Goal: Task Accomplishment & Management: Complete application form

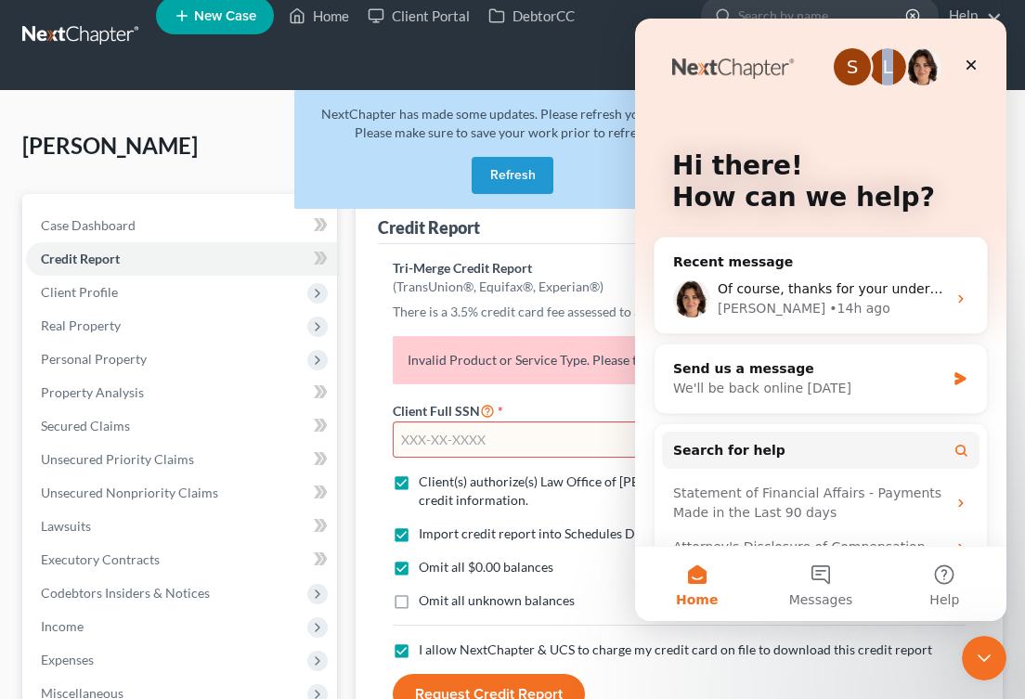
drag, startPoint x: 953, startPoint y: 26, endPoint x: 885, endPoint y: -4, distance: 74.0
click at [885, 19] on html "S L Hi there! How can we help? Recent message Of course, thanks for your unders…" at bounding box center [820, 320] width 371 height 603
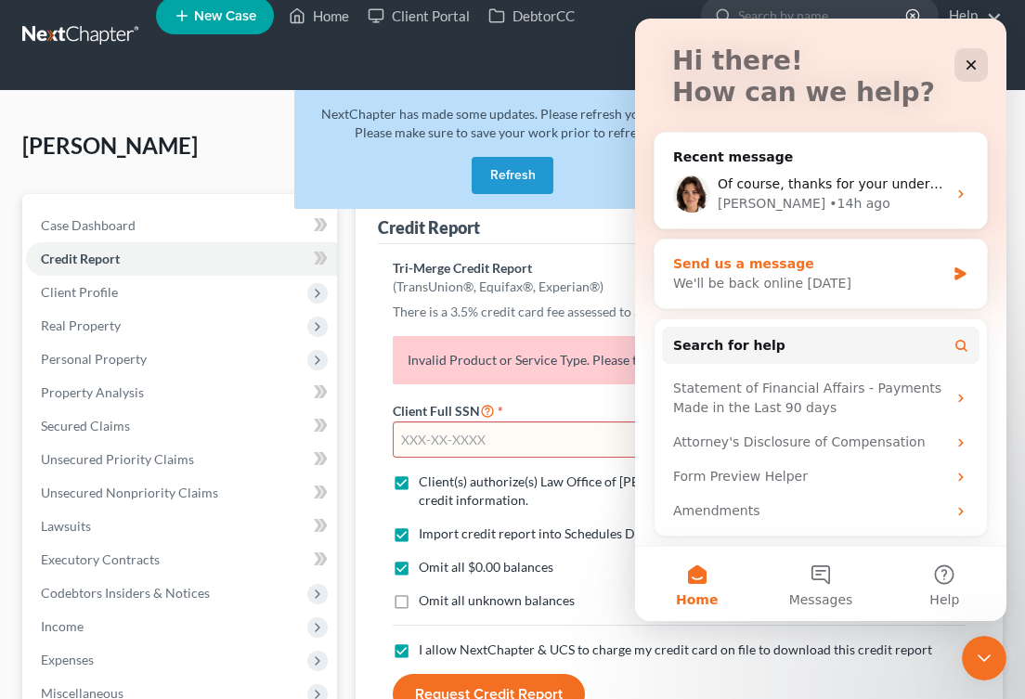
scroll to position [98, 0]
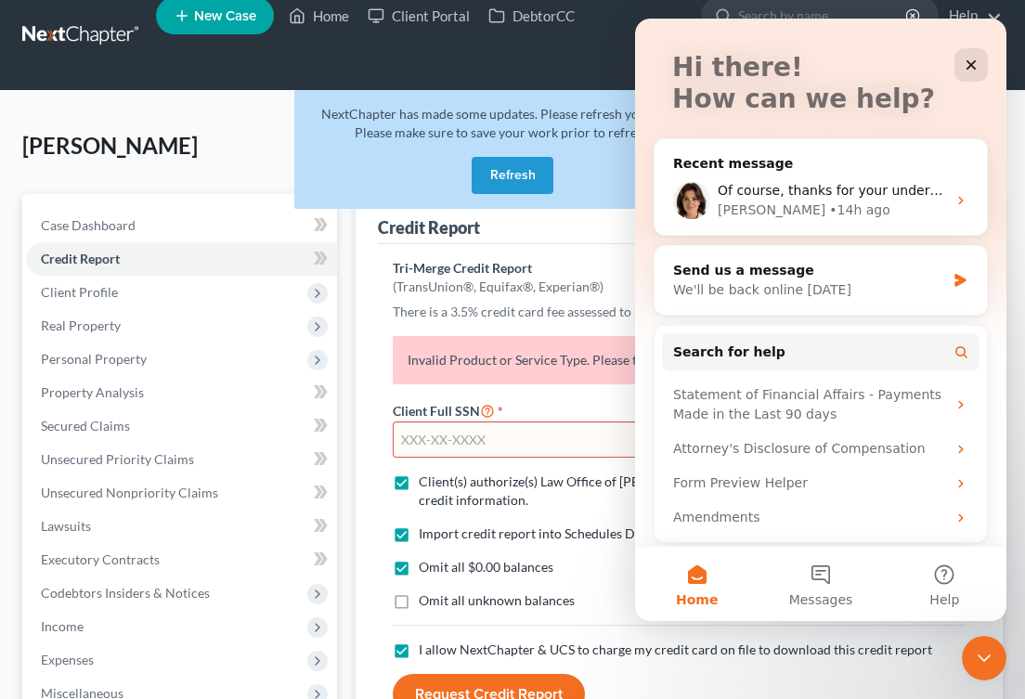
click at [97, 30] on link at bounding box center [81, 35] width 119 height 33
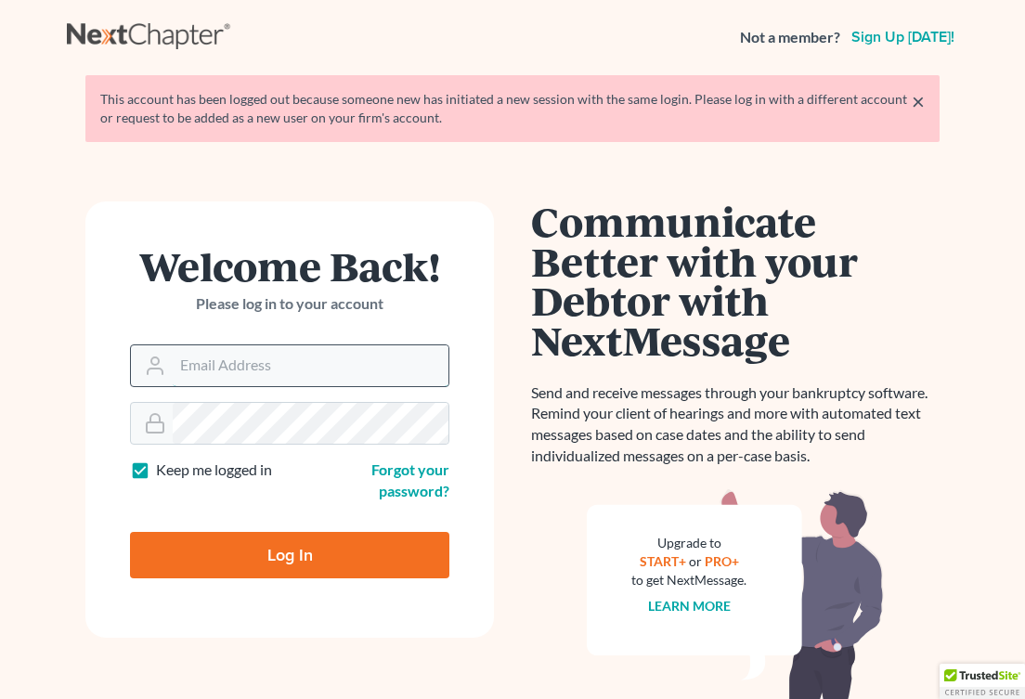
click at [231, 367] on input "Email Address" at bounding box center [311, 365] width 276 height 41
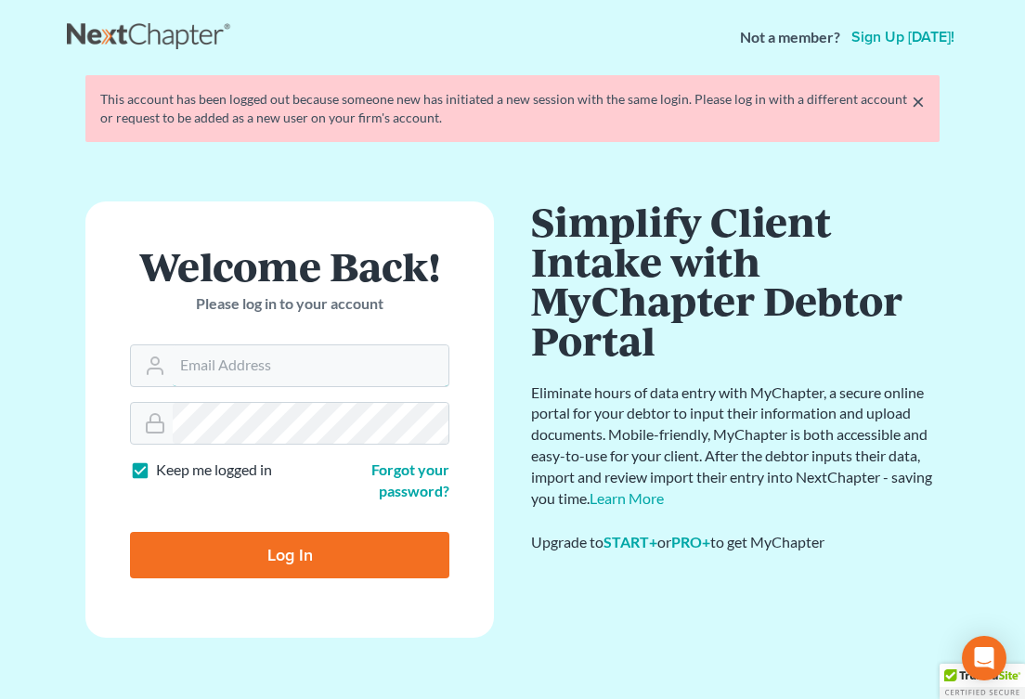
type input "[EMAIL_ADDRESS][DOMAIN_NAME]"
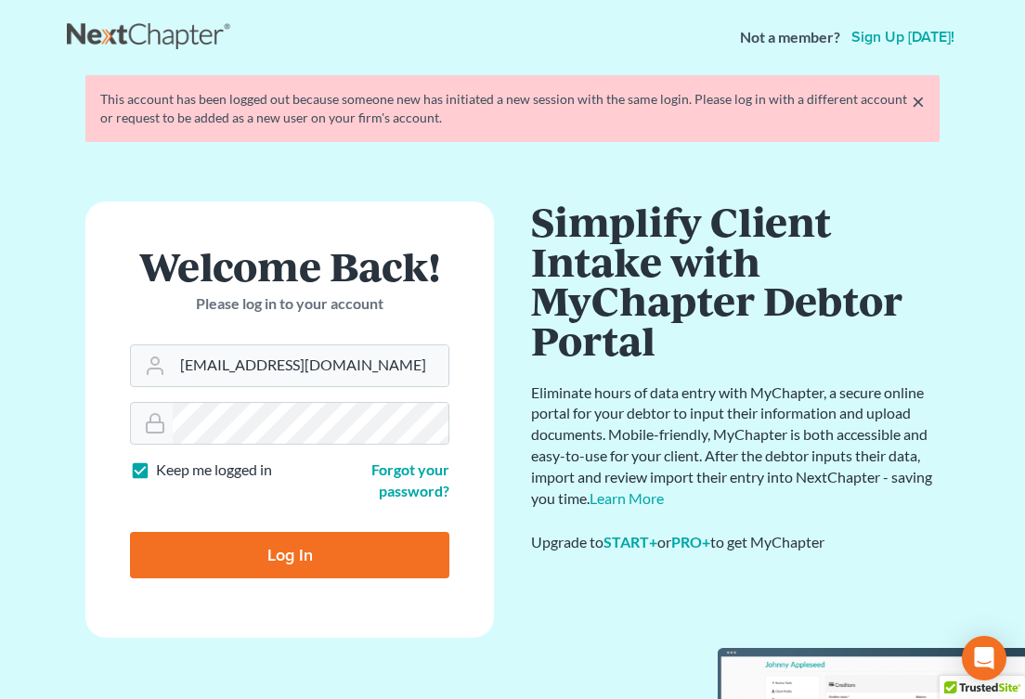
click at [296, 564] on input "Log In" at bounding box center [289, 555] width 319 height 46
type input "Thinking..."
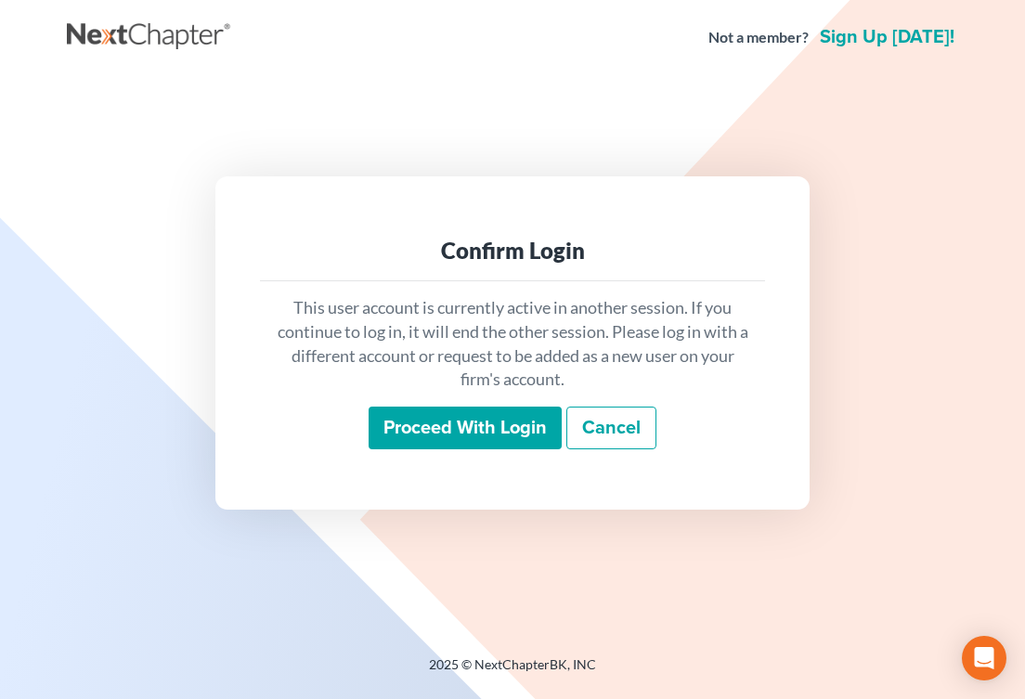
click at [468, 434] on input "Proceed with login" at bounding box center [465, 428] width 193 height 43
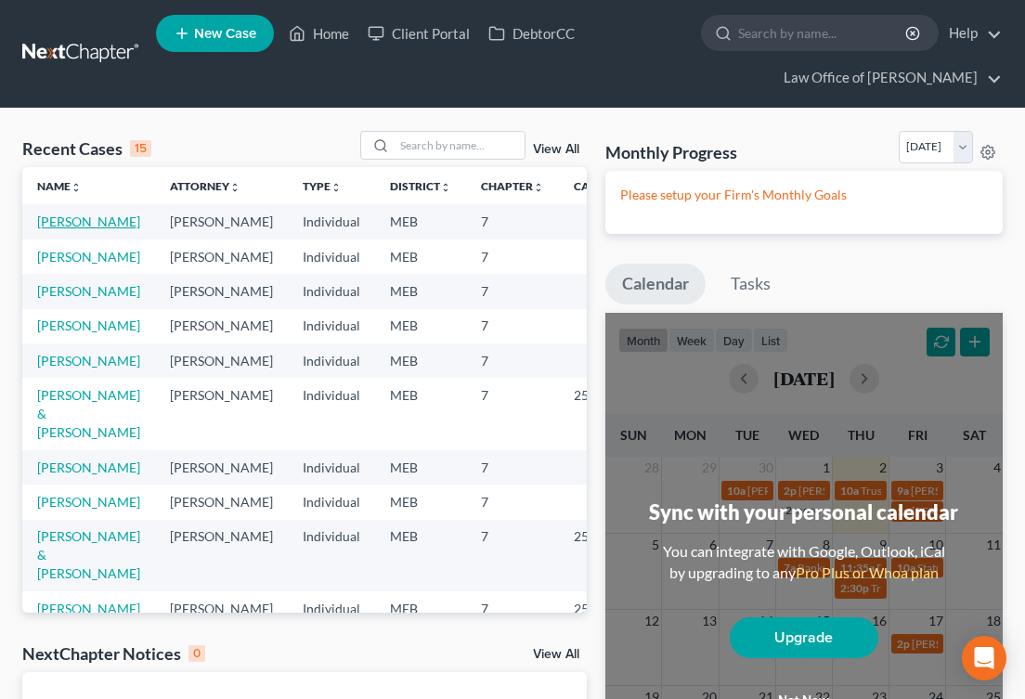
click at [71, 229] on link "Tompson, Hunter" at bounding box center [88, 222] width 103 height 16
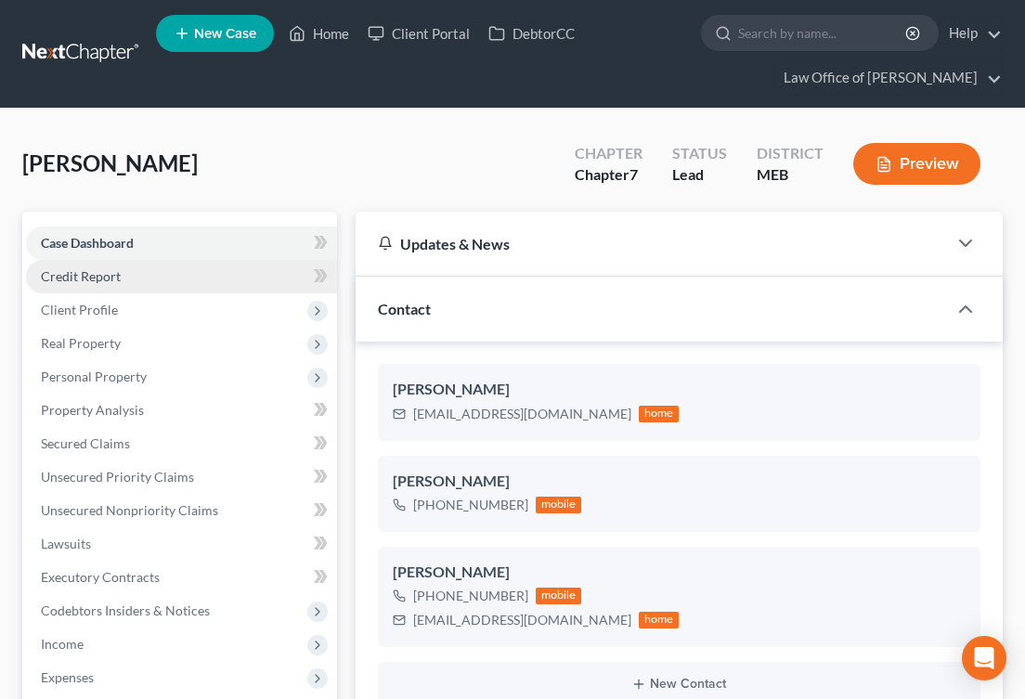
click at [78, 279] on span "Credit Report" at bounding box center [81, 276] width 80 height 16
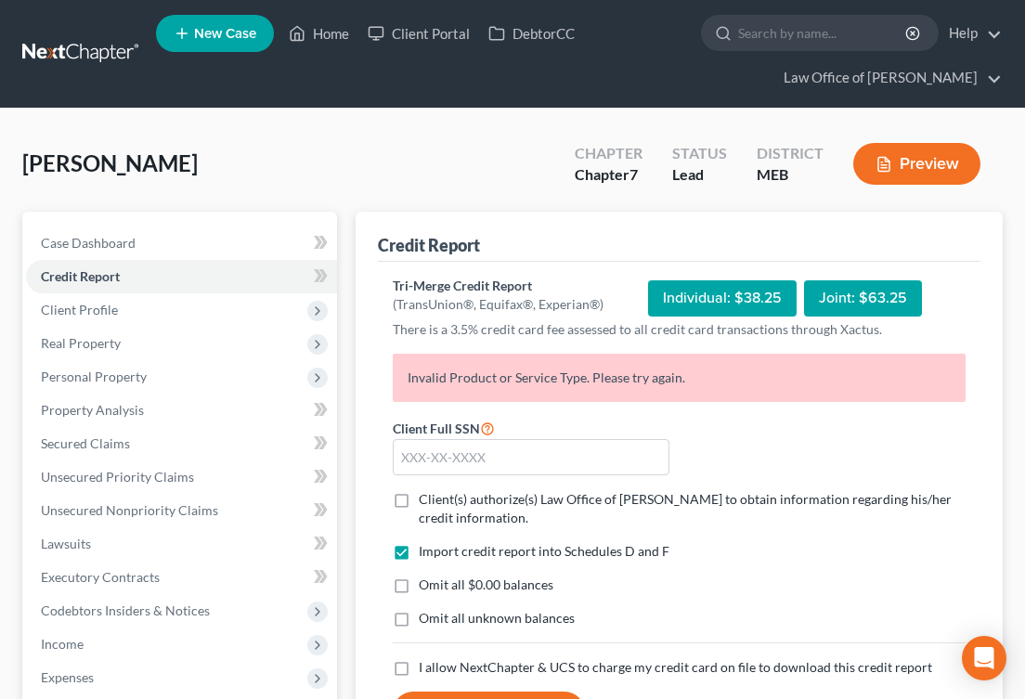
click at [71, 56] on link at bounding box center [81, 53] width 119 height 33
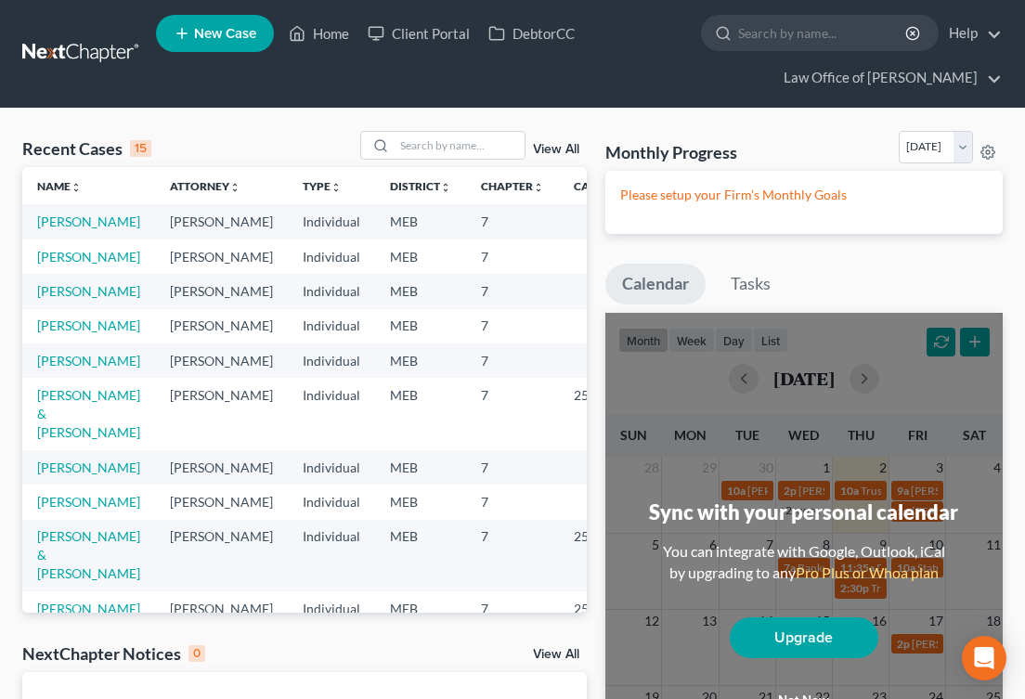
click at [49, 274] on td "[PERSON_NAME]" at bounding box center [88, 257] width 133 height 34
click at [50, 265] on link "[PERSON_NAME]" at bounding box center [88, 257] width 103 height 16
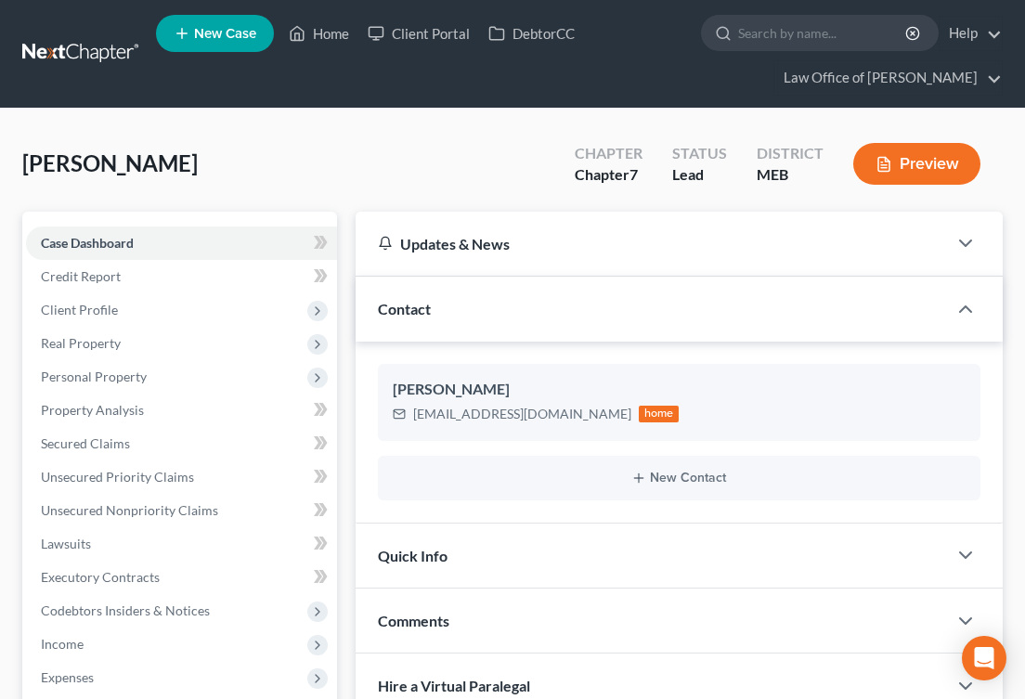
click at [406, 360] on div "[PERSON_NAME] [EMAIL_ADDRESS][DOMAIN_NAME] home New Contact" at bounding box center [679, 432] width 647 height 181
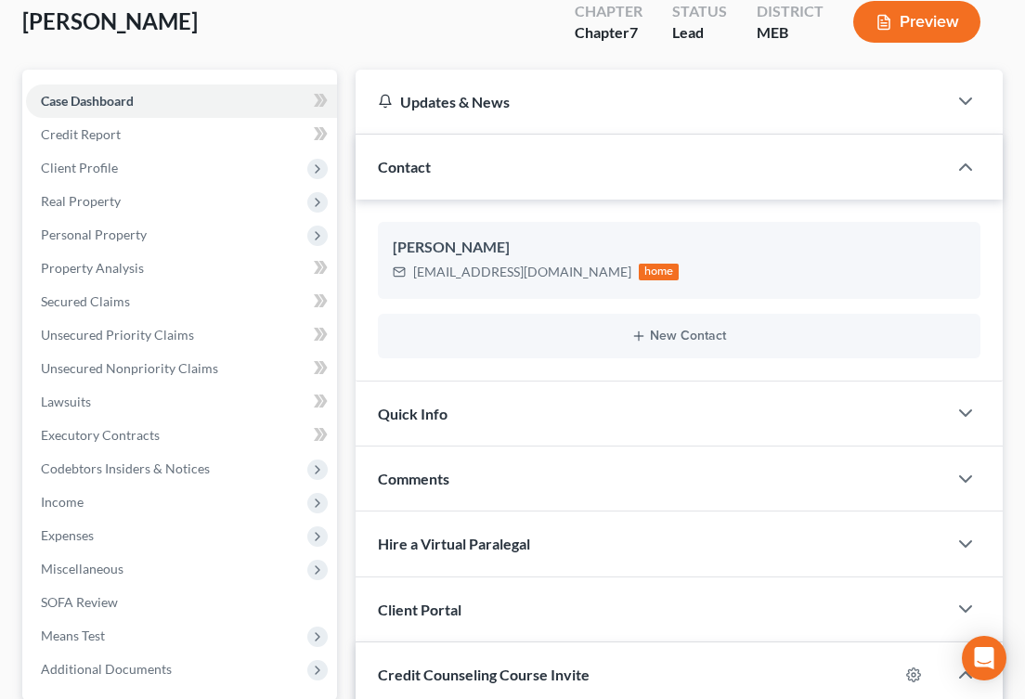
scroll to position [158, 0]
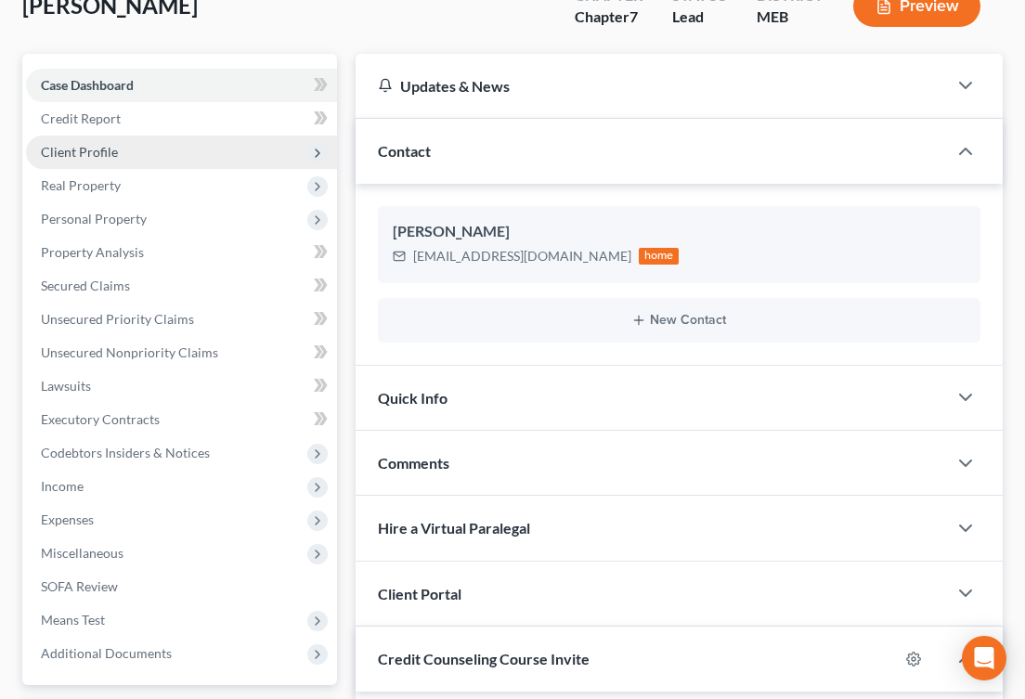
click at [194, 159] on span "Client Profile" at bounding box center [181, 152] width 311 height 33
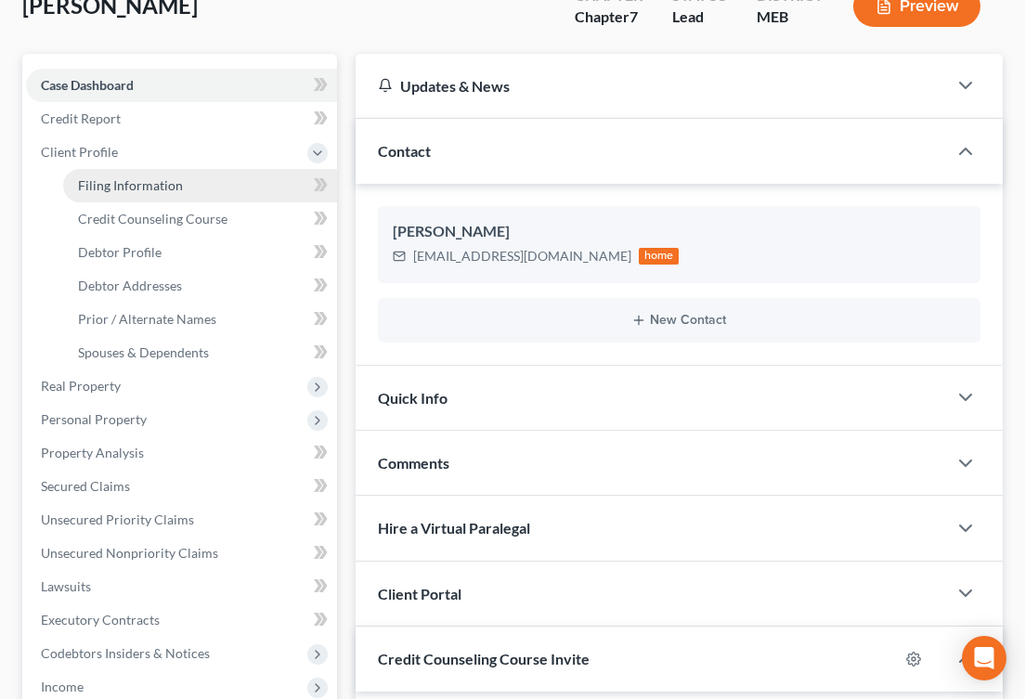
click at [185, 186] on link "Filing Information" at bounding box center [200, 185] width 274 height 33
select select "1"
select select "0"
select select "20"
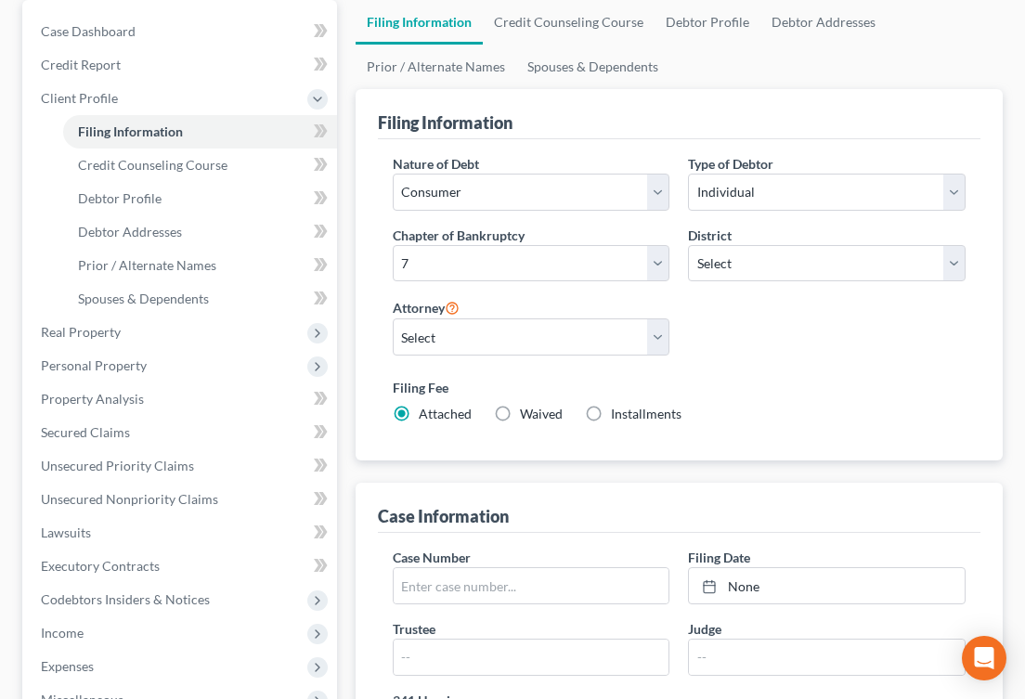
scroll to position [139, 0]
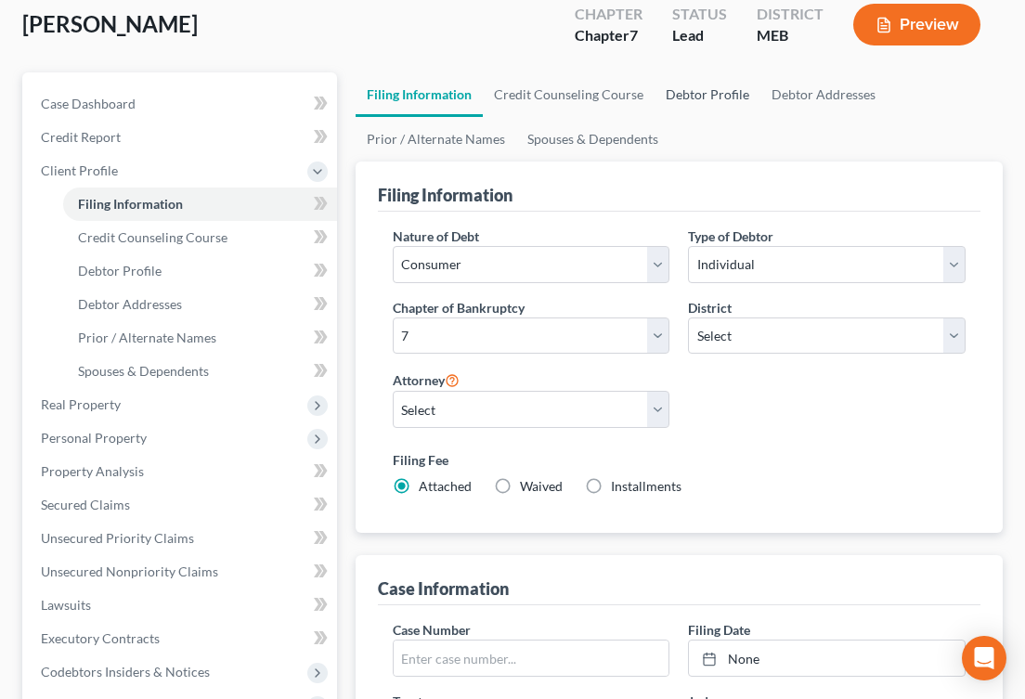
click at [707, 98] on link "Debtor Profile" at bounding box center [708, 94] width 106 height 45
select select "0"
select select "1"
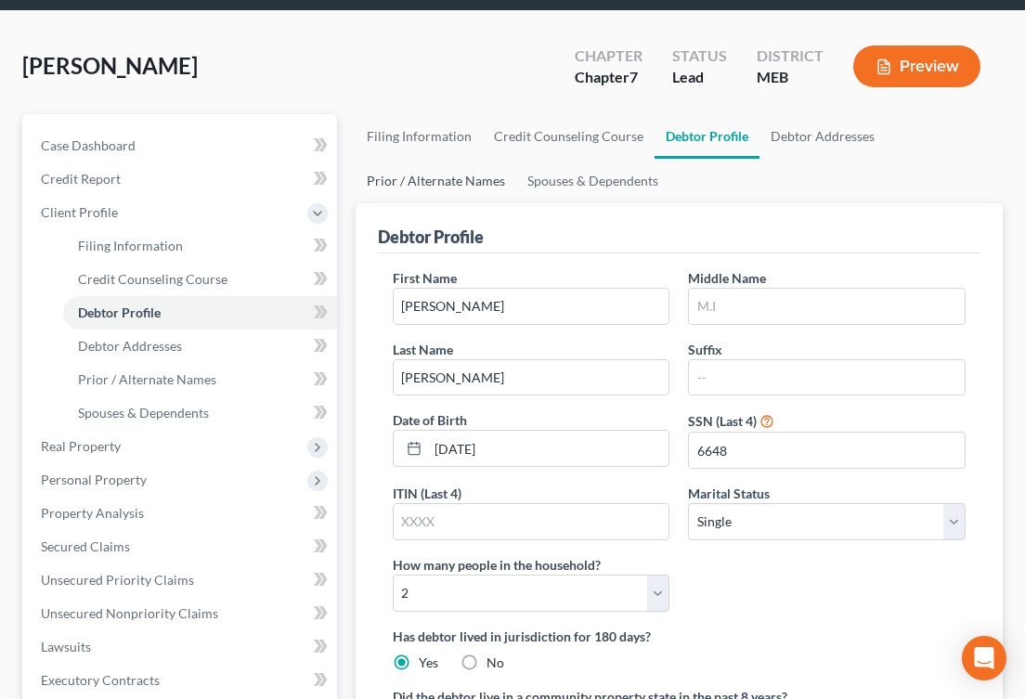
scroll to position [103, 0]
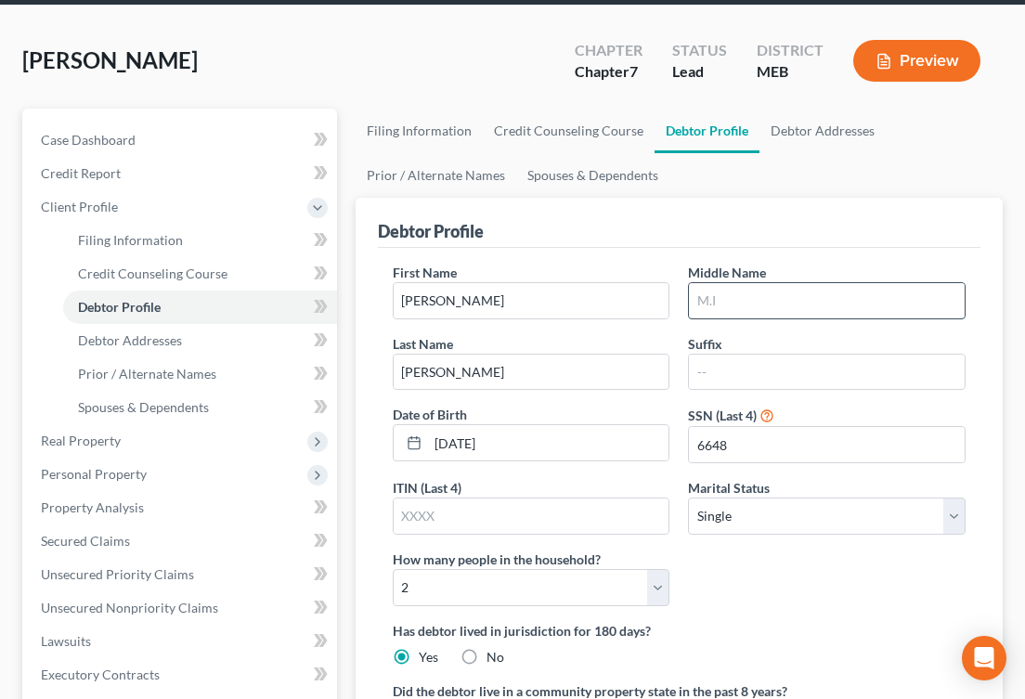
click at [771, 284] on input "text" at bounding box center [827, 300] width 276 height 35
type input "W"
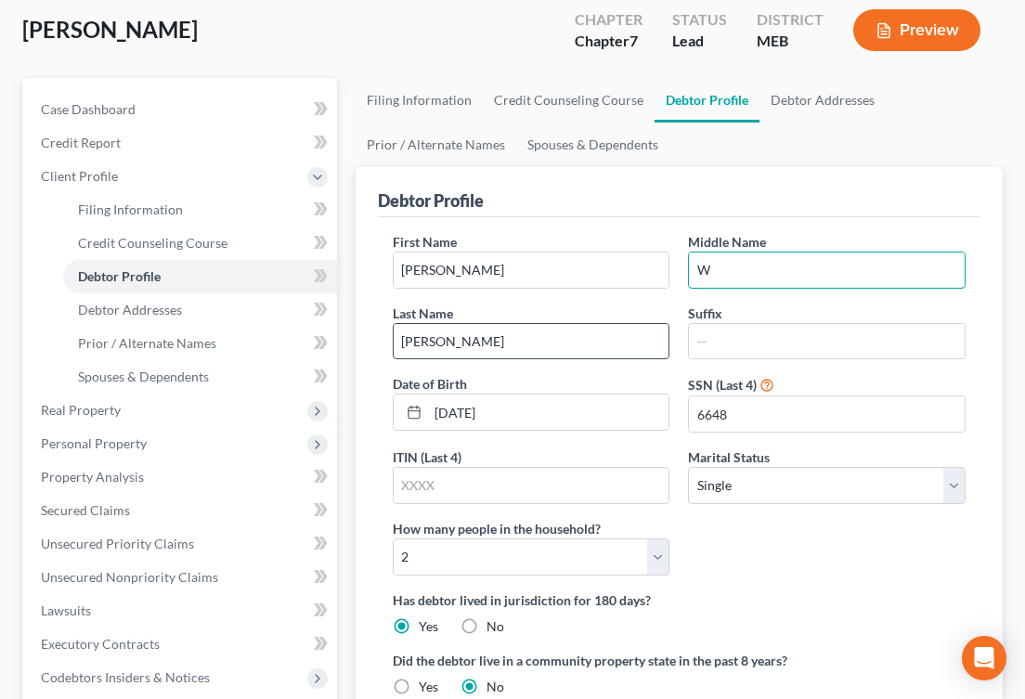
scroll to position [135, 0]
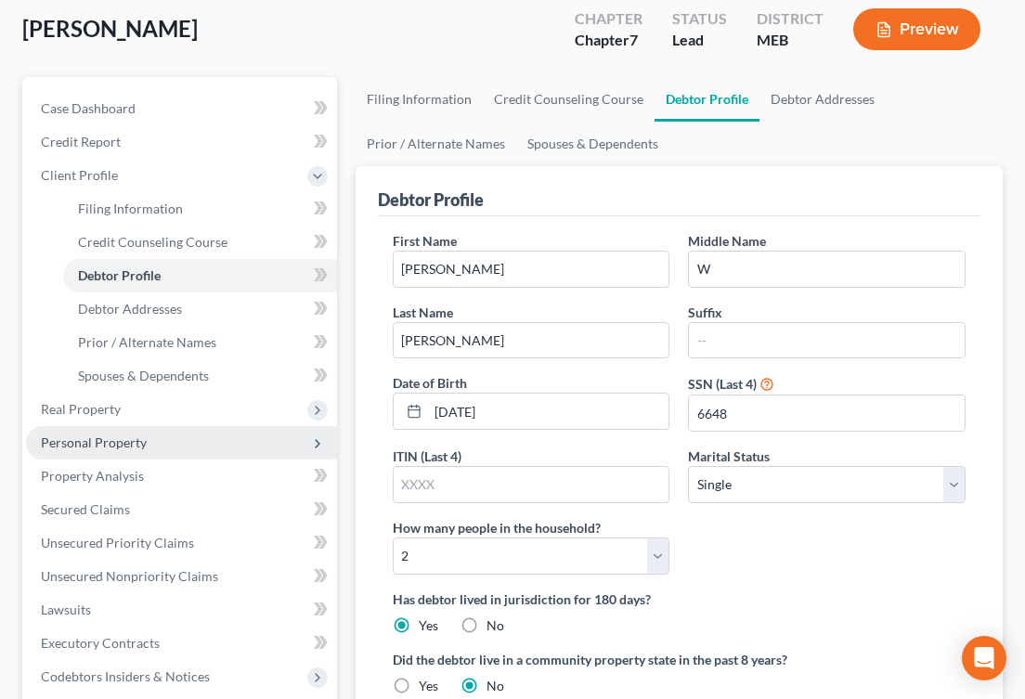
click at [142, 435] on span "Personal Property" at bounding box center [94, 442] width 106 height 16
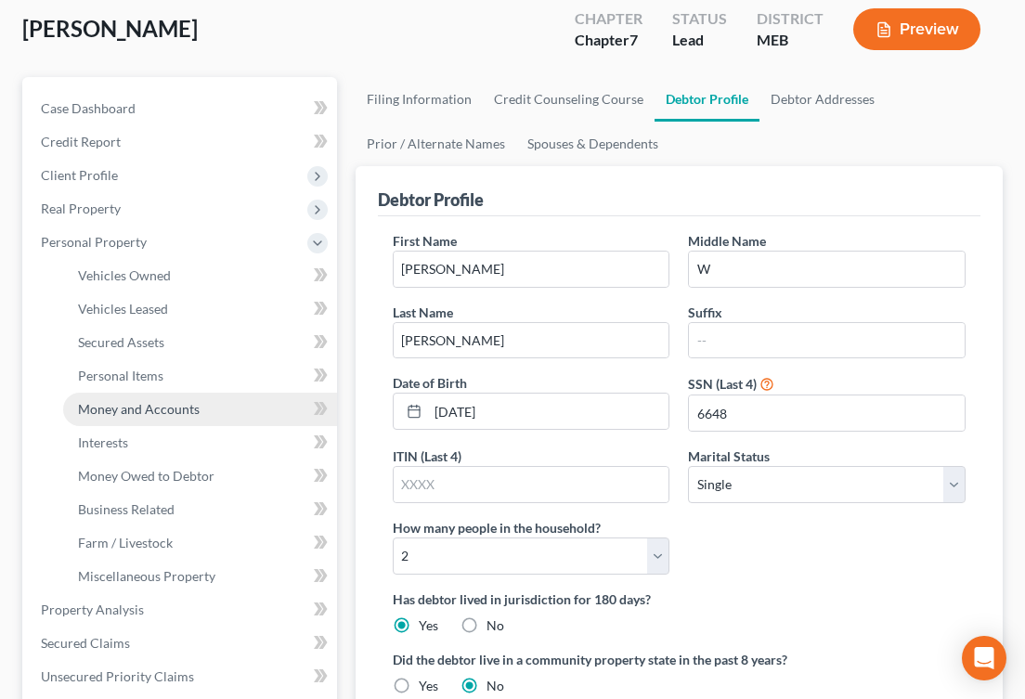
click at [149, 410] on span "Money and Accounts" at bounding box center [139, 409] width 122 height 16
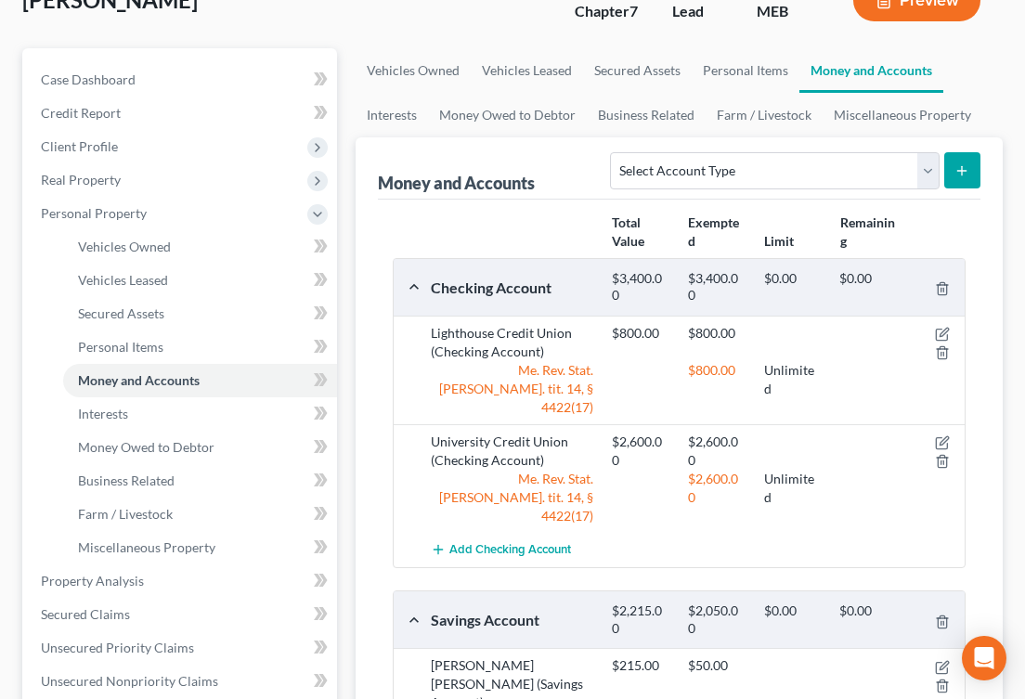
scroll to position [175, 0]
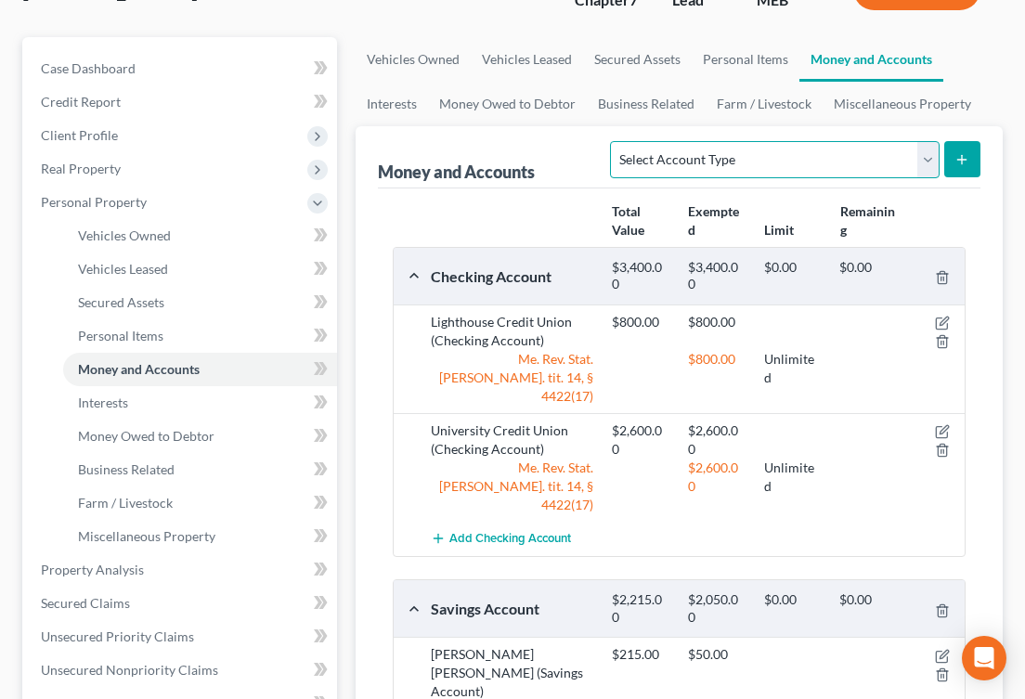
click at [720, 153] on select "Select Account Type Brokerage Cash on Hand Certificates of Deposit Checking Acc…" at bounding box center [774, 159] width 329 height 37
select select "cash_on_hand"
click at [615, 141] on select "Select Account Type Brokerage Cash on Hand Certificates of Deposit Checking Acc…" at bounding box center [774, 159] width 329 height 37
click at [953, 148] on button "submit" at bounding box center [962, 159] width 36 height 36
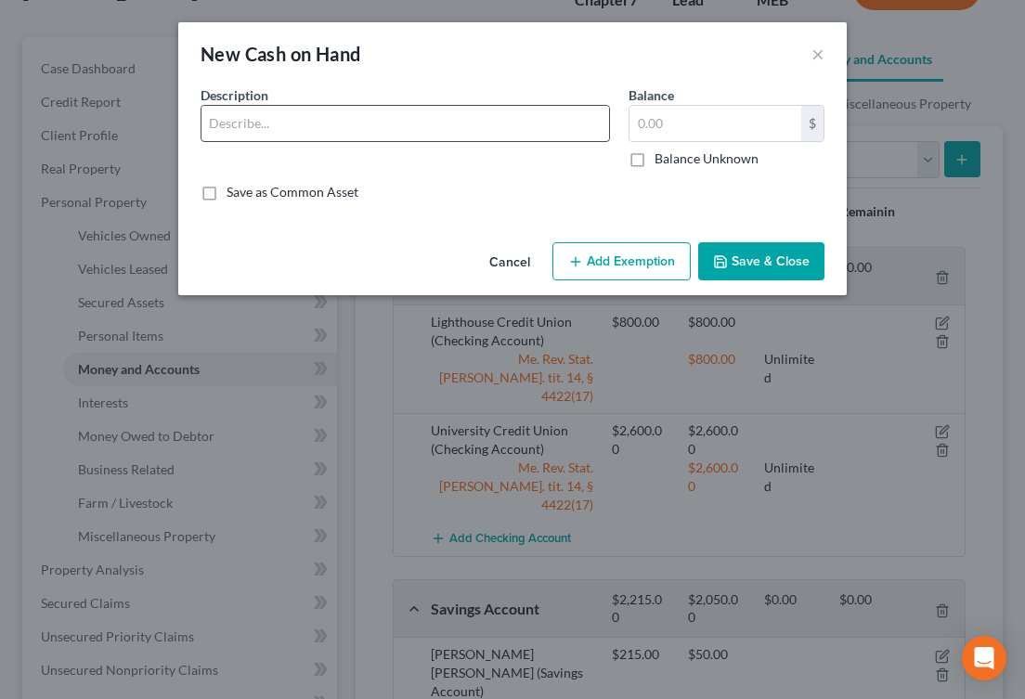
click at [528, 117] on input "text" at bounding box center [405, 123] width 408 height 35
type input "Cash"
type input "30"
click at [633, 256] on button "Add Exemption" at bounding box center [621, 261] width 138 height 39
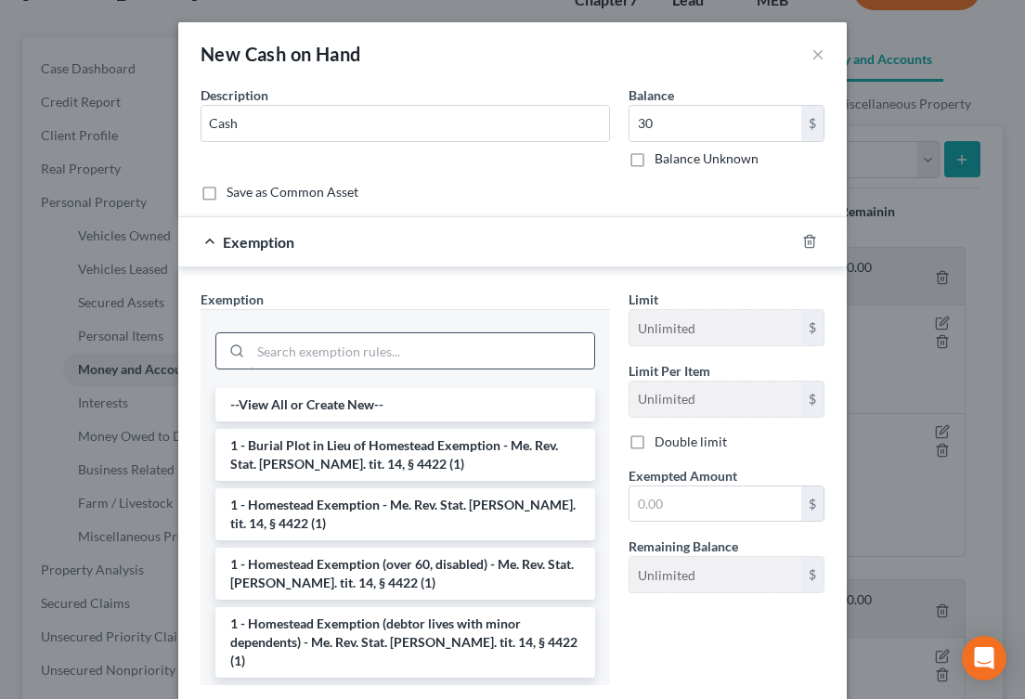
click at [386, 347] on input "search" at bounding box center [423, 350] width 344 height 35
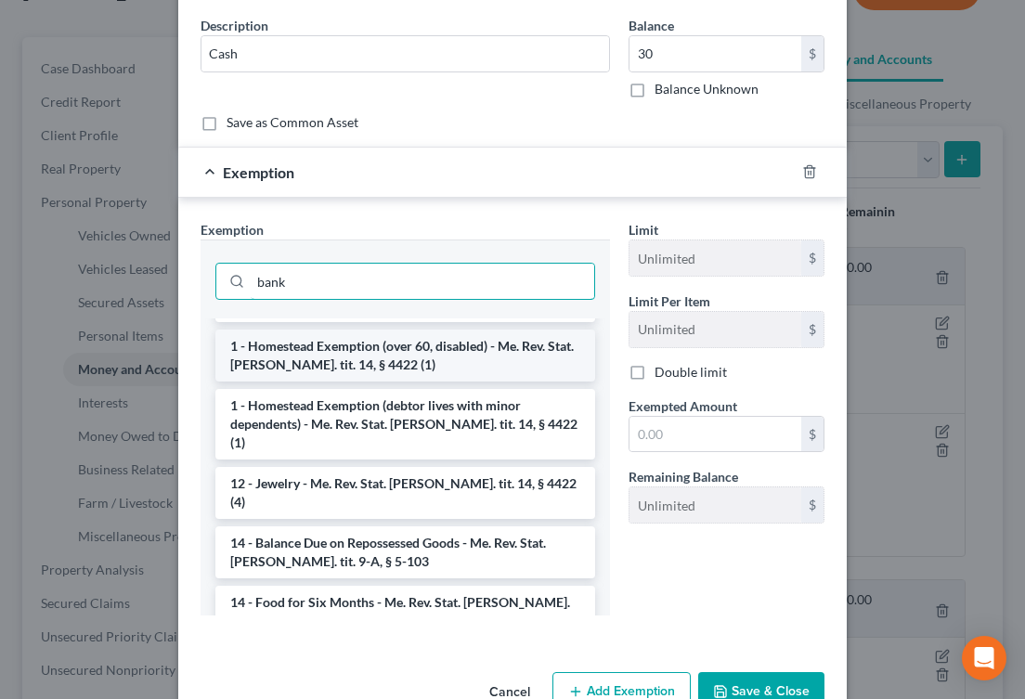
scroll to position [125, 0]
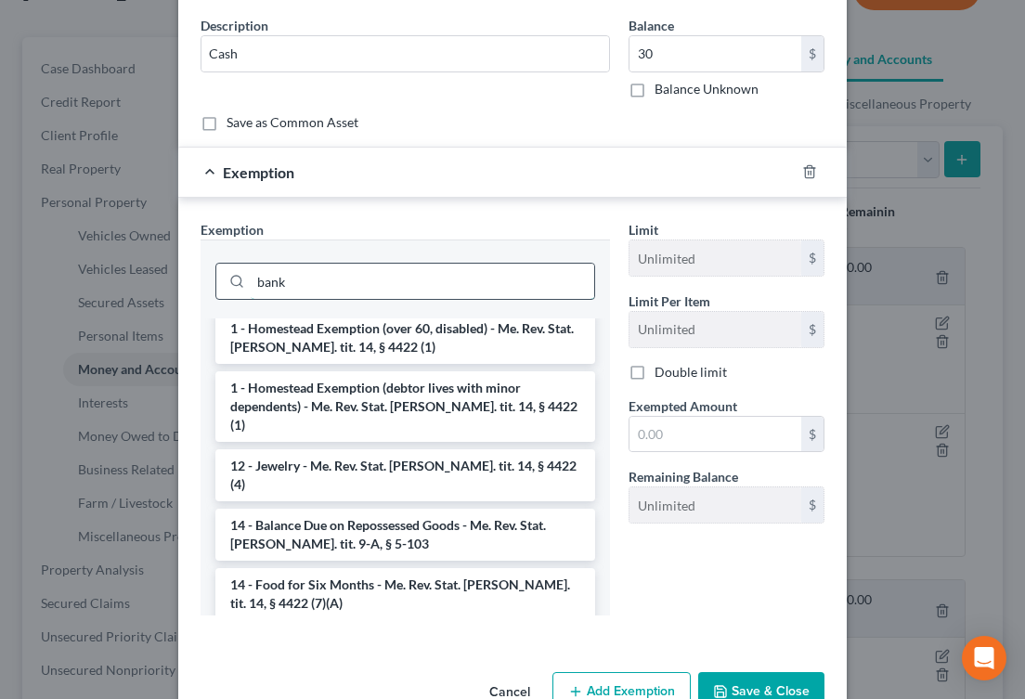
click at [284, 287] on input "bank" at bounding box center [423, 281] width 344 height 35
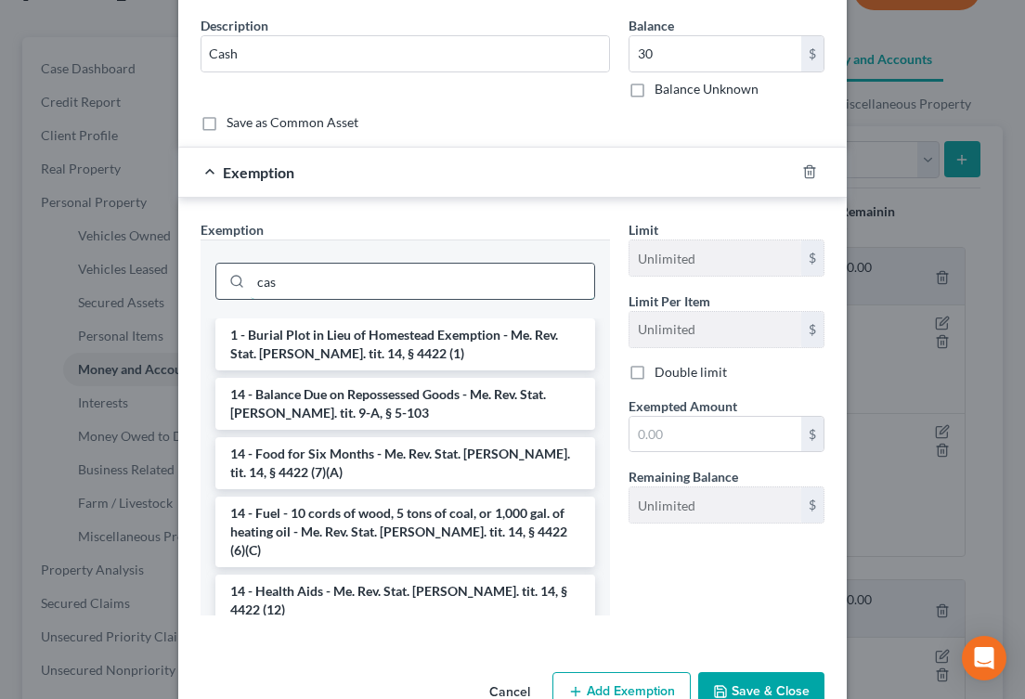
scroll to position [27, 0]
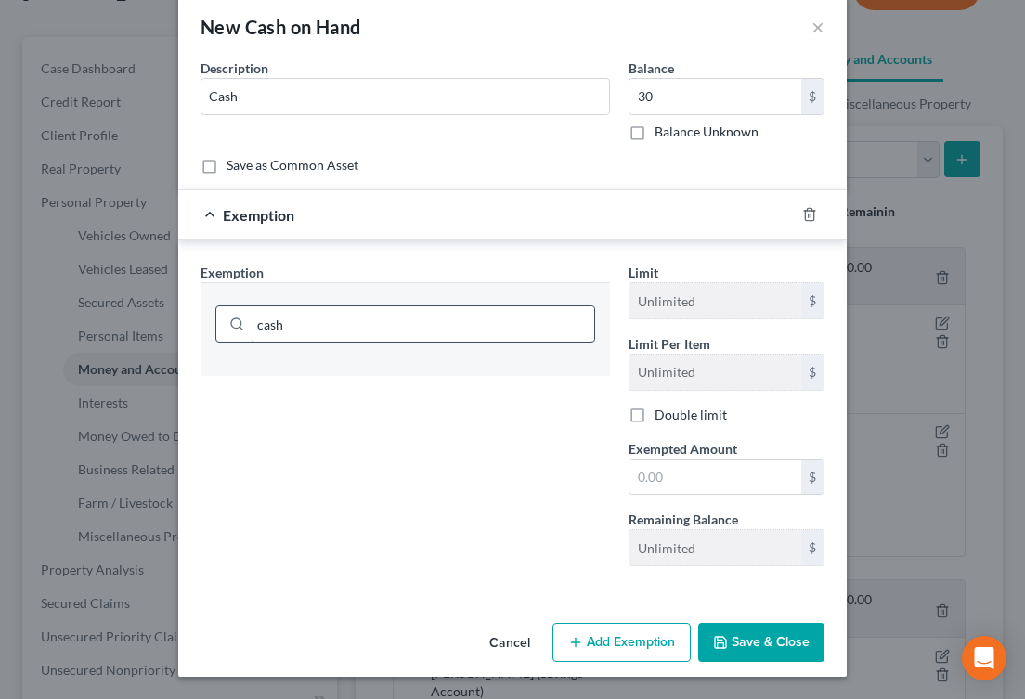
click at [269, 314] on input "cash" at bounding box center [423, 323] width 344 height 35
click at [269, 321] on input "cash" at bounding box center [423, 323] width 344 height 35
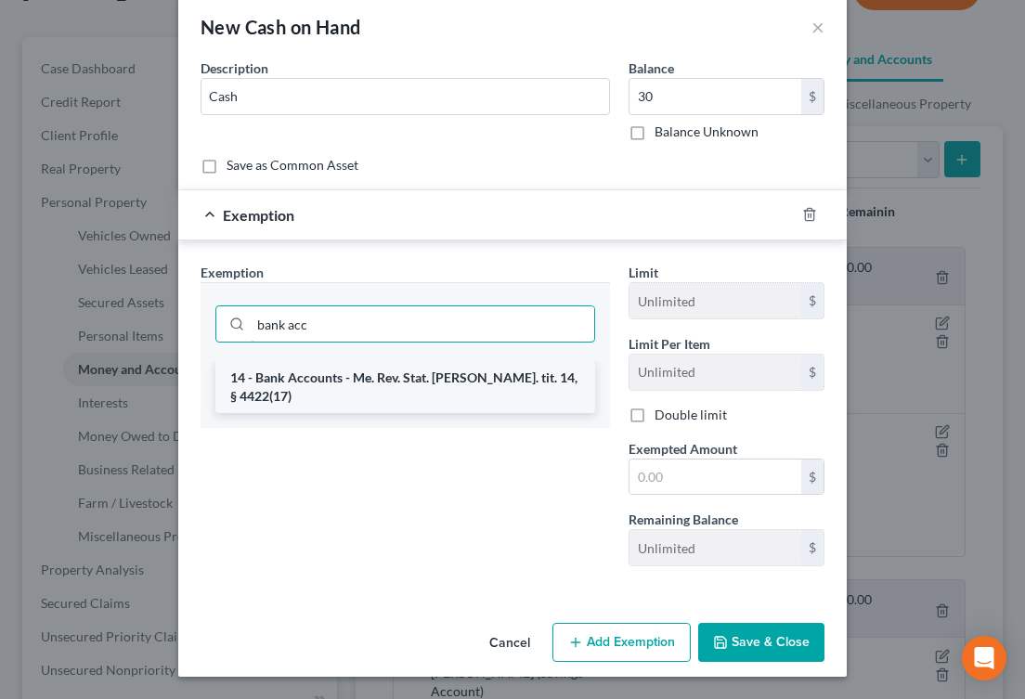
type input "bank acc"
click at [259, 380] on li "14 - Bank Accounts - Me. Rev. Stat. [PERSON_NAME]. tit. 14, § 4422(17)" at bounding box center [405, 387] width 380 height 52
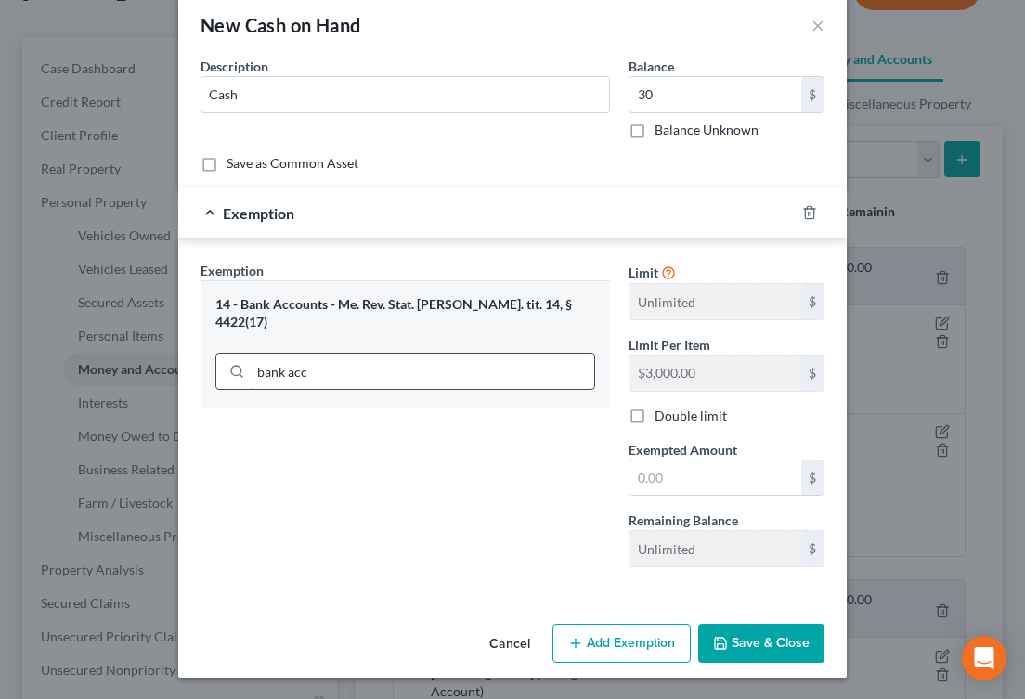
scroll to position [30, 0]
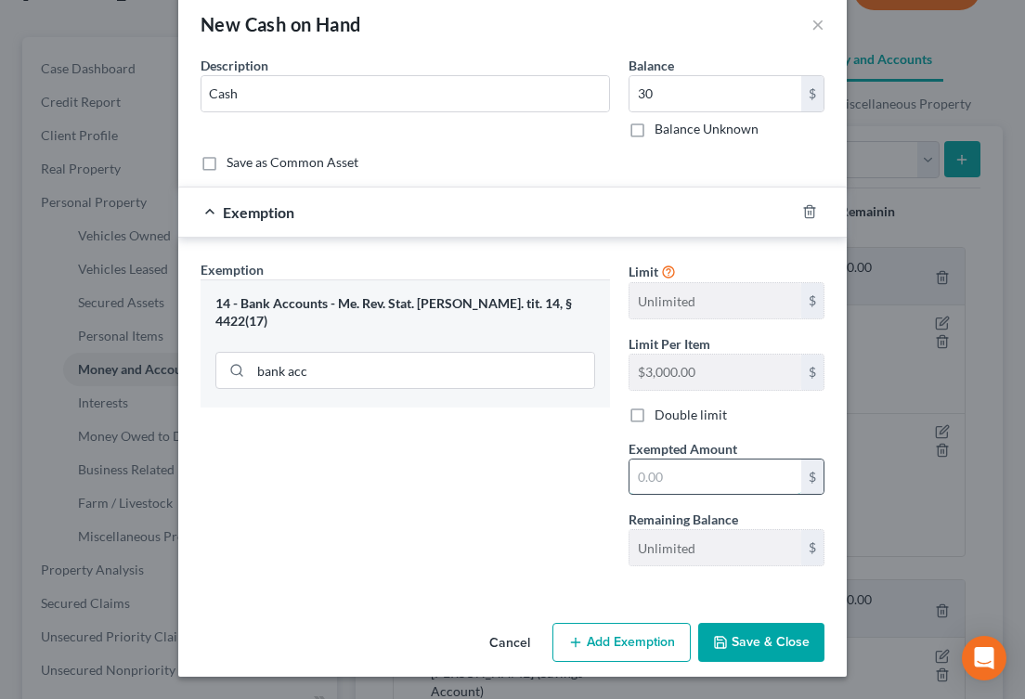
click at [651, 474] on input "text" at bounding box center [715, 477] width 172 height 35
type input "30"
click at [716, 639] on icon "button" at bounding box center [720, 642] width 11 height 11
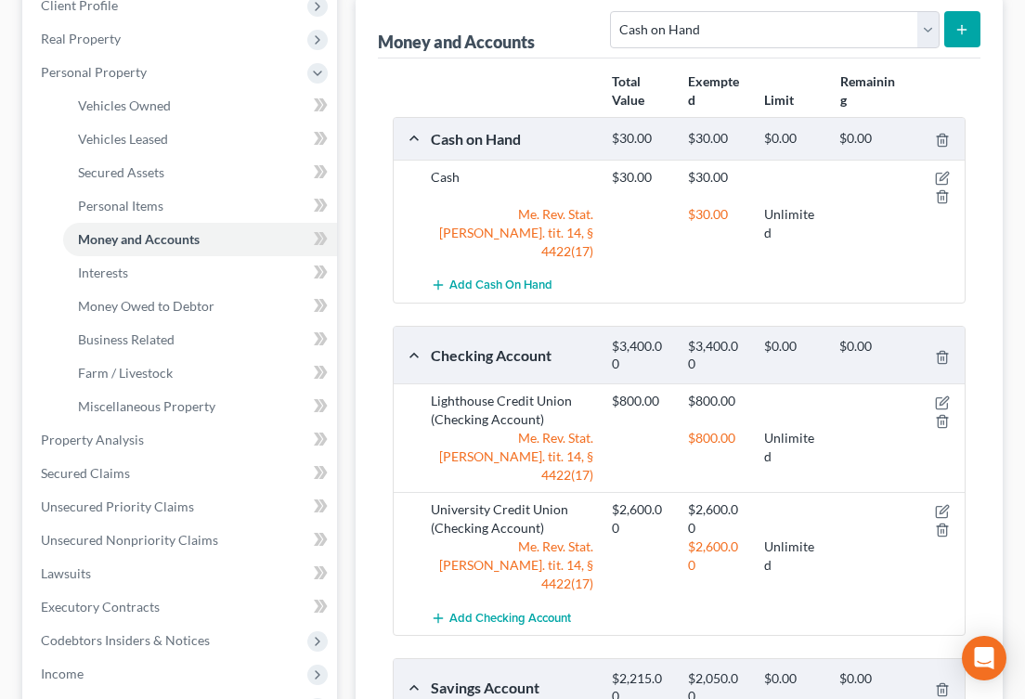
scroll to position [310, 0]
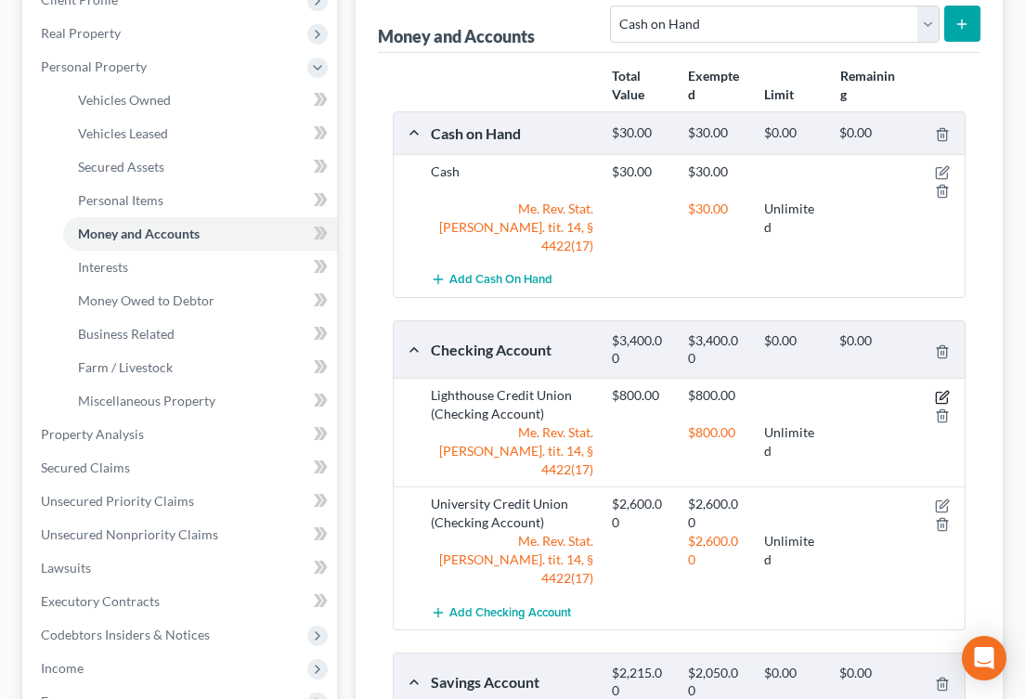
click at [941, 390] on icon "button" at bounding box center [942, 397] width 15 height 15
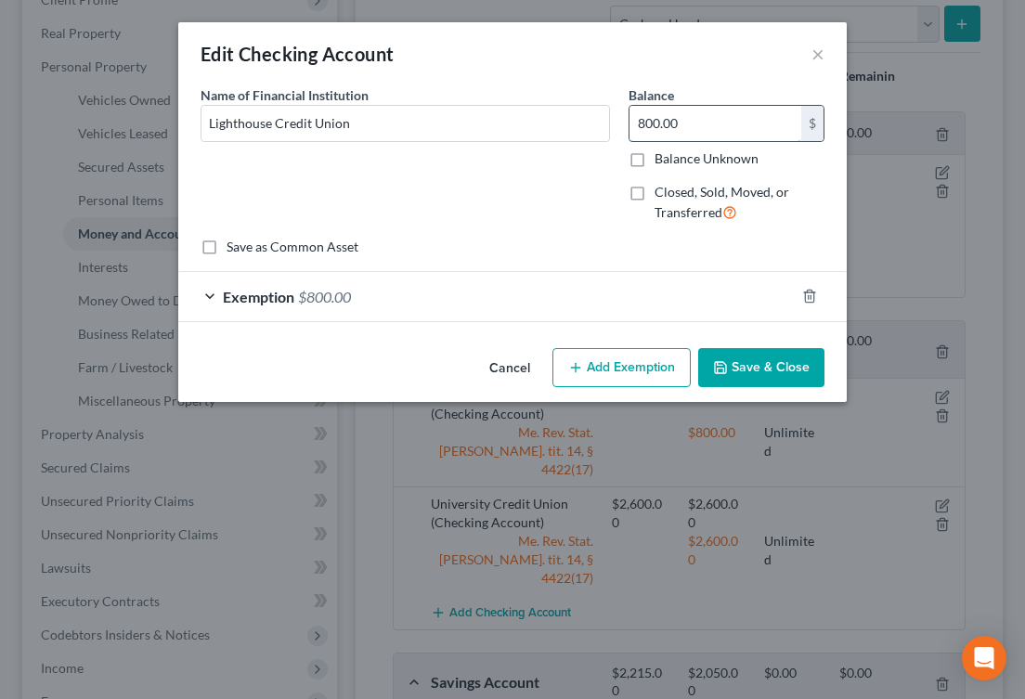
click at [660, 125] on input "800.00" at bounding box center [715, 123] width 172 height 35
type input "23.50"
click at [334, 299] on span "$800.00" at bounding box center [324, 297] width 53 height 18
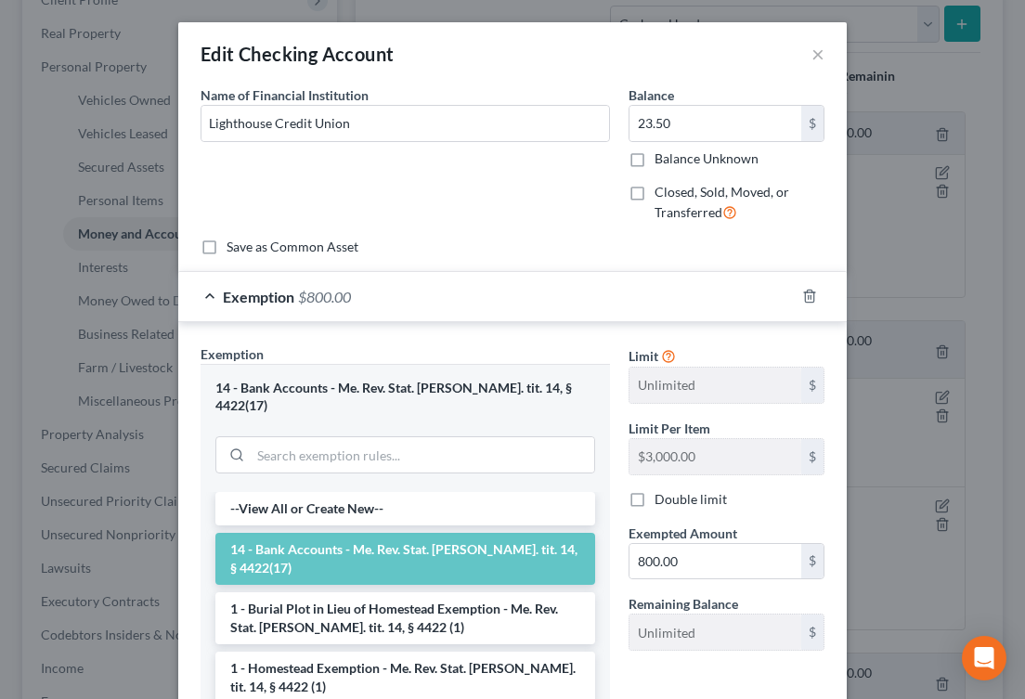
scroll to position [19, 0]
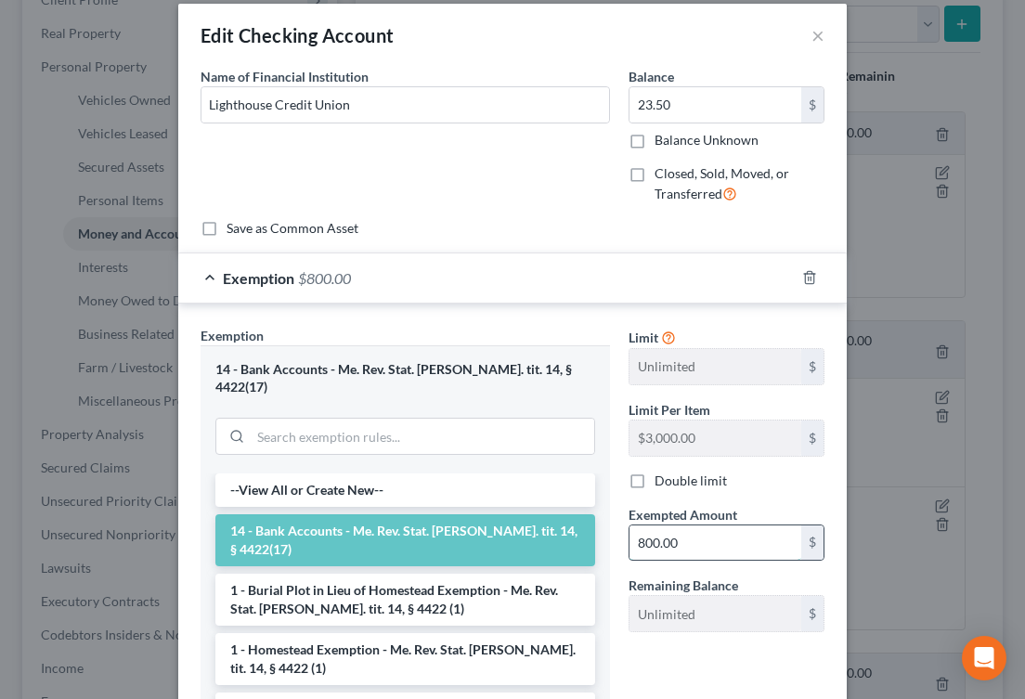
click at [667, 548] on input "800.00" at bounding box center [715, 542] width 172 height 35
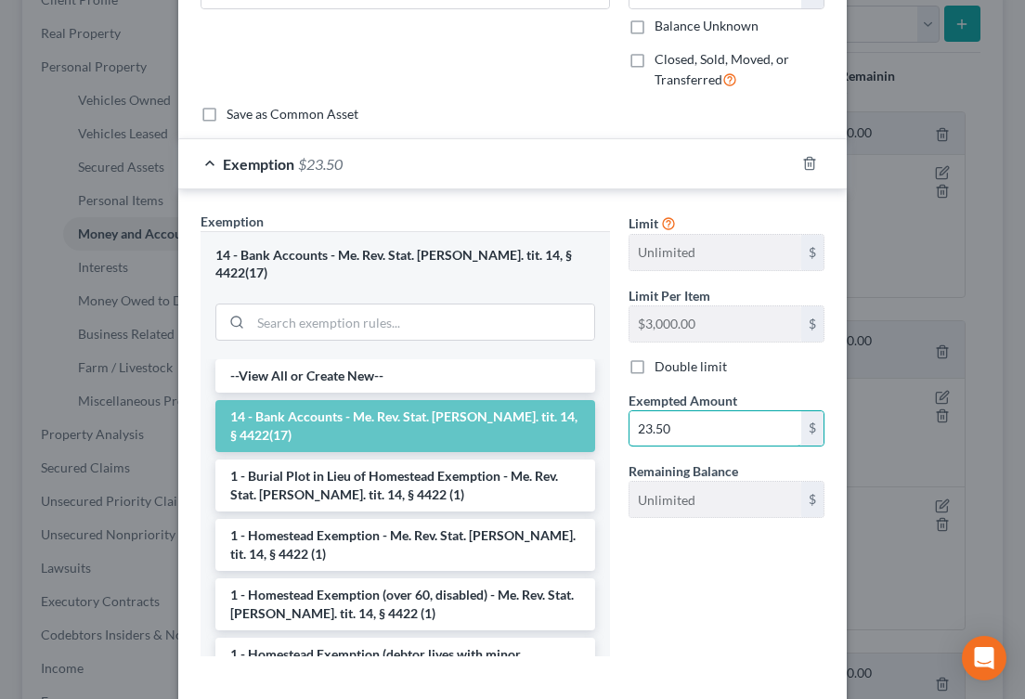
scroll to position [205, 0]
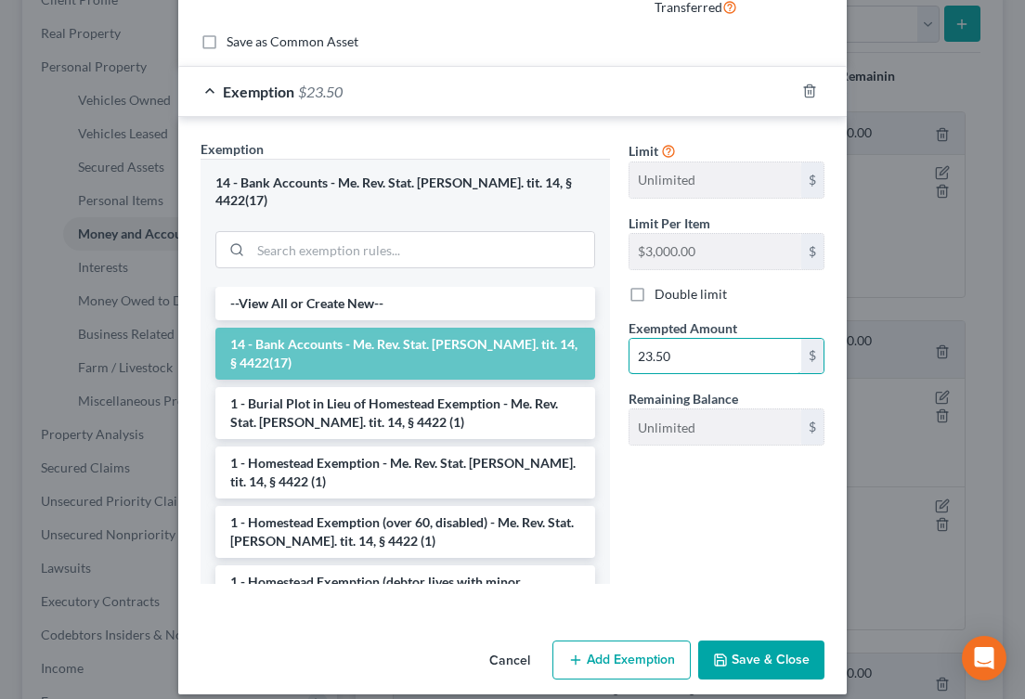
type input "23.50"
click at [732, 644] on button "Save & Close" at bounding box center [761, 660] width 126 height 39
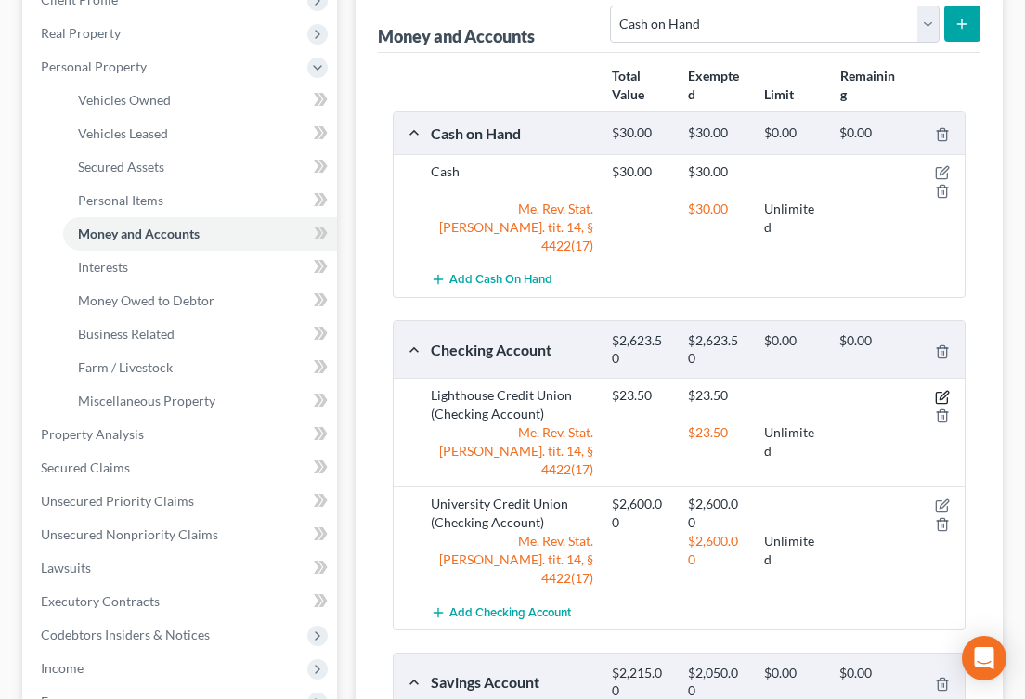
click at [946, 390] on icon "button" at bounding box center [942, 397] width 15 height 15
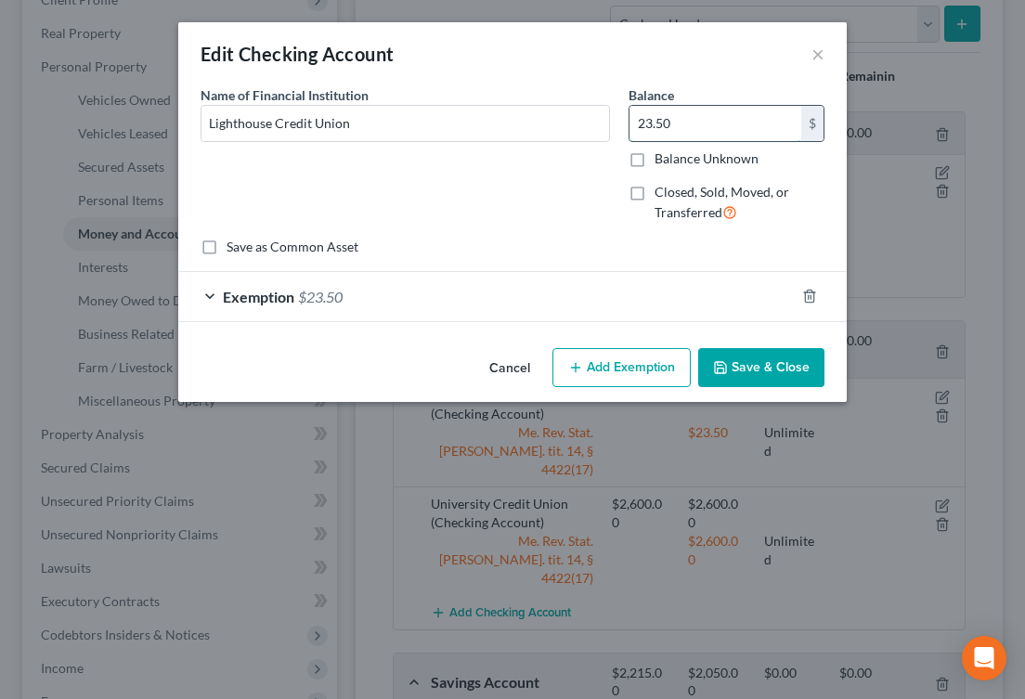
click at [652, 123] on input "23.50" at bounding box center [715, 123] width 172 height 35
type input "5"
click at [303, 305] on div "Exemption $23.50" at bounding box center [486, 296] width 616 height 49
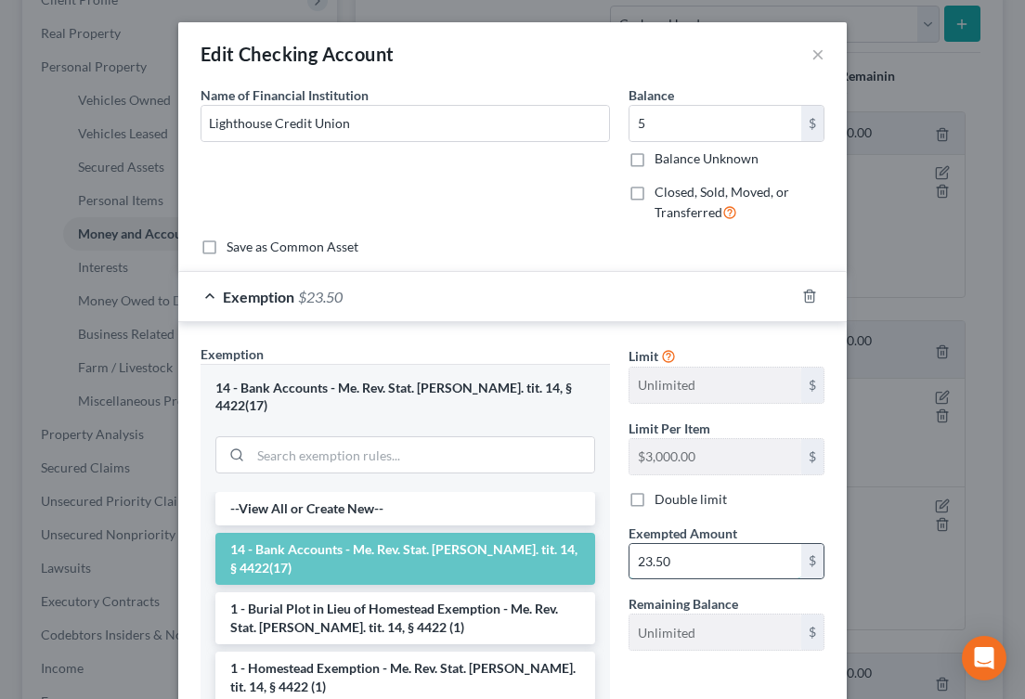
click at [655, 551] on input "23.50" at bounding box center [715, 561] width 172 height 35
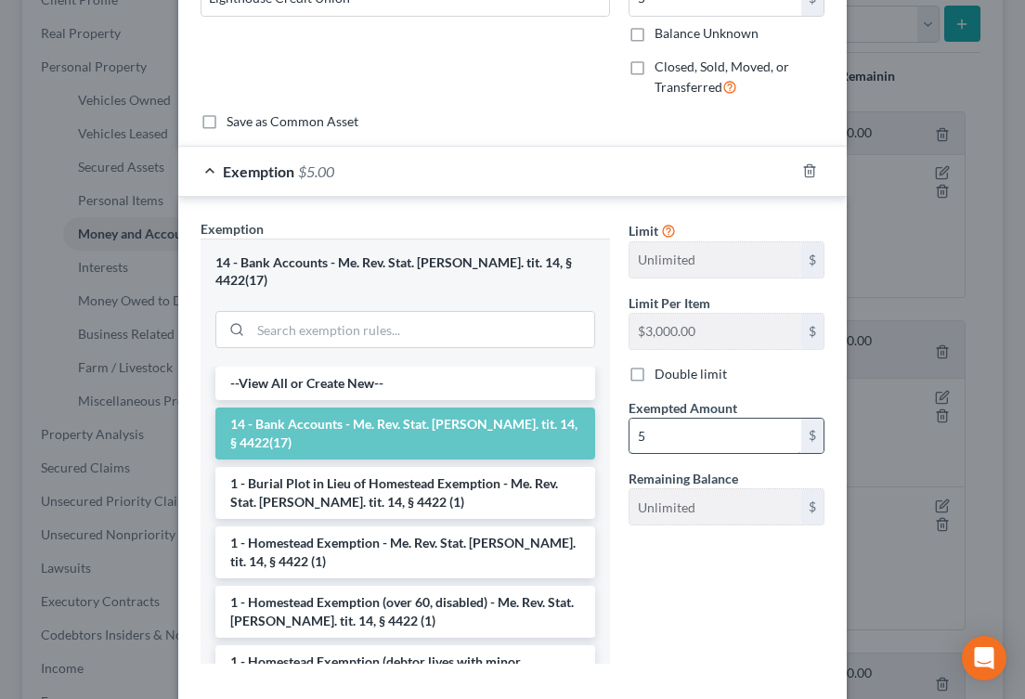
scroll to position [182, 0]
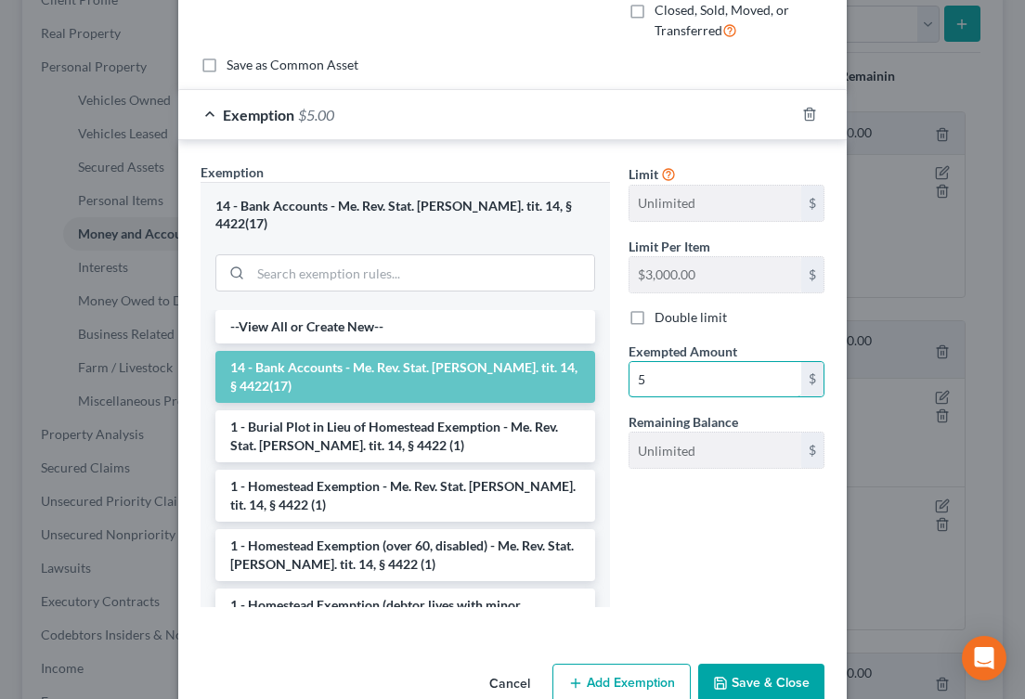
type input "5"
click at [686, 592] on div "Limit Unlimited $ Limit Per Item $3,000.00 $ Double limit Exempted Amount * 5 $…" at bounding box center [726, 392] width 214 height 460
click at [759, 669] on button "Save & Close" at bounding box center [761, 683] width 126 height 39
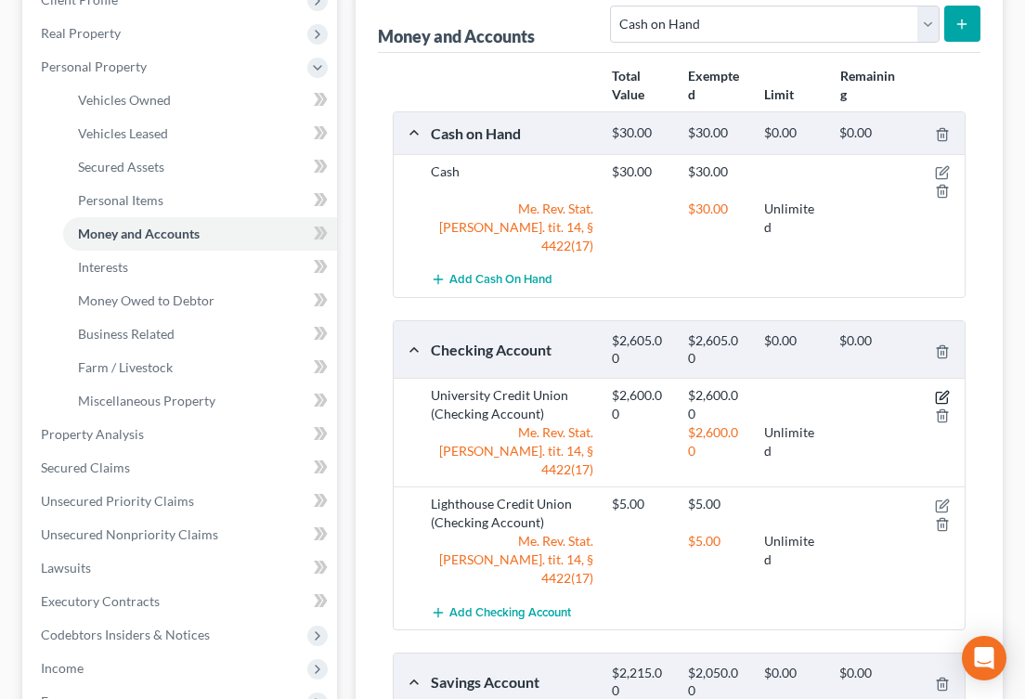
click at [941, 390] on icon "button" at bounding box center [942, 397] width 15 height 15
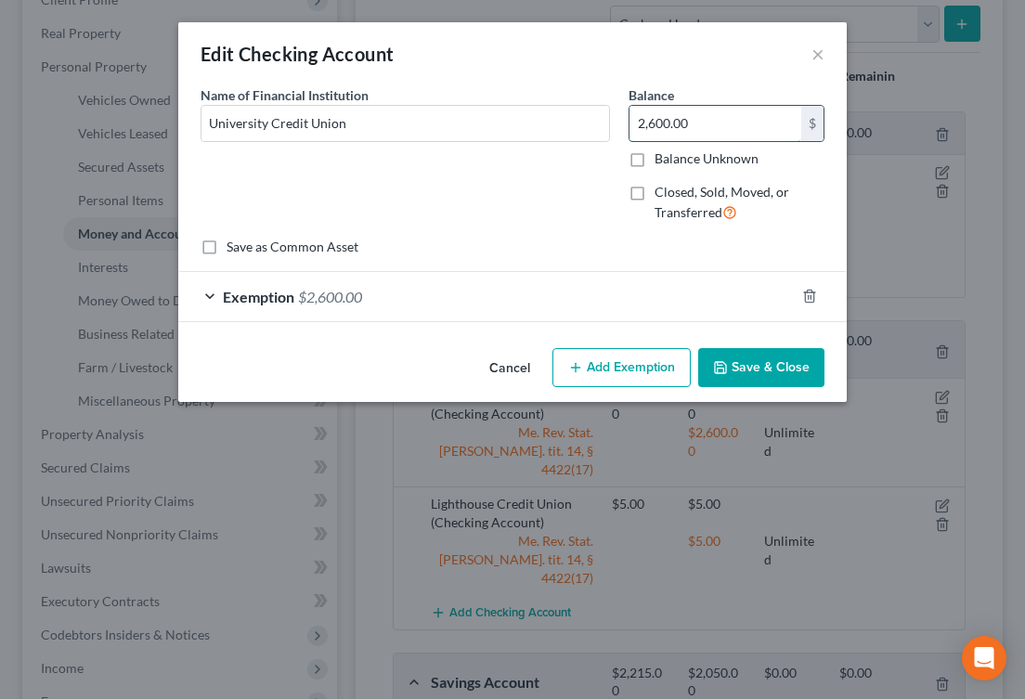
click at [708, 117] on input "2,600.00" at bounding box center [715, 123] width 172 height 35
type input "1,884.50"
click at [694, 293] on div "Exemption $2,600.00" at bounding box center [486, 296] width 616 height 49
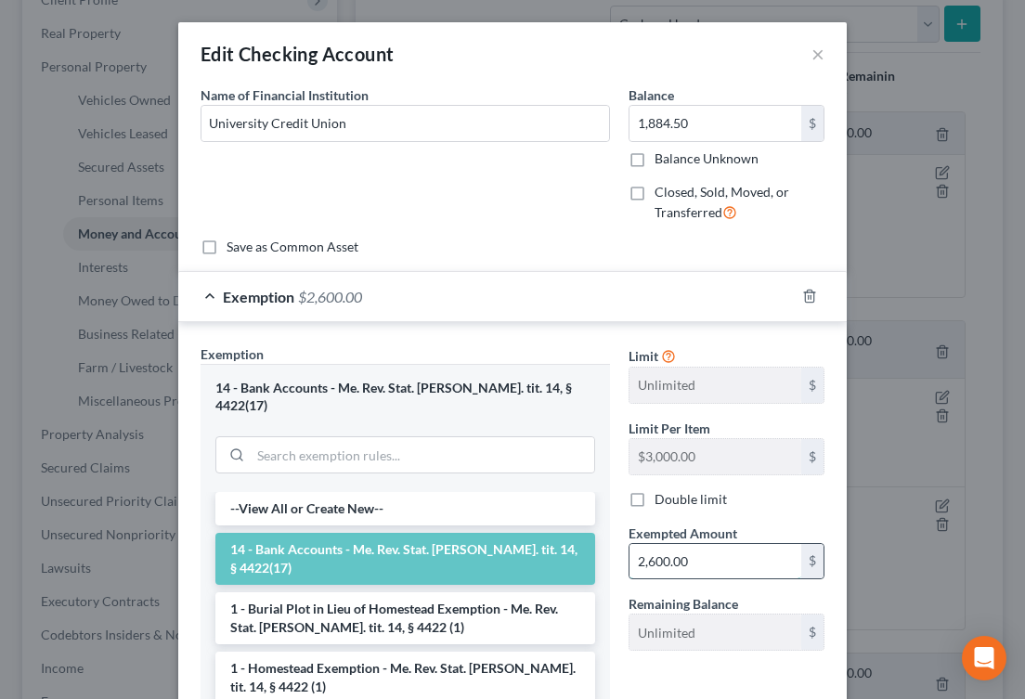
click at [694, 565] on input "2,600.00" at bounding box center [715, 561] width 172 height 35
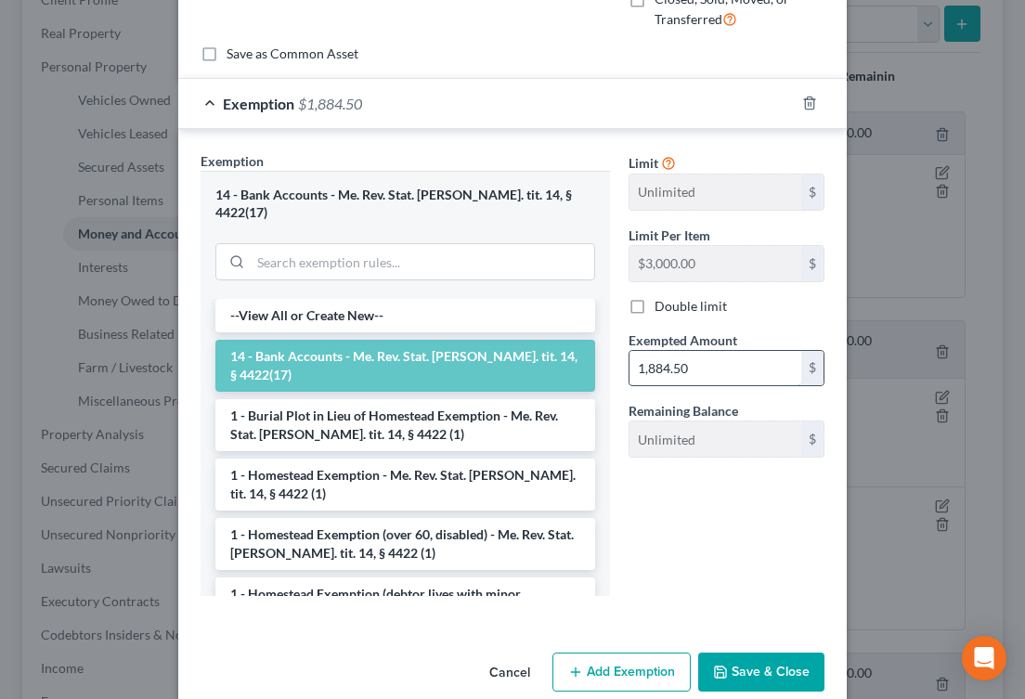
scroll to position [205, 0]
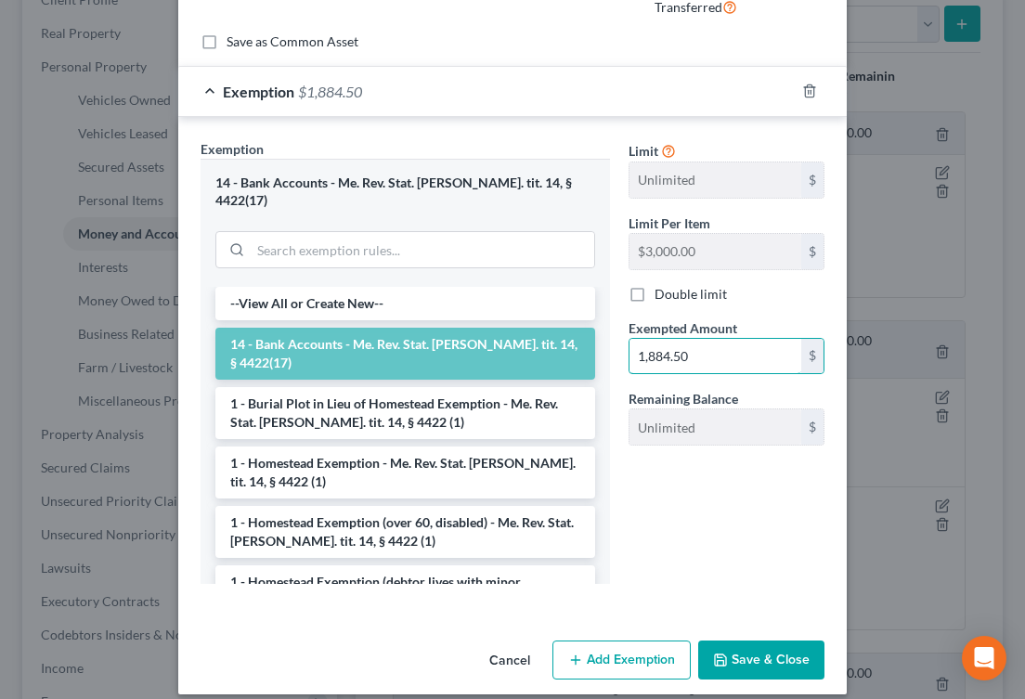
type input "1,884.50"
click at [734, 641] on button "Save & Close" at bounding box center [761, 660] width 126 height 39
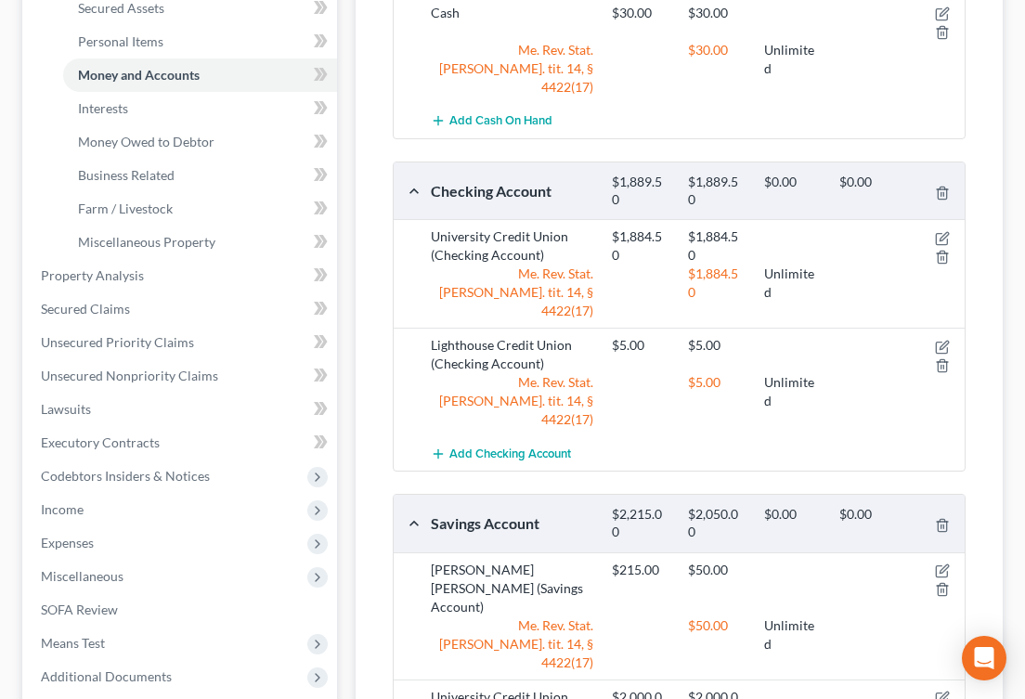
scroll to position [472, 0]
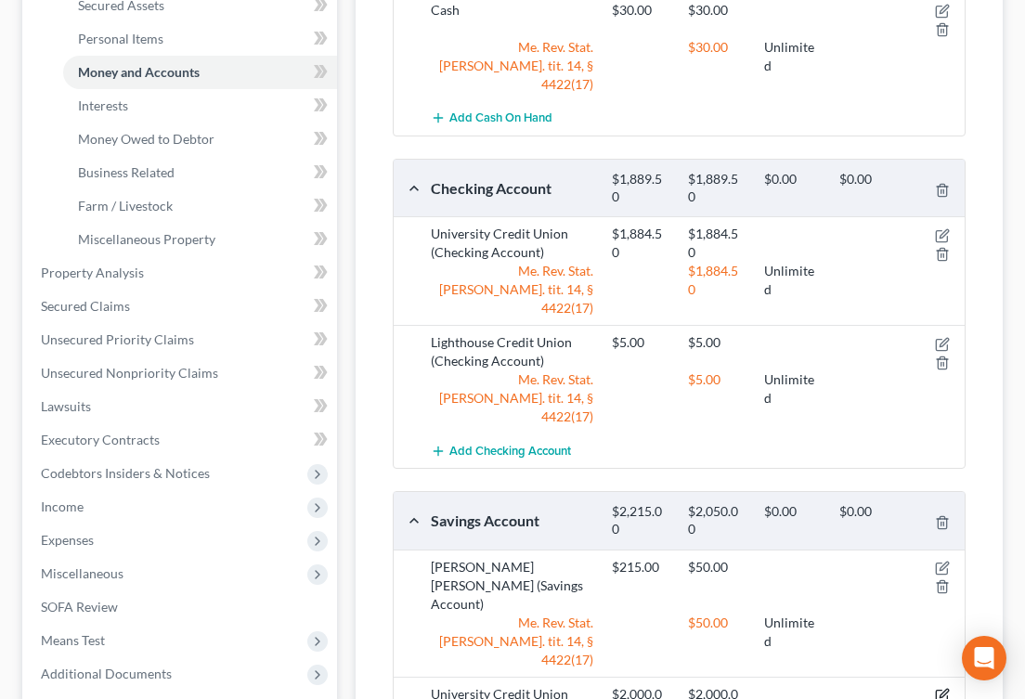
click at [941, 689] on icon "button" at bounding box center [944, 693] width 8 height 8
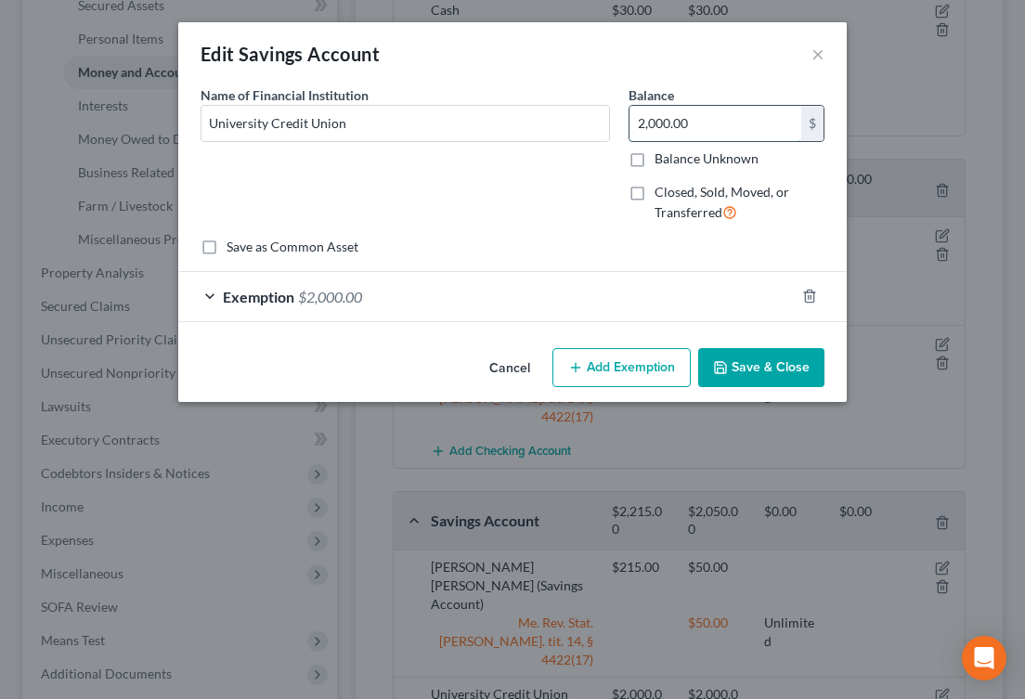
click at [654, 119] on input "2,000.00" at bounding box center [715, 123] width 172 height 35
type input "5.76"
click at [742, 374] on button "Save & Close" at bounding box center [761, 367] width 126 height 39
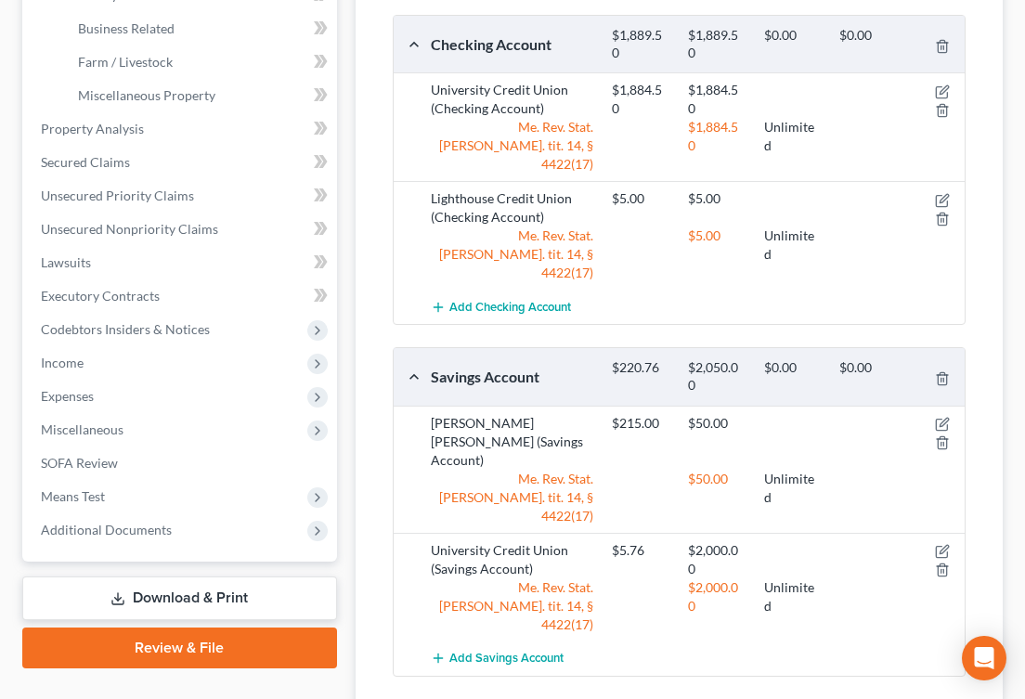
scroll to position [622, 0]
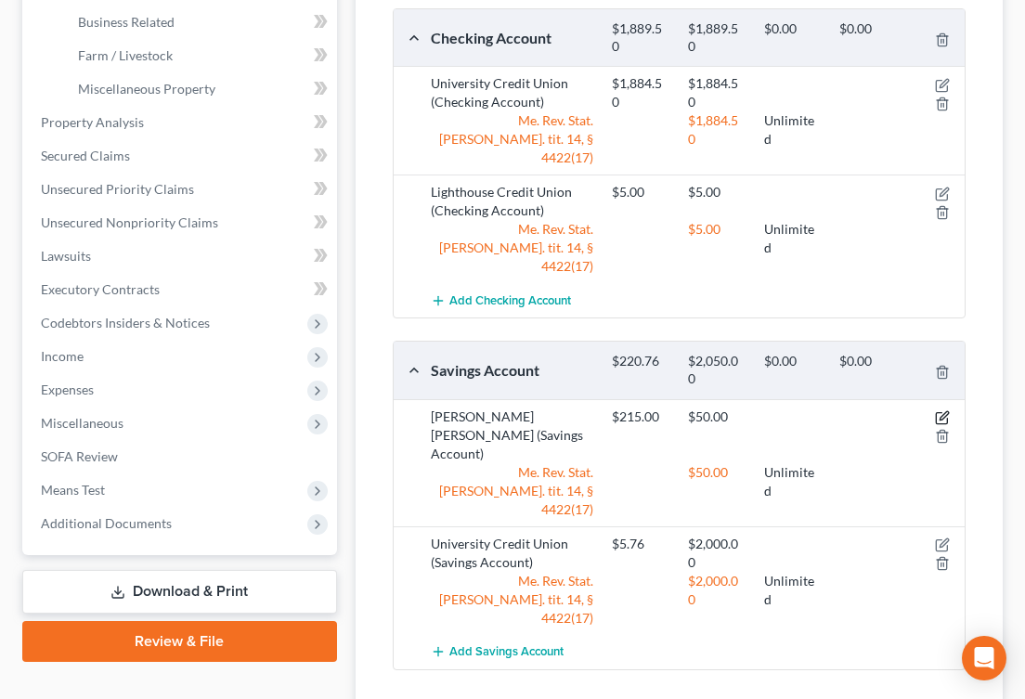
click at [942, 411] on icon "button" at bounding box center [944, 415] width 8 height 8
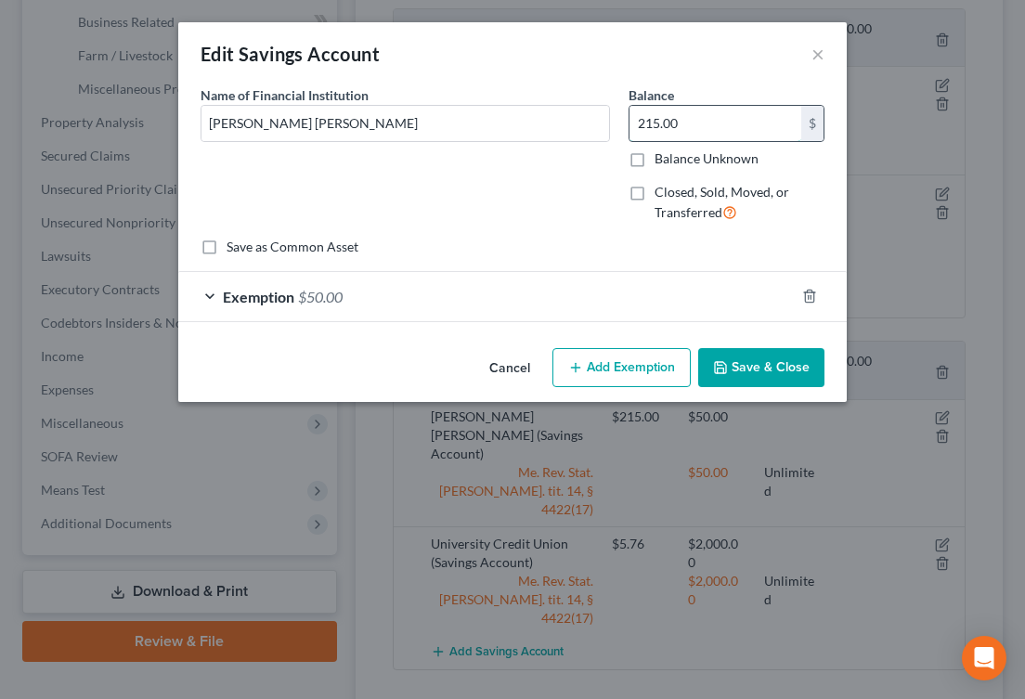
click at [650, 123] on input "215.00" at bounding box center [715, 123] width 172 height 35
type input "5.31"
click at [772, 376] on button "Save & Close" at bounding box center [761, 367] width 126 height 39
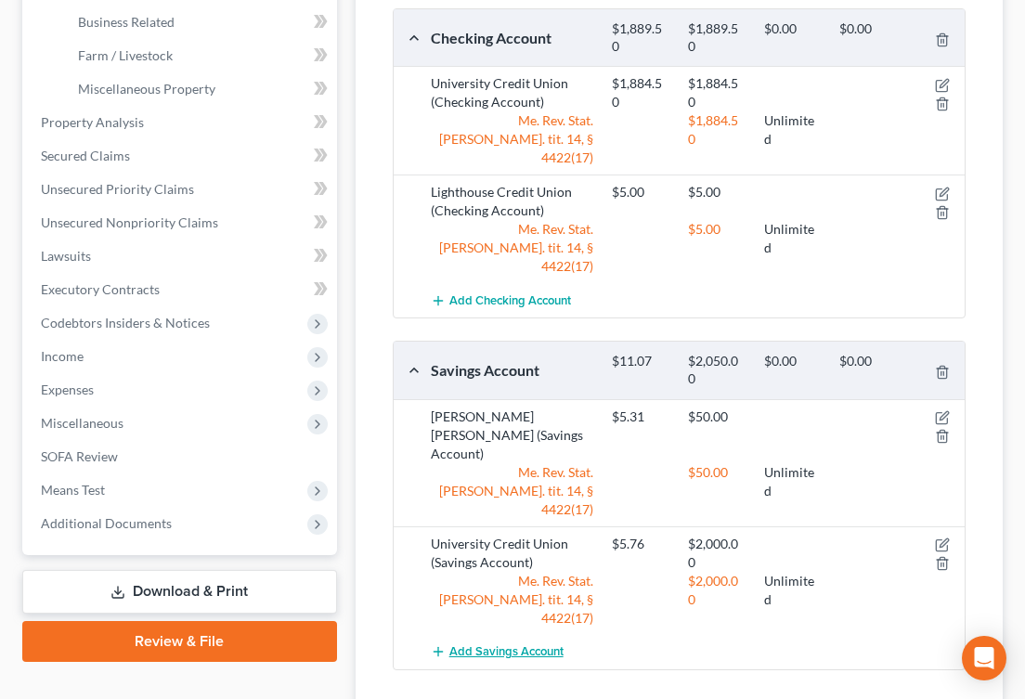
click at [487, 644] on span "Add Savings Account" at bounding box center [506, 651] width 114 height 15
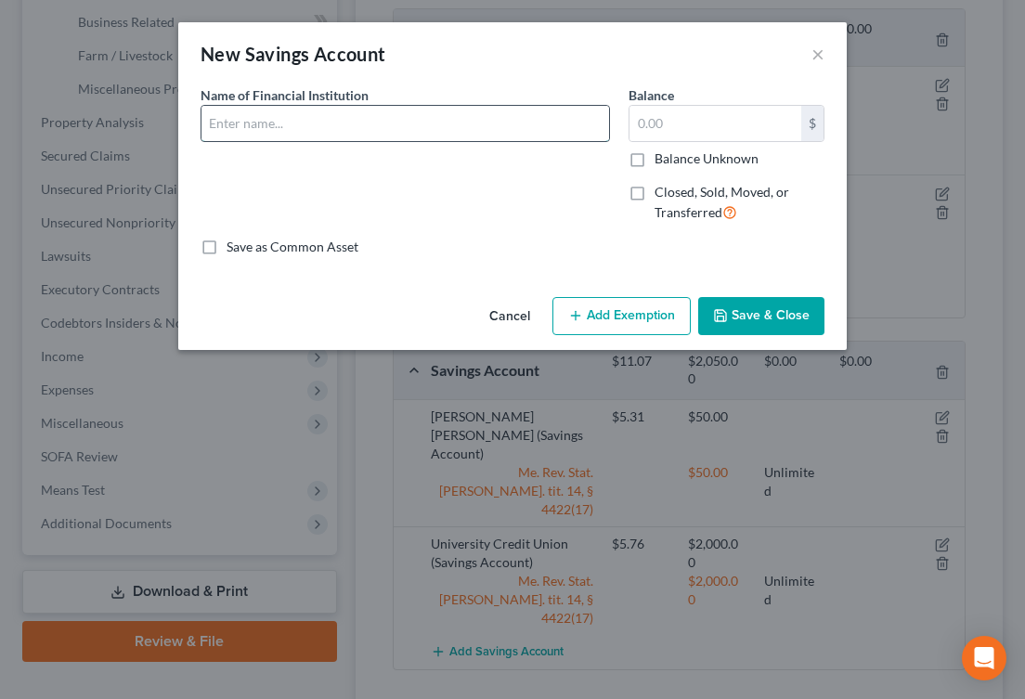
click at [436, 121] on input "text" at bounding box center [405, 123] width 408 height 35
type input "Lighthouse Credit Union"
click at [716, 126] on input "text" at bounding box center [715, 123] width 172 height 35
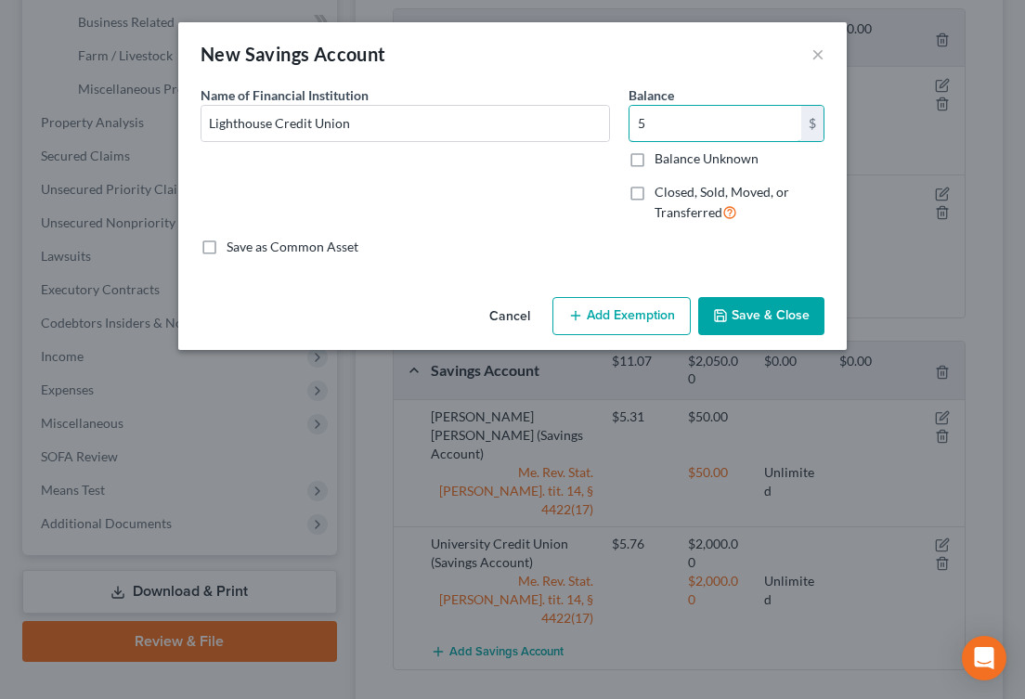
type input "5"
click at [641, 318] on button "Add Exemption" at bounding box center [621, 316] width 138 height 39
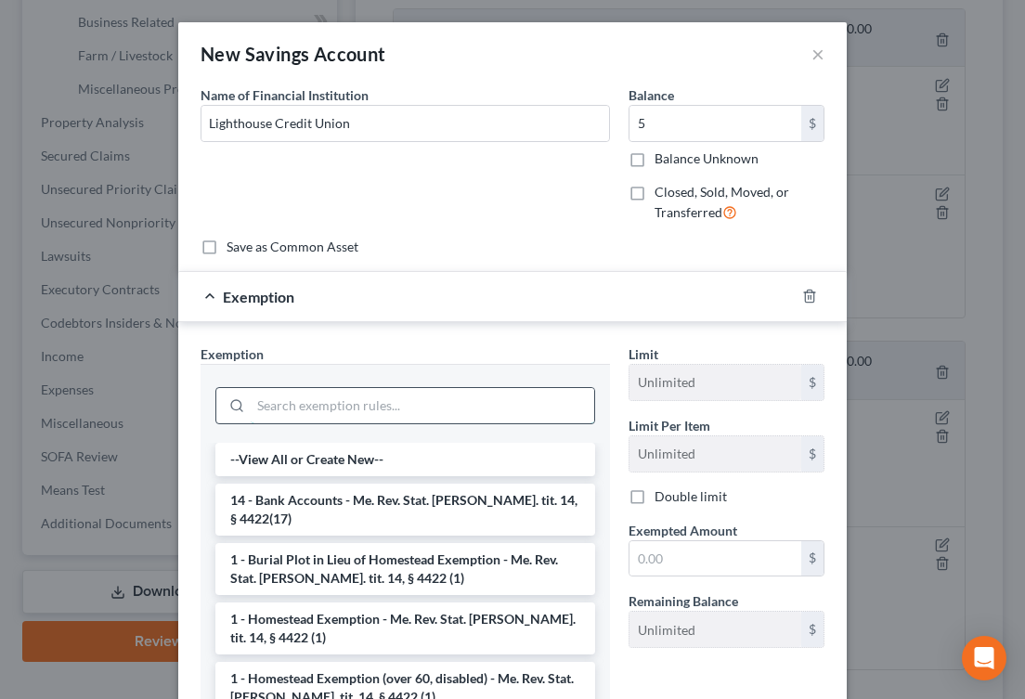
click at [376, 405] on input "search" at bounding box center [423, 405] width 344 height 35
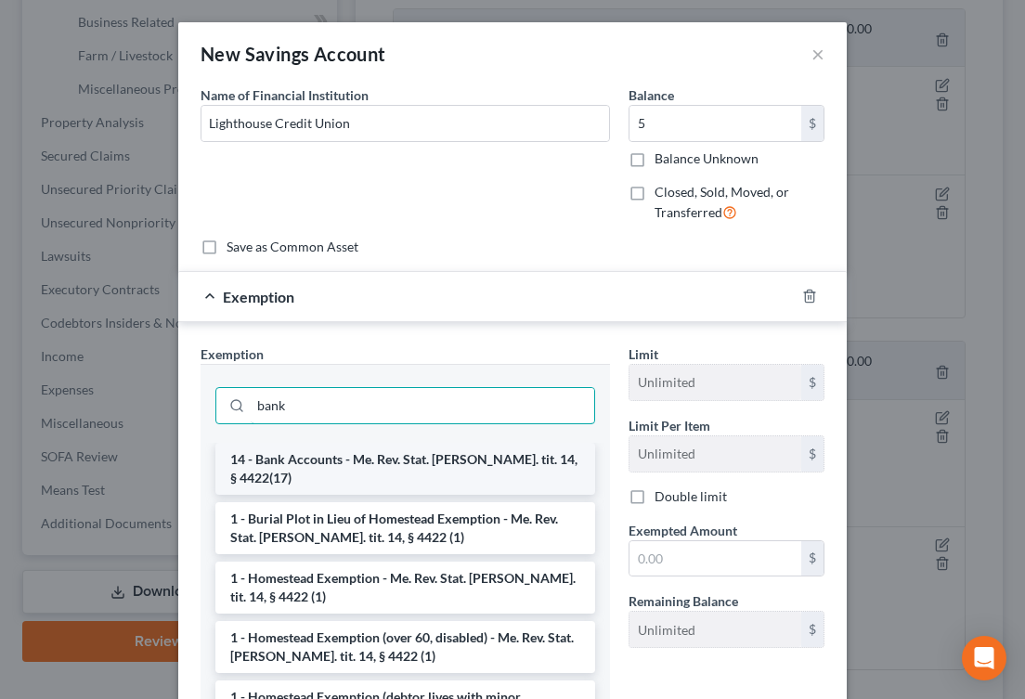
type input "bank"
click at [363, 458] on li "14 - Bank Accounts - Me. Rev. Stat. [PERSON_NAME]. tit. 14, § 4422(17)" at bounding box center [405, 469] width 380 height 52
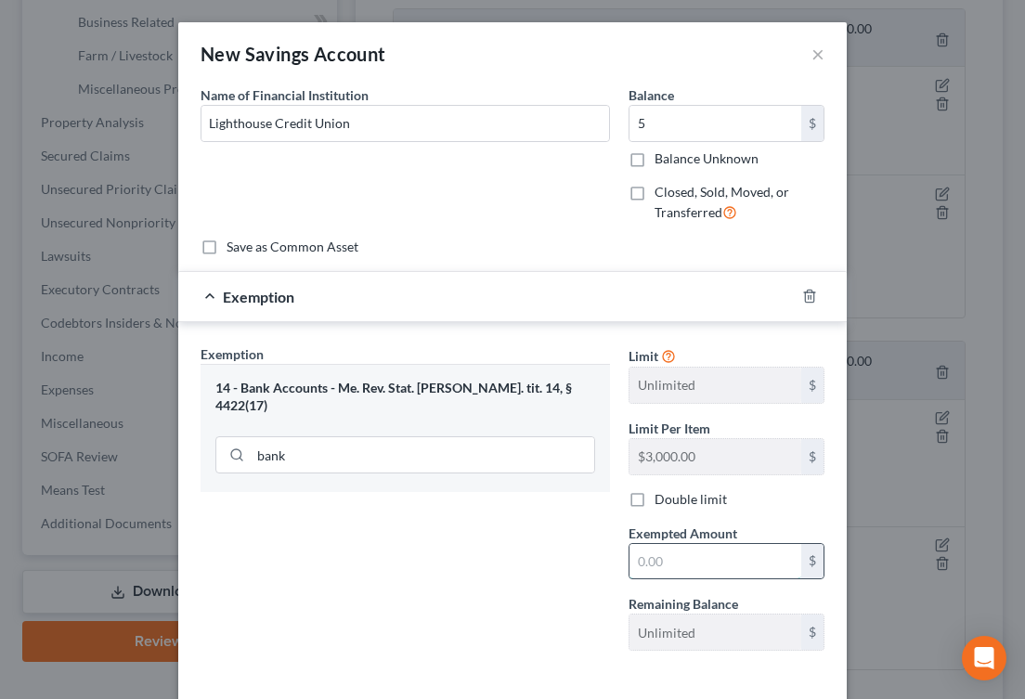
click at [649, 551] on input "text" at bounding box center [715, 561] width 172 height 35
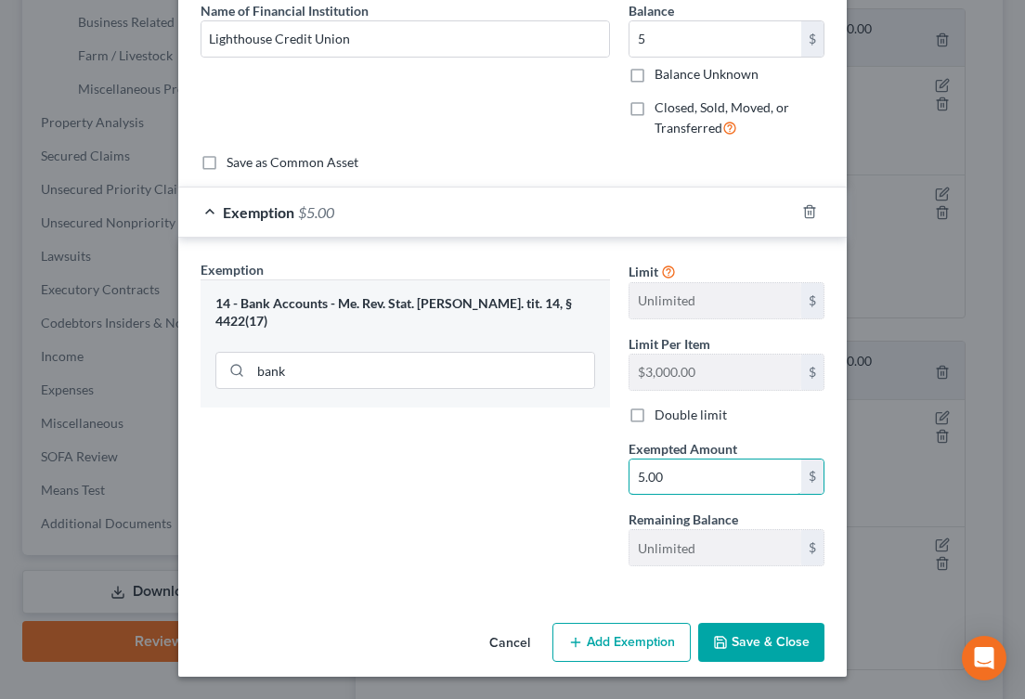
type input "5.00"
click at [771, 639] on button "Save & Close" at bounding box center [761, 642] width 126 height 39
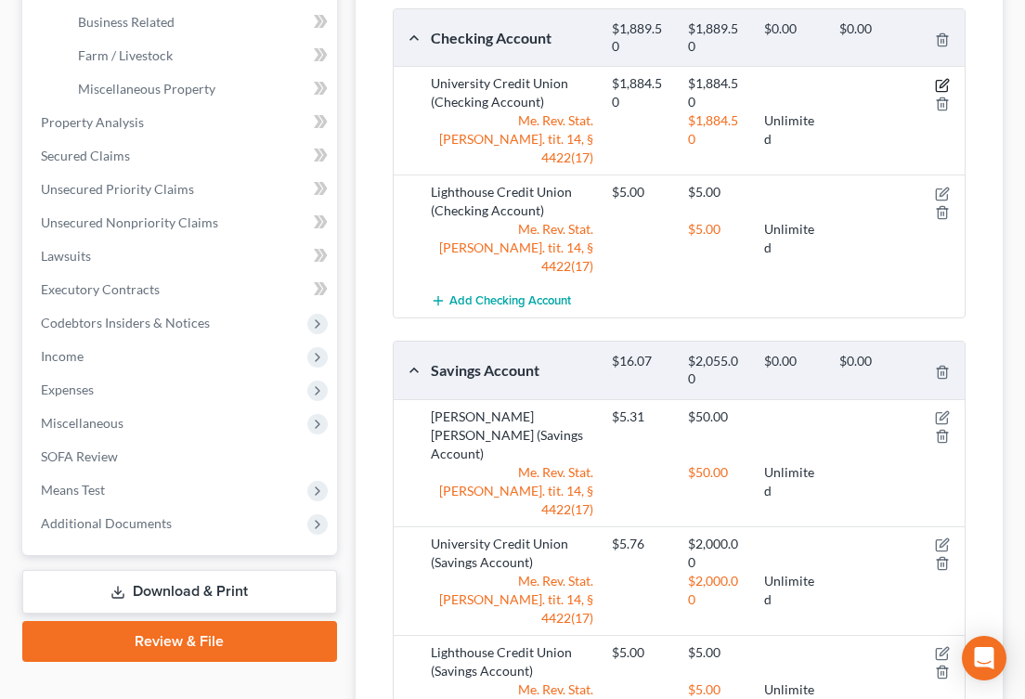
click at [944, 78] on icon "button" at bounding box center [942, 85] width 15 height 15
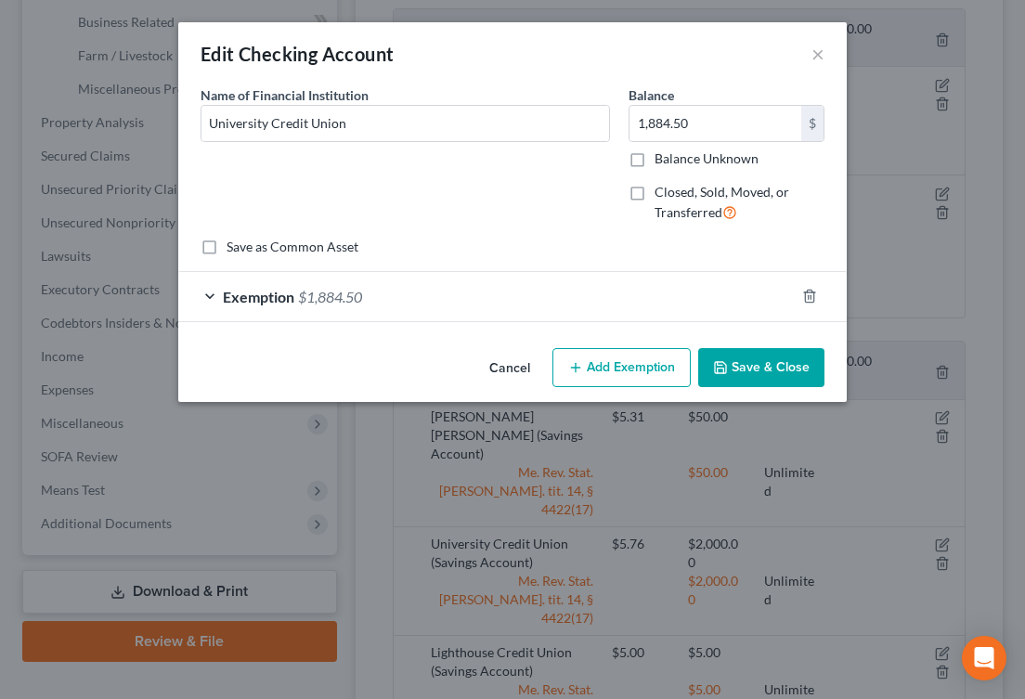
click at [734, 371] on button "Save & Close" at bounding box center [761, 367] width 126 height 39
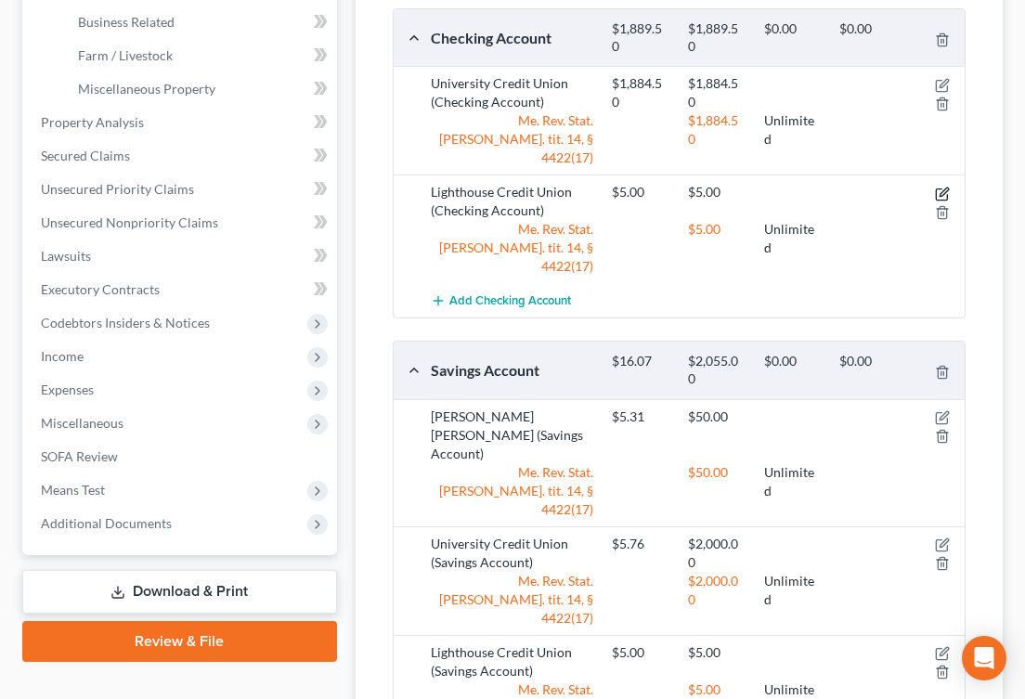
click at [939, 187] on icon "button" at bounding box center [942, 194] width 15 height 15
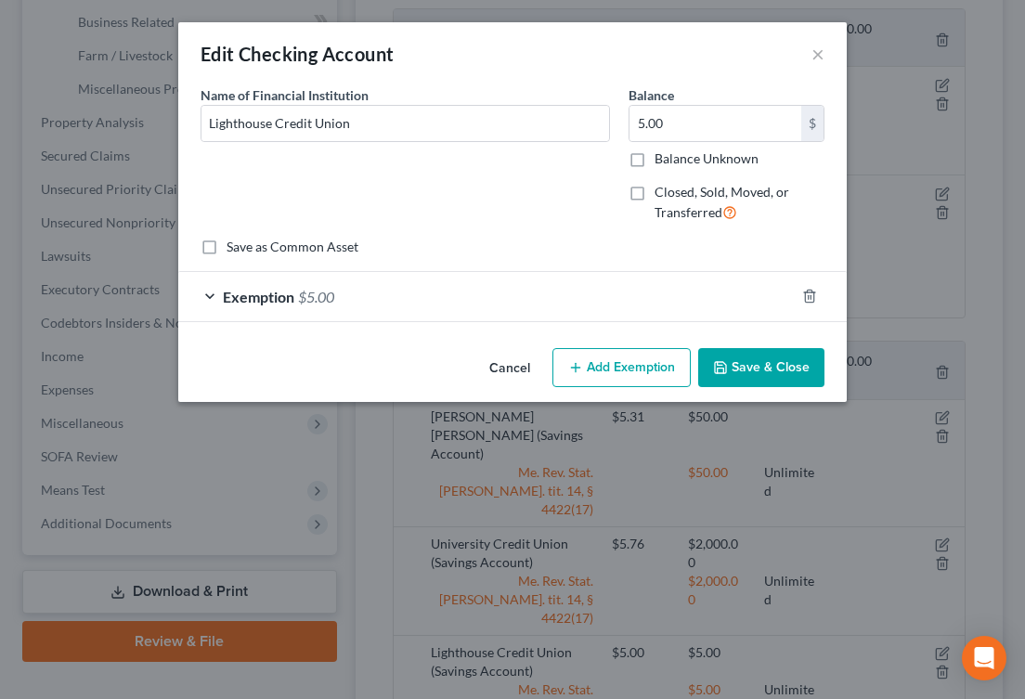
click at [747, 364] on button "Save & Close" at bounding box center [761, 367] width 126 height 39
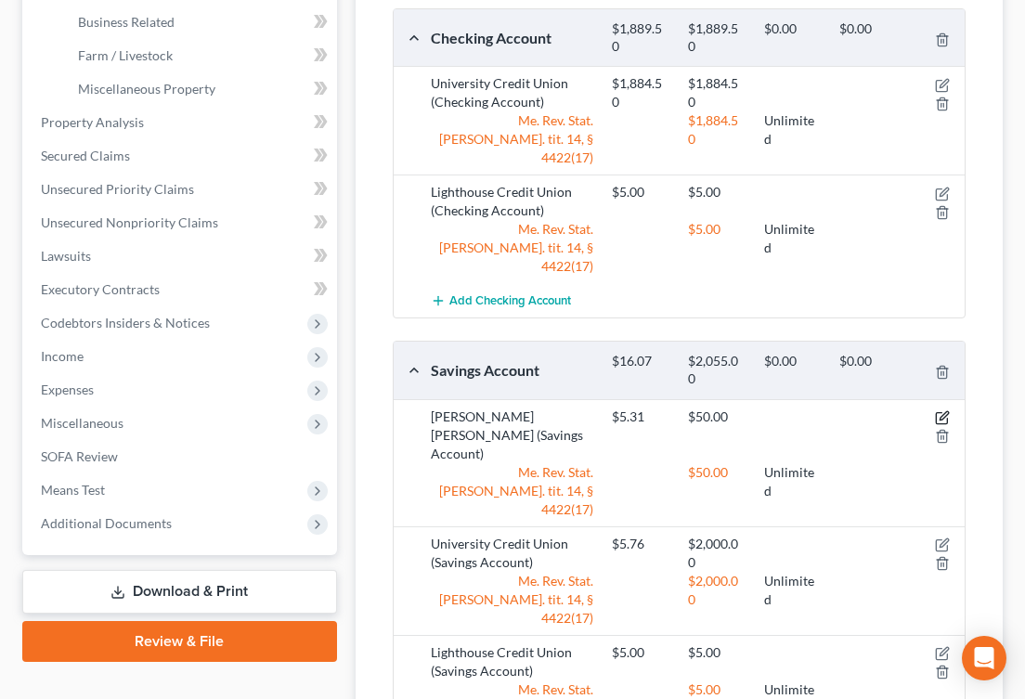
click at [946, 411] on icon "button" at bounding box center [944, 415] width 8 height 8
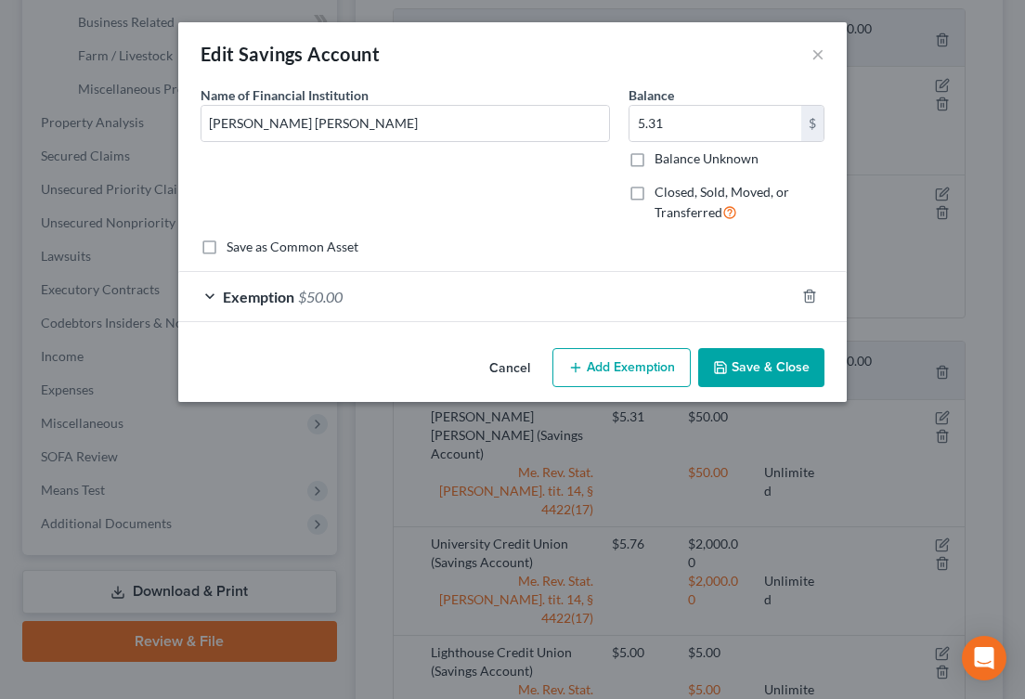
click at [661, 318] on div "Exemption $50.00" at bounding box center [486, 296] width 616 height 49
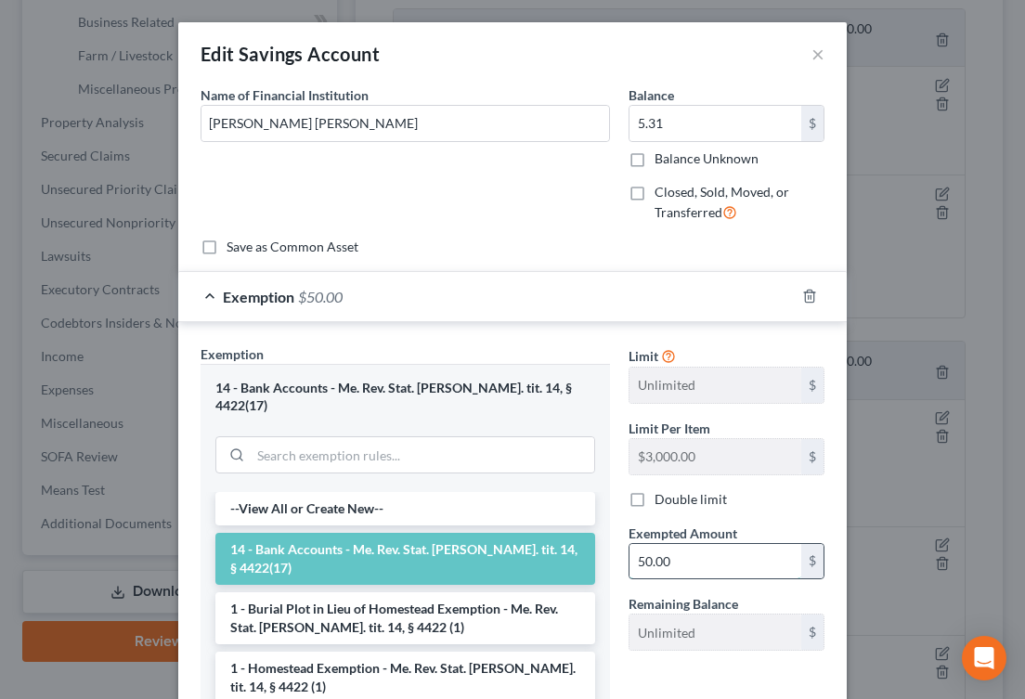
click at [664, 563] on input "50.00" at bounding box center [715, 561] width 172 height 35
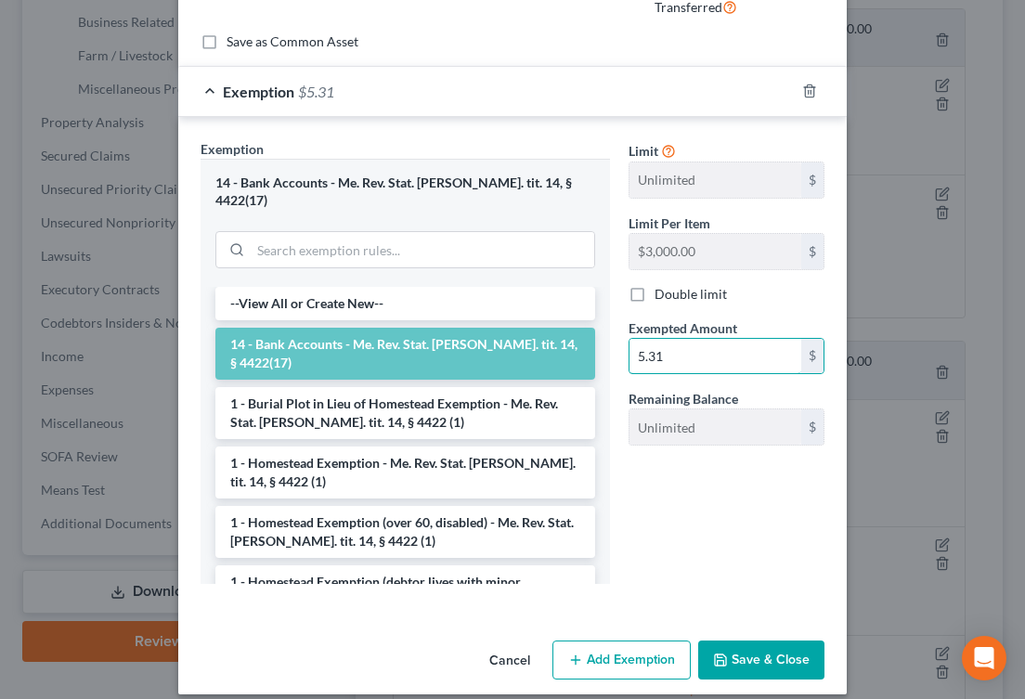
type input "5.31"
click at [766, 641] on button "Save & Close" at bounding box center [761, 660] width 126 height 39
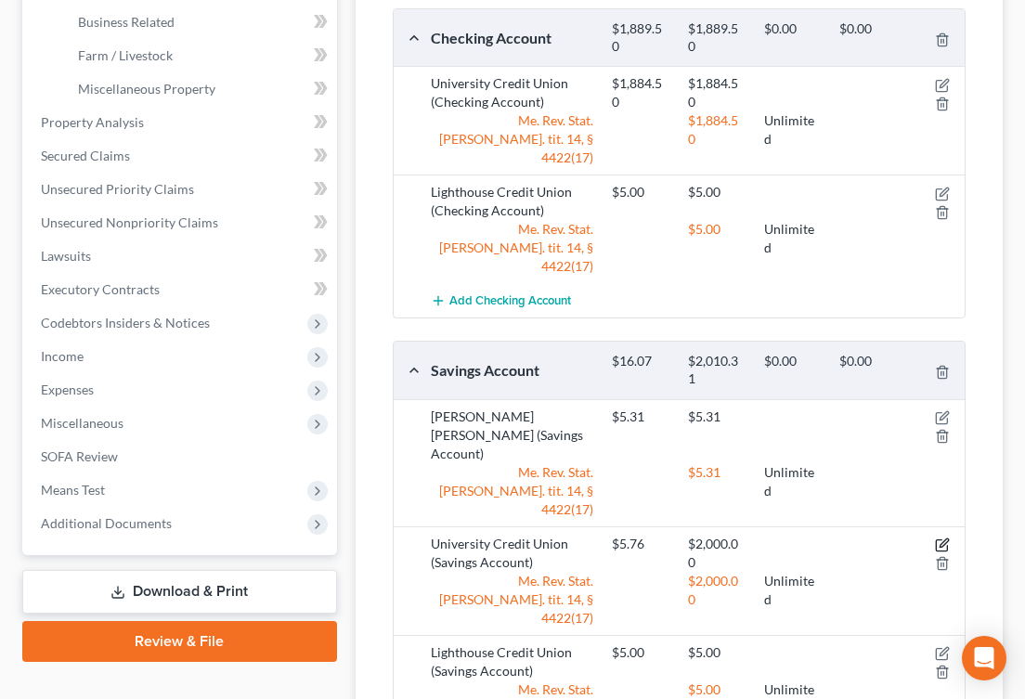
click at [940, 538] on icon "button" at bounding box center [942, 545] width 15 height 15
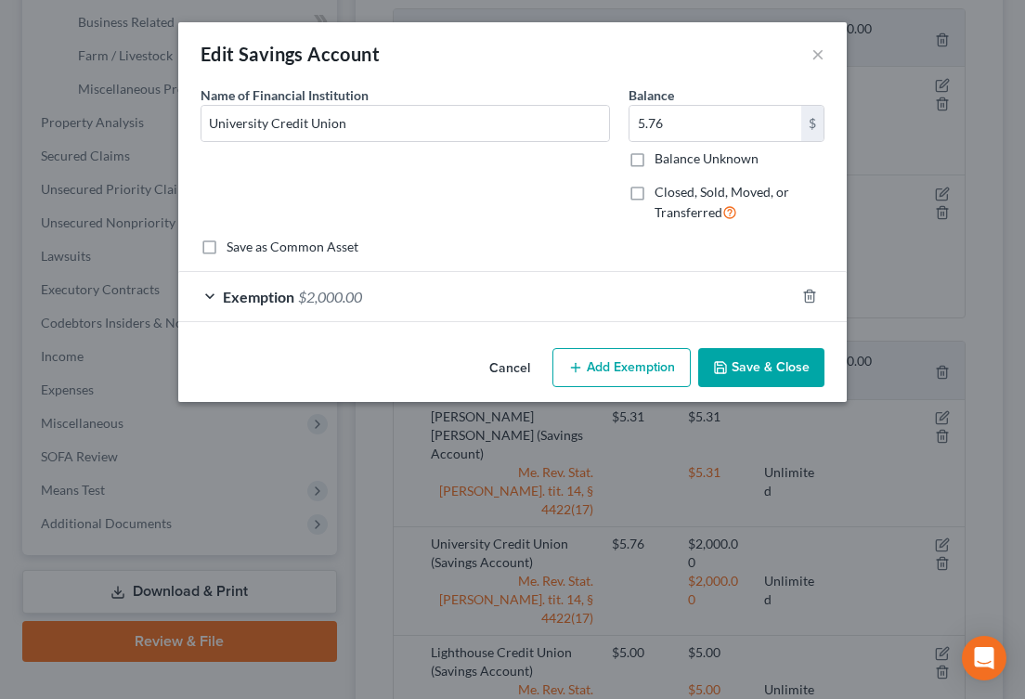
click at [656, 307] on div "Exemption $2,000.00" at bounding box center [486, 296] width 616 height 49
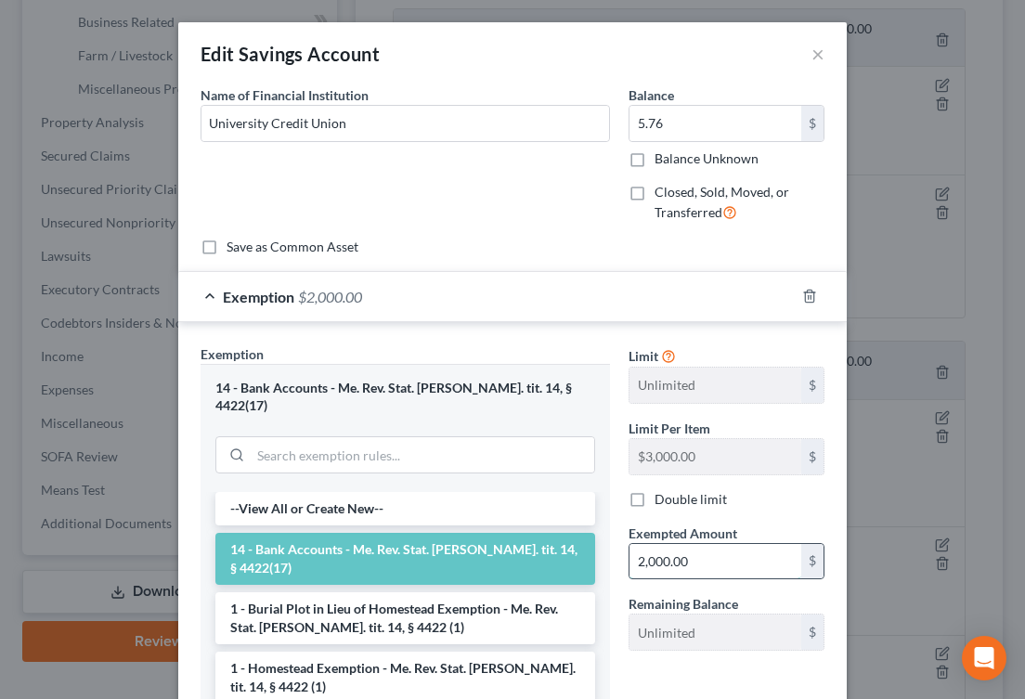
click at [672, 562] on input "2,000.00" at bounding box center [715, 561] width 172 height 35
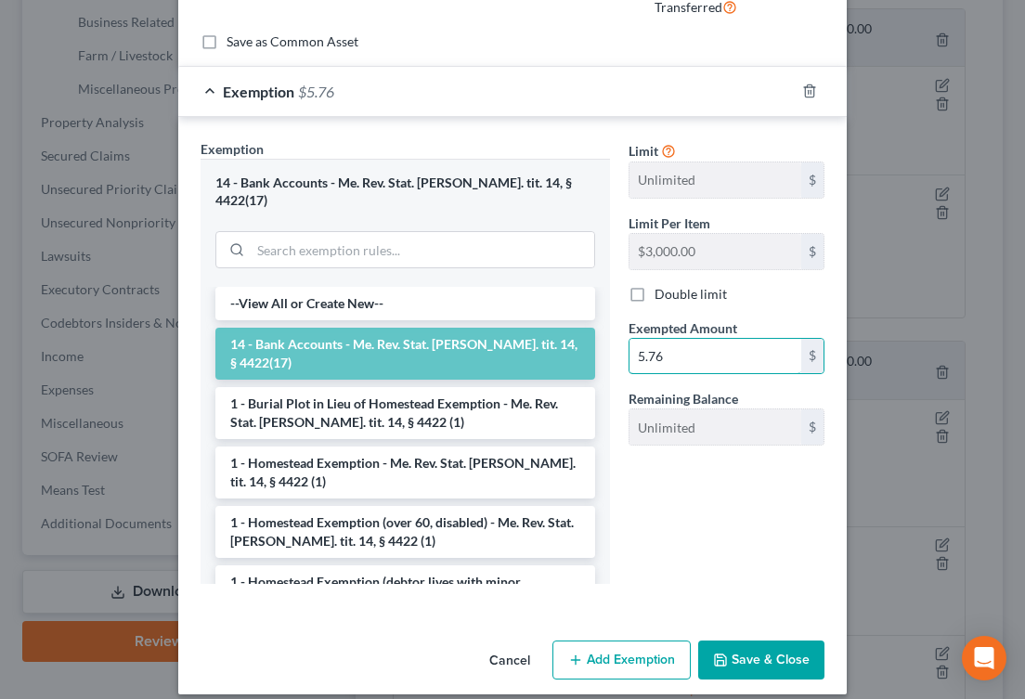
type input "5.76"
click at [754, 644] on button "Save & Close" at bounding box center [761, 660] width 126 height 39
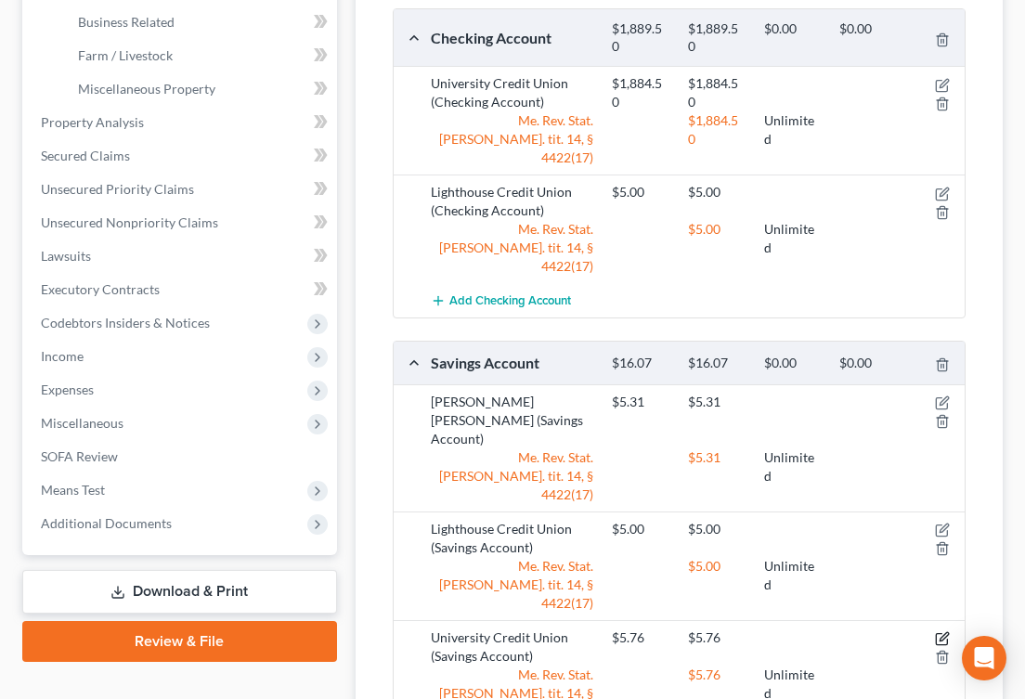
click at [945, 632] on icon "button" at bounding box center [944, 636] width 8 height 8
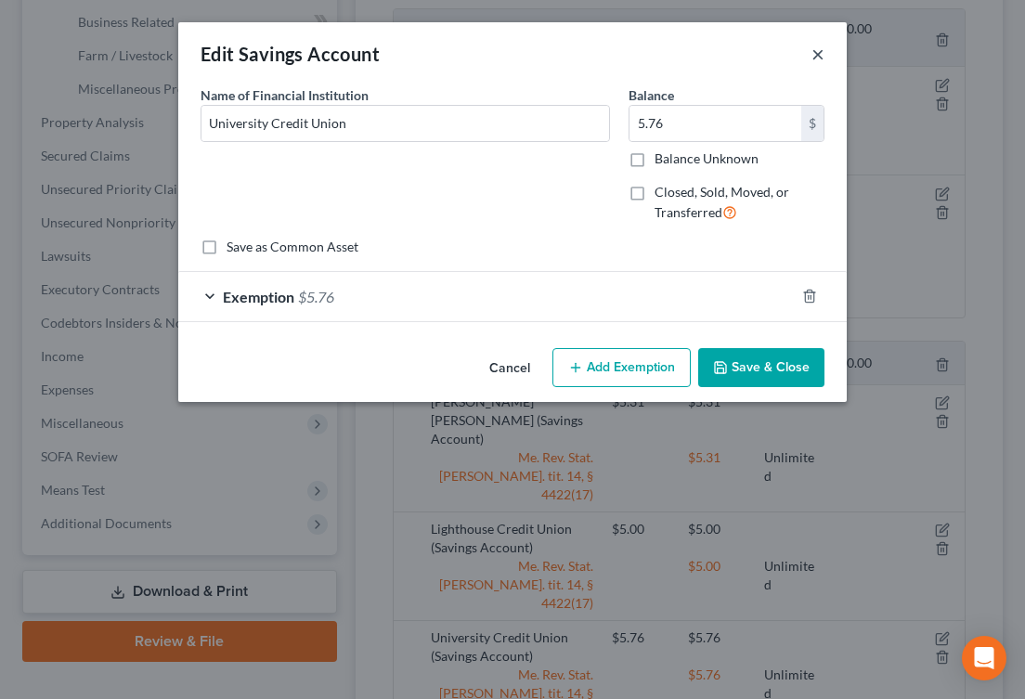
click at [811, 55] on button "×" at bounding box center [817, 54] width 13 height 22
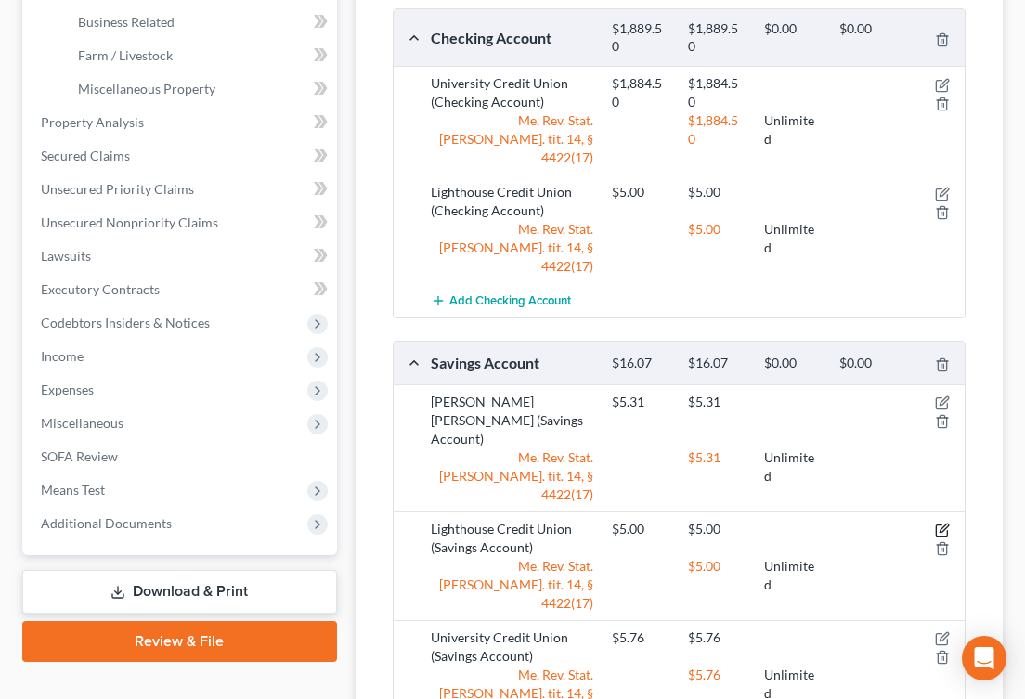
click at [940, 524] on icon "button" at bounding box center [944, 528] width 8 height 8
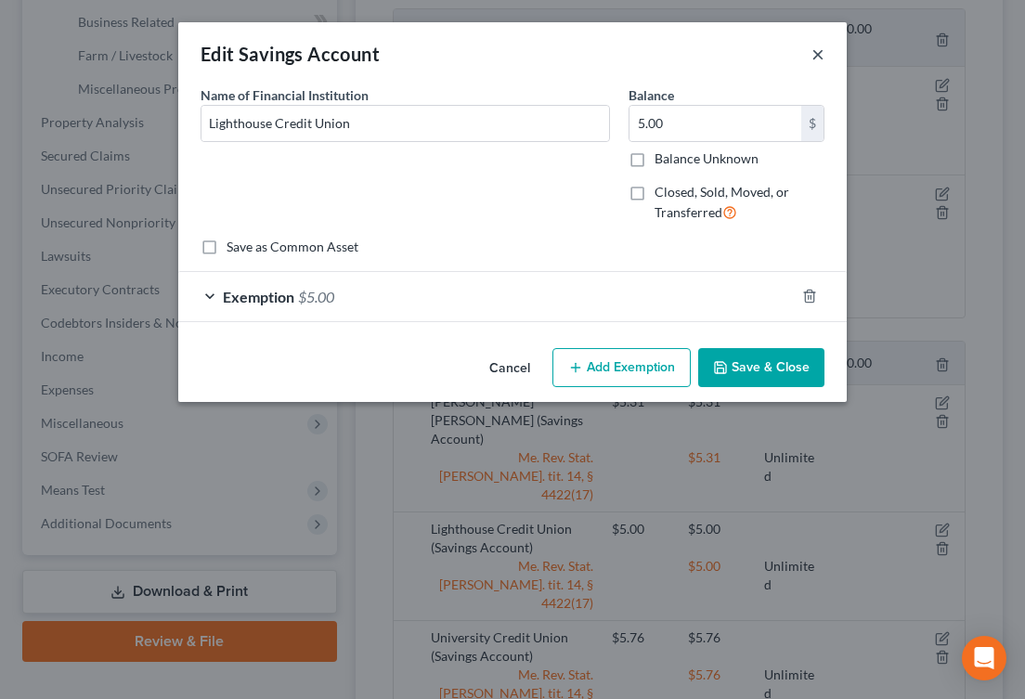
click at [812, 61] on button "×" at bounding box center [817, 54] width 13 height 22
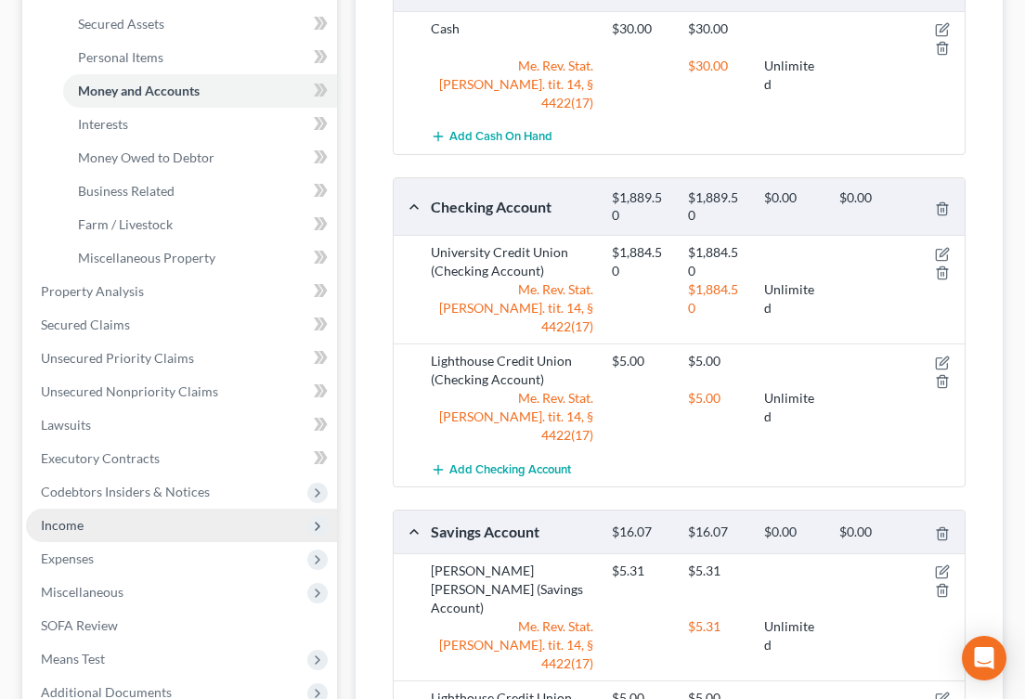
scroll to position [347, 0]
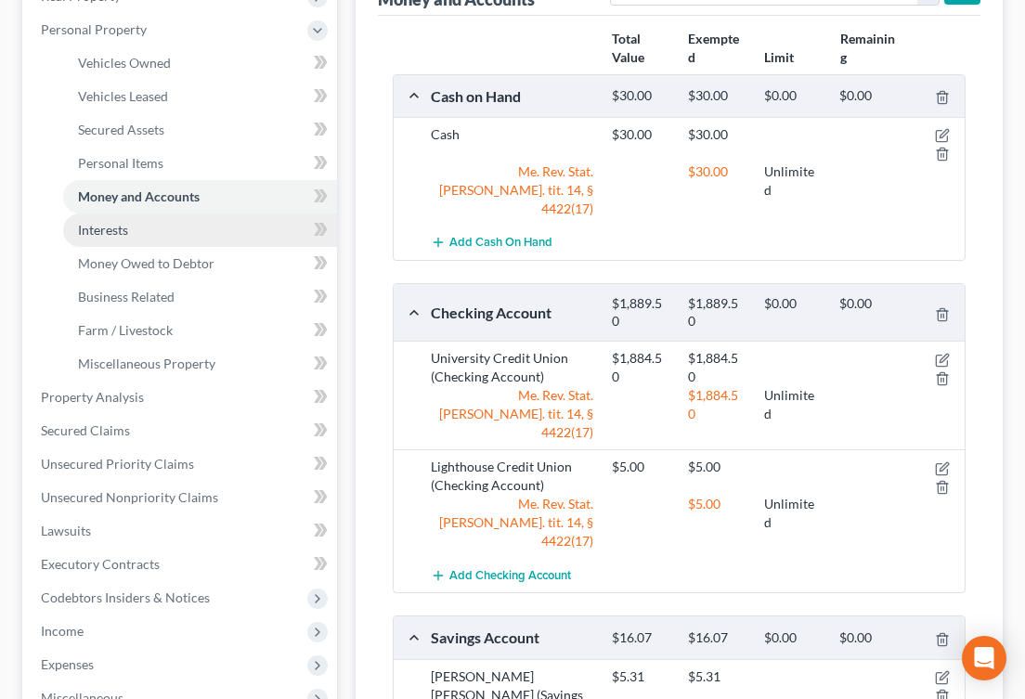
click at [147, 228] on link "Interests" at bounding box center [200, 230] width 274 height 33
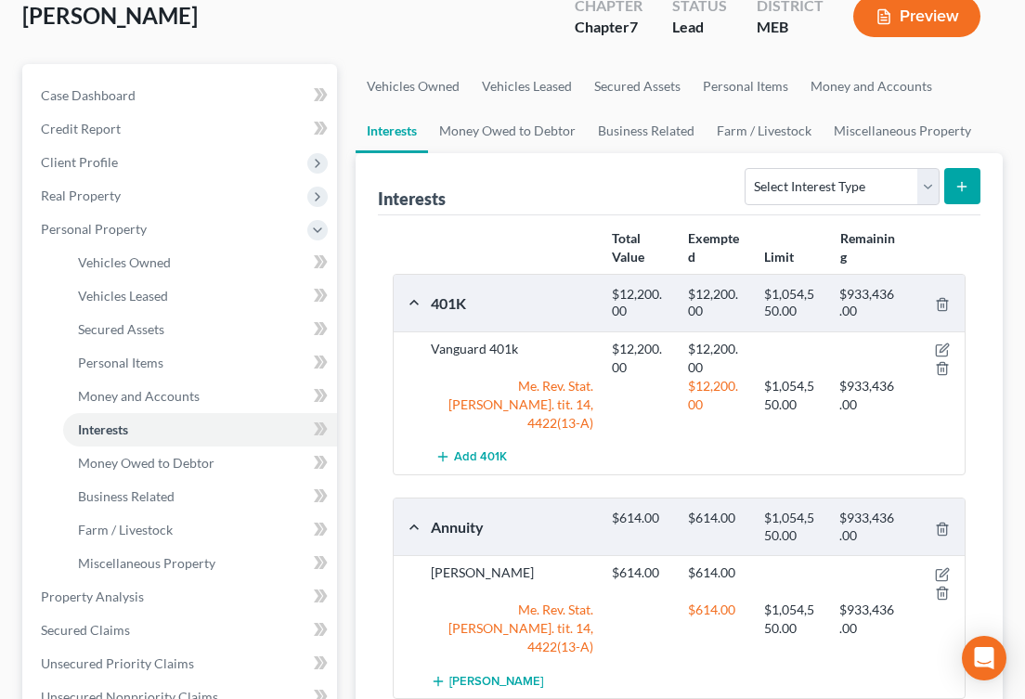
scroll to position [154, 0]
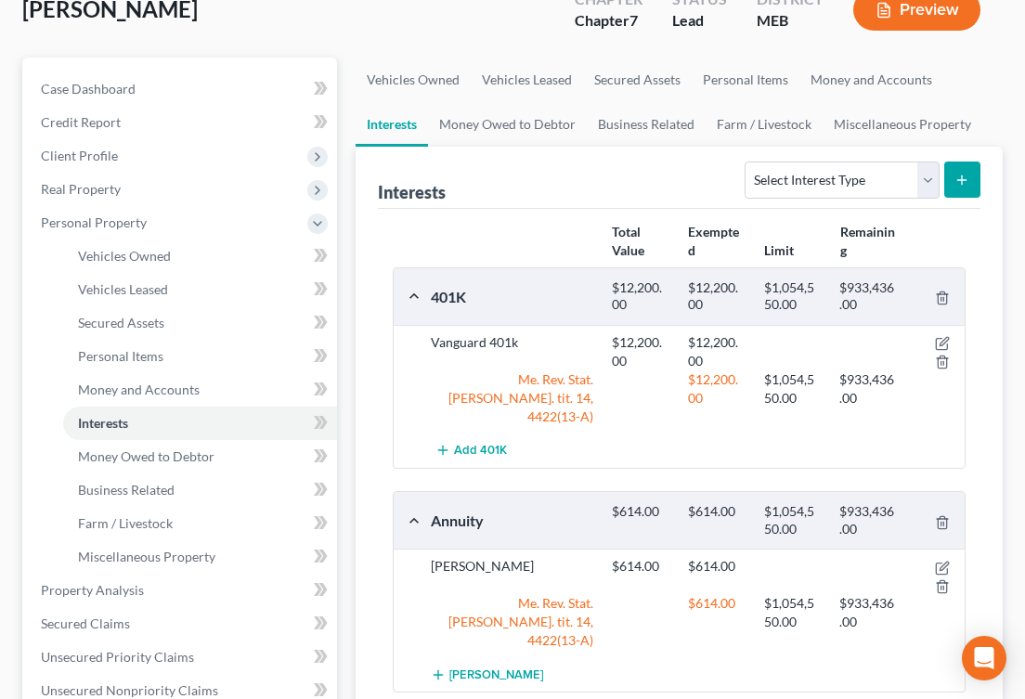
click at [723, 345] on div "$12,200.00" at bounding box center [717, 351] width 76 height 37
click at [939, 344] on icon "button" at bounding box center [942, 343] width 15 height 15
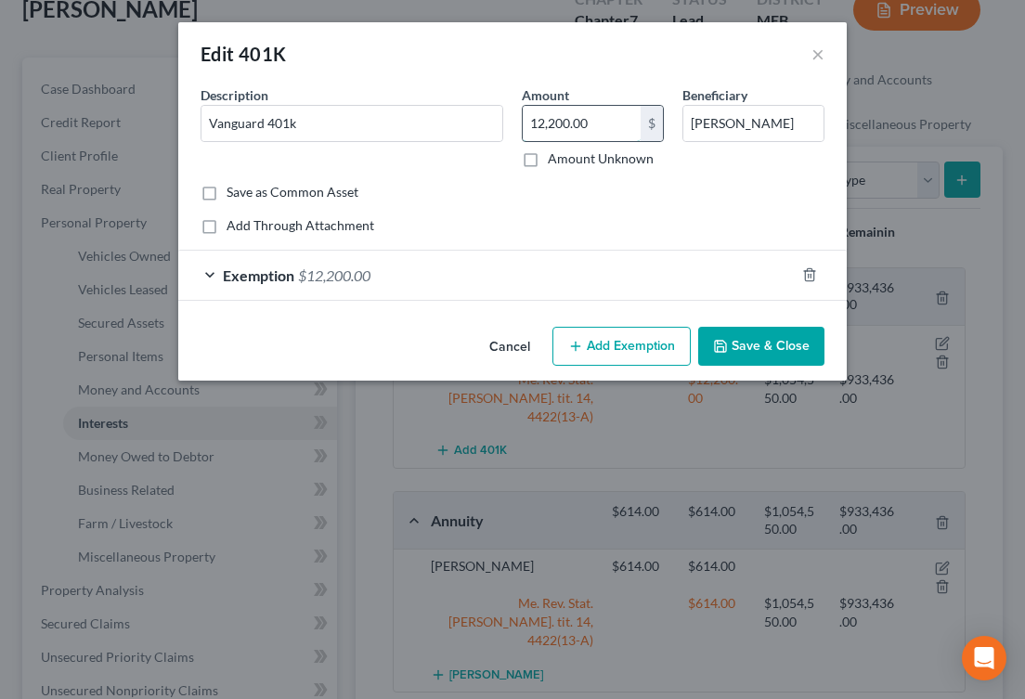
click at [550, 135] on input "12,200.00" at bounding box center [582, 123] width 118 height 35
type input "15,601.32"
click at [594, 268] on div "Exemption $12,200.00" at bounding box center [486, 275] width 616 height 49
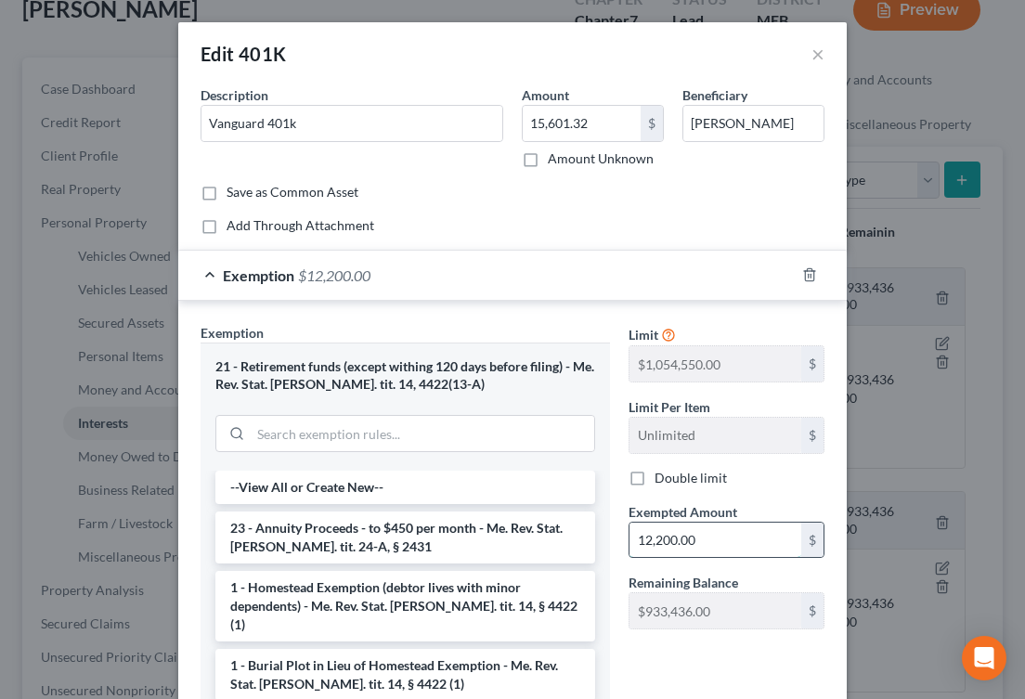
click at [672, 544] on input "12,200.00" at bounding box center [715, 540] width 172 height 35
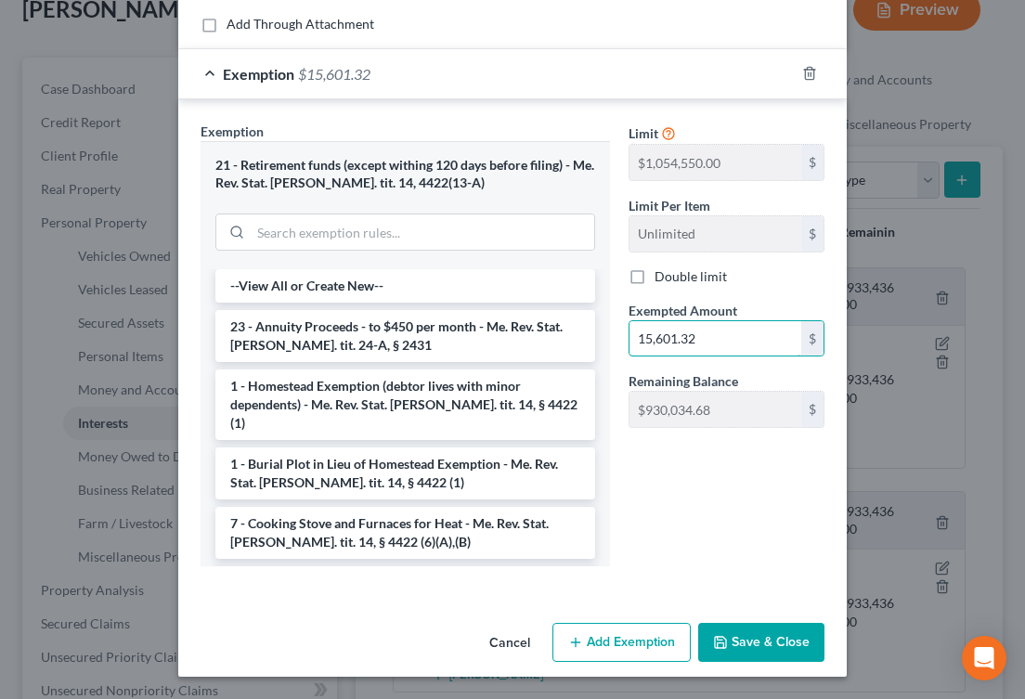
type input "15,601.32"
click at [788, 643] on button "Save & Close" at bounding box center [761, 642] width 126 height 39
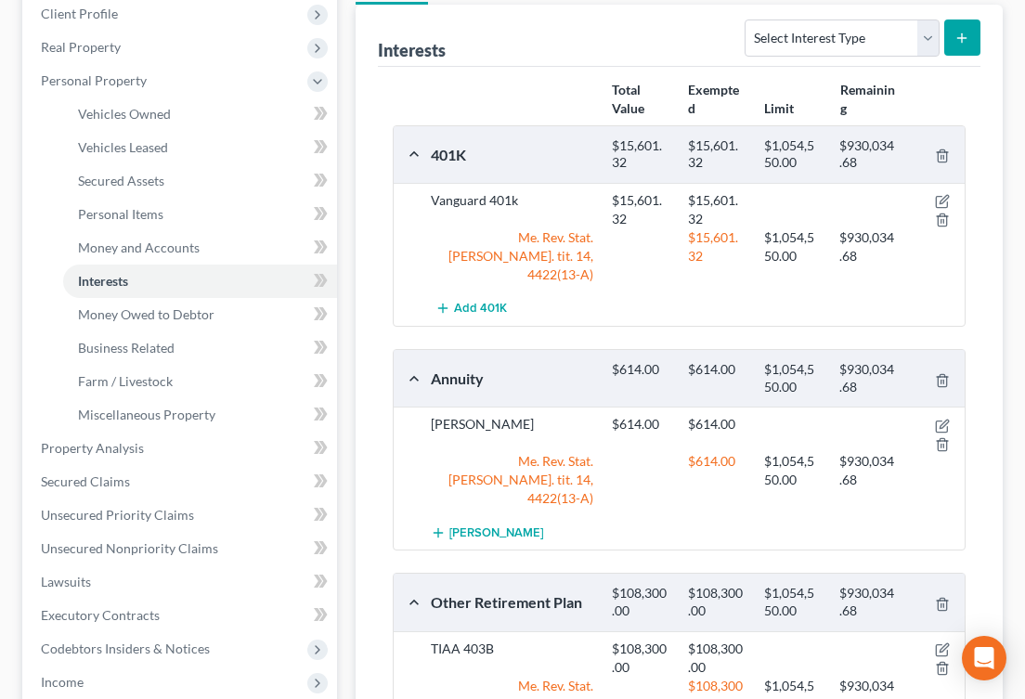
scroll to position [296, 0]
click at [938, 642] on icon "button" at bounding box center [942, 649] width 15 height 15
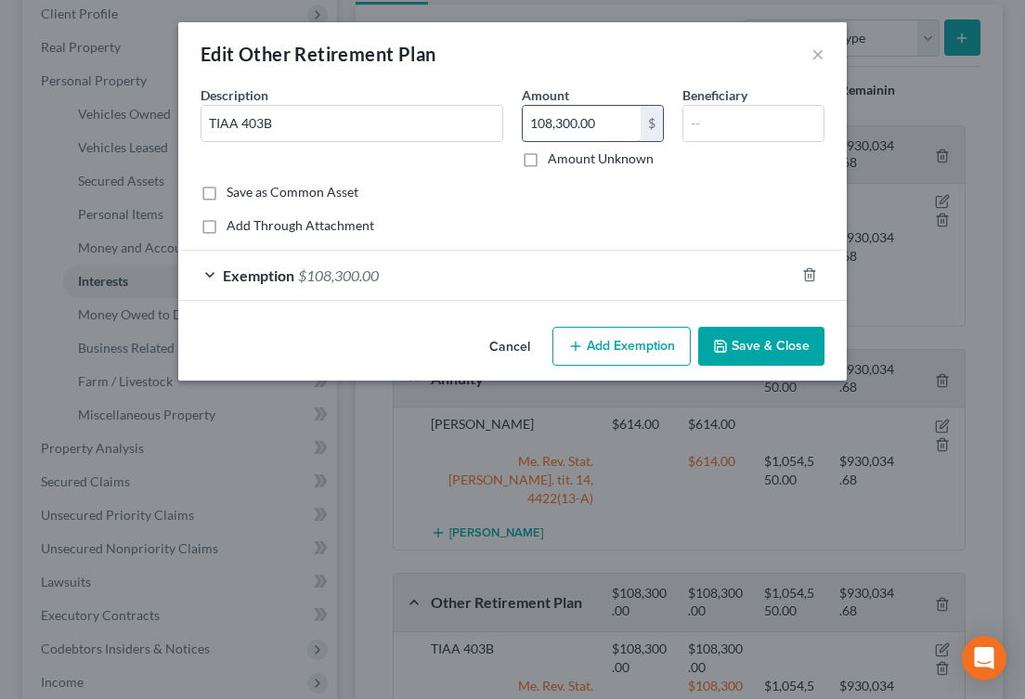
click at [567, 120] on input "108,300.00" at bounding box center [582, 123] width 118 height 35
type input "117,216.70"
click at [313, 274] on span "$108,300.00" at bounding box center [338, 275] width 81 height 18
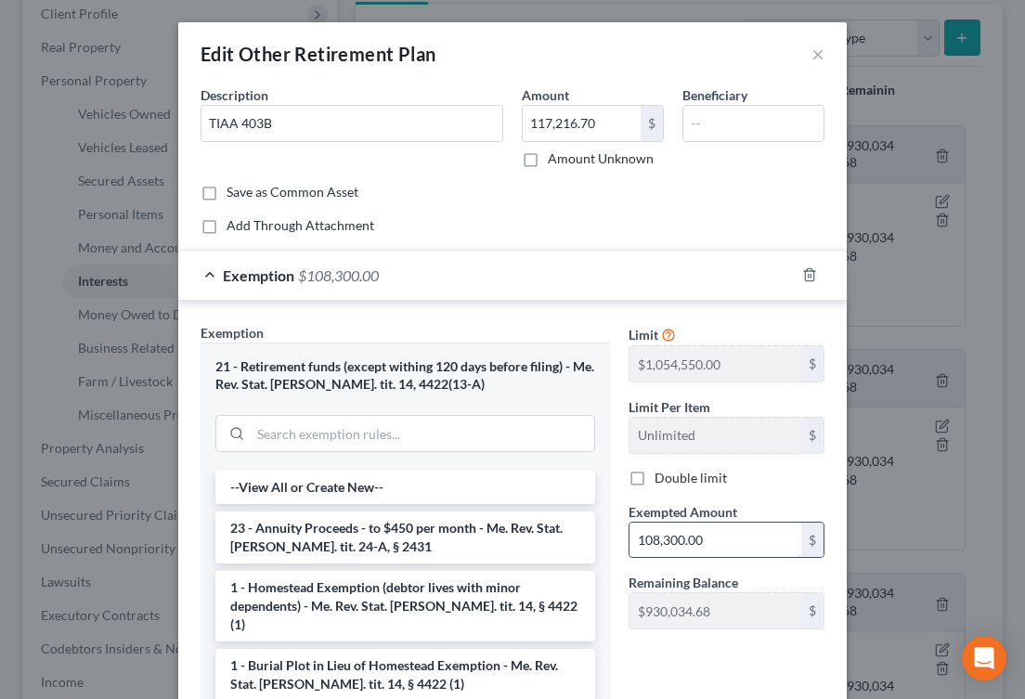
click at [715, 542] on input "108,300.00" at bounding box center [715, 540] width 172 height 35
type input "117,216.70"
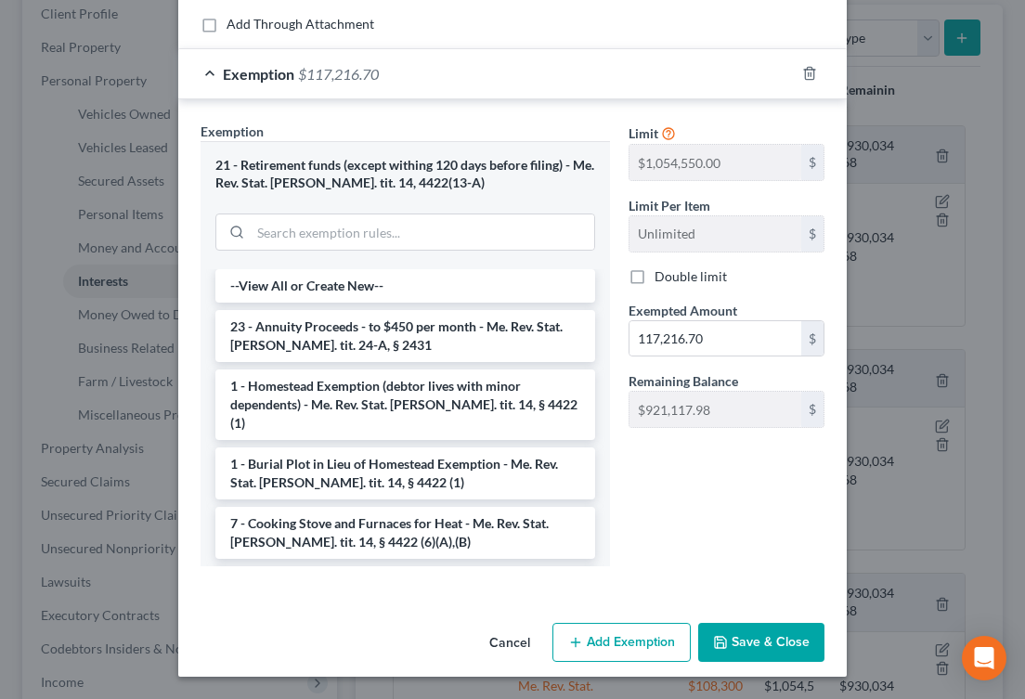
click at [759, 641] on button "Save & Close" at bounding box center [761, 642] width 126 height 39
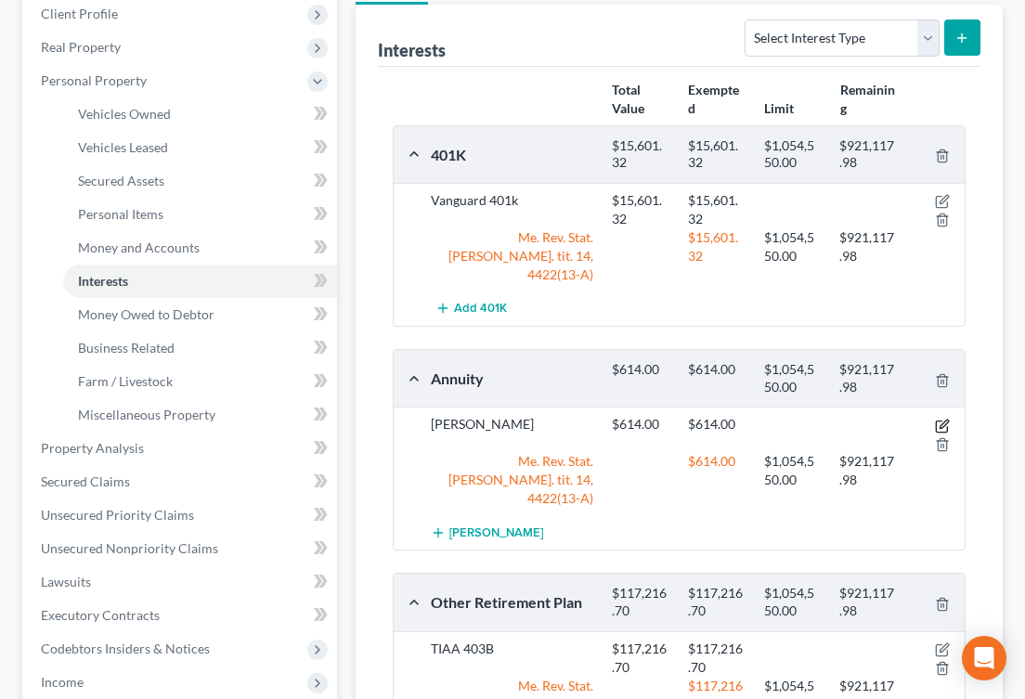
click at [940, 420] on icon "button" at bounding box center [944, 424] width 8 height 8
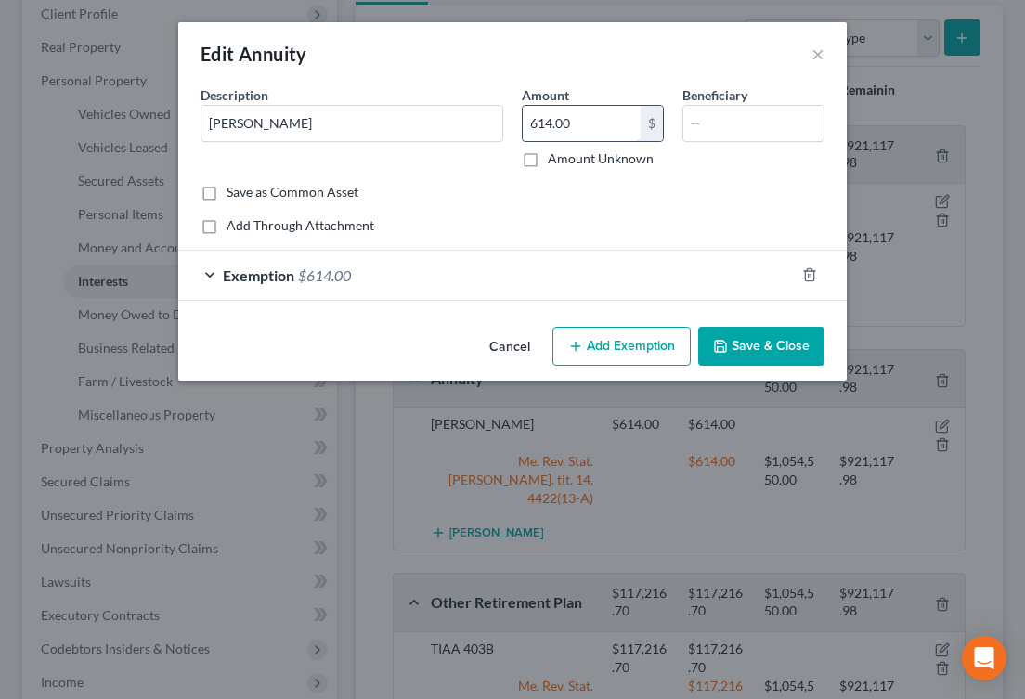
click at [561, 126] on input "614.00" at bounding box center [582, 123] width 118 height 35
type input "939.85"
click at [391, 273] on div "Exemption $614.00" at bounding box center [486, 275] width 616 height 49
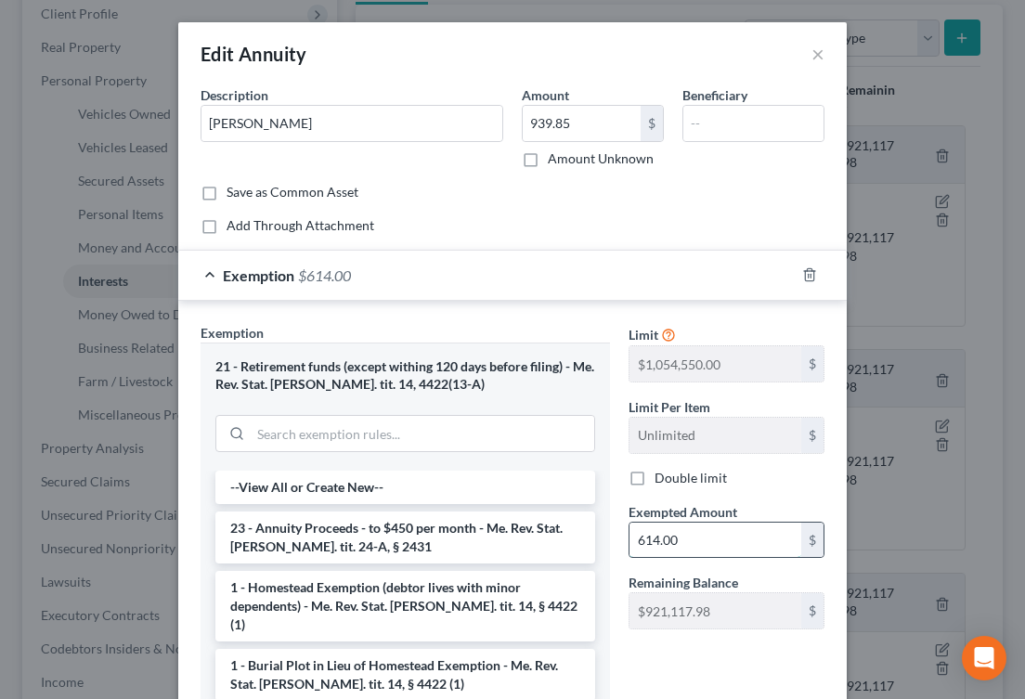
click at [685, 540] on input "614.00" at bounding box center [715, 540] width 172 height 35
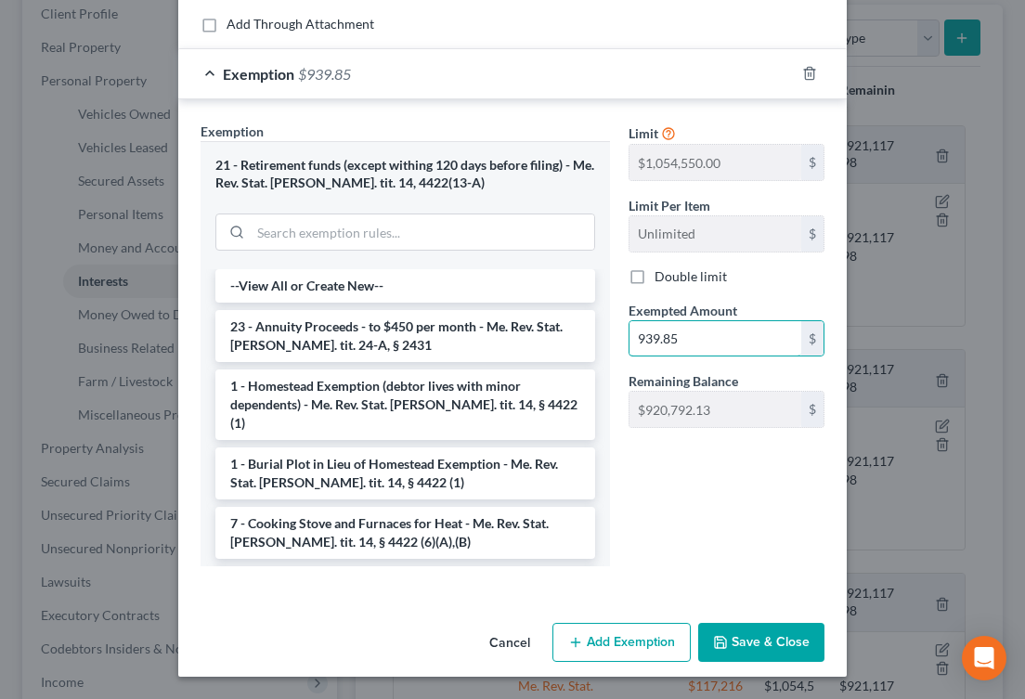
type input "939.85"
click at [775, 650] on button "Save & Close" at bounding box center [761, 642] width 126 height 39
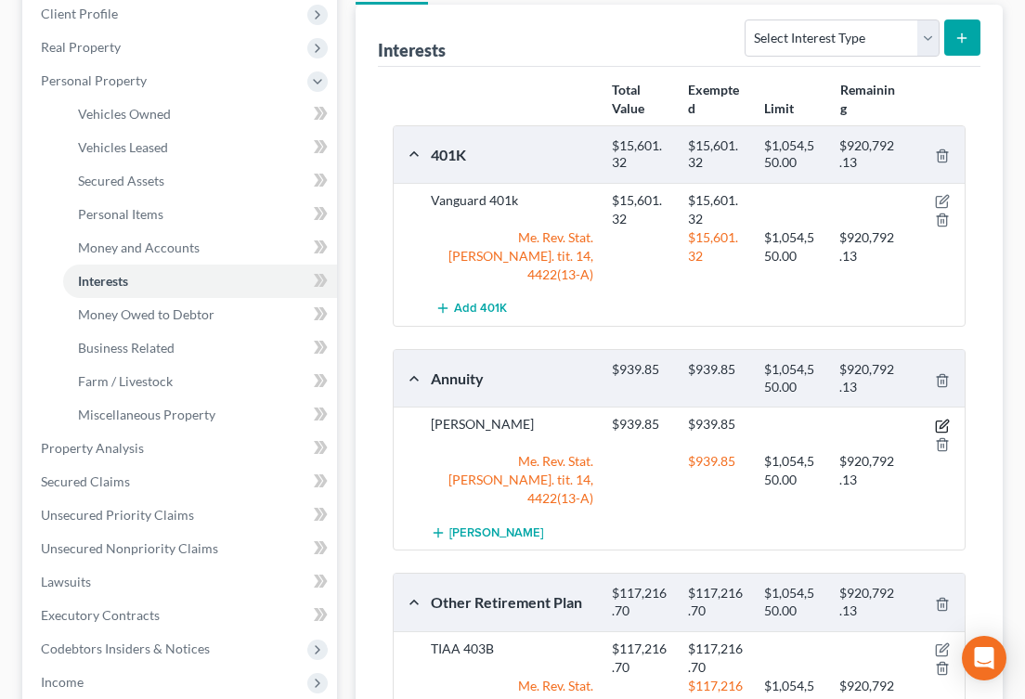
click at [941, 419] on icon "button" at bounding box center [942, 426] width 15 height 15
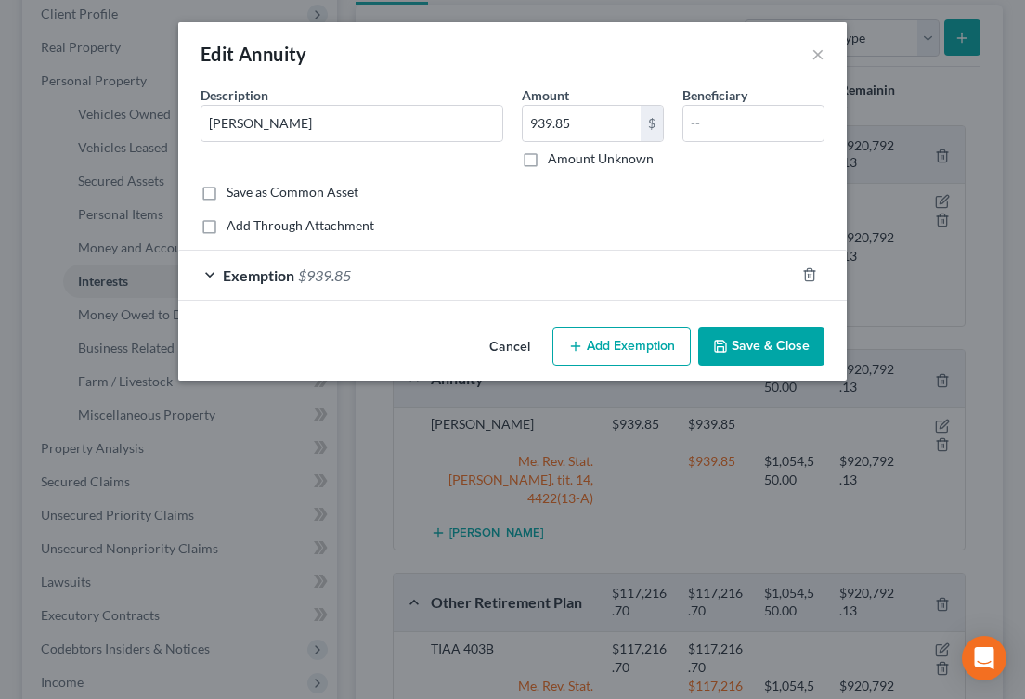
click at [301, 280] on span "$939.85" at bounding box center [324, 275] width 53 height 18
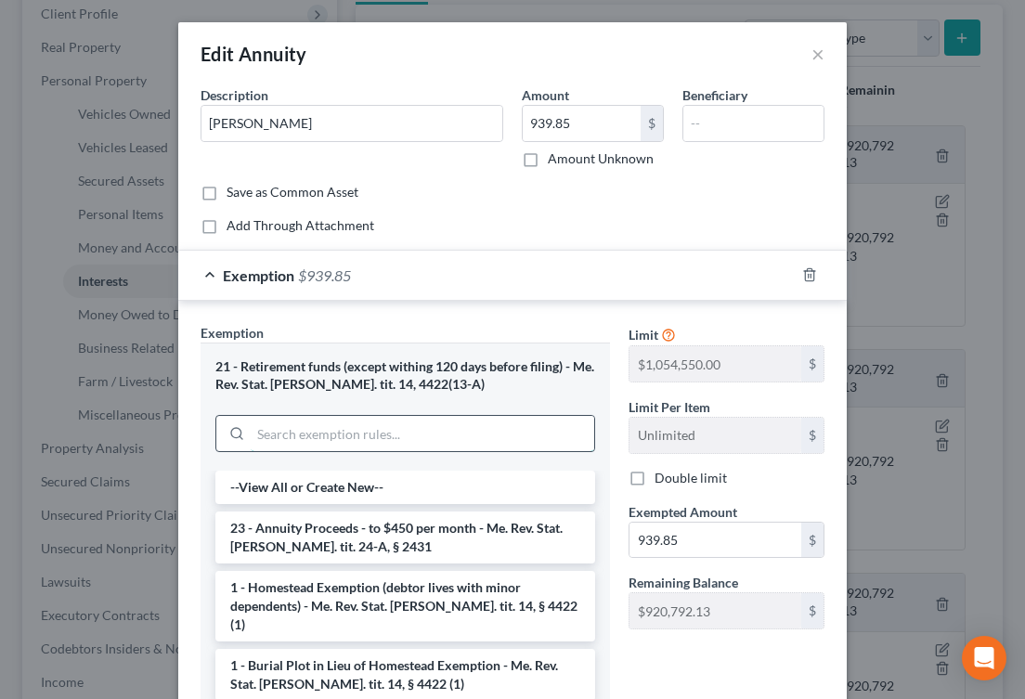
click at [307, 430] on input "search" at bounding box center [423, 433] width 344 height 35
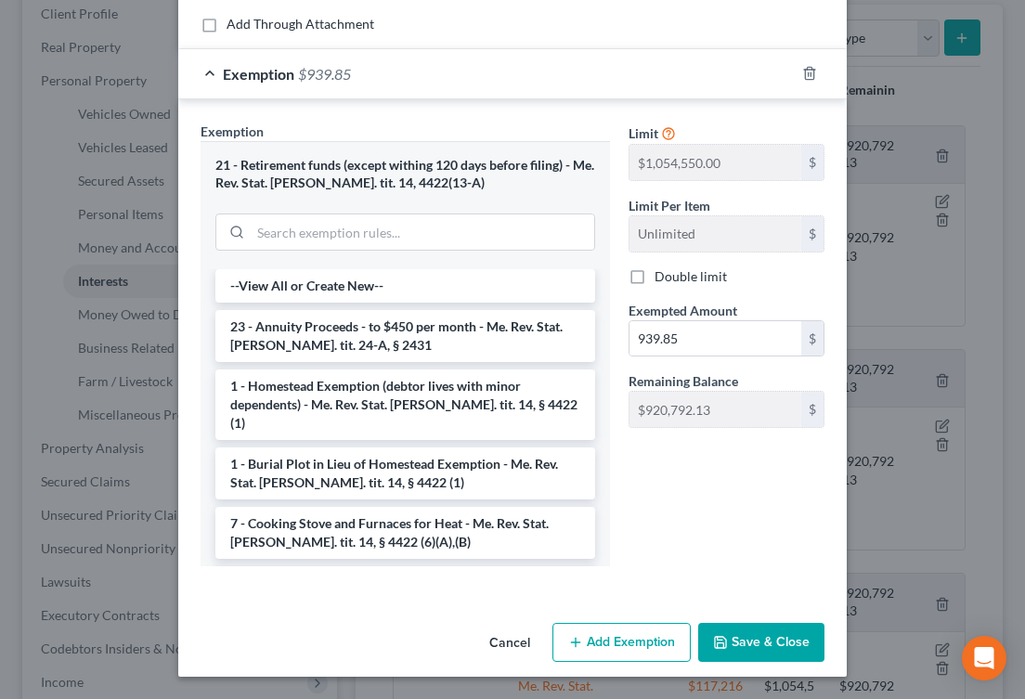
click at [616, 642] on button "Add Exemption" at bounding box center [621, 642] width 138 height 39
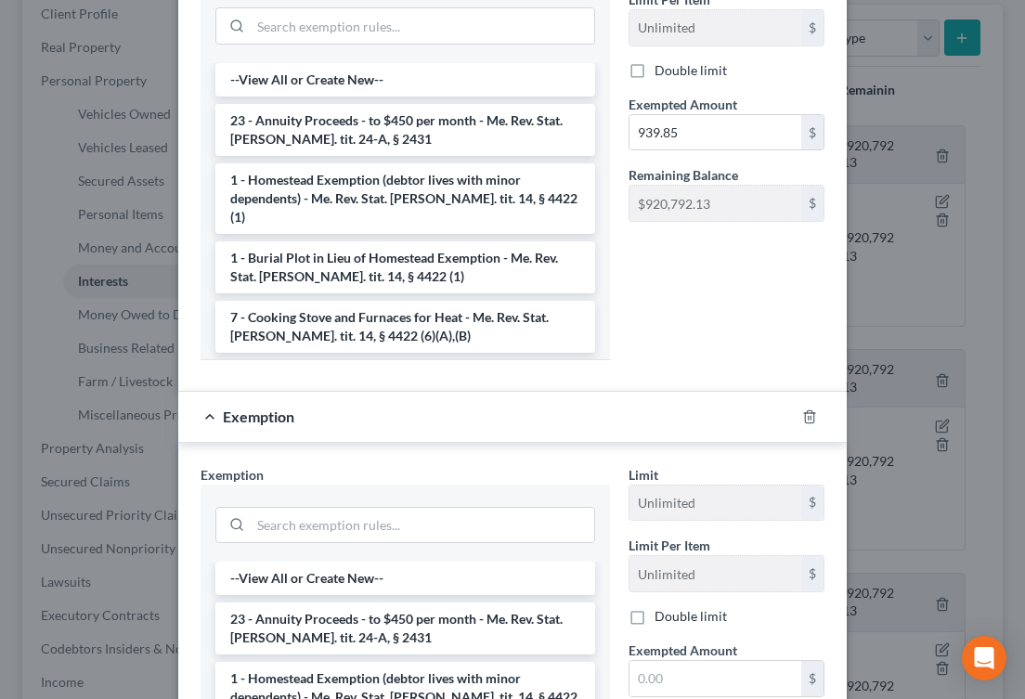
scroll to position [560, 0]
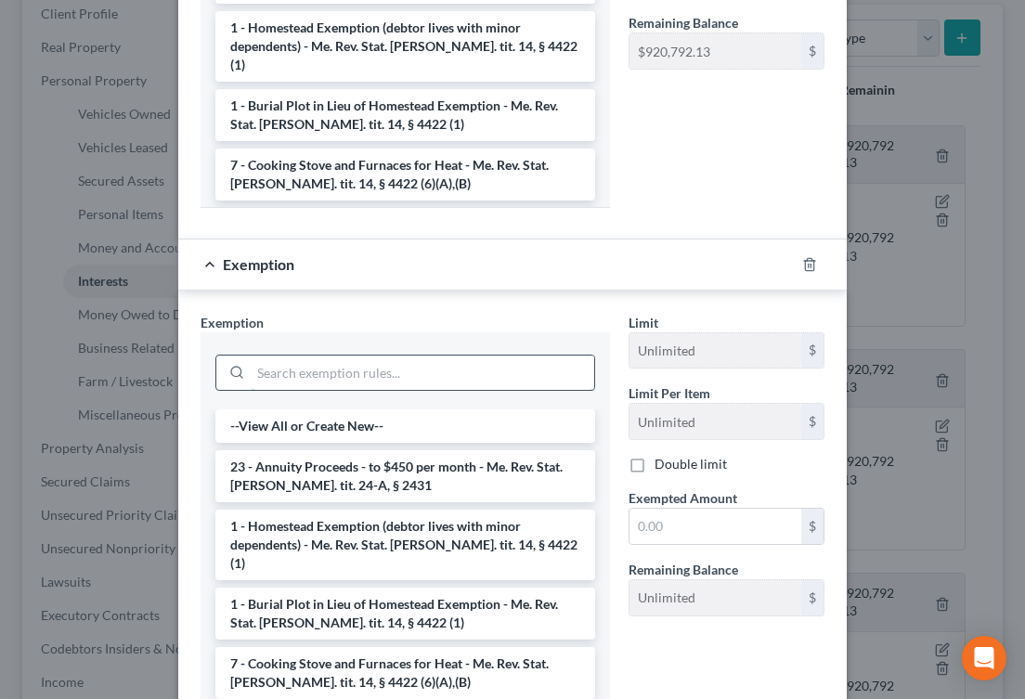
click at [331, 371] on input "search" at bounding box center [423, 373] width 344 height 35
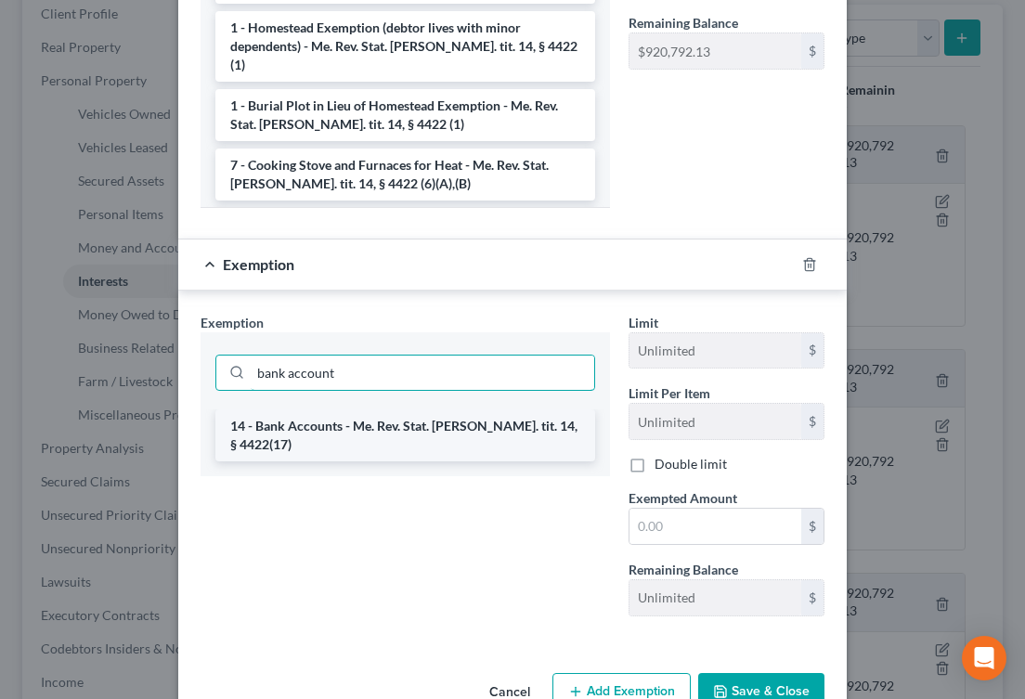
type input "bank account"
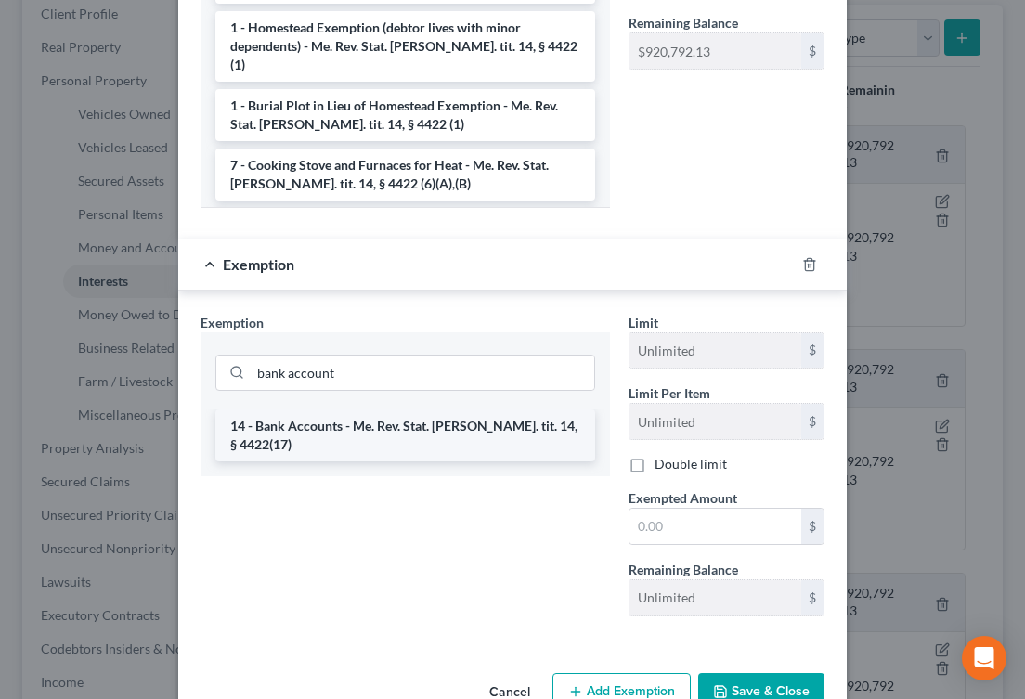
click at [314, 422] on li "14 - Bank Accounts - Me. Rev. Stat. [PERSON_NAME]. tit. 14, § 4422(17)" at bounding box center [405, 435] width 380 height 52
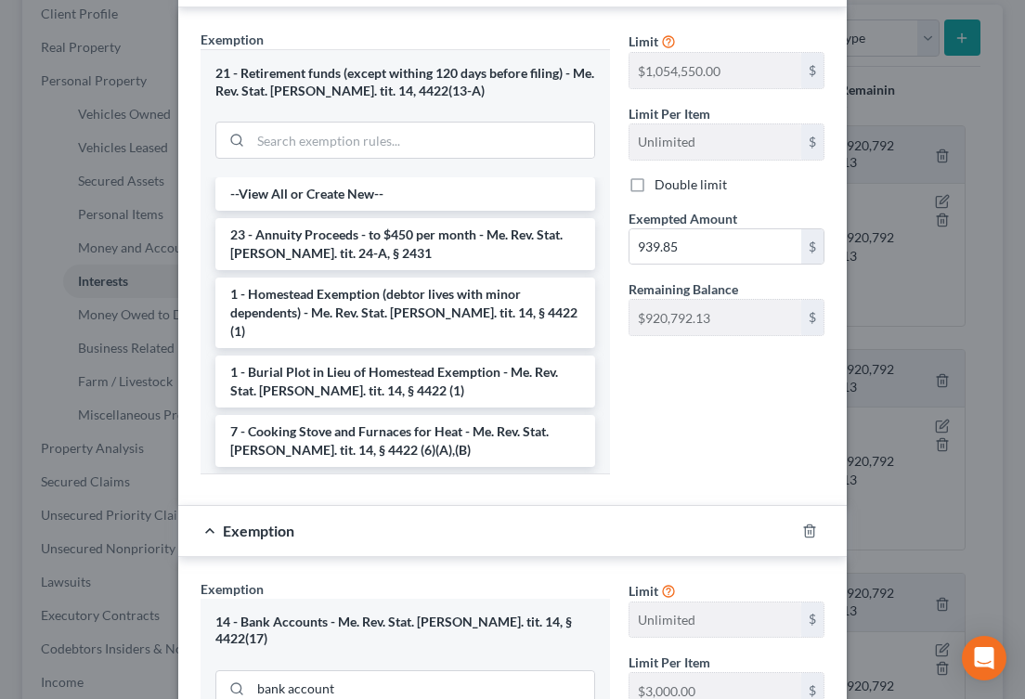
scroll to position [206, 0]
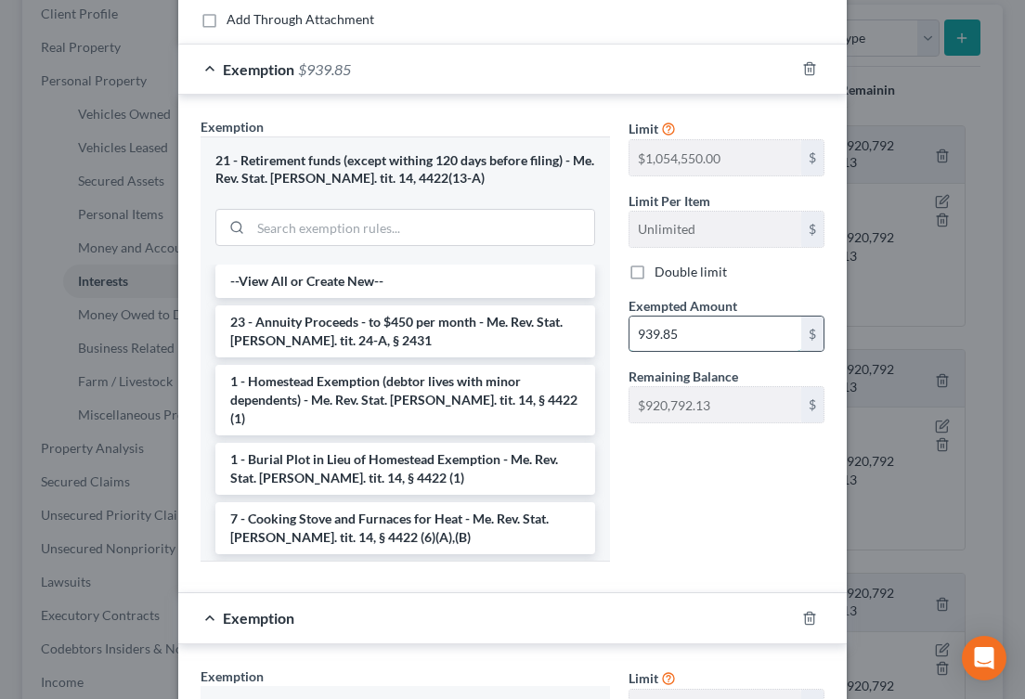
click at [668, 336] on input "939.85" at bounding box center [715, 334] width 172 height 35
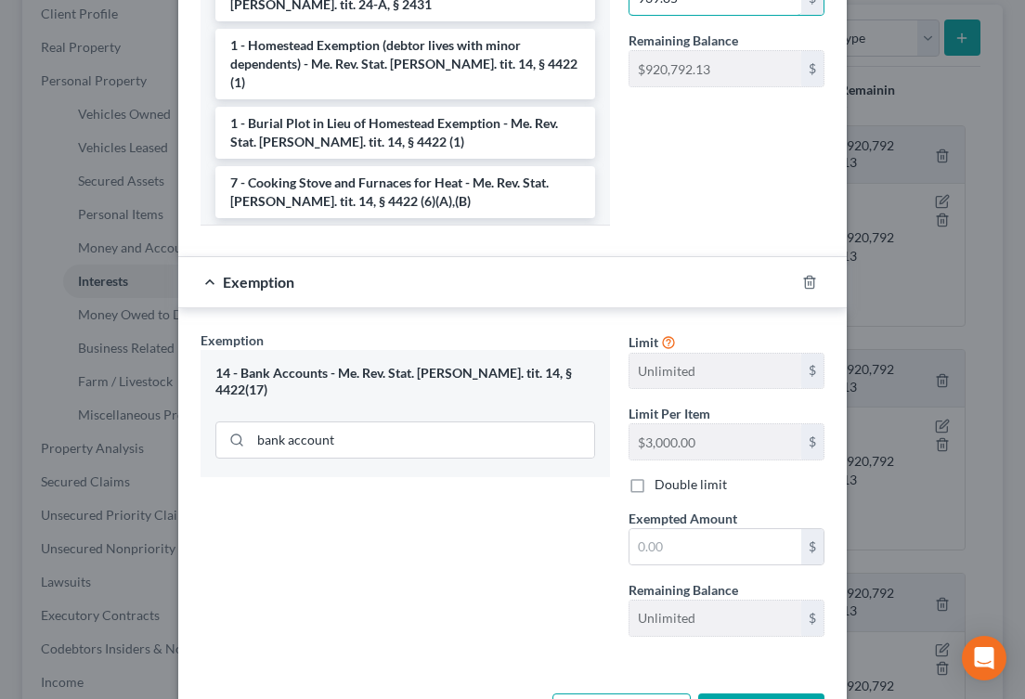
scroll to position [556, 0]
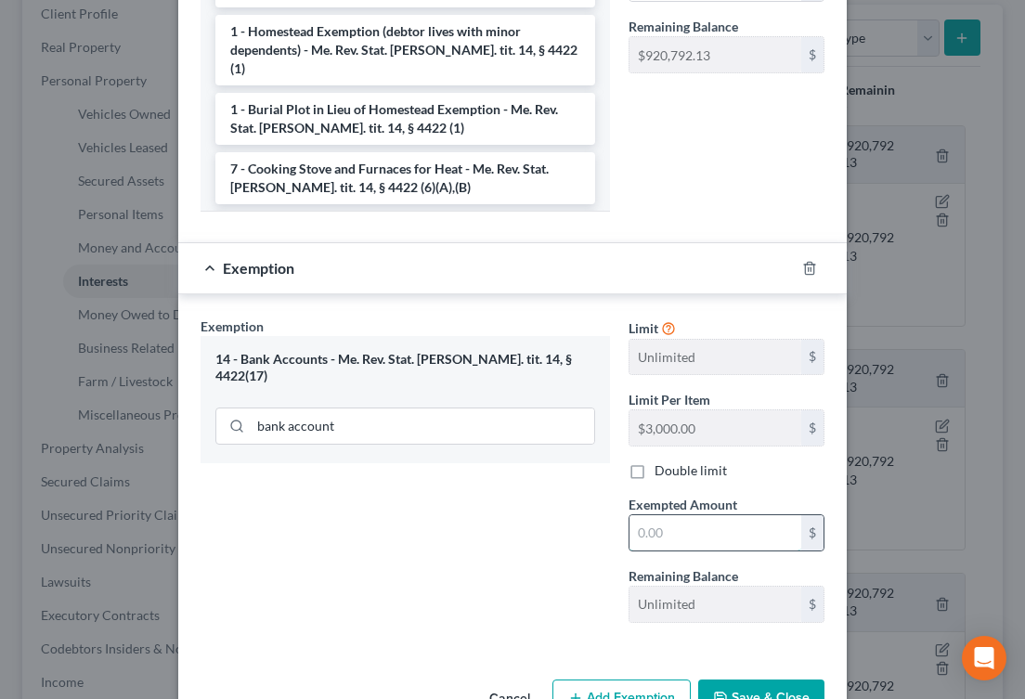
click at [694, 522] on input "text" at bounding box center [715, 532] width 172 height 35
paste input "939.85"
type input "939.85"
click at [561, 535] on div "Exemption Set must be selected for CA. Exemption * 14 - Bank Accounts - Me. Rev…" at bounding box center [405, 477] width 428 height 321
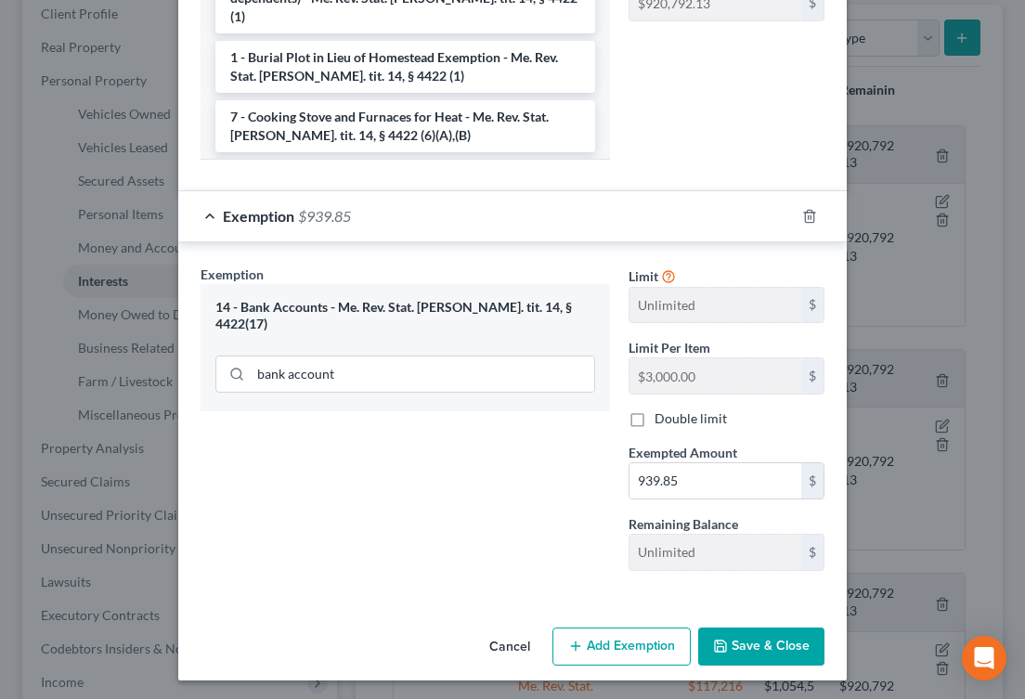
scroll to position [612, 0]
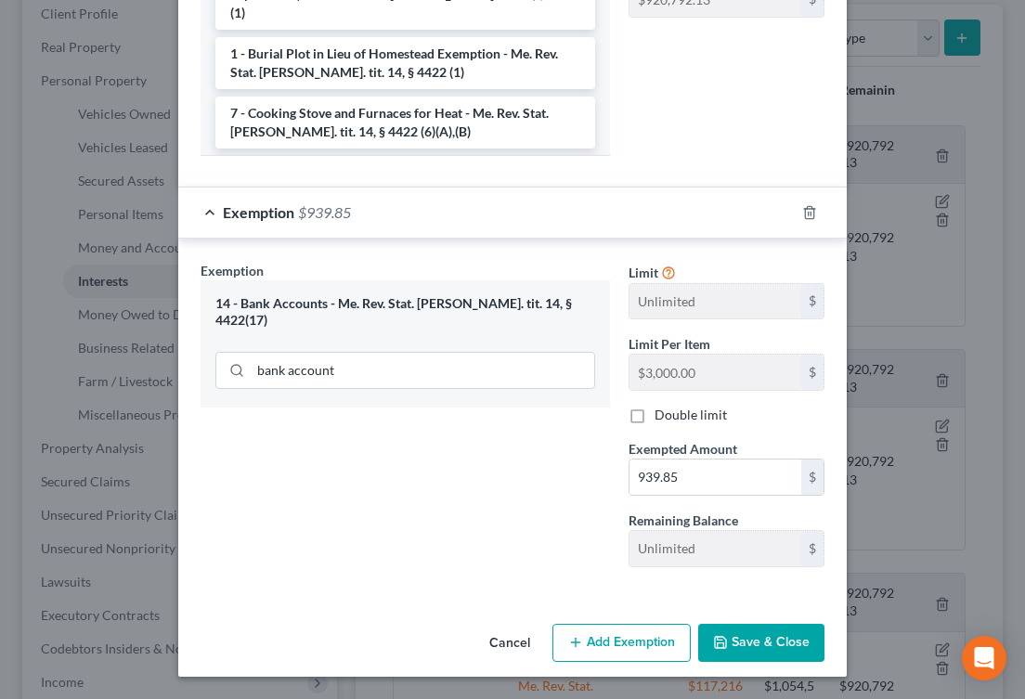
click at [738, 645] on button "Save & Close" at bounding box center [761, 643] width 126 height 39
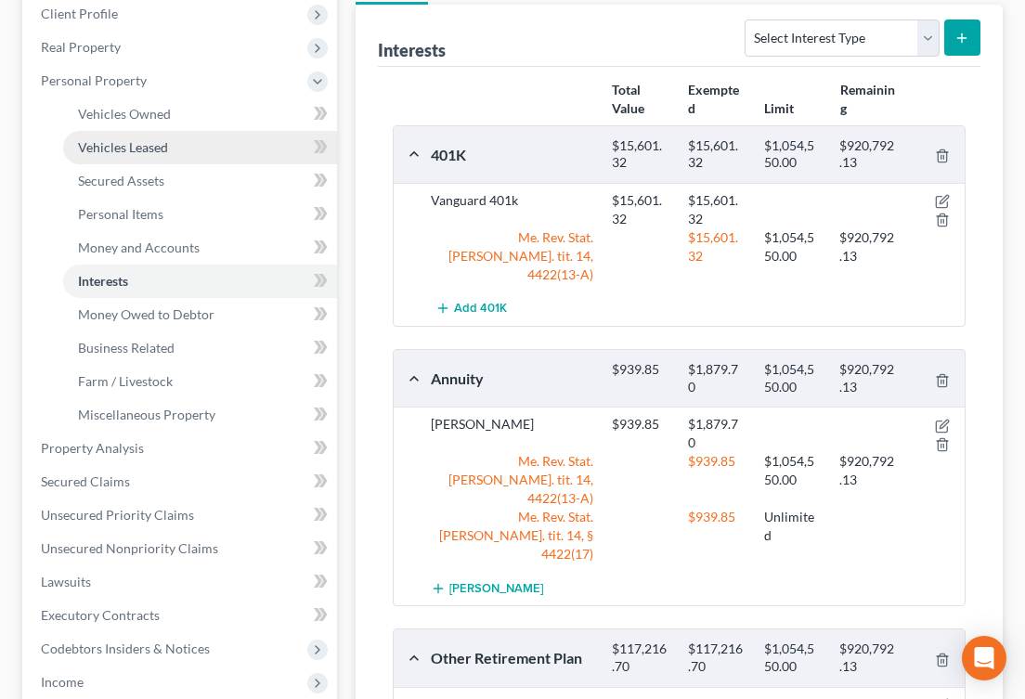
scroll to position [0, 0]
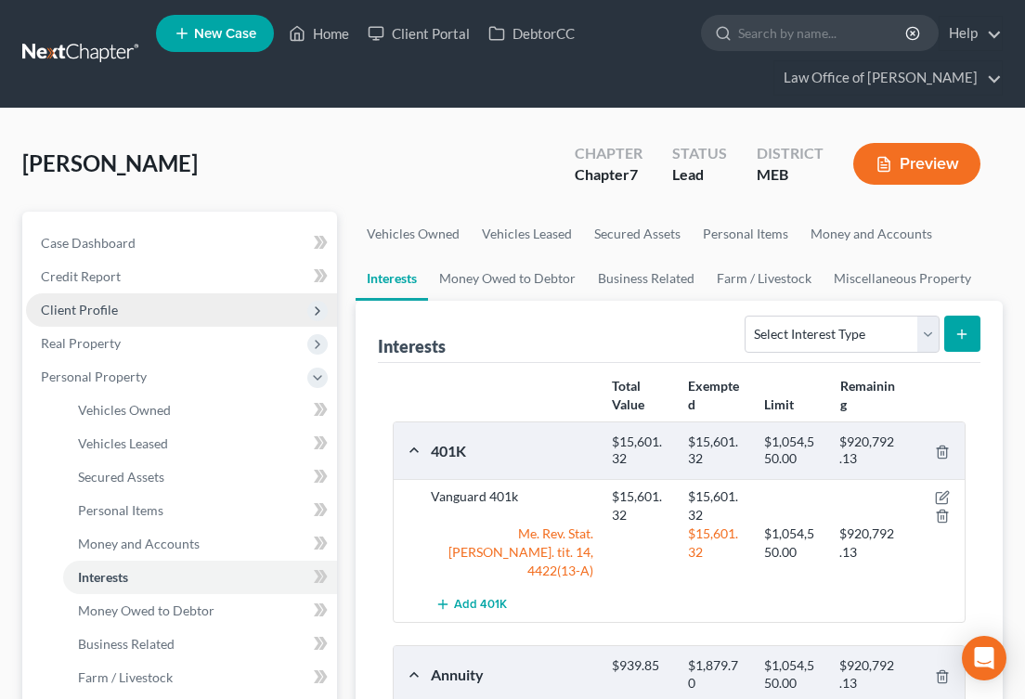
click at [88, 305] on span "Client Profile" at bounding box center [79, 310] width 77 height 16
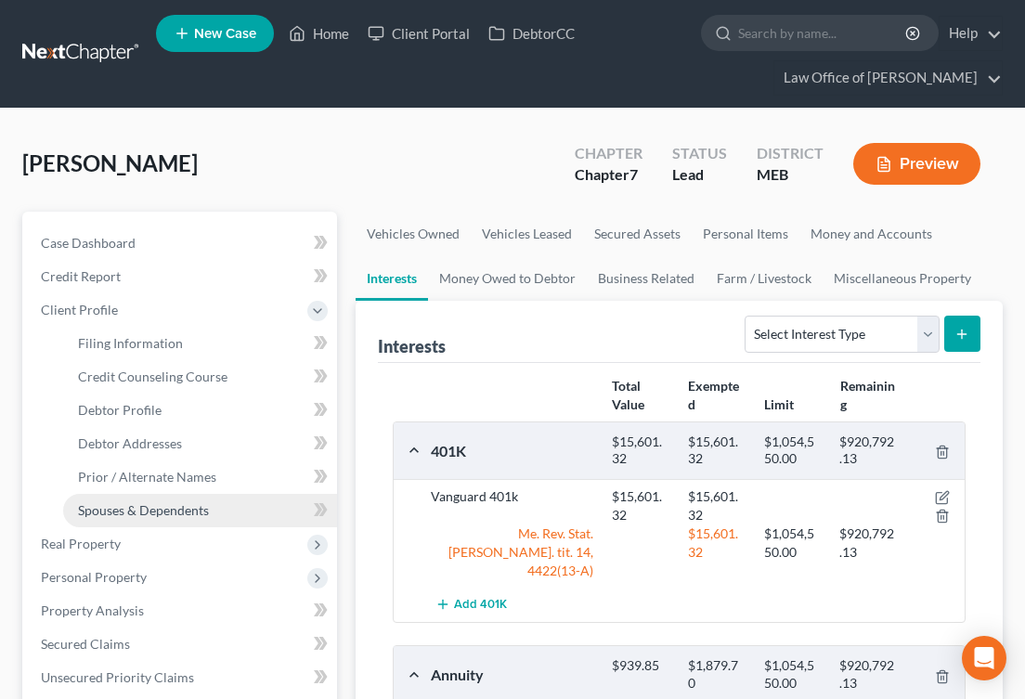
click at [153, 506] on span "Spouses & Dependents" at bounding box center [143, 510] width 131 height 16
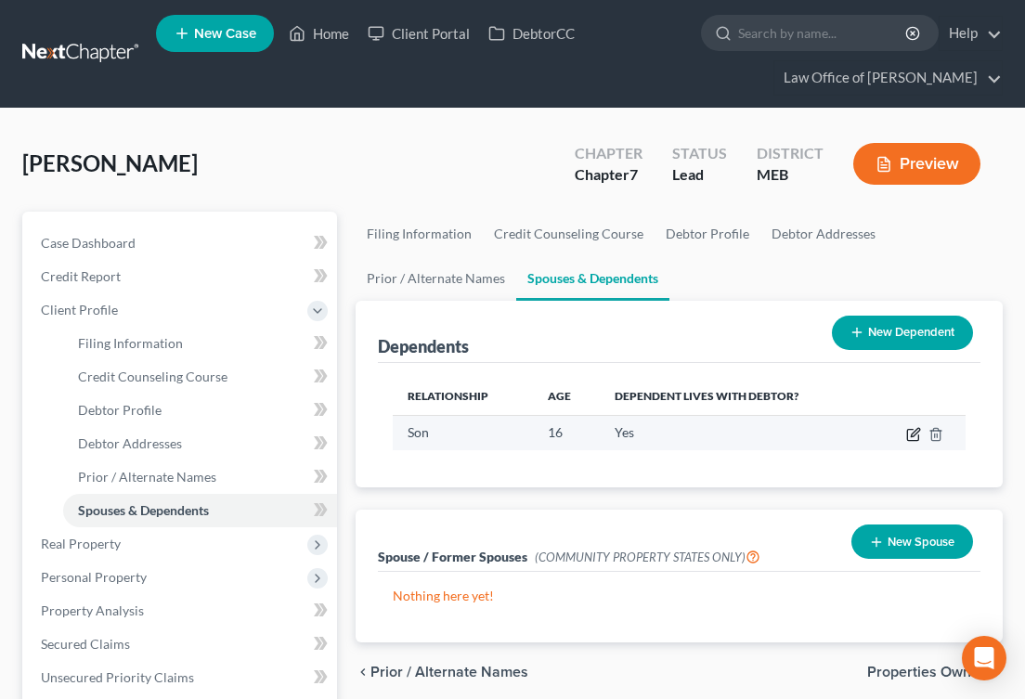
click at [907, 431] on icon "button" at bounding box center [913, 434] width 15 height 15
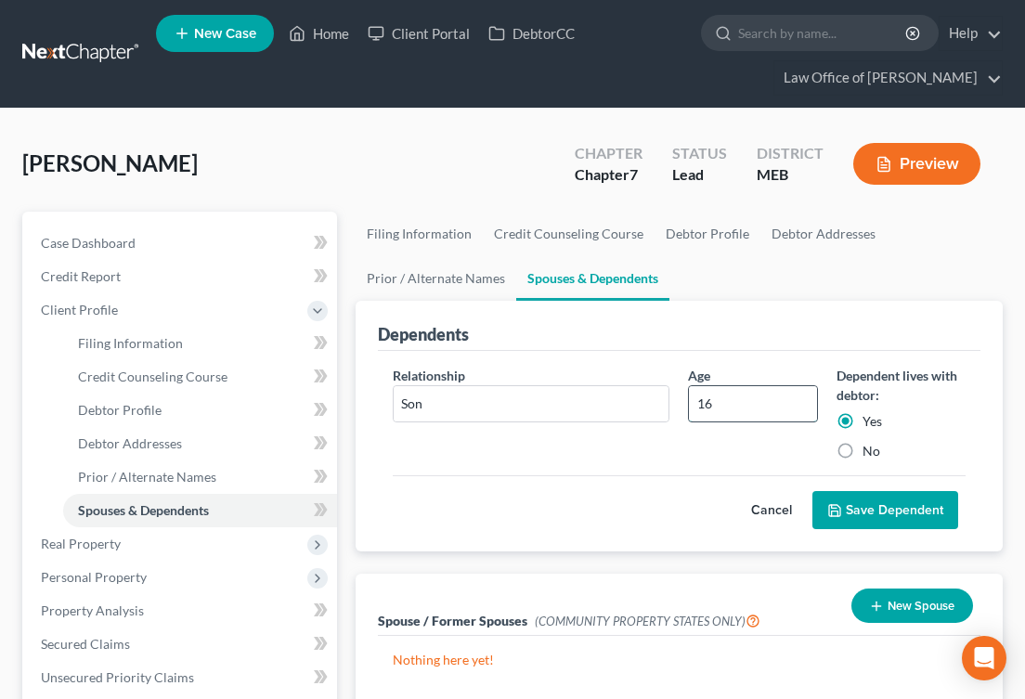
click at [715, 408] on input "16" at bounding box center [752, 403] width 127 height 35
type input "17"
click at [850, 501] on button "Save Dependent" at bounding box center [885, 510] width 146 height 39
click at [860, 507] on button "Save Dependent" at bounding box center [885, 510] width 146 height 39
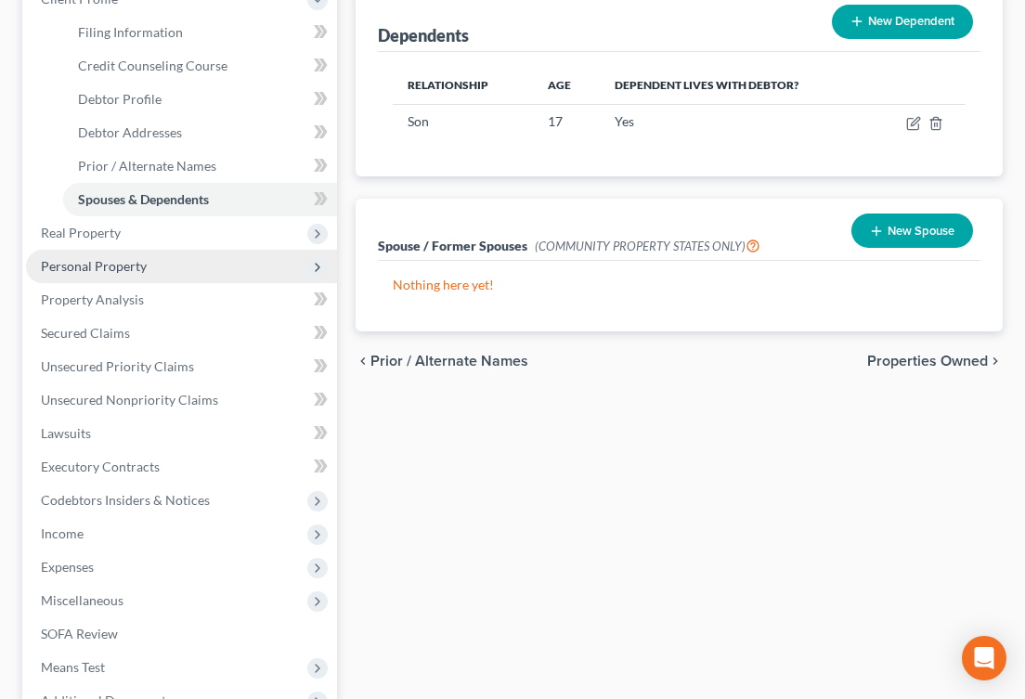
scroll to position [513, 0]
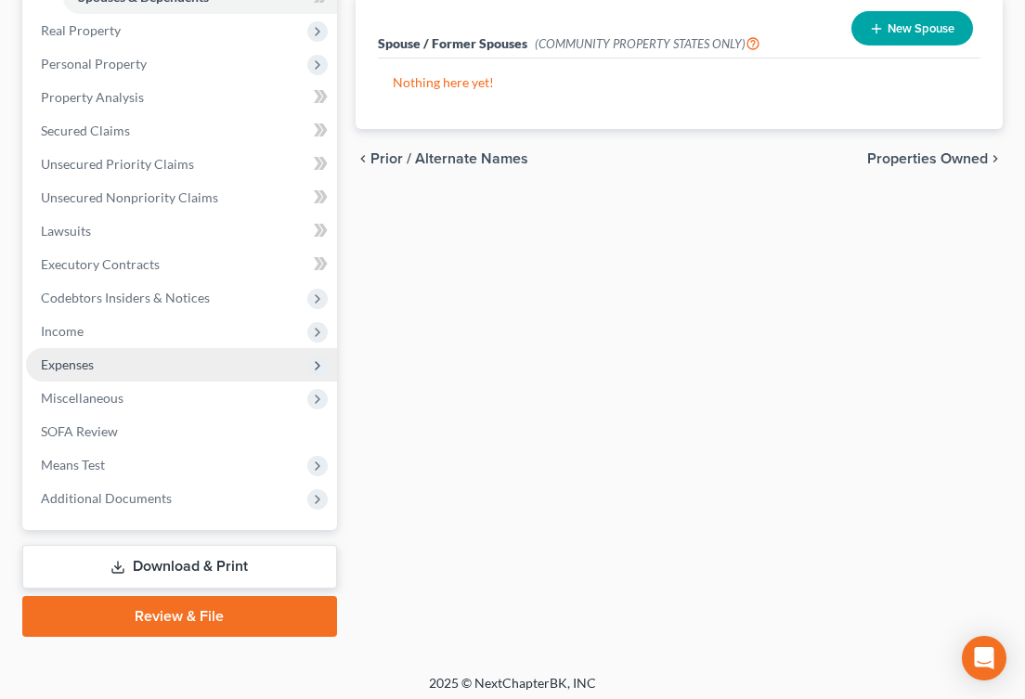
click at [71, 368] on span "Expenses" at bounding box center [67, 365] width 53 height 16
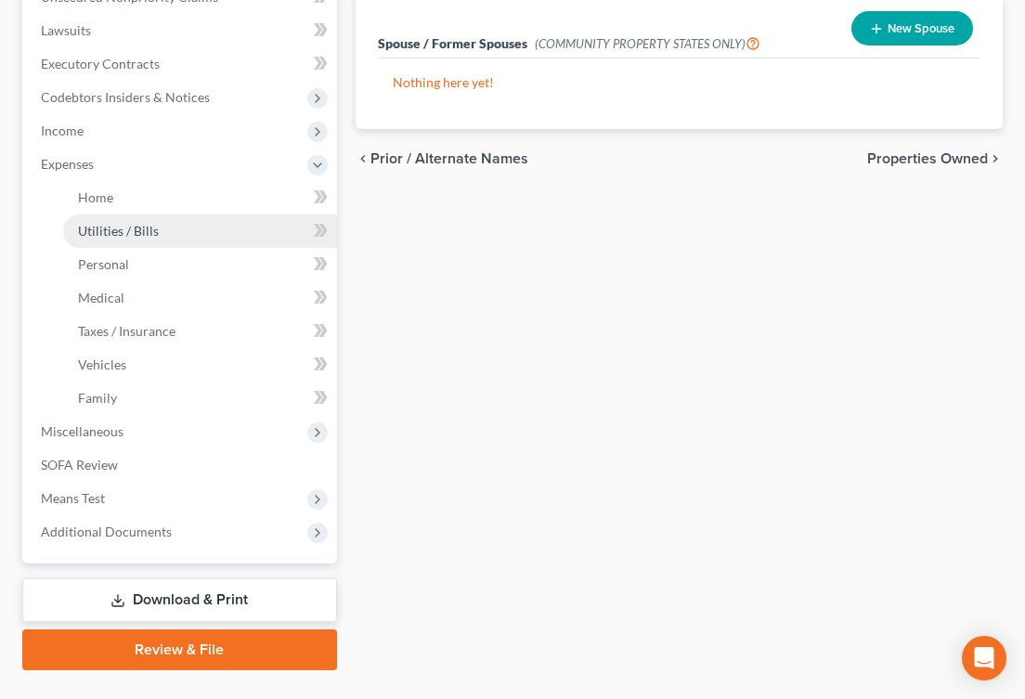
click at [166, 227] on link "Utilities / Bills" at bounding box center [200, 230] width 274 height 33
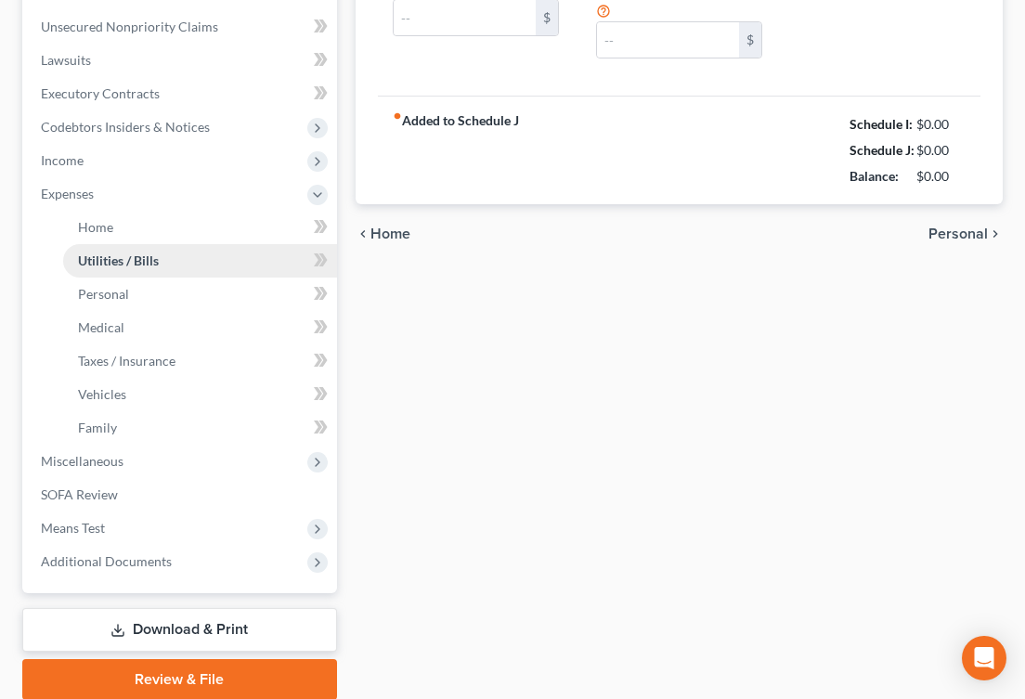
type input "0.00"
type input "320.00"
type input "0.00"
type input "175.00"
type input "230.00"
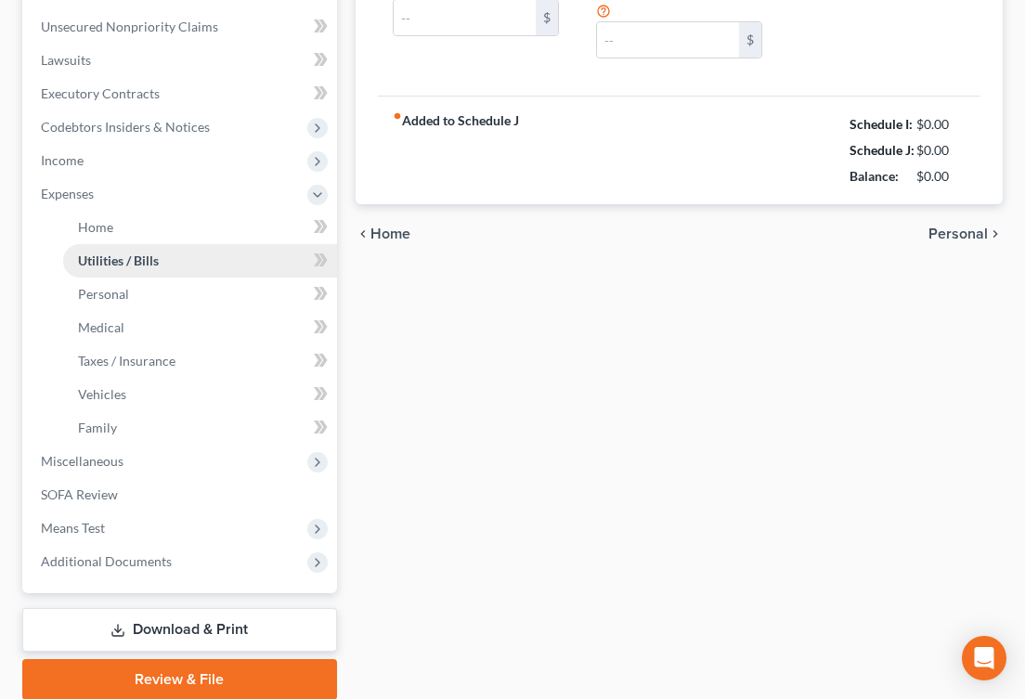
type input "0.00"
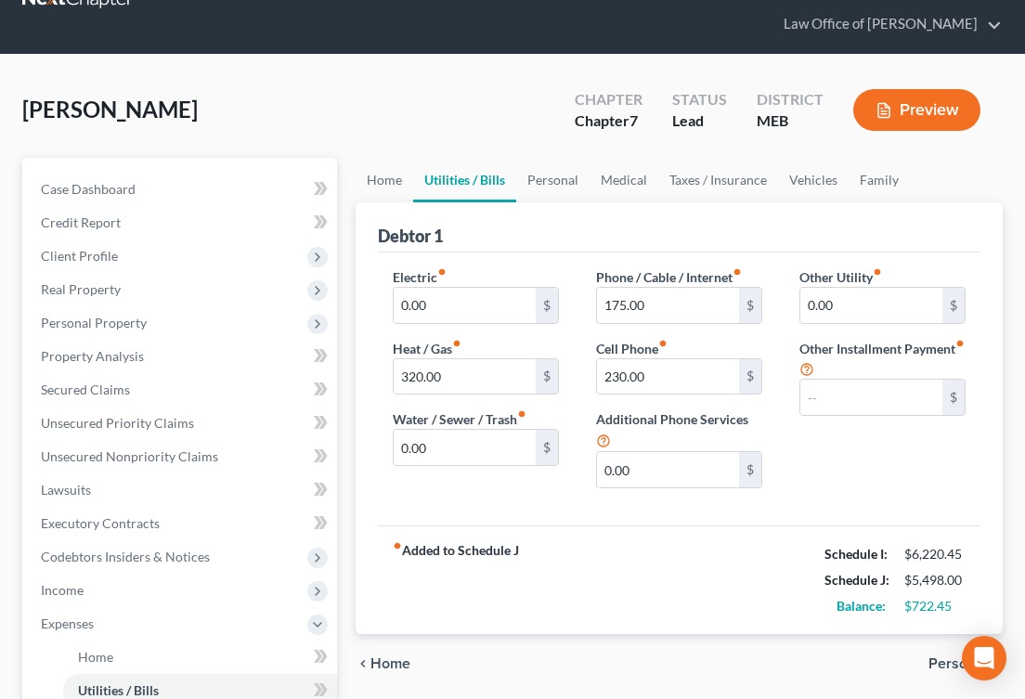
scroll to position [47, 0]
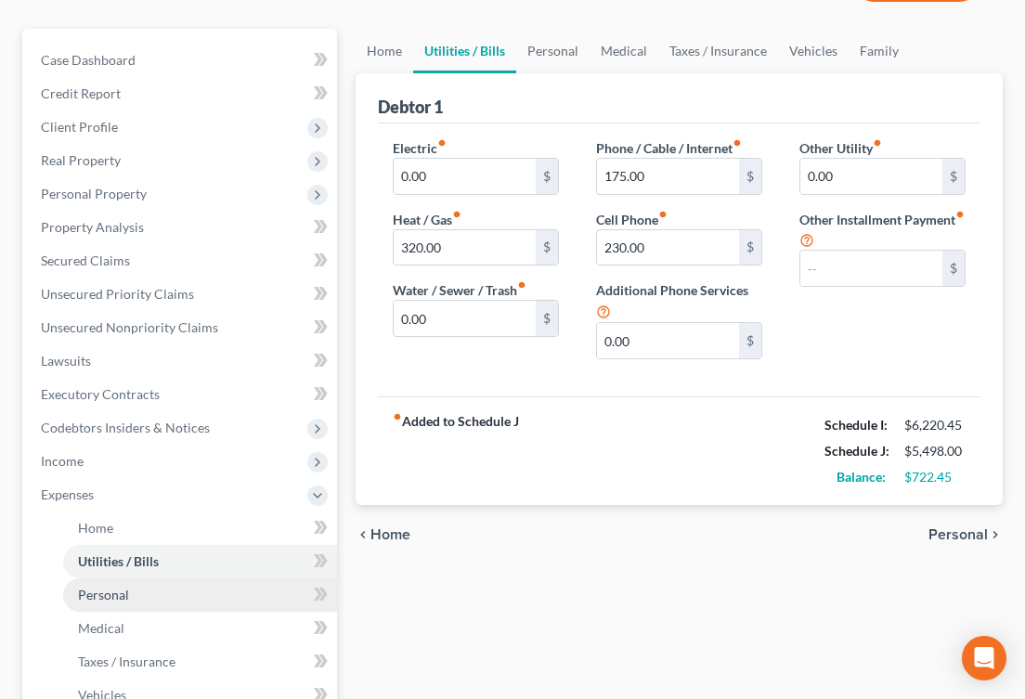
click at [127, 599] on span "Personal" at bounding box center [103, 595] width 51 height 16
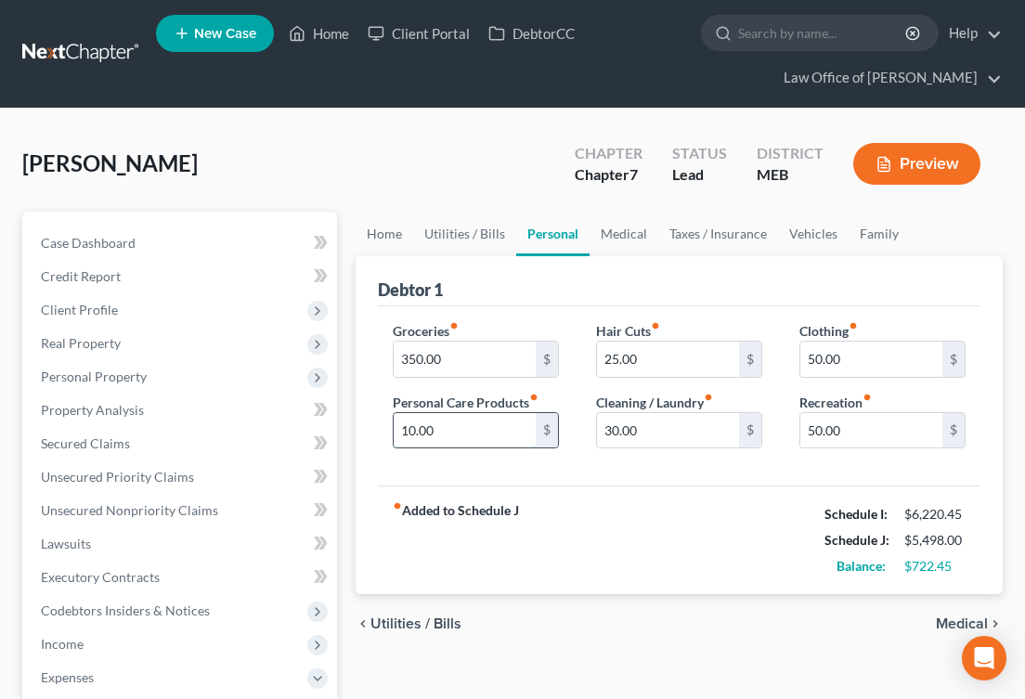
click at [404, 430] on input "10.00" at bounding box center [465, 430] width 142 height 35
type input "25"
click at [622, 503] on div "fiber_manual_record Added to Schedule J Schedule I: $6,220.45 Schedule J: $5,51…" at bounding box center [679, 540] width 603 height 109
click at [409, 358] on input "350.00" at bounding box center [465, 359] width 142 height 35
click at [812, 431] on input "50.00" at bounding box center [871, 430] width 142 height 35
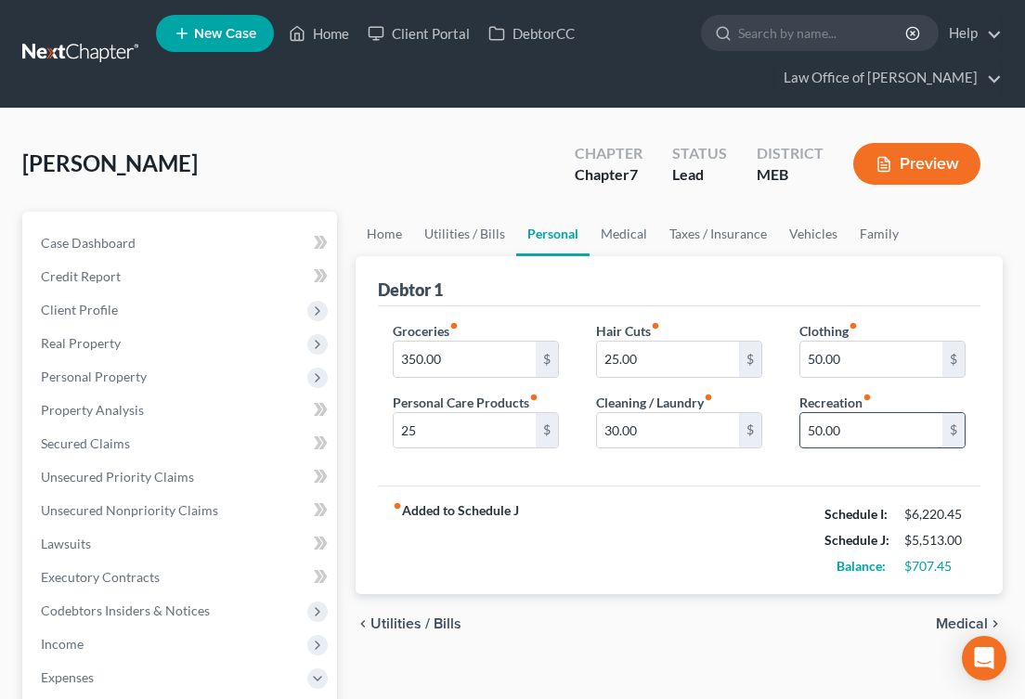
click at [812, 431] on input "50.00" at bounding box center [871, 430] width 142 height 35
click at [813, 429] on input "50.00" at bounding box center [871, 430] width 142 height 35
type input "125.00"
click at [774, 536] on div "fiber_manual_record Added to Schedule J Schedule I: $6,220.45 Schedule J: $5,58…" at bounding box center [679, 540] width 603 height 109
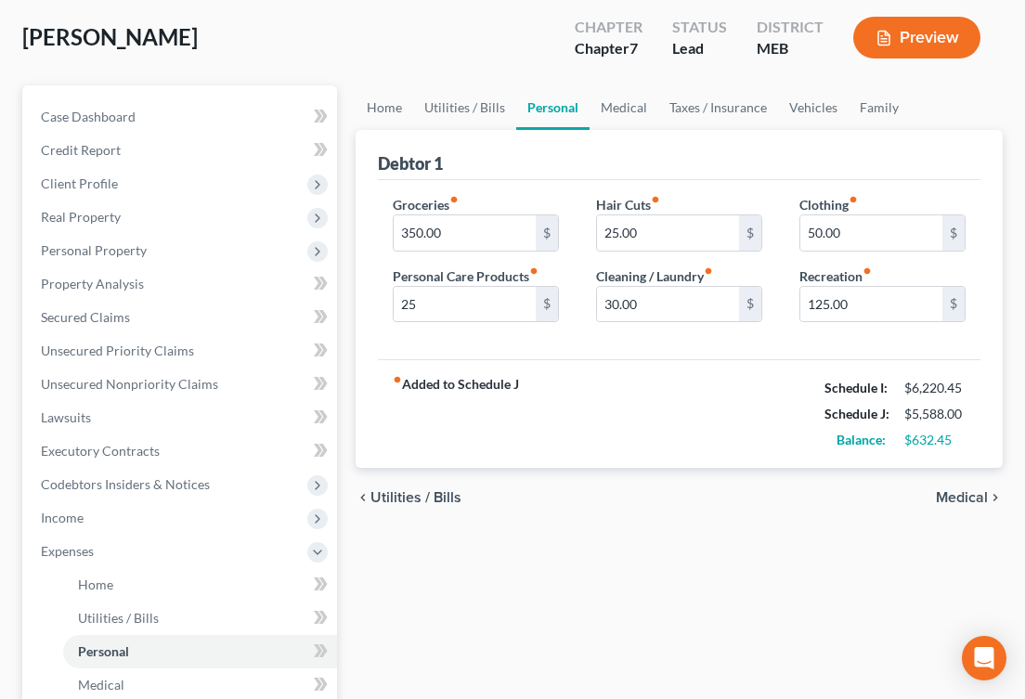
scroll to position [128, 0]
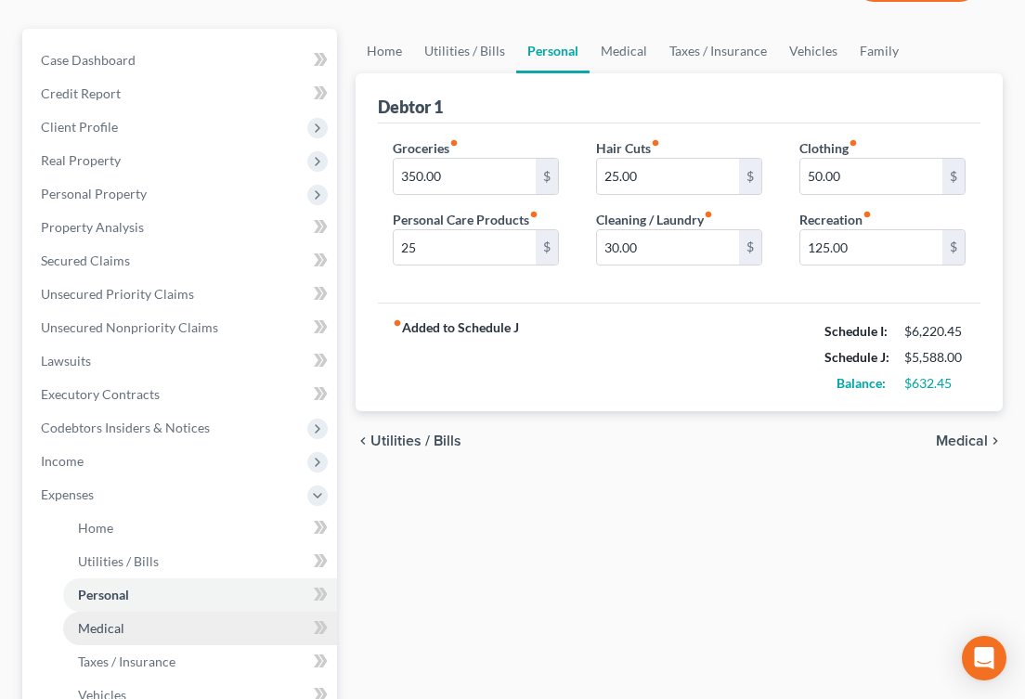
click at [110, 623] on span "Medical" at bounding box center [101, 628] width 46 height 16
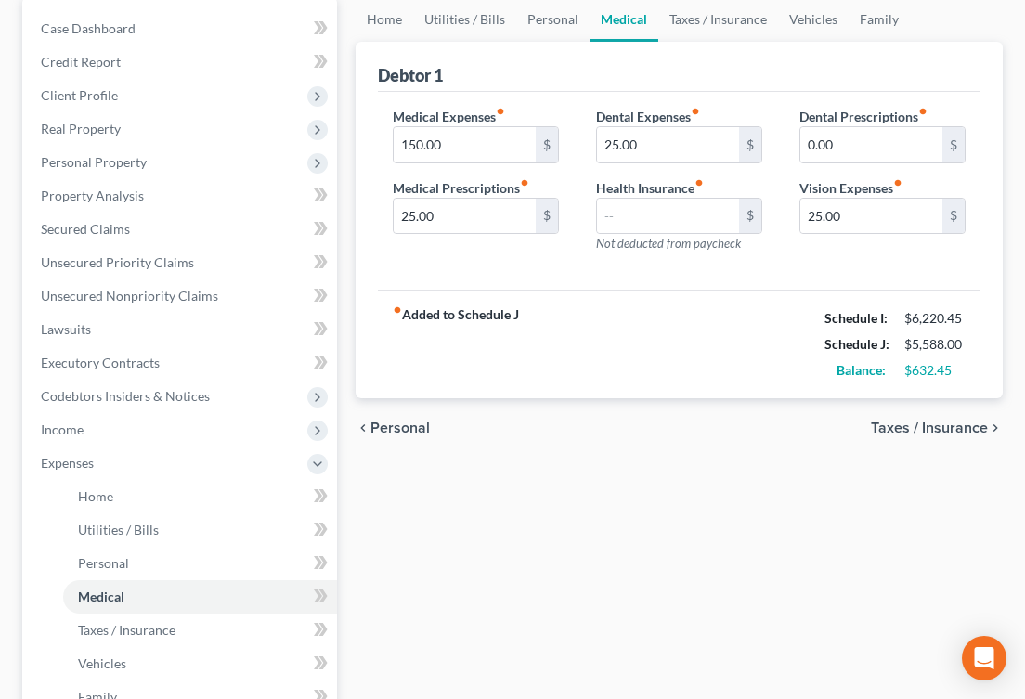
scroll to position [241, 0]
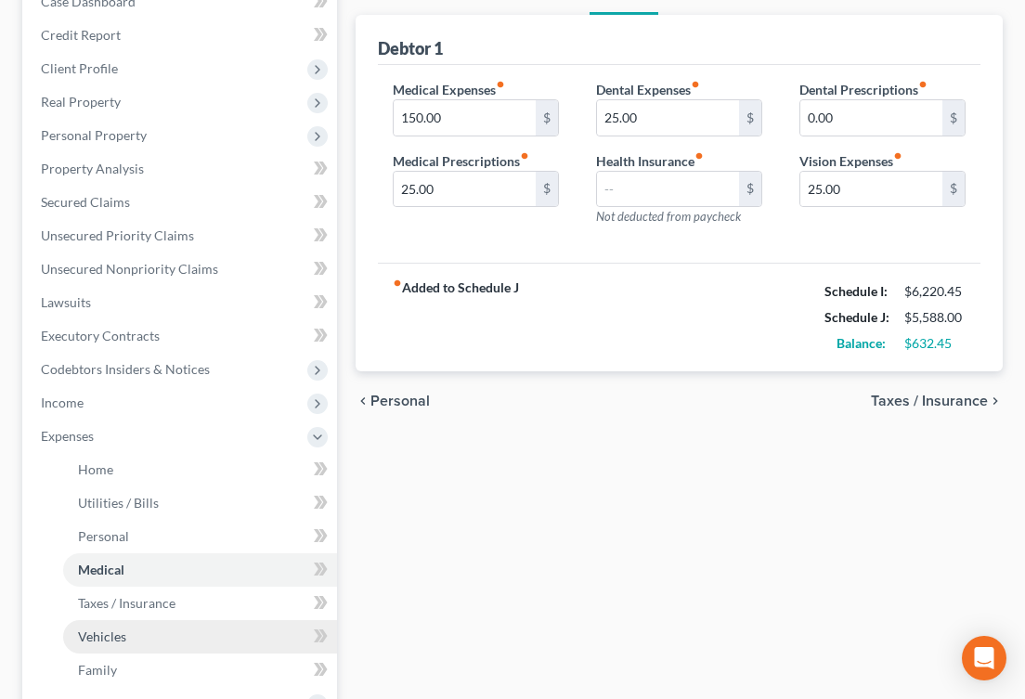
click at [104, 638] on span "Vehicles" at bounding box center [102, 637] width 48 height 16
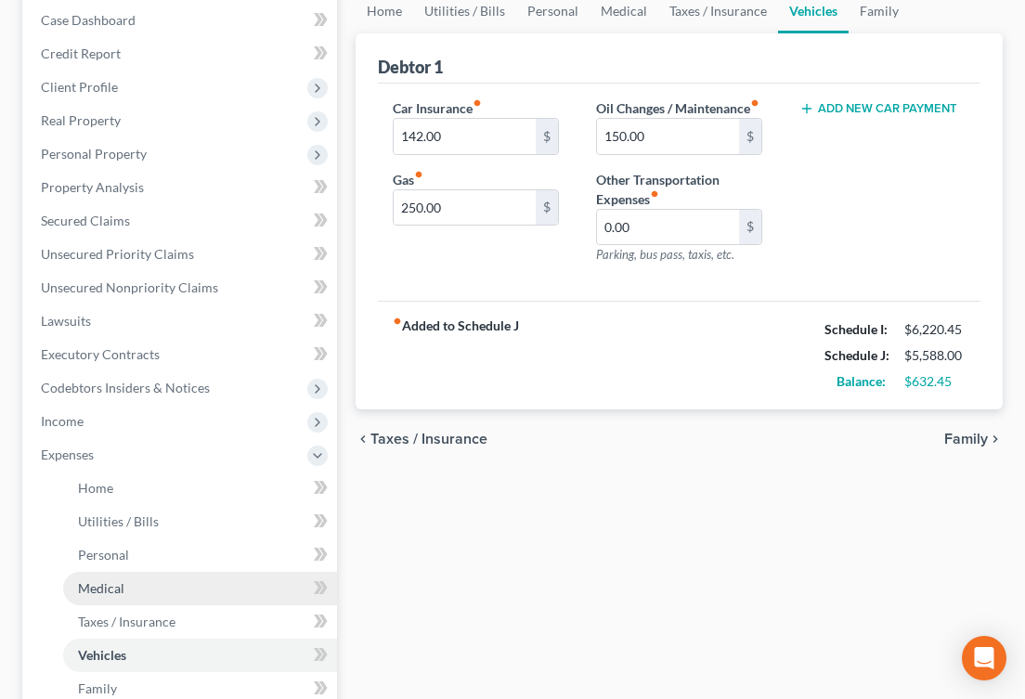
scroll to position [226, 0]
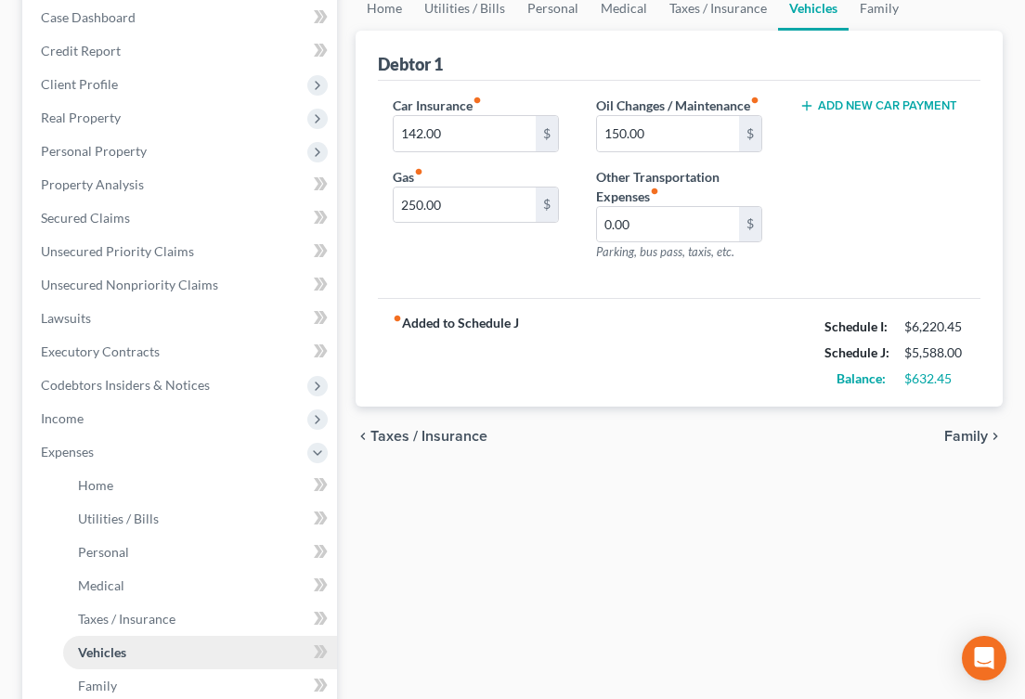
click at [105, 653] on span "Vehicles" at bounding box center [102, 652] width 48 height 16
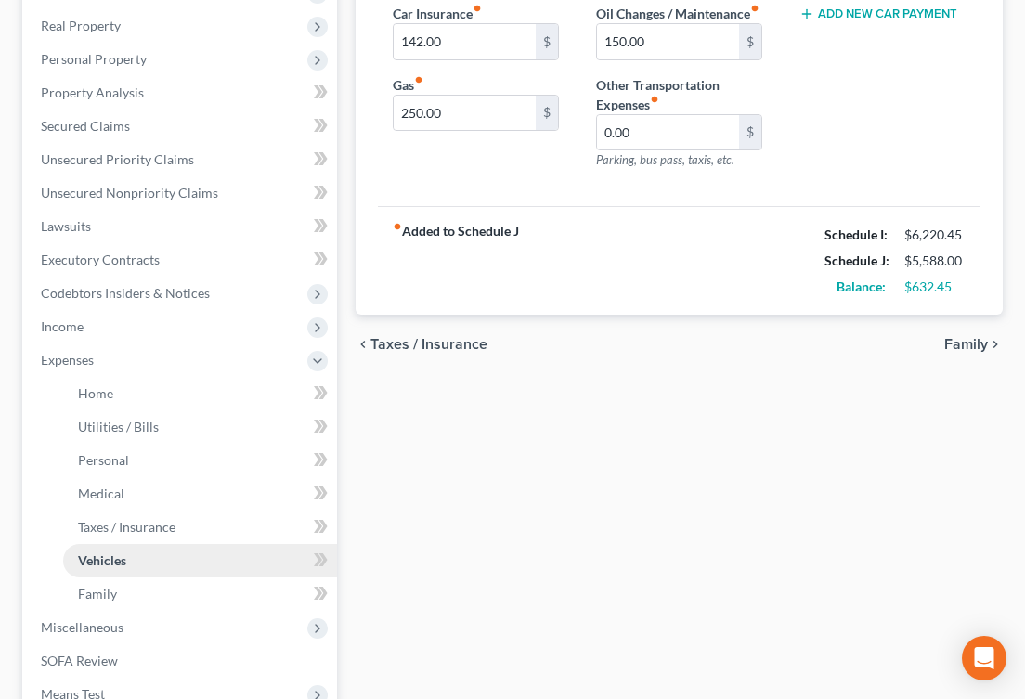
scroll to position [324, 0]
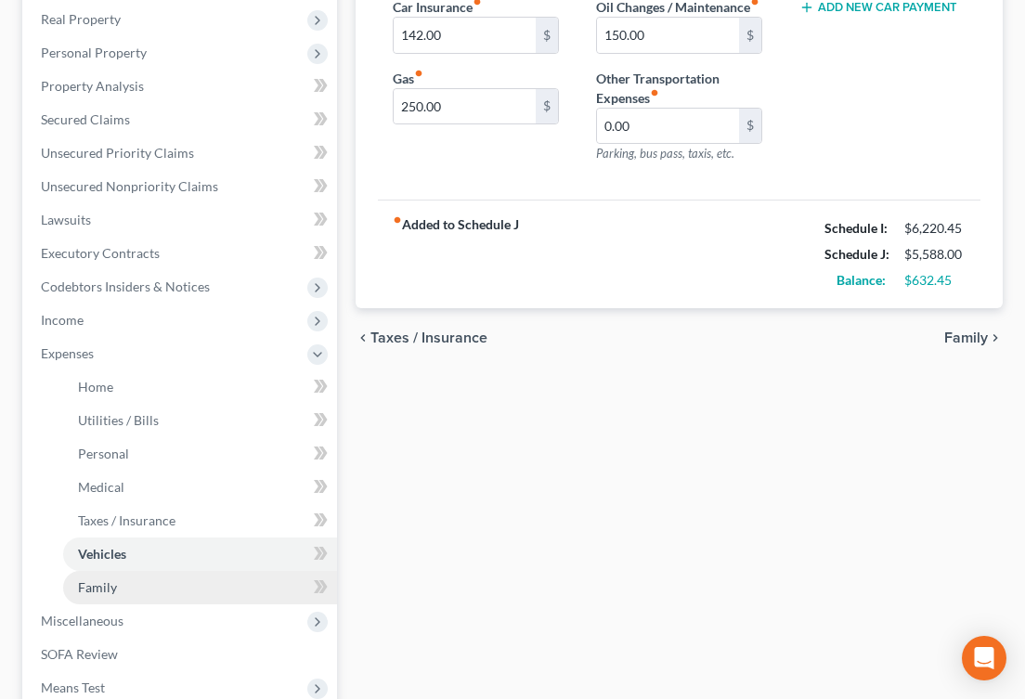
click at [108, 584] on span "Family" at bounding box center [97, 587] width 39 height 16
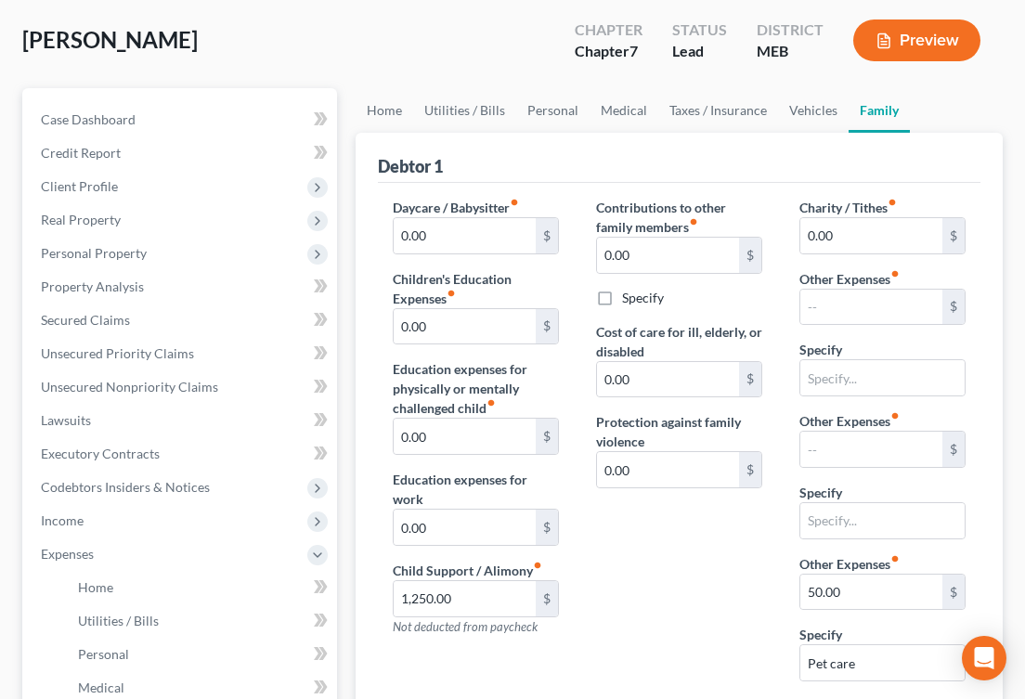
scroll to position [141, 0]
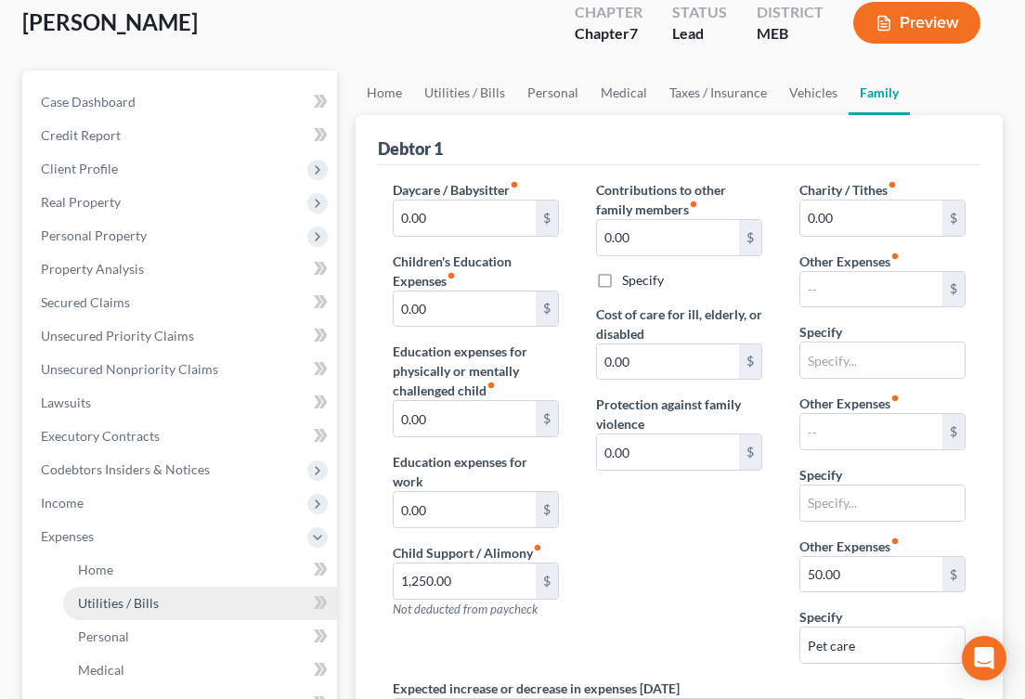
click at [234, 601] on link "Utilities / Bills" at bounding box center [200, 603] width 274 height 33
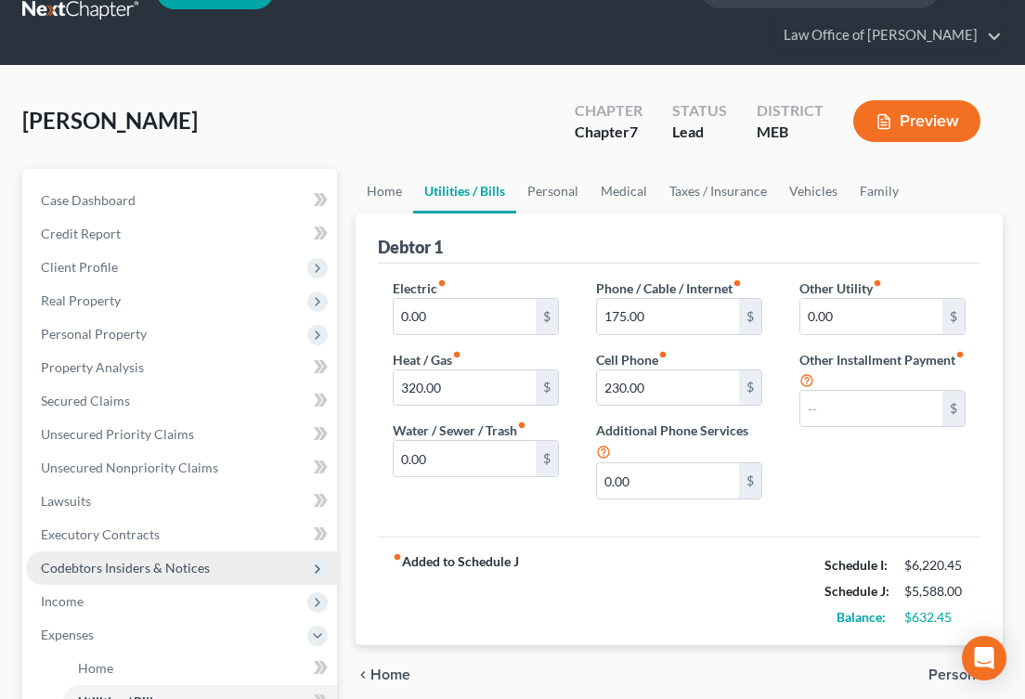
scroll to position [44, 0]
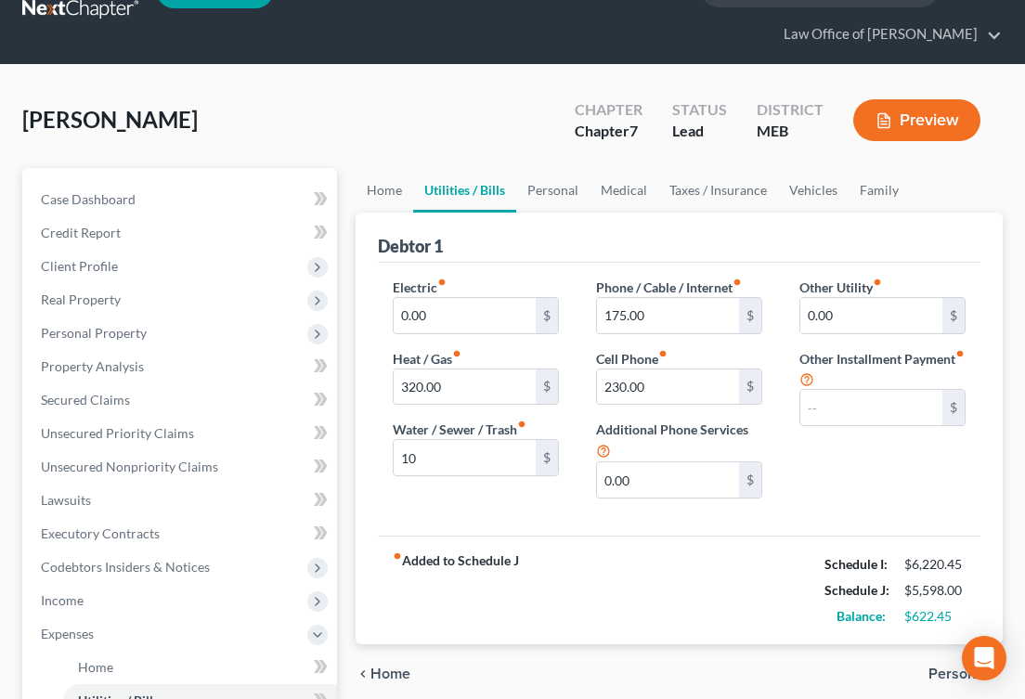
click at [477, 517] on div "Electric fiber_manual_record 0.00 $ Heat / Gas fiber_manual_record 320.00 $ Wat…" at bounding box center [679, 399] width 603 height 273
type input "15"
click at [448, 514] on div "Electric fiber_manual_record 0.00 $ Heat / Gas fiber_manual_record 320.00 $ Wat…" at bounding box center [679, 399] width 603 height 273
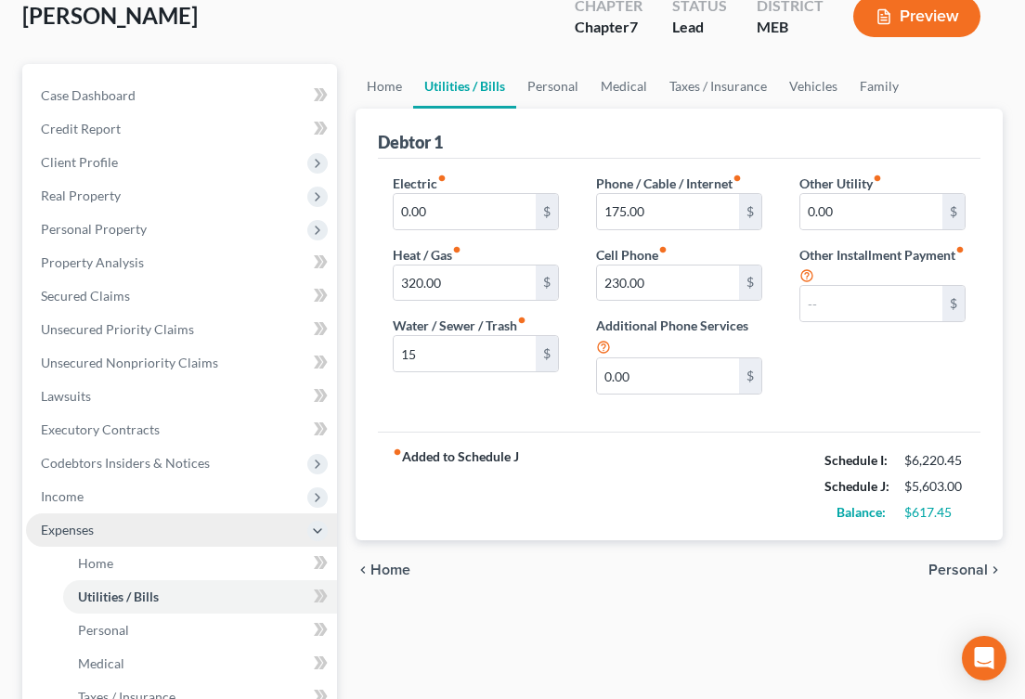
scroll to position [149, 0]
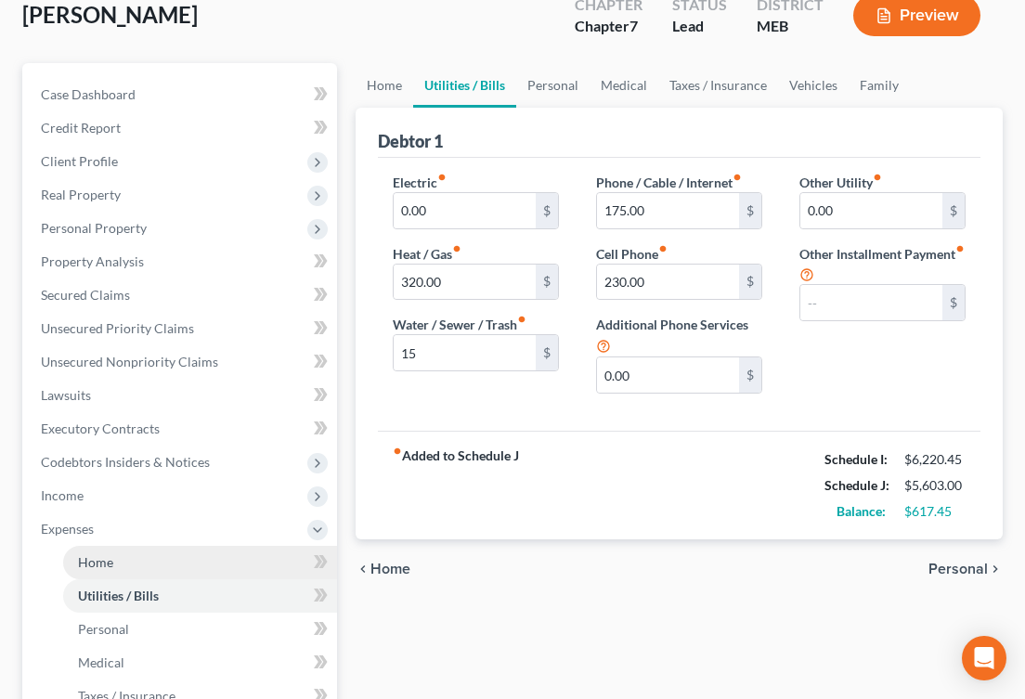
click at [105, 571] on link "Home" at bounding box center [200, 562] width 274 height 33
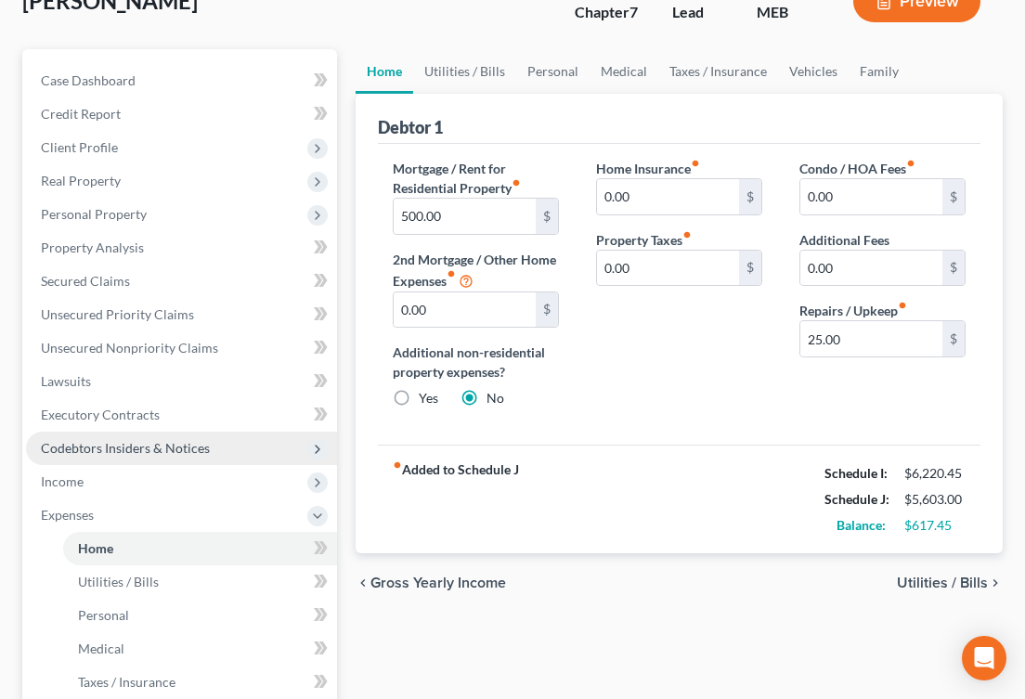
scroll to position [164, 0]
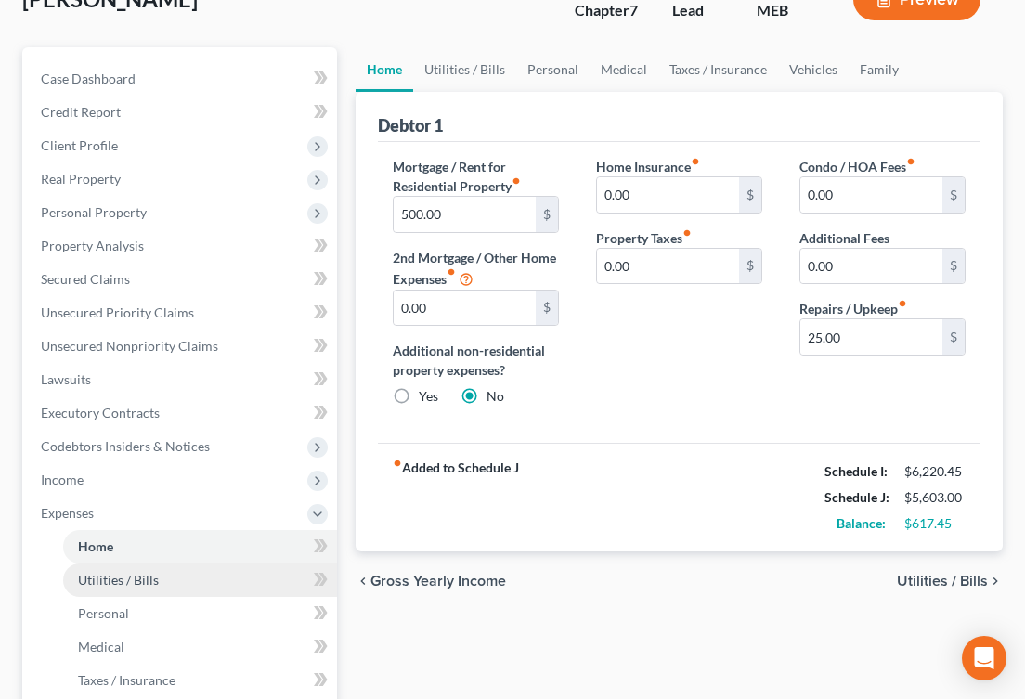
click at [92, 575] on span "Utilities / Bills" at bounding box center [118, 580] width 81 height 16
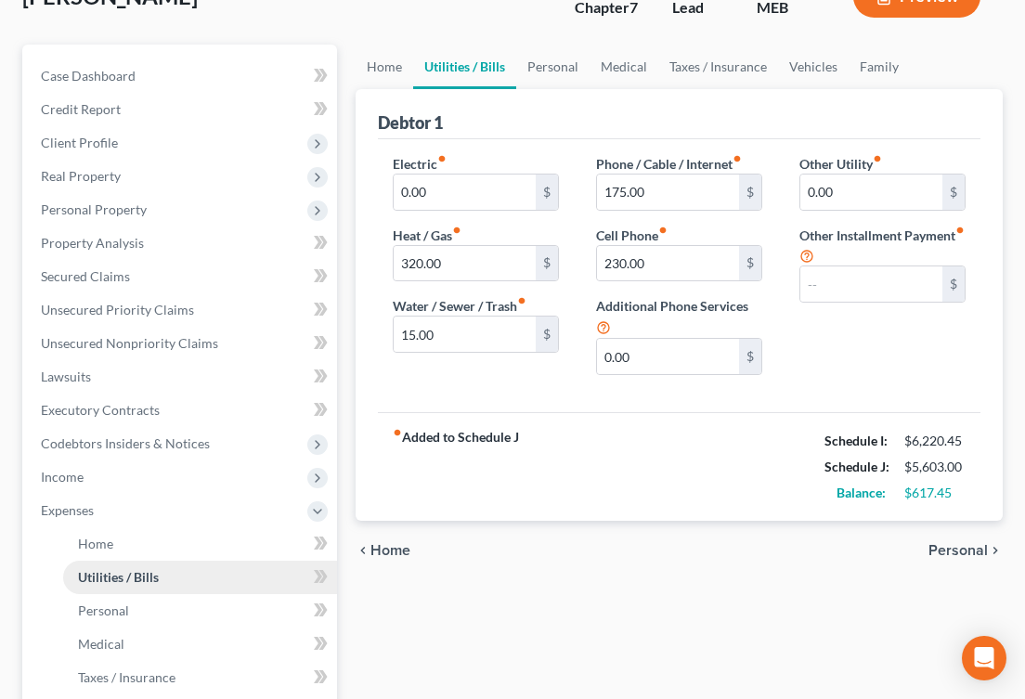
scroll to position [171, 0]
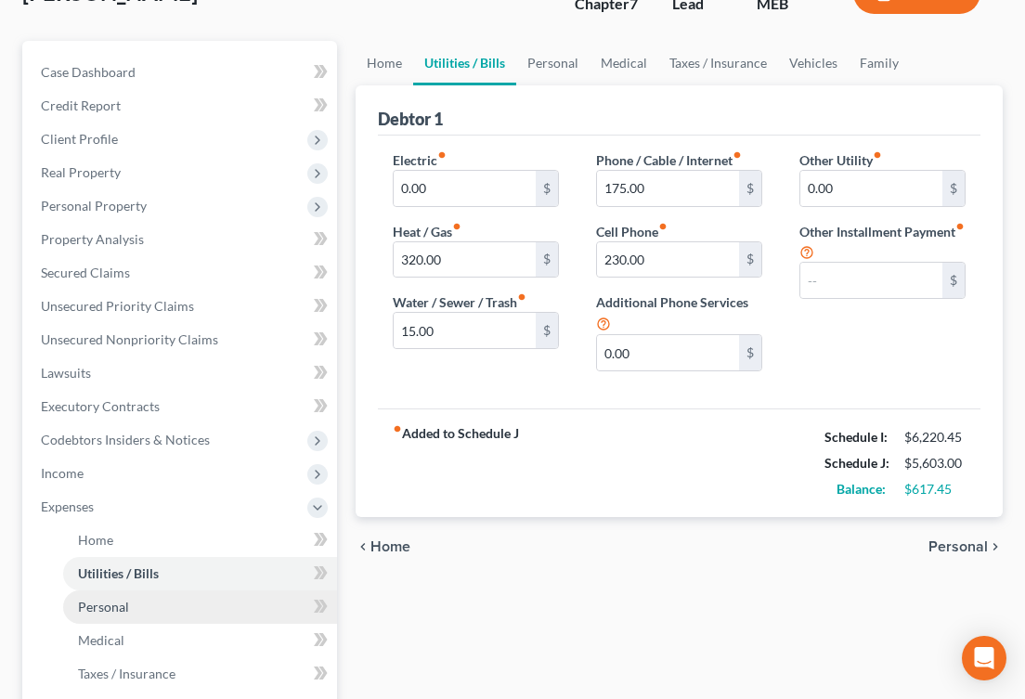
click at [102, 610] on span "Personal" at bounding box center [103, 607] width 51 height 16
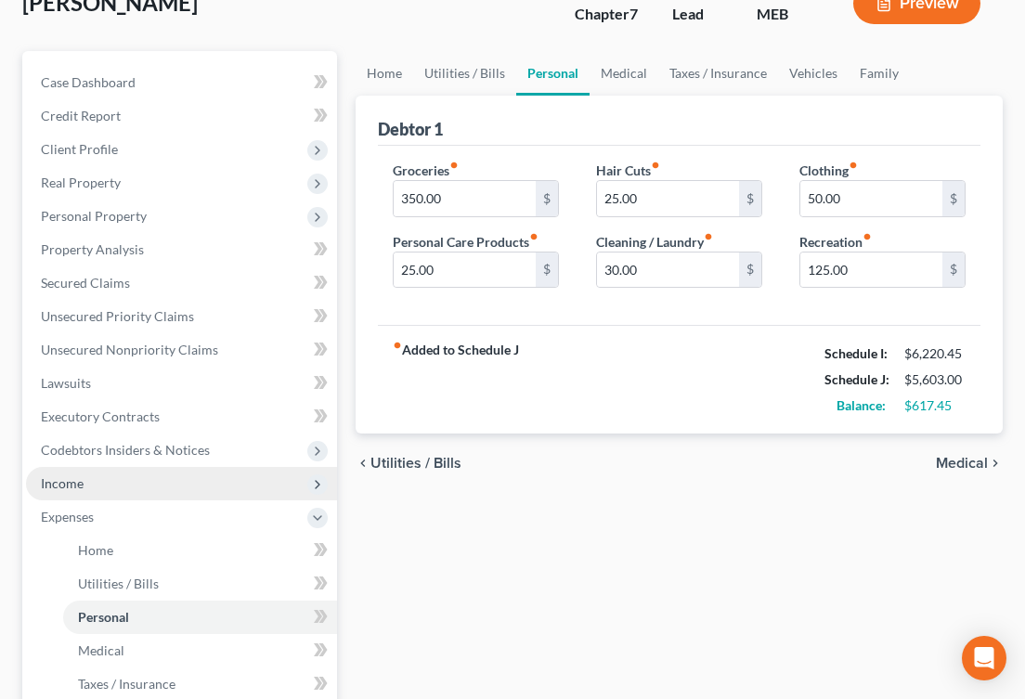
scroll to position [164, 0]
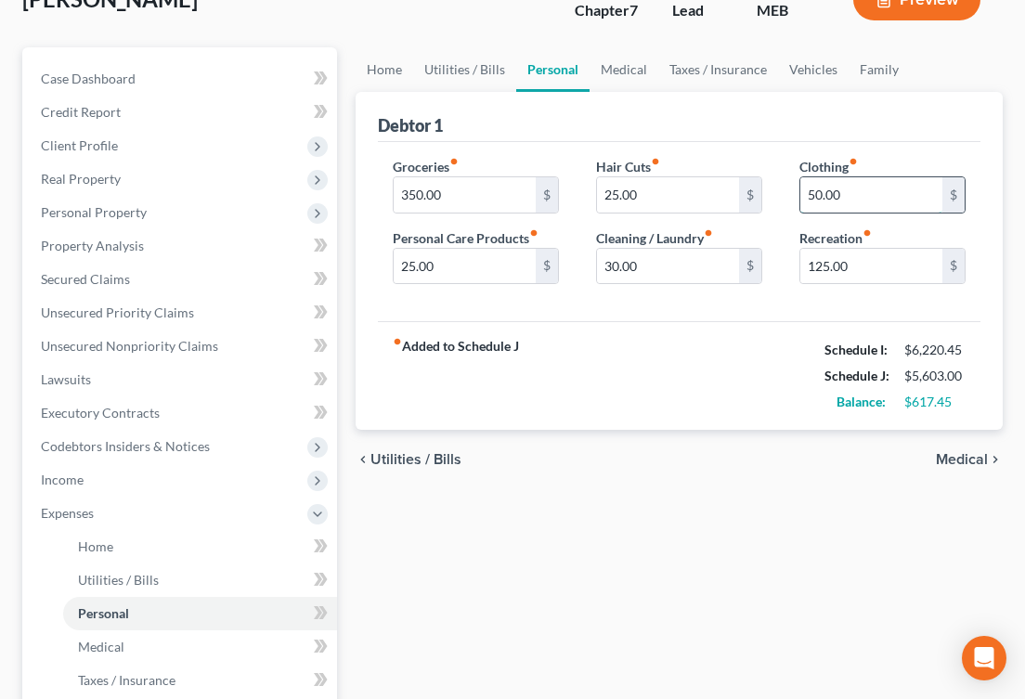
click at [816, 190] on input "50.00" at bounding box center [871, 194] width 142 height 35
type input "75"
click at [757, 362] on div "fiber_manual_record Added to Schedule J Schedule I: $6,220.45 Schedule J: $5,62…" at bounding box center [679, 375] width 603 height 109
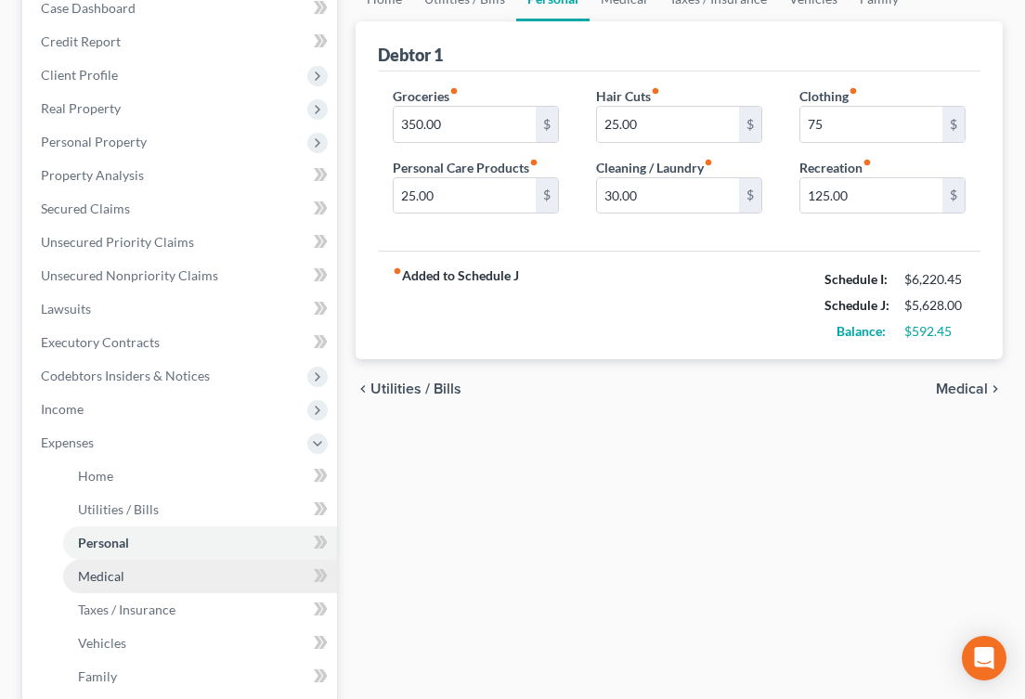
click at [193, 582] on link "Medical" at bounding box center [200, 576] width 274 height 33
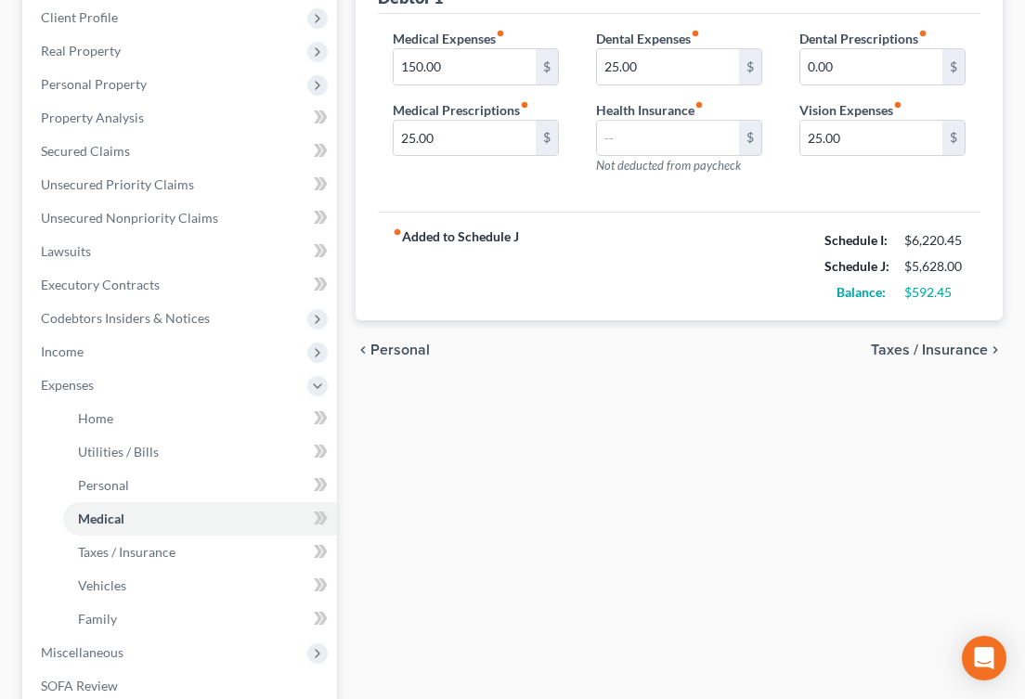
scroll to position [344, 0]
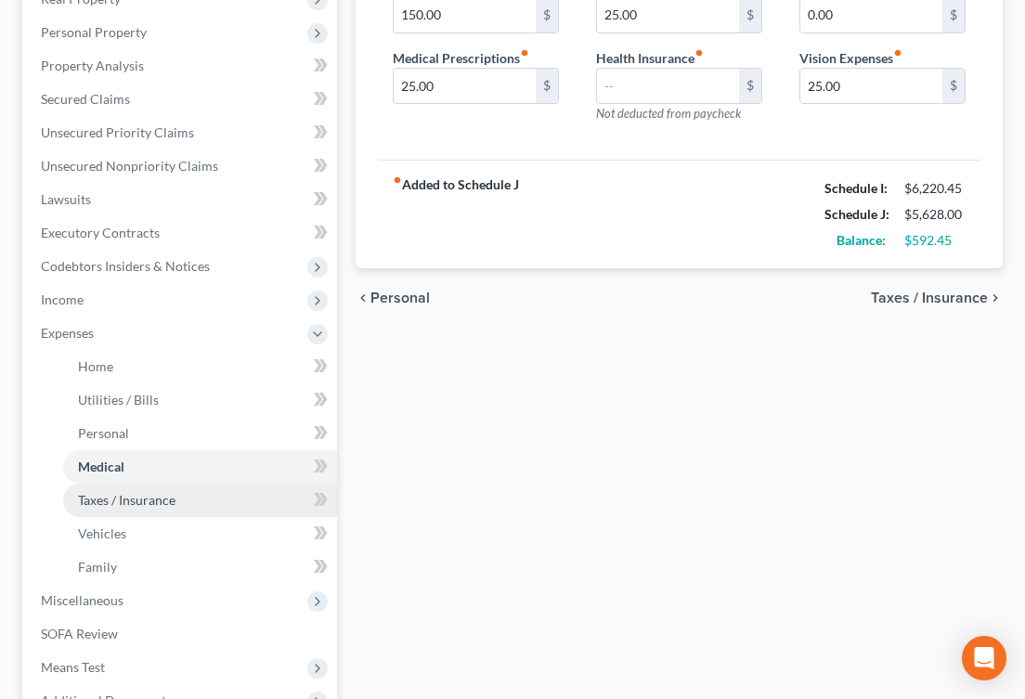
click at [115, 496] on span "Taxes / Insurance" at bounding box center [126, 500] width 97 height 16
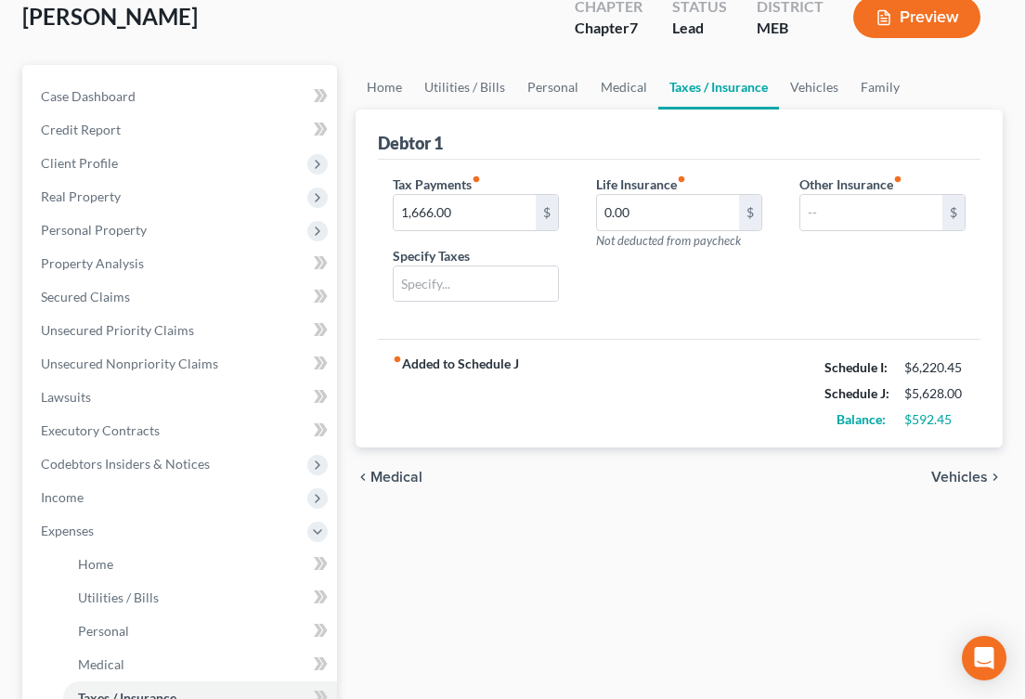
scroll to position [250, 0]
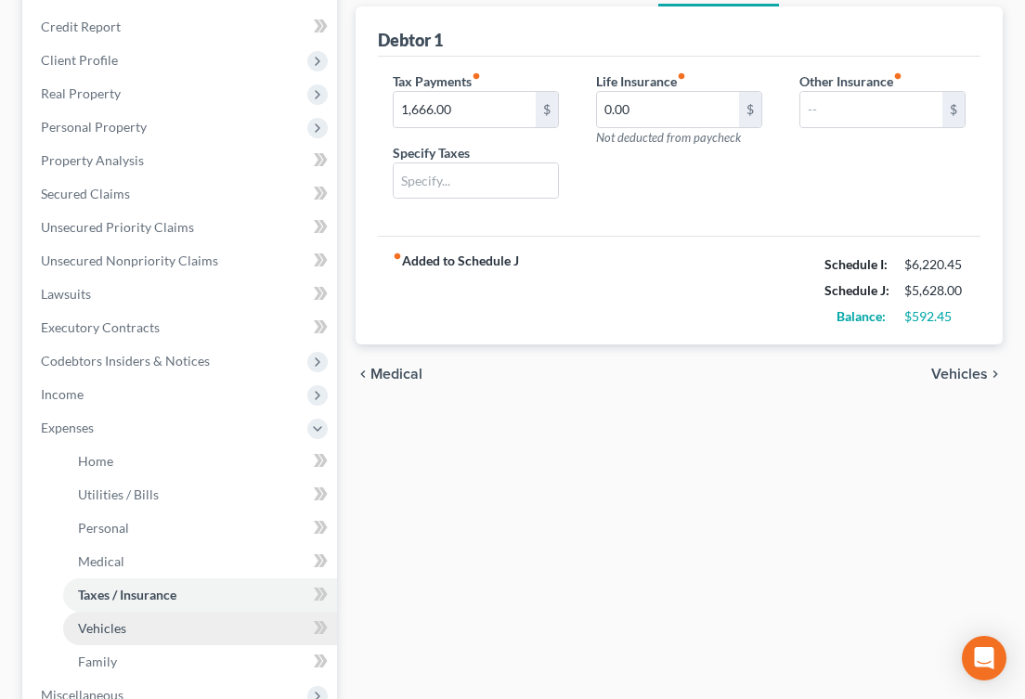
click at [97, 641] on link "Vehicles" at bounding box center [200, 628] width 274 height 33
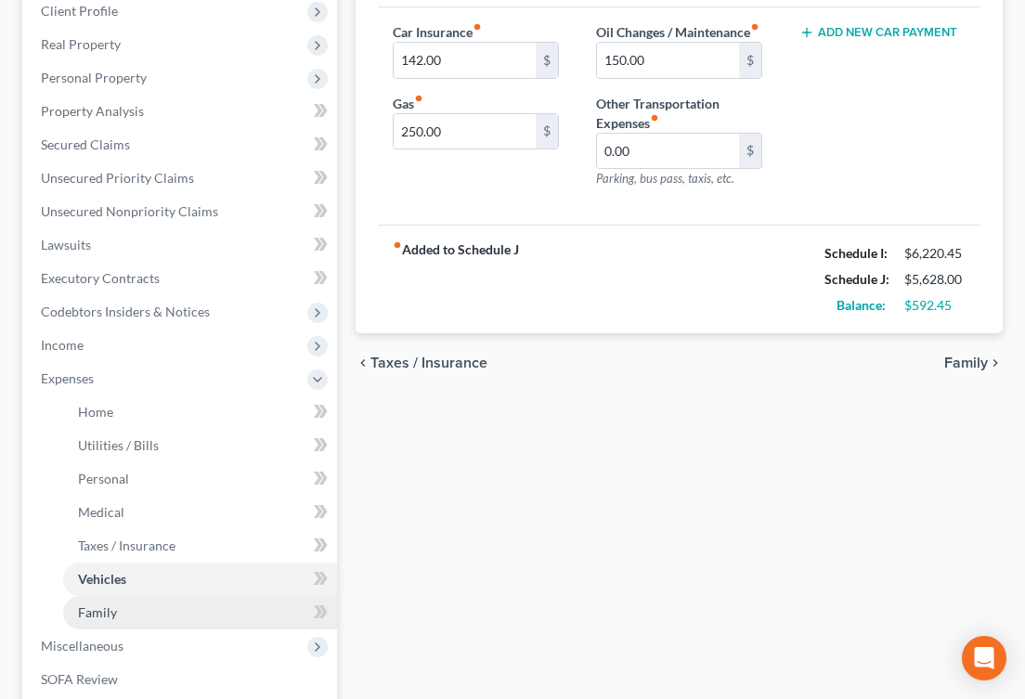
click at [97, 611] on span "Family" at bounding box center [97, 612] width 39 height 16
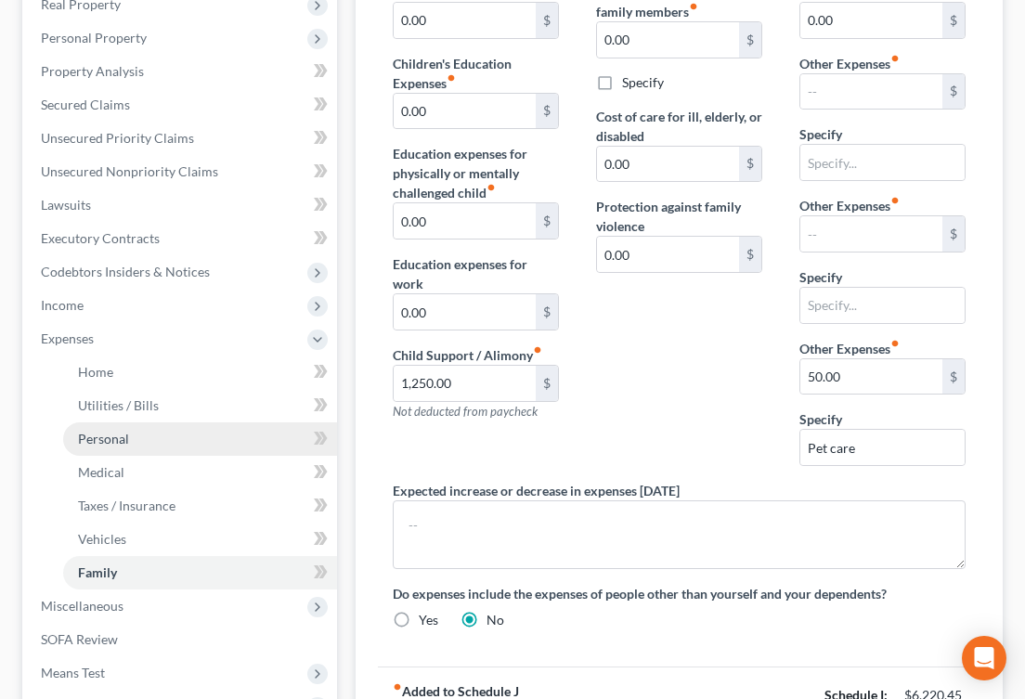
scroll to position [338, 0]
click at [116, 436] on span "Personal" at bounding box center [103, 440] width 51 height 16
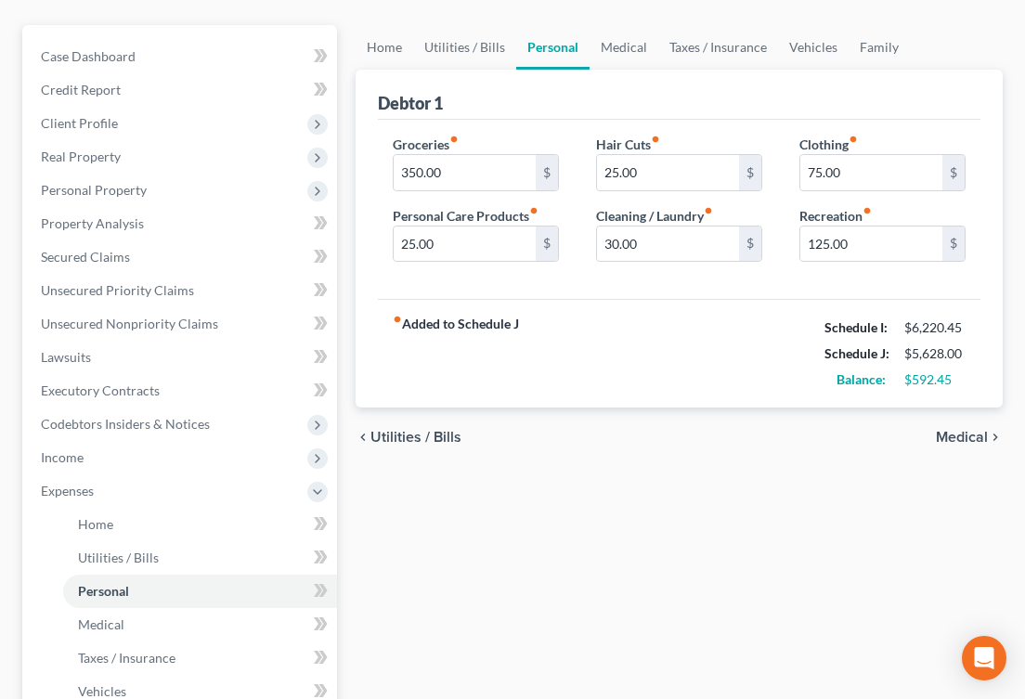
scroll to position [186, 0]
click at [162, 558] on link "Utilities / Bills" at bounding box center [200, 558] width 274 height 33
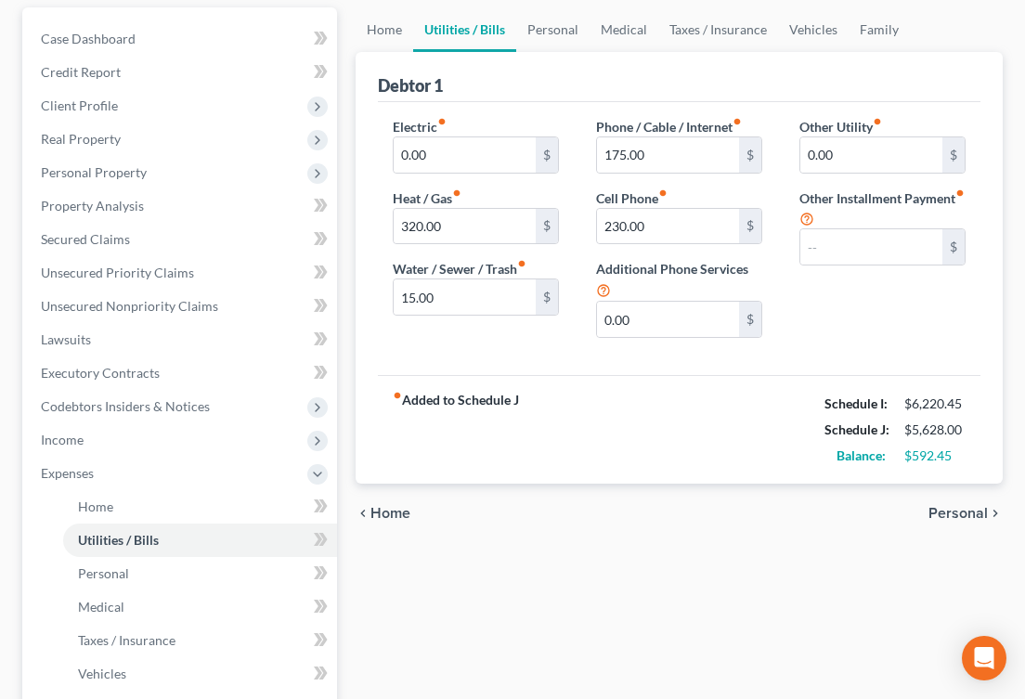
scroll to position [212, 0]
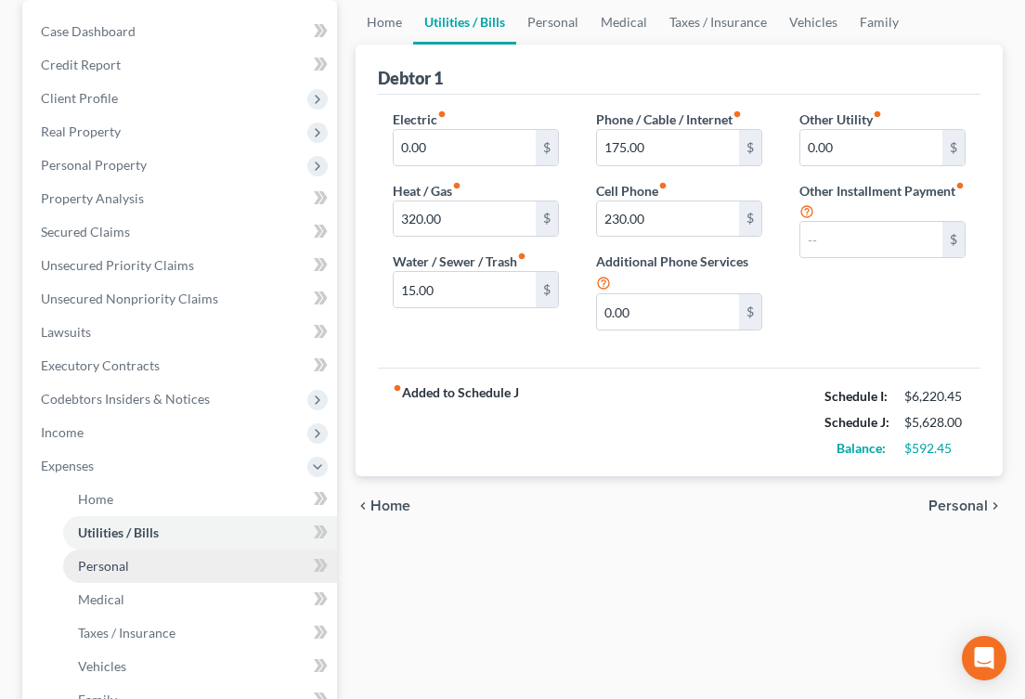
click at [97, 579] on link "Personal" at bounding box center [200, 566] width 274 height 33
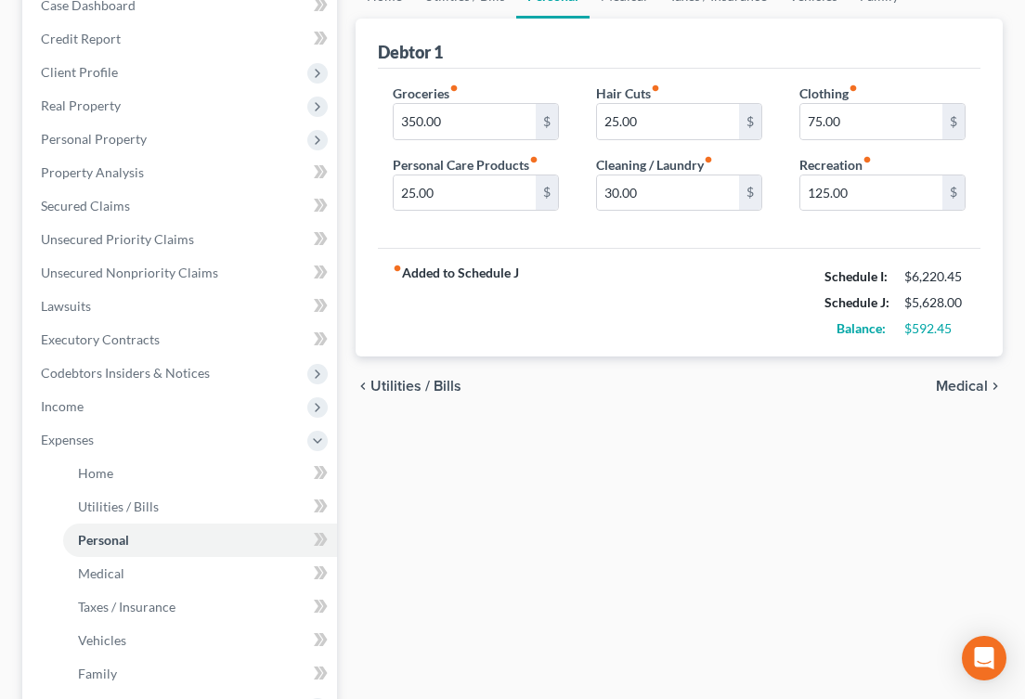
scroll to position [368, 0]
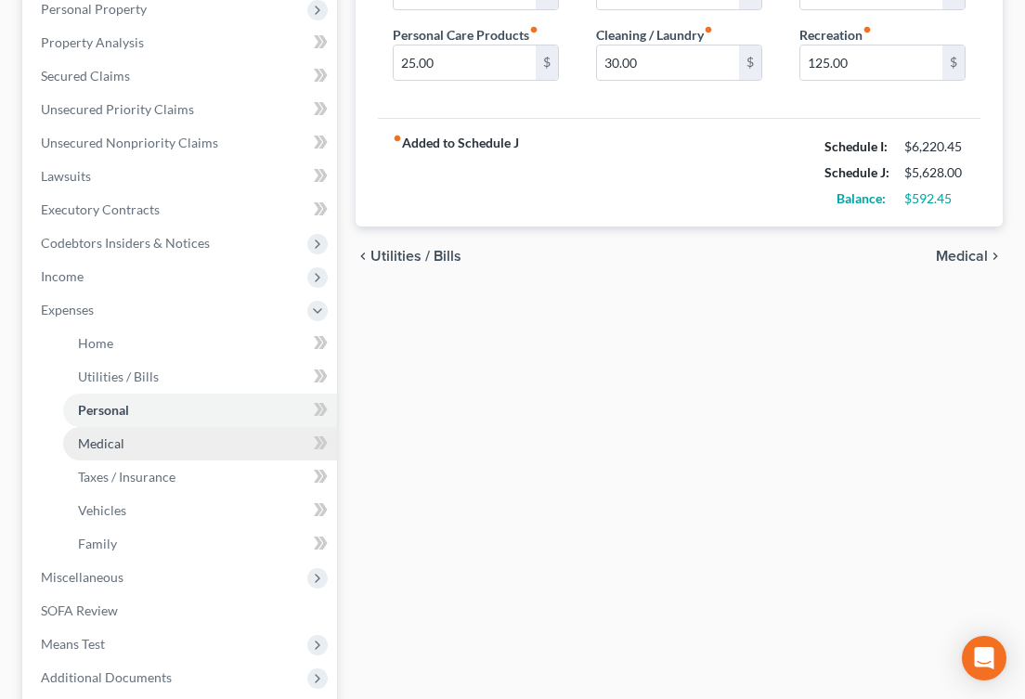
click at [90, 455] on link "Medical" at bounding box center [200, 443] width 274 height 33
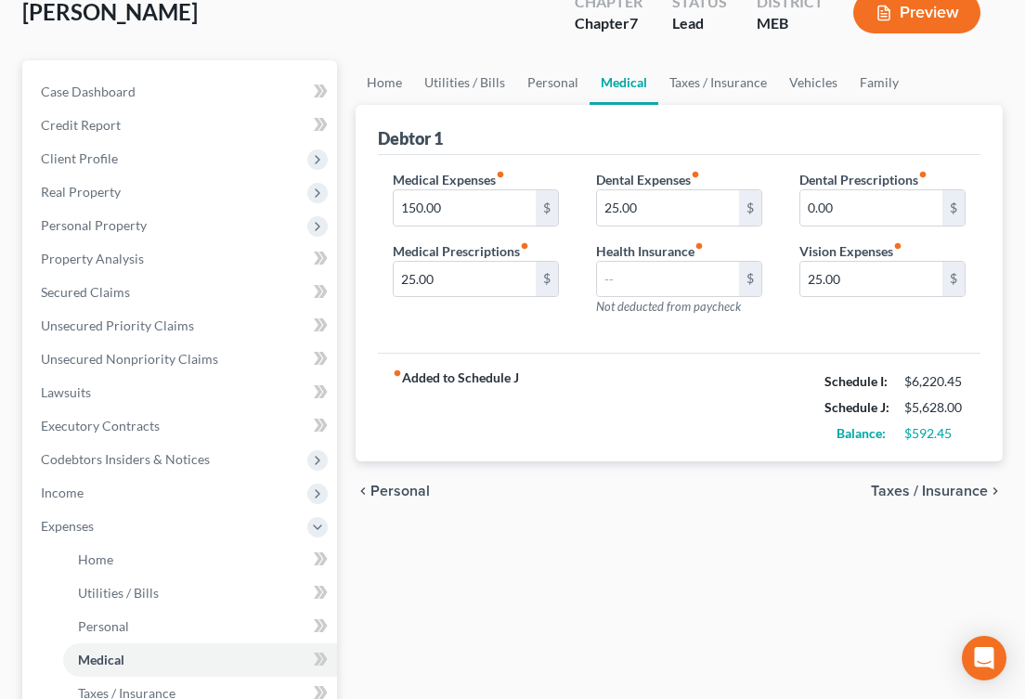
scroll to position [275, 0]
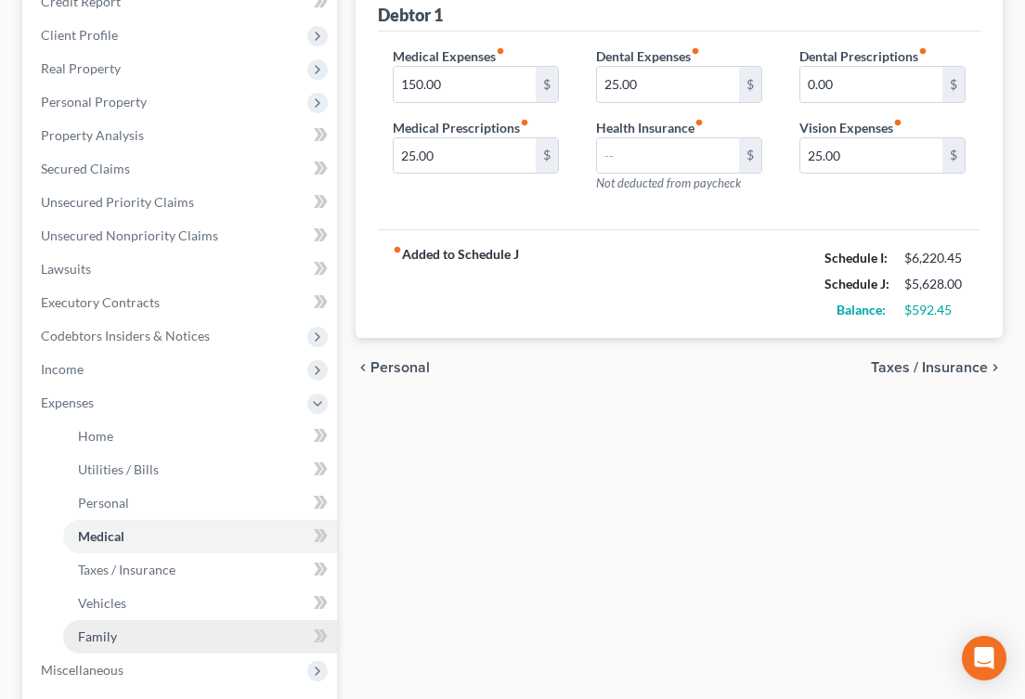
click at [94, 632] on span "Family" at bounding box center [97, 637] width 39 height 16
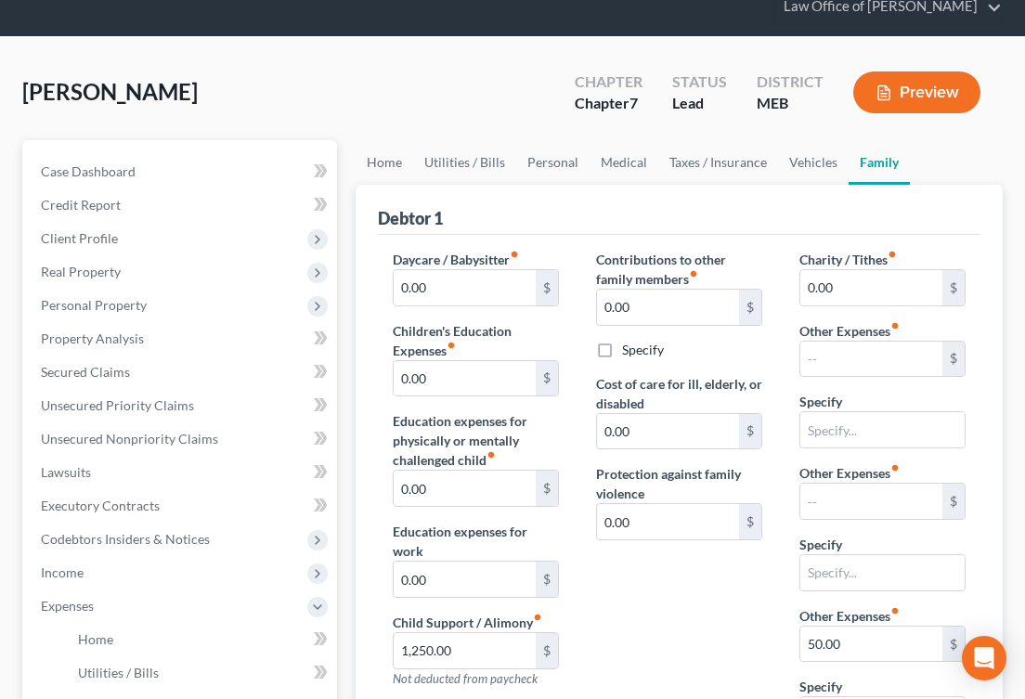
scroll to position [72, 0]
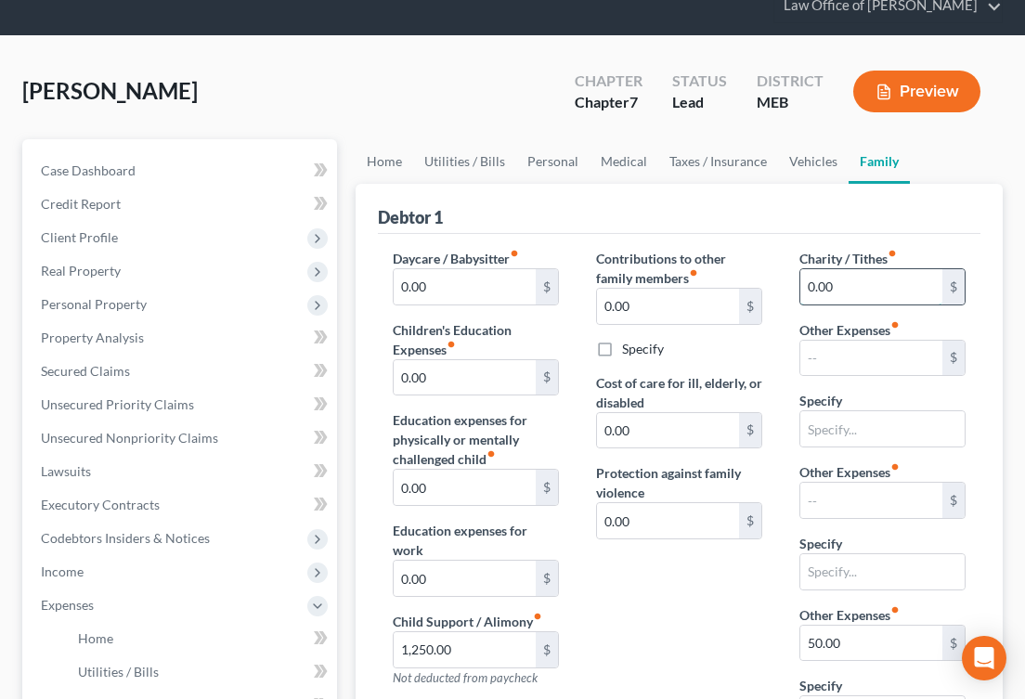
click at [809, 282] on input "0.00" at bounding box center [871, 286] width 142 height 35
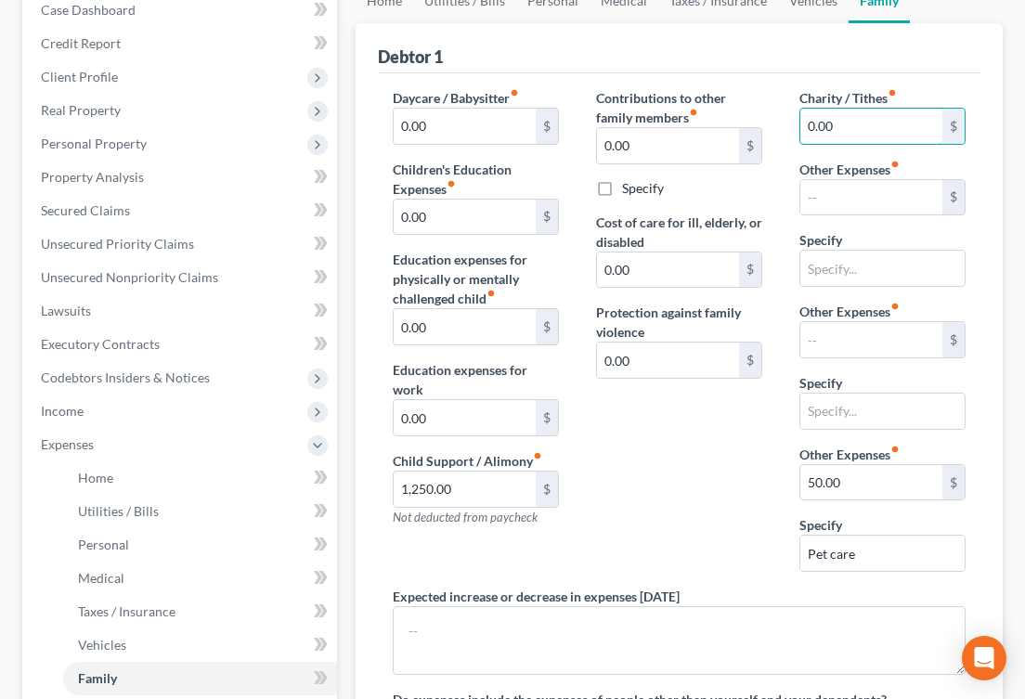
scroll to position [236, 0]
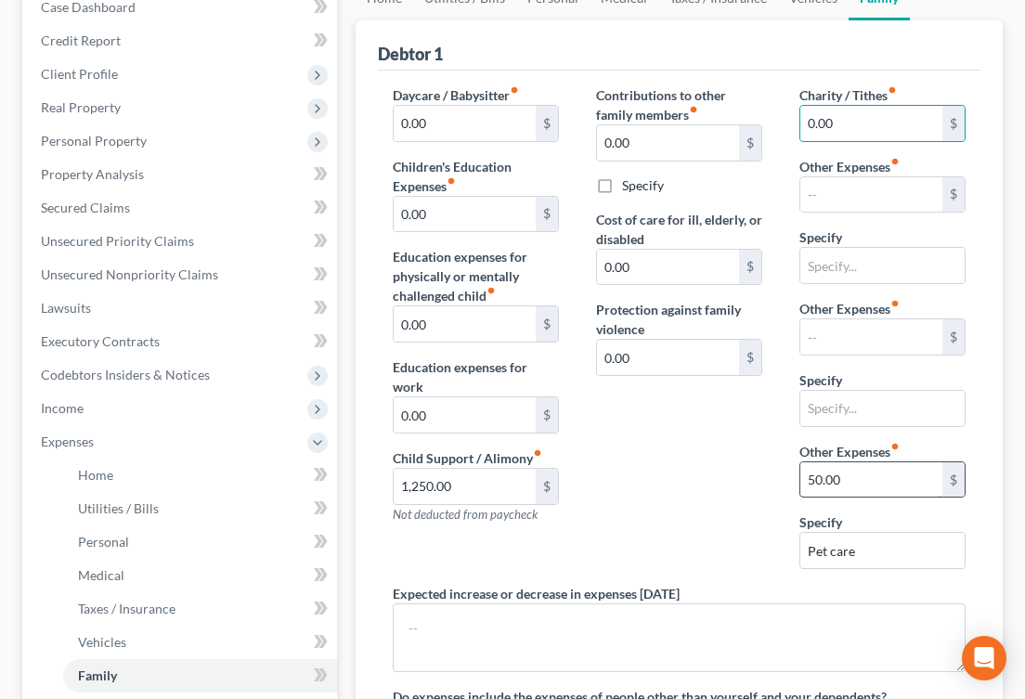
click at [831, 474] on input "50.00" at bounding box center [871, 479] width 142 height 35
click at [855, 337] on input "text" at bounding box center [871, 336] width 142 height 35
paste input "50.00"
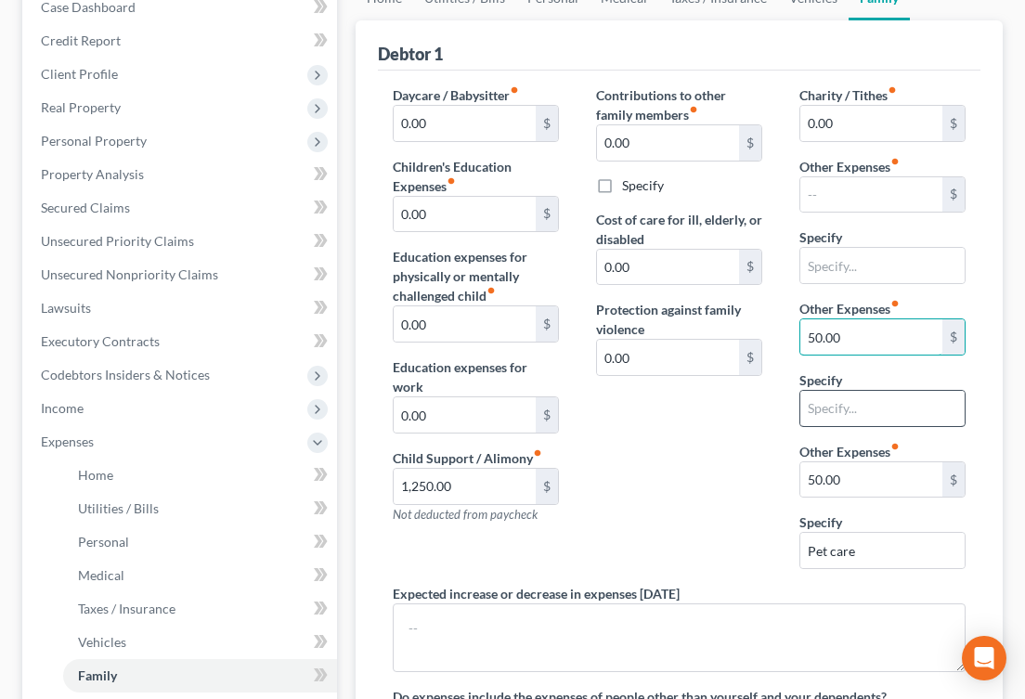
type input "50.00"
click at [828, 406] on input "text" at bounding box center [882, 408] width 164 height 35
type input "Pet Care"
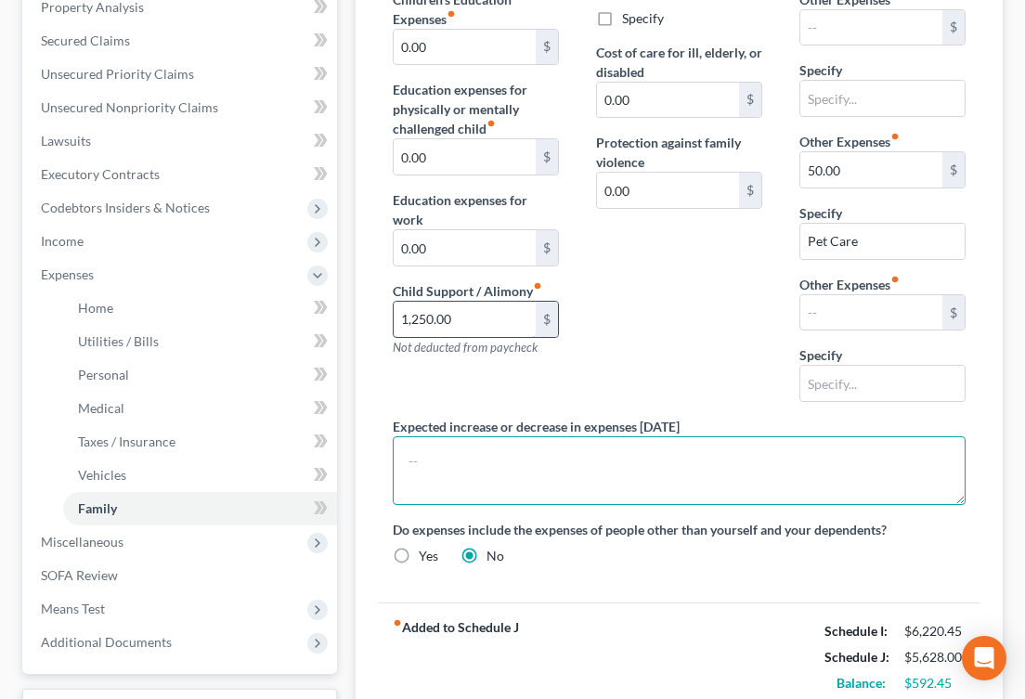
scroll to position [408, 0]
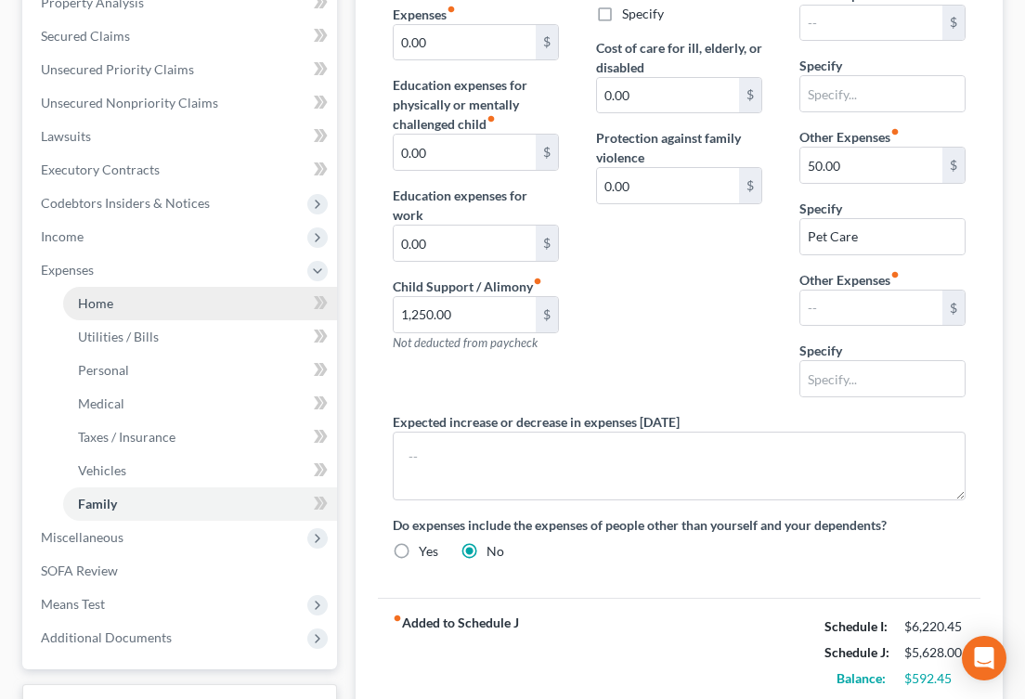
click at [115, 295] on link "Home" at bounding box center [200, 303] width 274 height 33
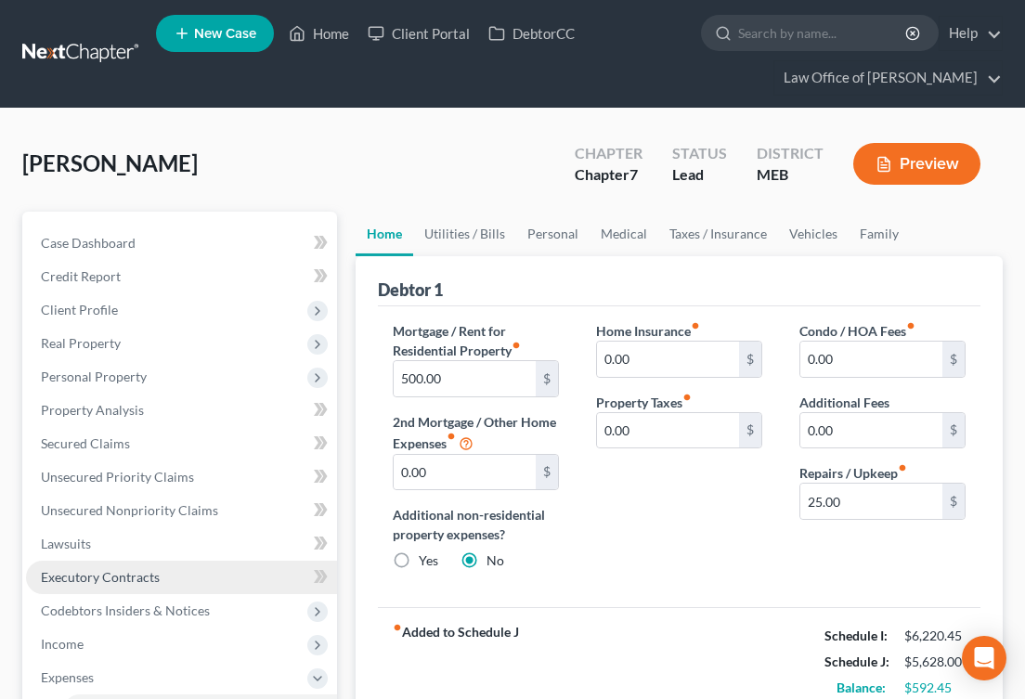
click at [113, 584] on link "Executory Contracts" at bounding box center [181, 577] width 311 height 33
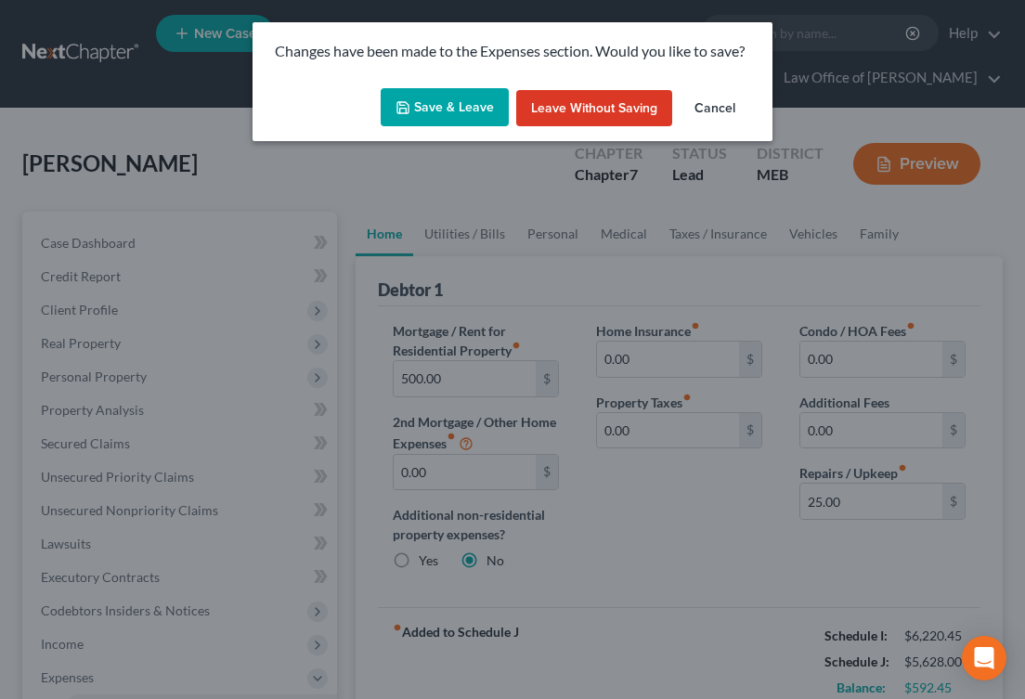
click at [468, 104] on button "Save & Leave" at bounding box center [445, 107] width 128 height 39
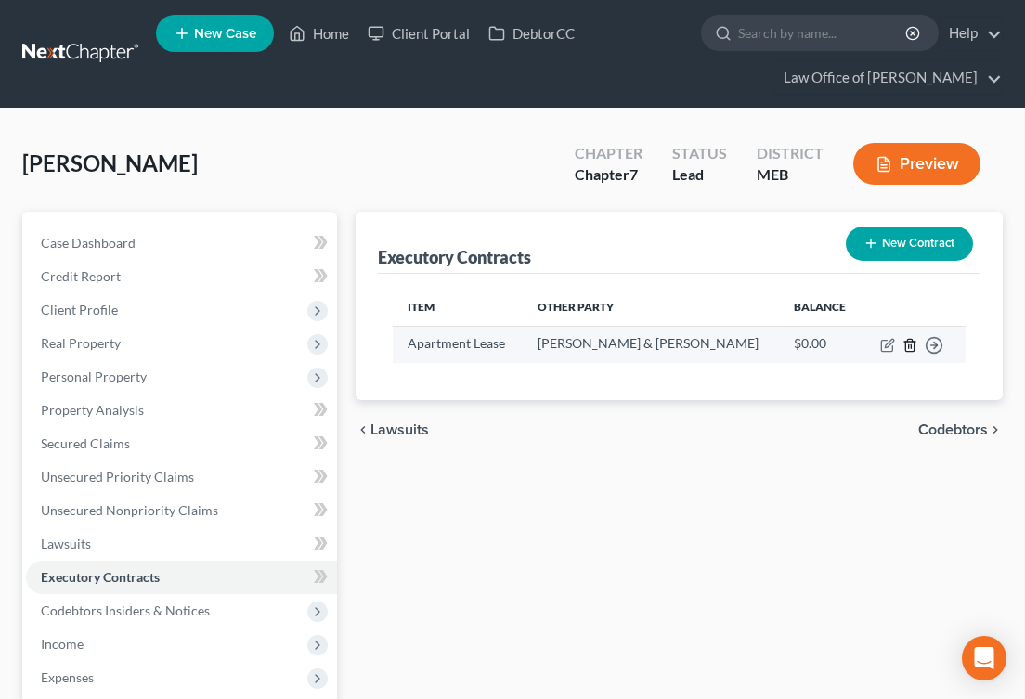
click at [914, 342] on icon "button" at bounding box center [909, 345] width 8 height 12
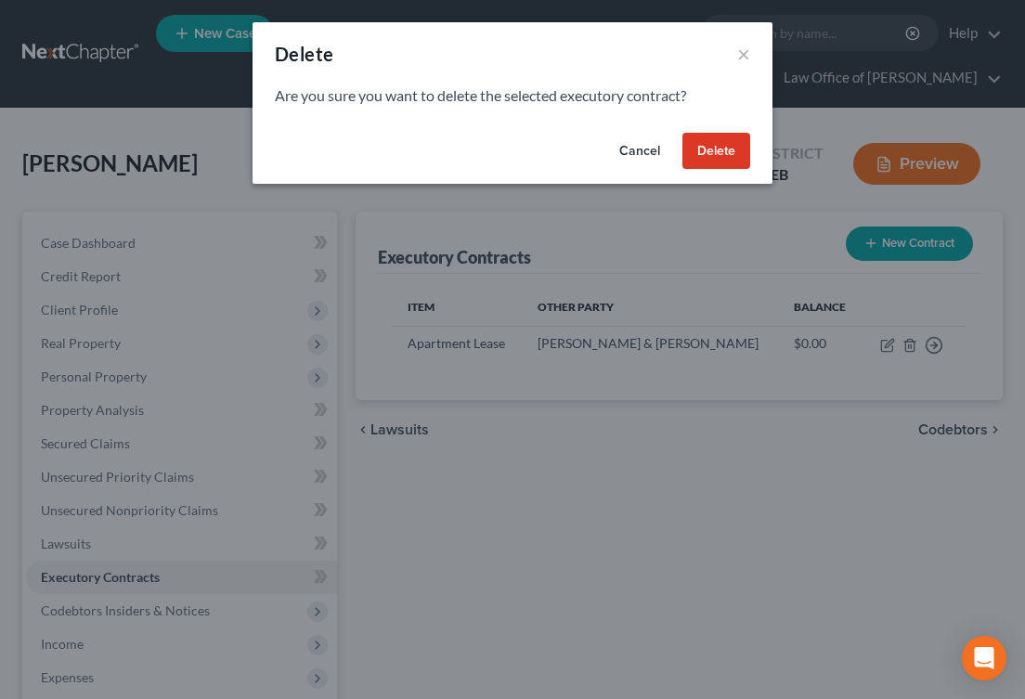
click at [713, 158] on button "Delete" at bounding box center [716, 151] width 68 height 37
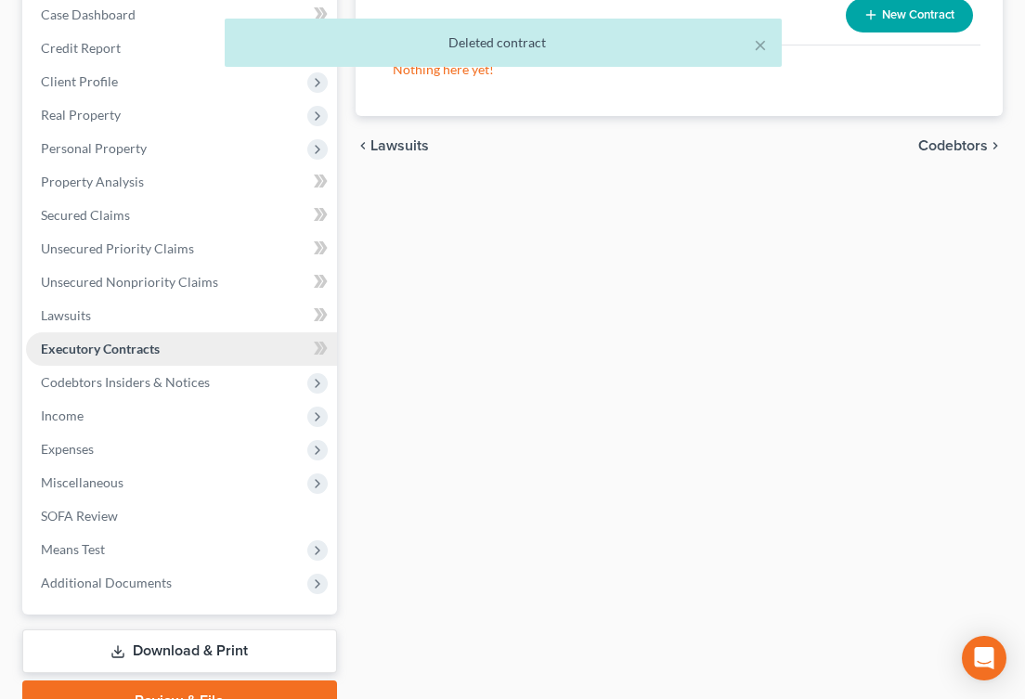
scroll to position [227, 0]
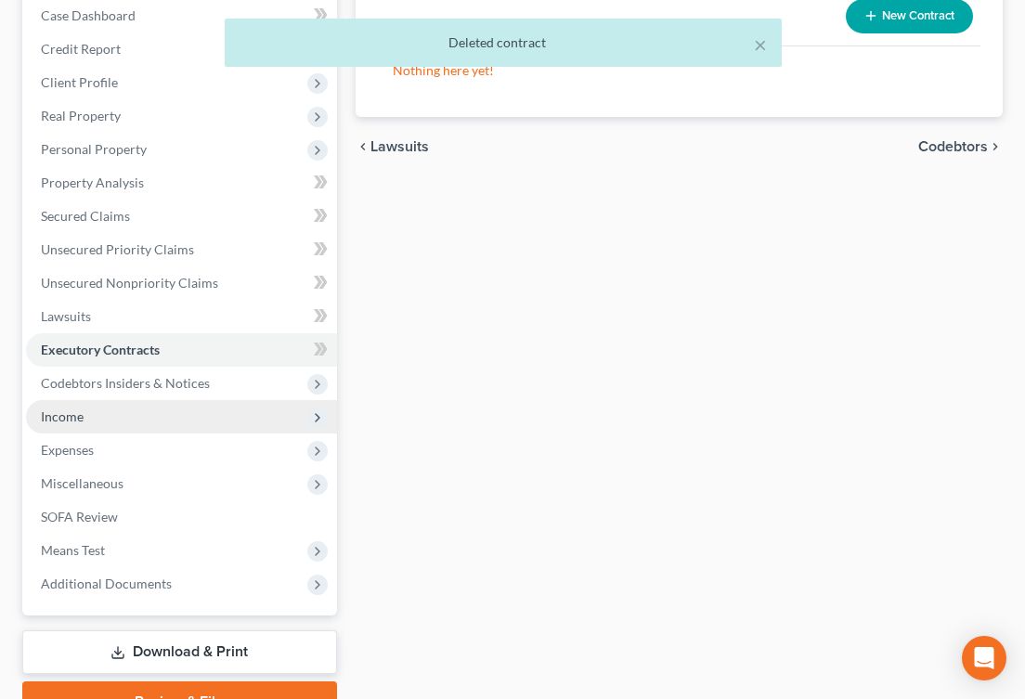
click at [79, 421] on span "Income" at bounding box center [62, 416] width 43 height 16
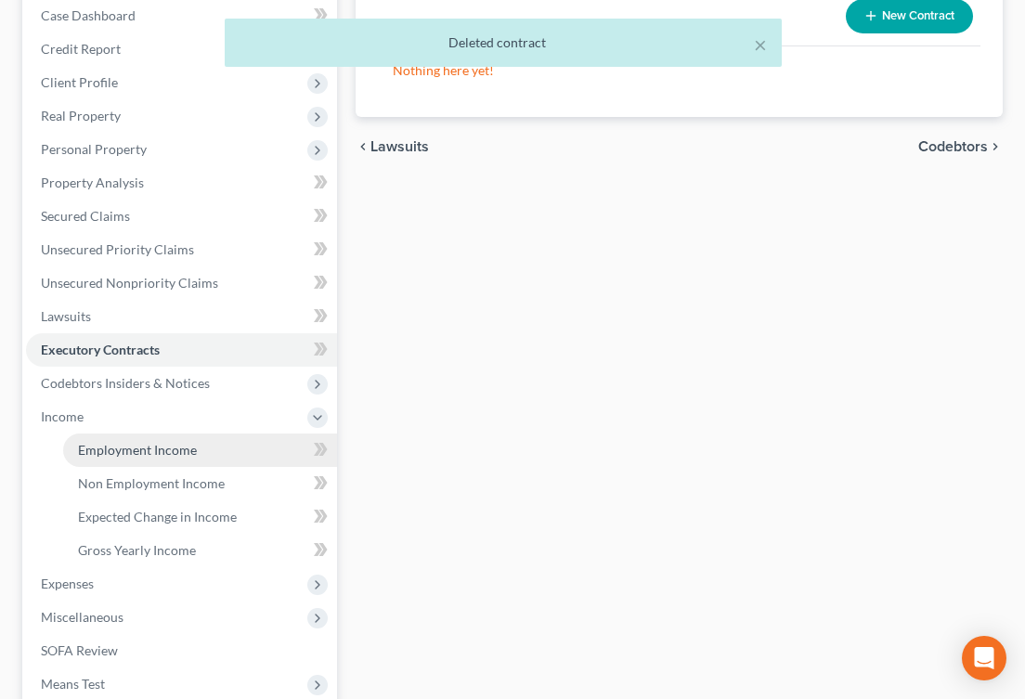
click at [105, 461] on link "Employment Income" at bounding box center [200, 450] width 274 height 33
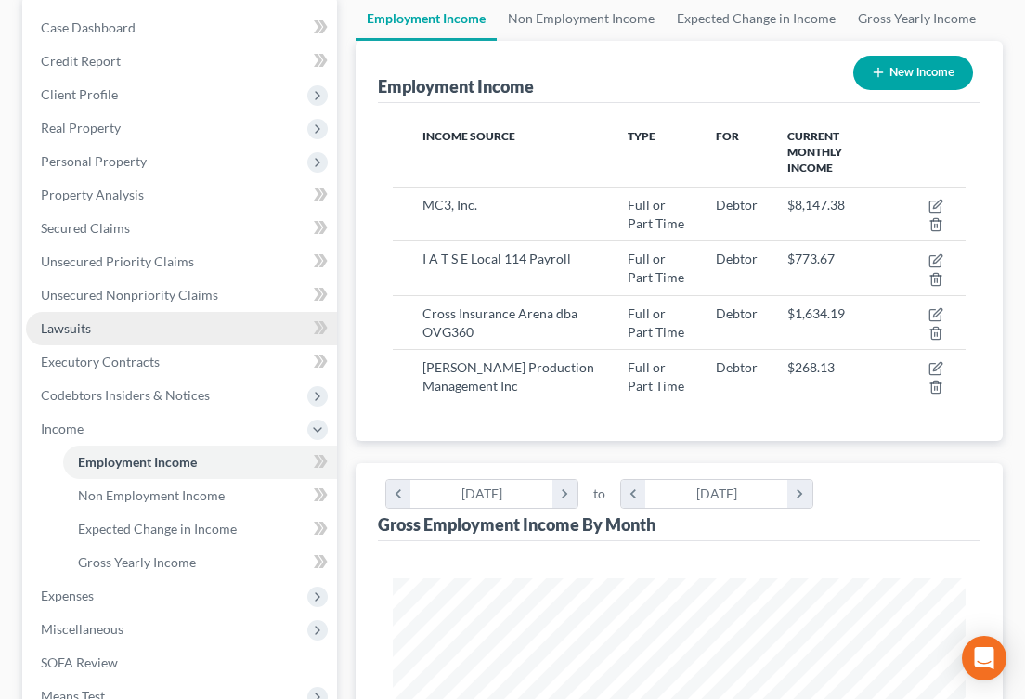
scroll to position [302, 0]
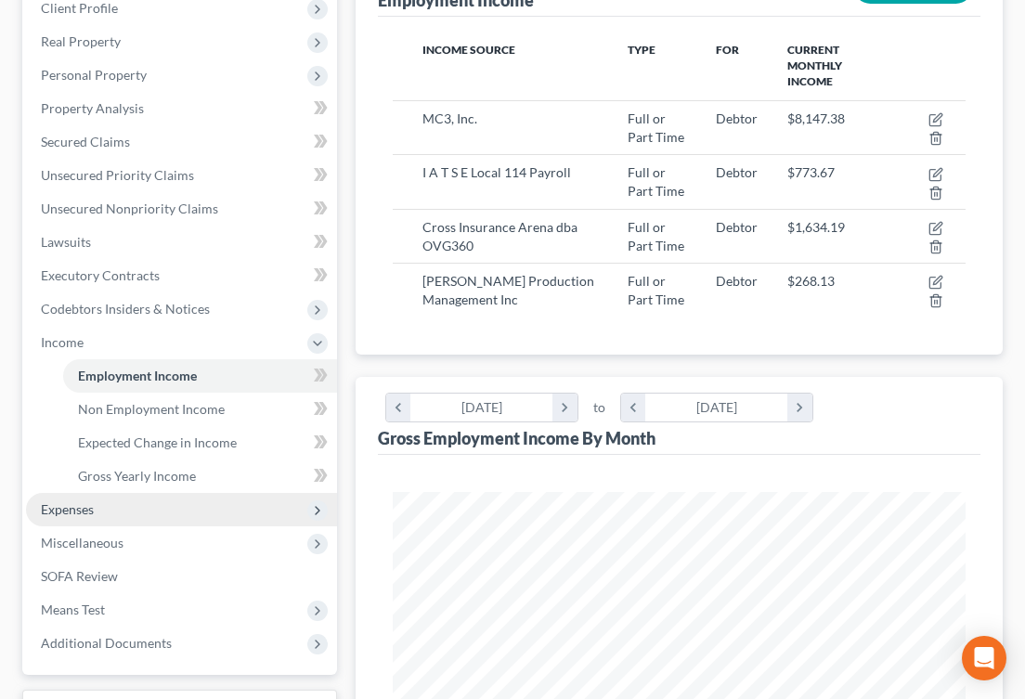
click at [77, 511] on span "Expenses" at bounding box center [67, 509] width 53 height 16
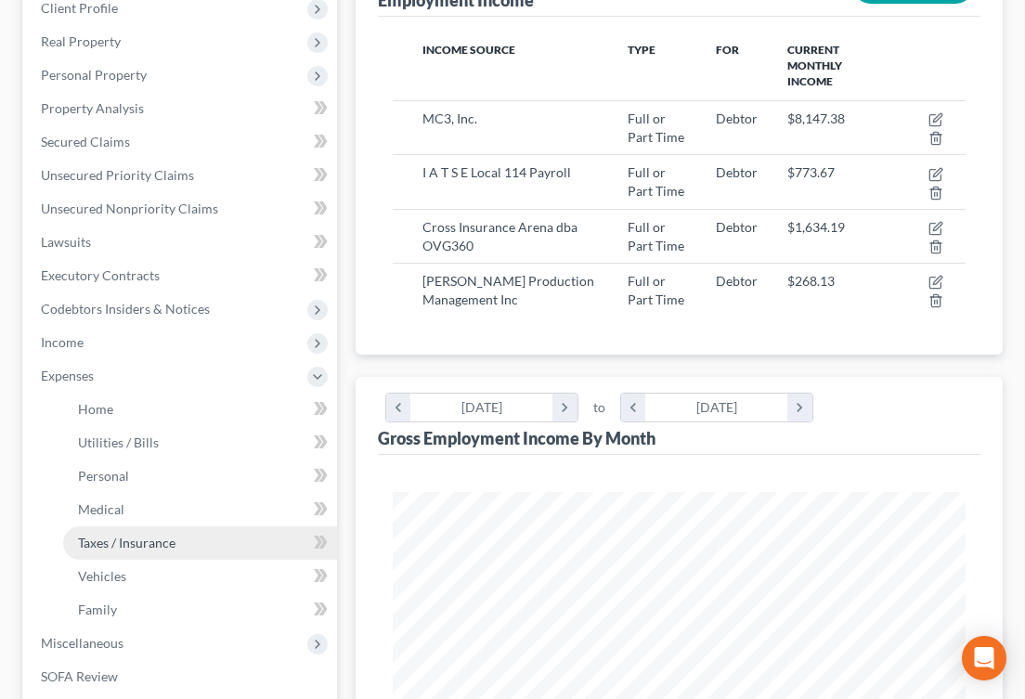
click at [117, 548] on span "Taxes / Insurance" at bounding box center [126, 543] width 97 height 16
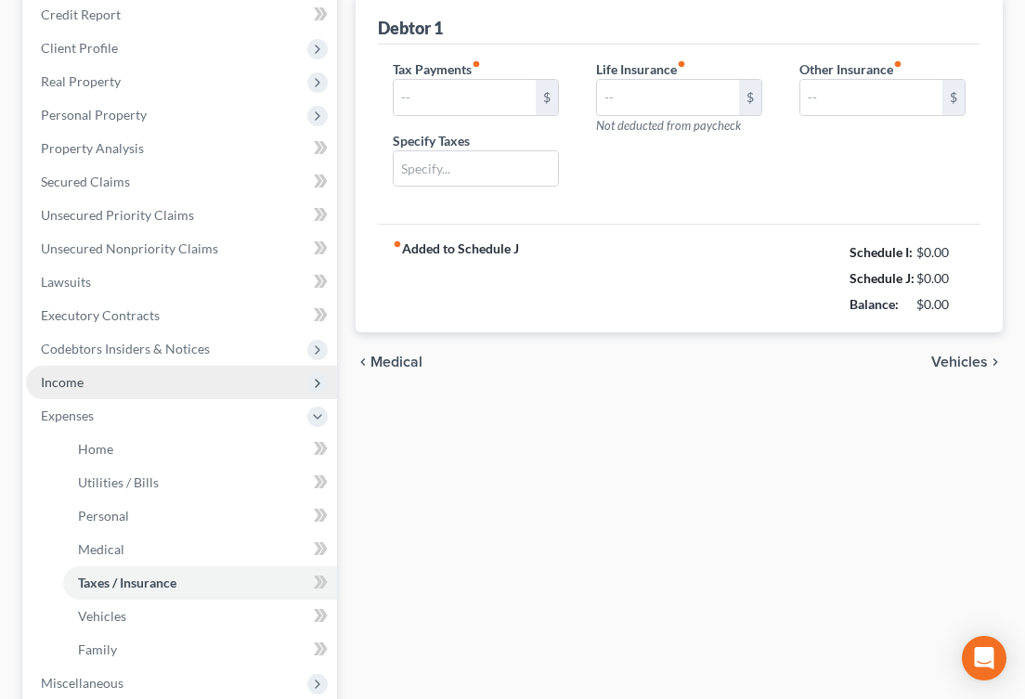
type input "1,666.00"
type input "0.00"
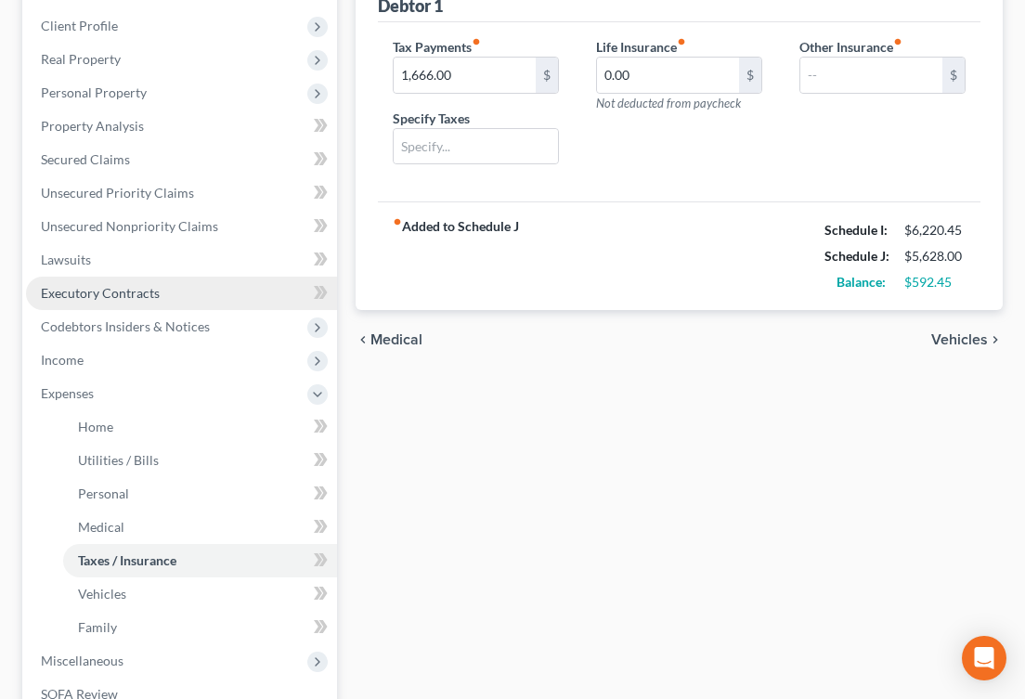
scroll to position [409, 0]
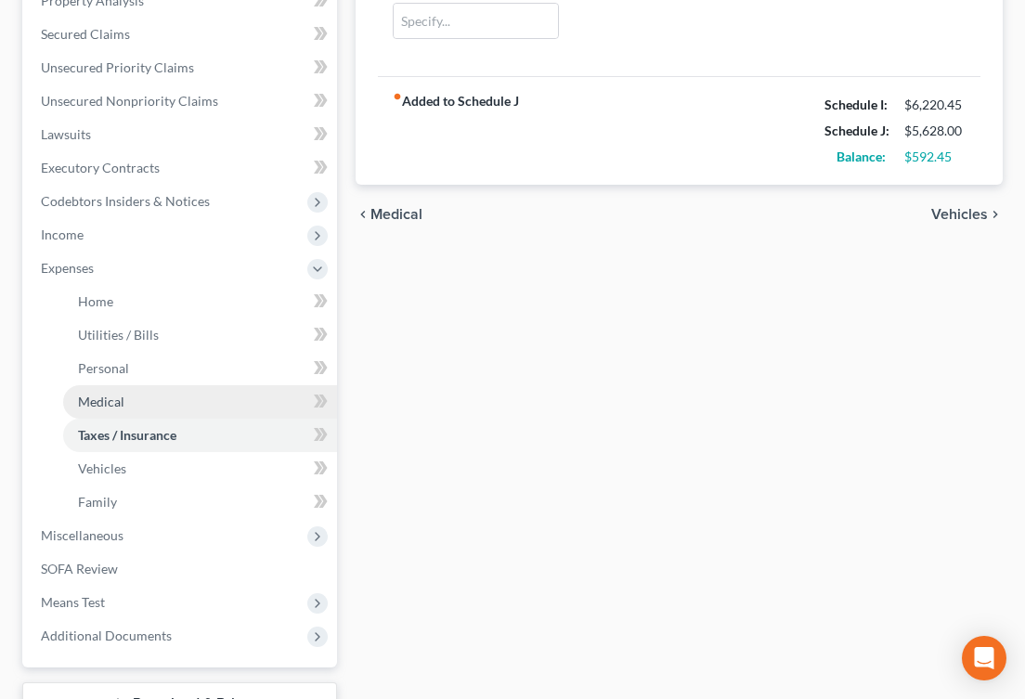
click at [111, 405] on span "Medical" at bounding box center [101, 402] width 46 height 16
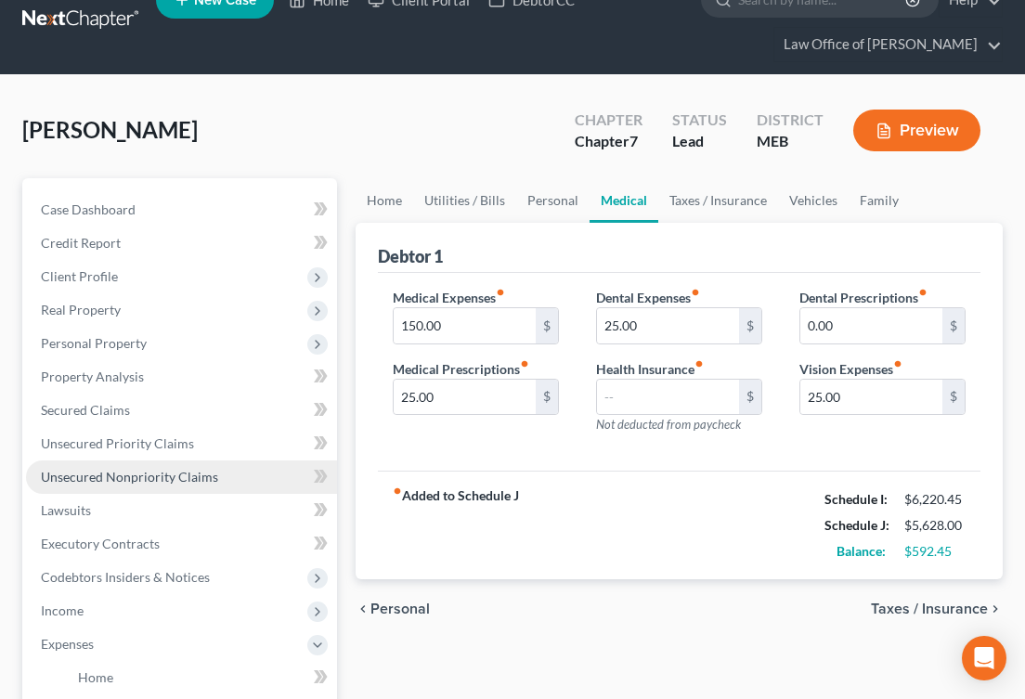
scroll to position [44, 0]
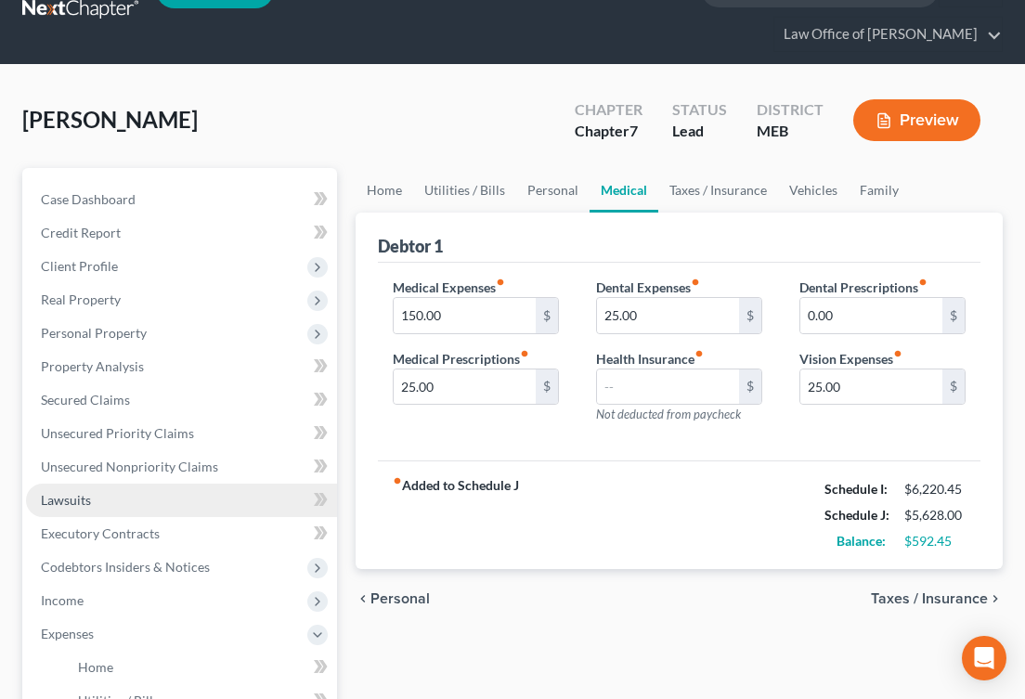
click at [84, 497] on span "Lawsuits" at bounding box center [66, 500] width 50 height 16
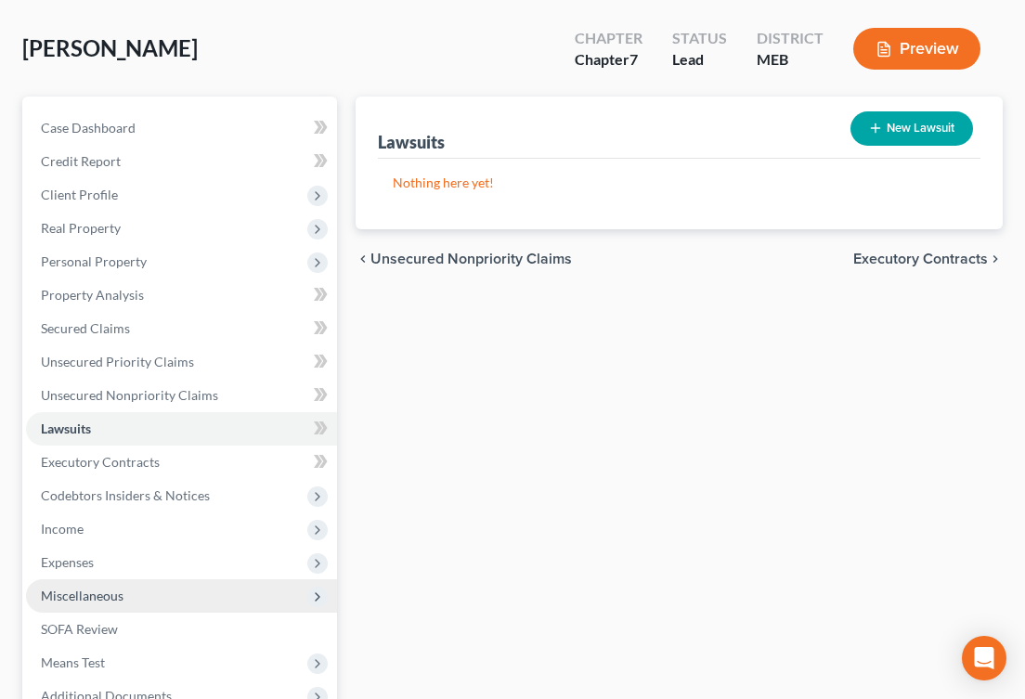
scroll to position [116, 0]
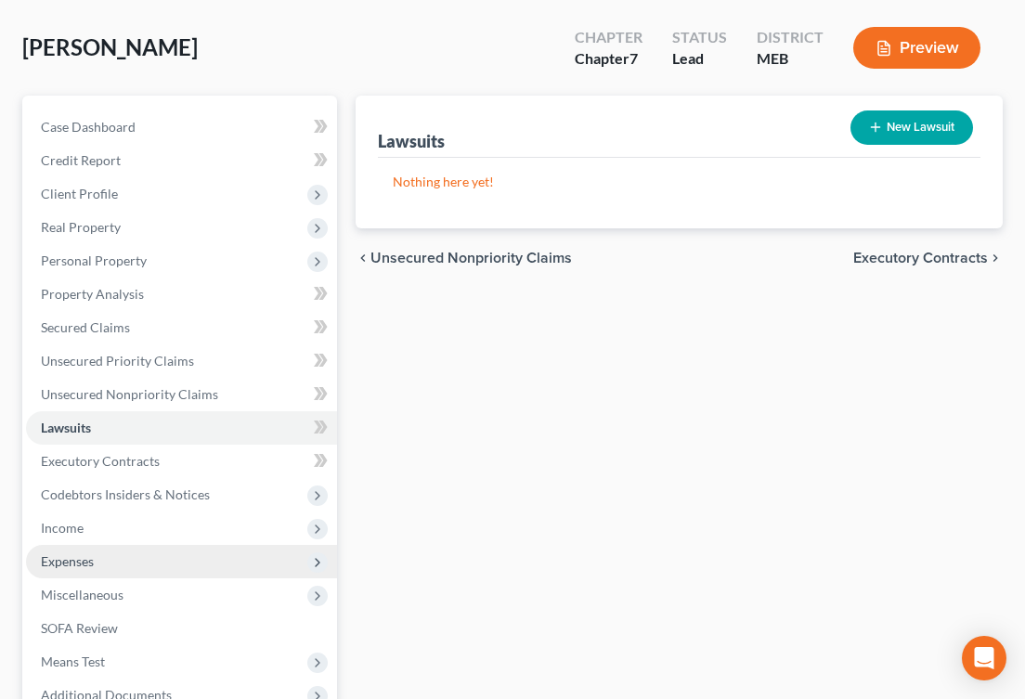
click at [72, 571] on span "Expenses" at bounding box center [181, 561] width 311 height 33
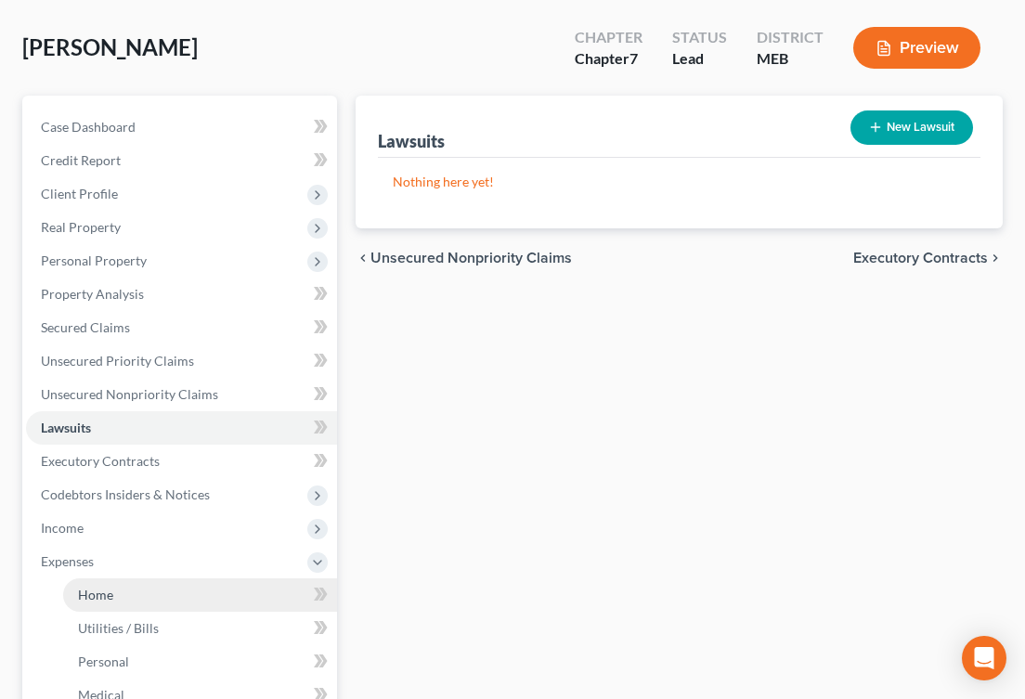
click at [83, 604] on link "Home" at bounding box center [200, 594] width 274 height 33
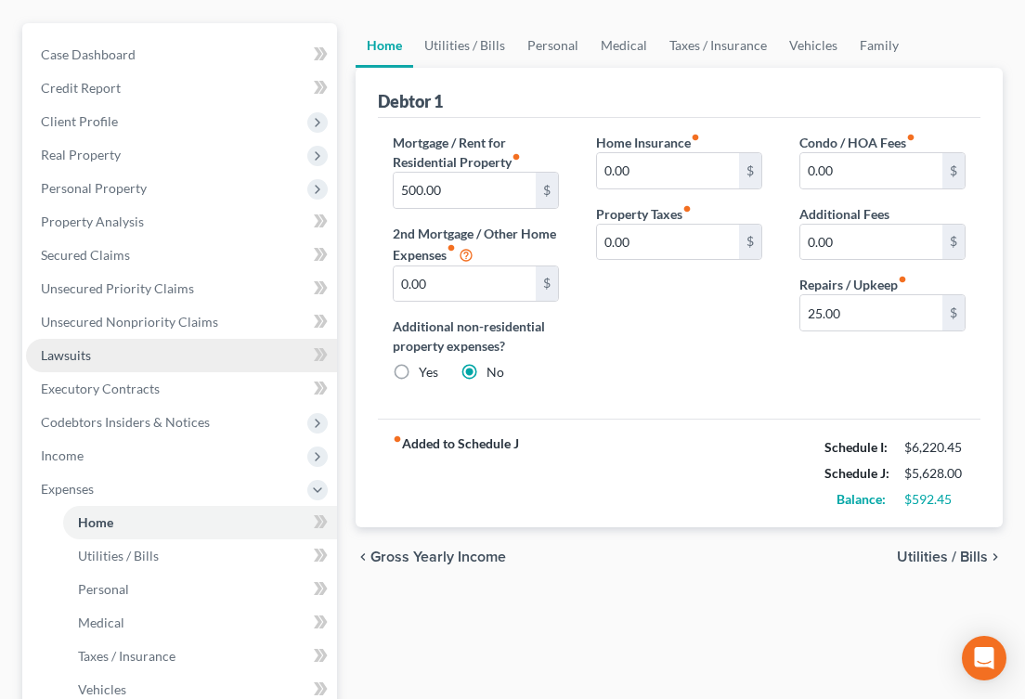
scroll to position [189, 0]
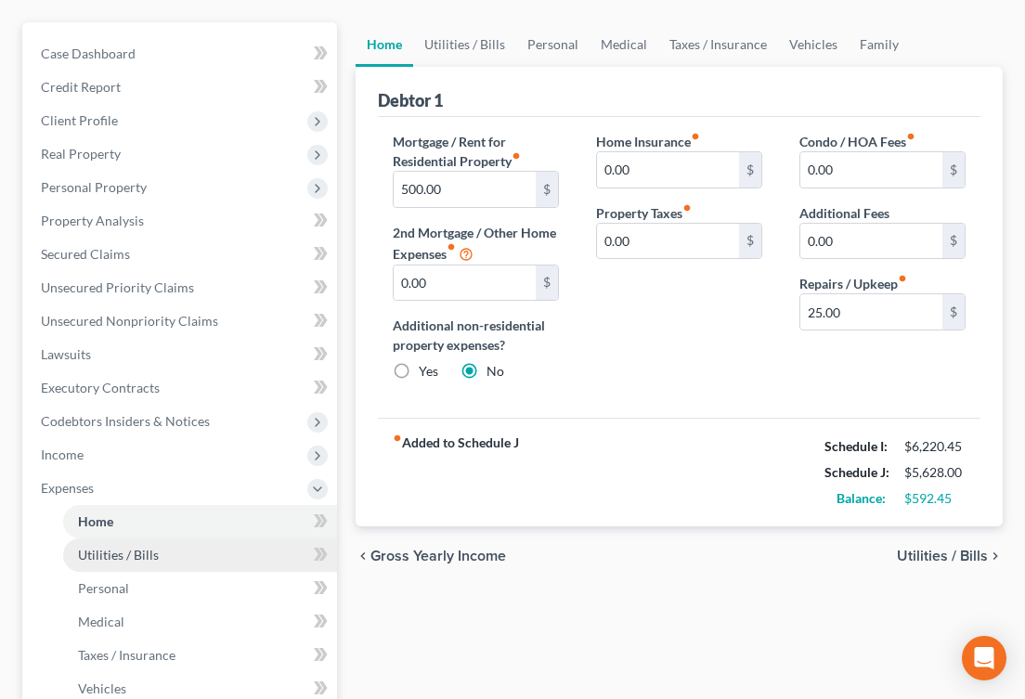
click at [212, 559] on link "Utilities / Bills" at bounding box center [200, 554] width 274 height 33
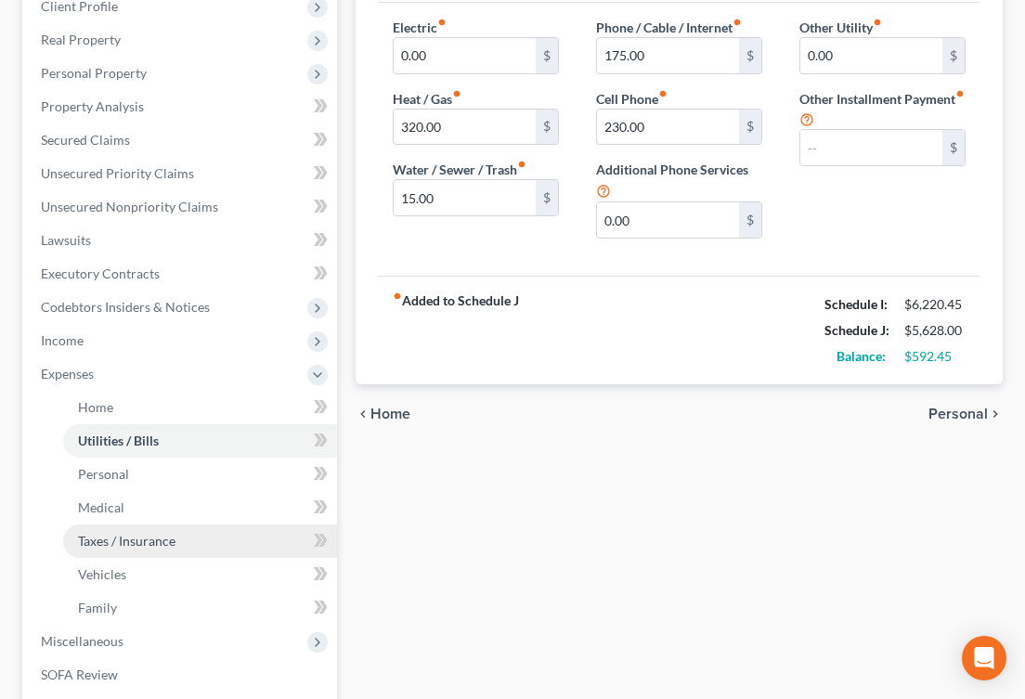
scroll to position [305, 0]
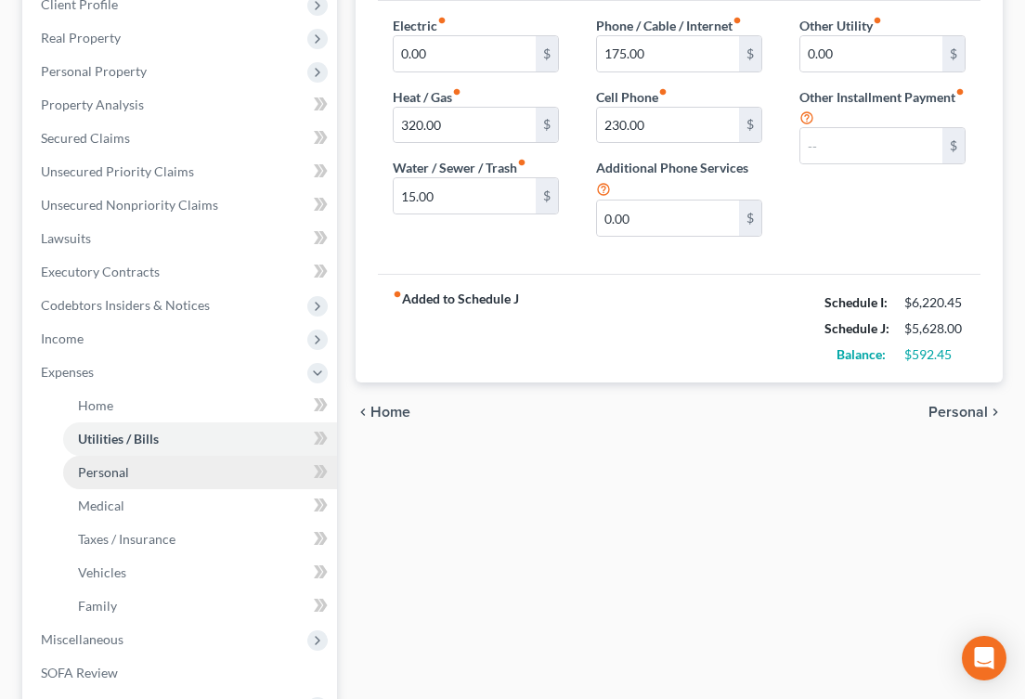
click at [181, 469] on link "Personal" at bounding box center [200, 472] width 274 height 33
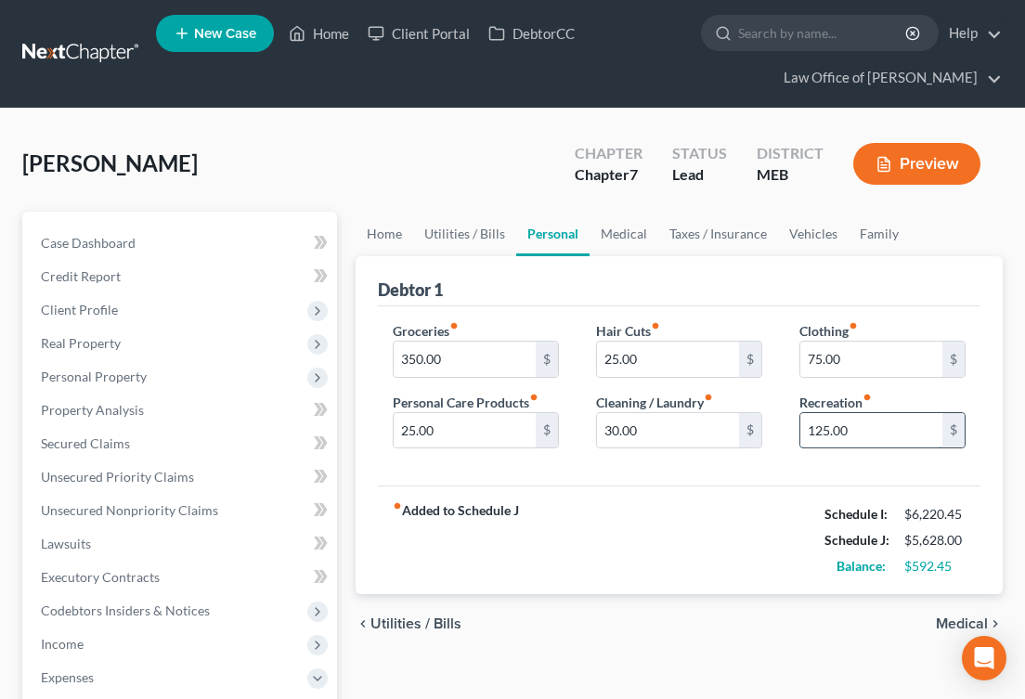
click at [821, 431] on input "125.00" at bounding box center [871, 430] width 142 height 35
type input "159"
click at [846, 437] on input "159" at bounding box center [871, 430] width 142 height 35
click at [785, 542] on div "fiber_manual_record Added to Schedule J Schedule I: $6,220.45 Schedule J: $5,65…" at bounding box center [679, 540] width 603 height 109
click at [855, 419] on input "150" at bounding box center [871, 430] width 142 height 35
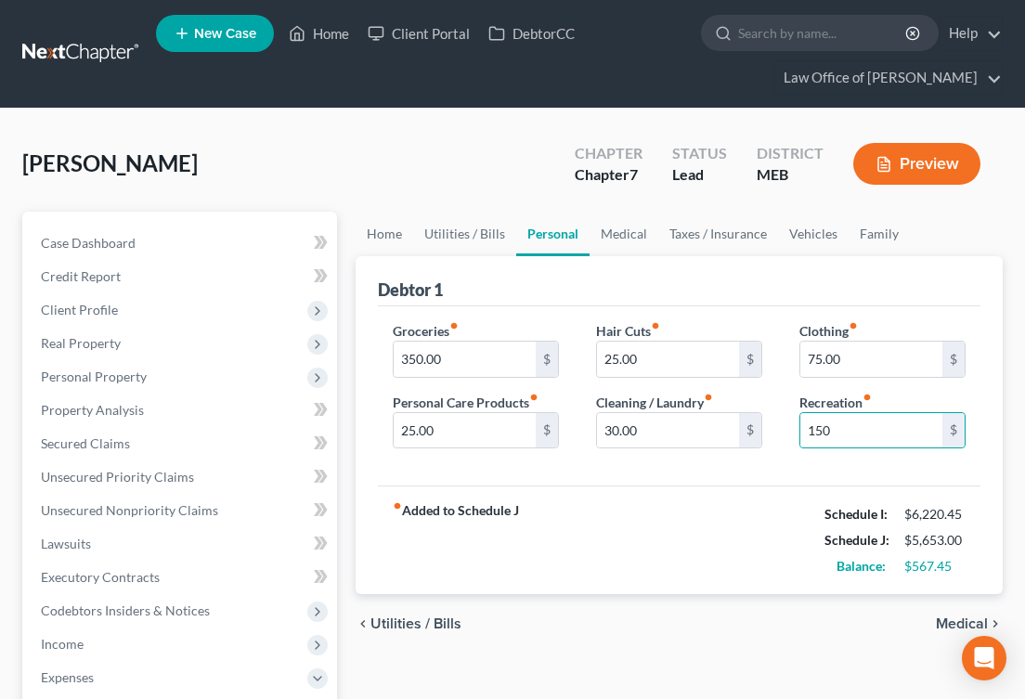
click at [791, 501] on div "fiber_manual_record Added to Schedule J Schedule I: $6,220.45 Schedule J: $5,65…" at bounding box center [679, 540] width 603 height 109
click at [702, 354] on input "25.00" at bounding box center [668, 359] width 142 height 35
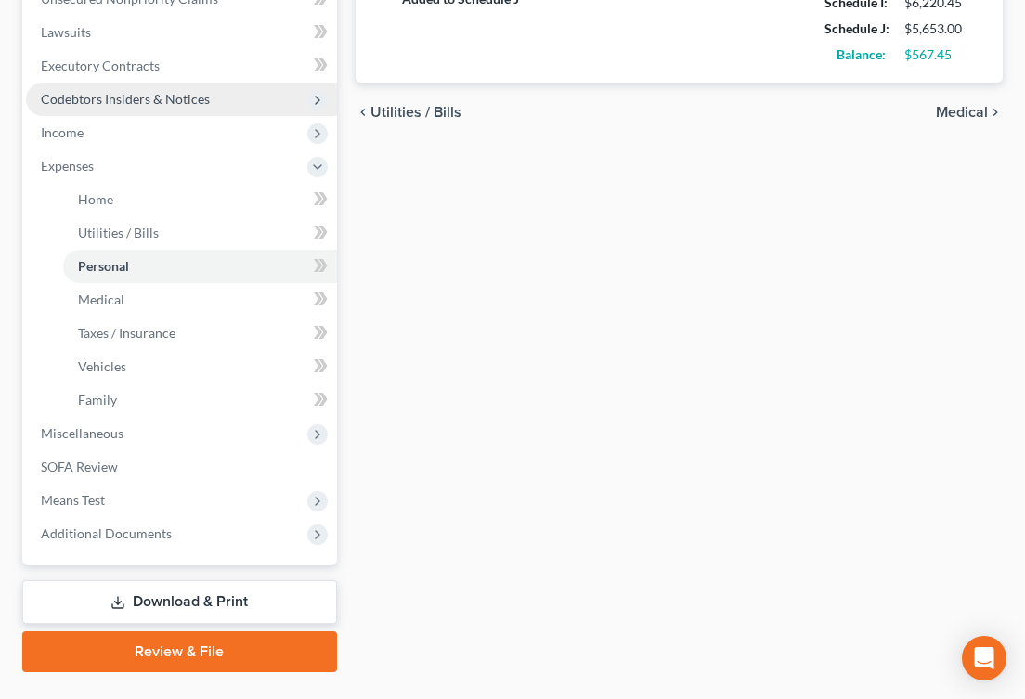
scroll to position [513, 0]
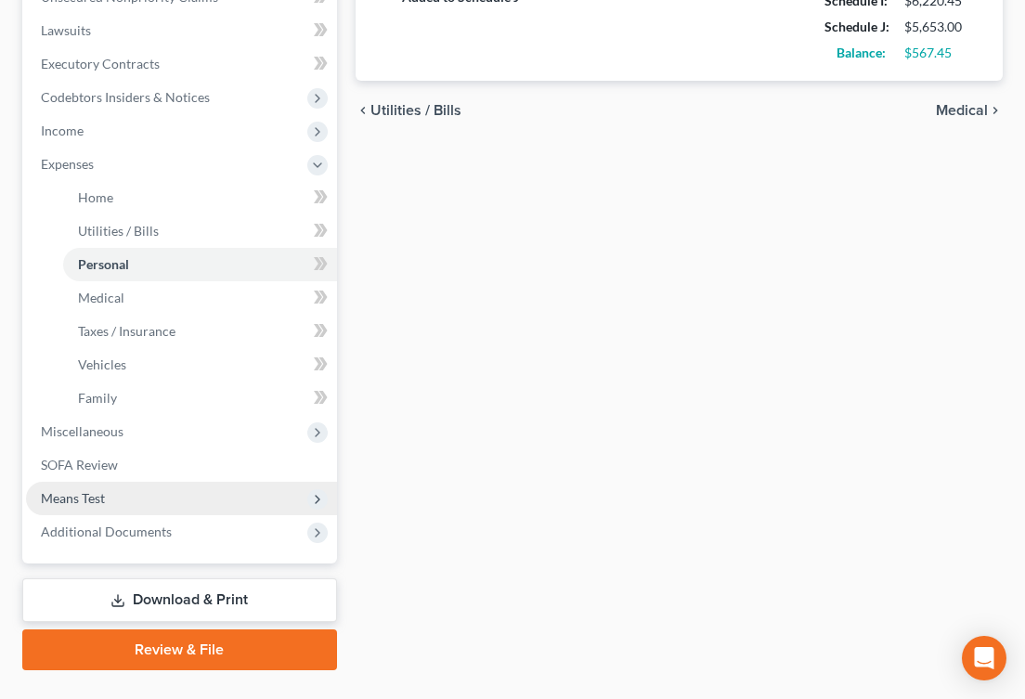
click at [89, 498] on span "Means Test" at bounding box center [73, 498] width 64 height 16
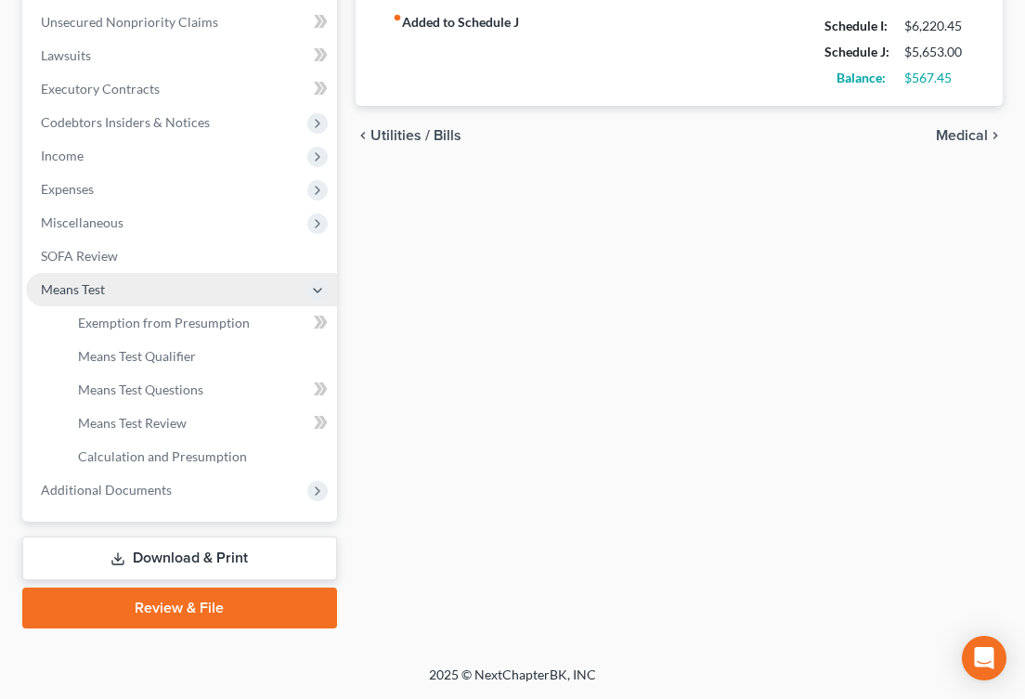
scroll to position [486, 0]
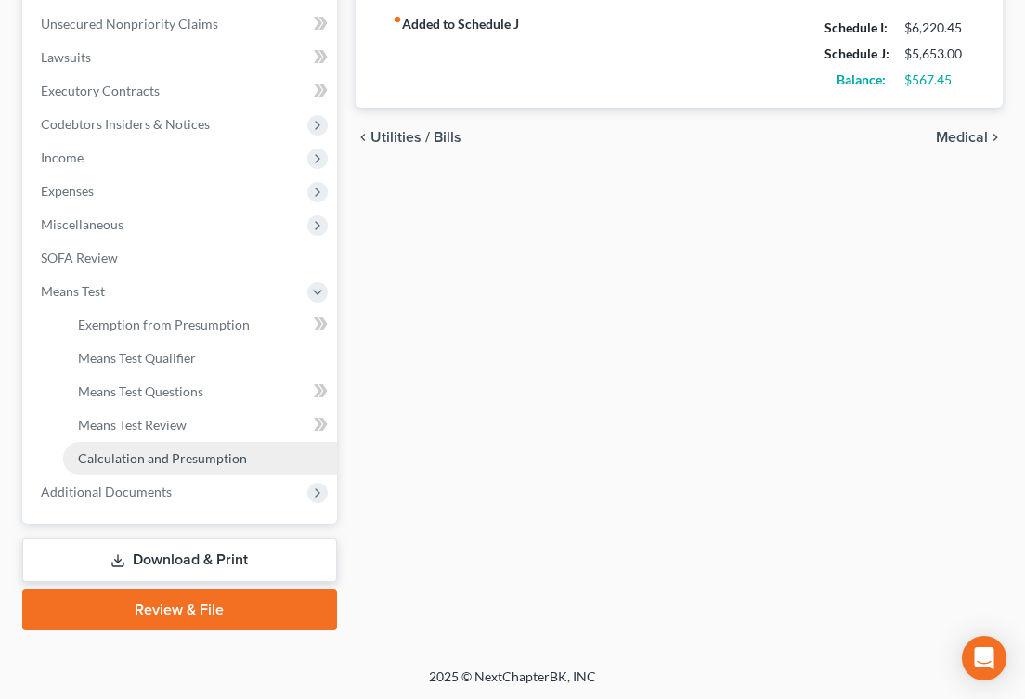
click at [124, 452] on span "Calculation and Presumption" at bounding box center [162, 458] width 169 height 16
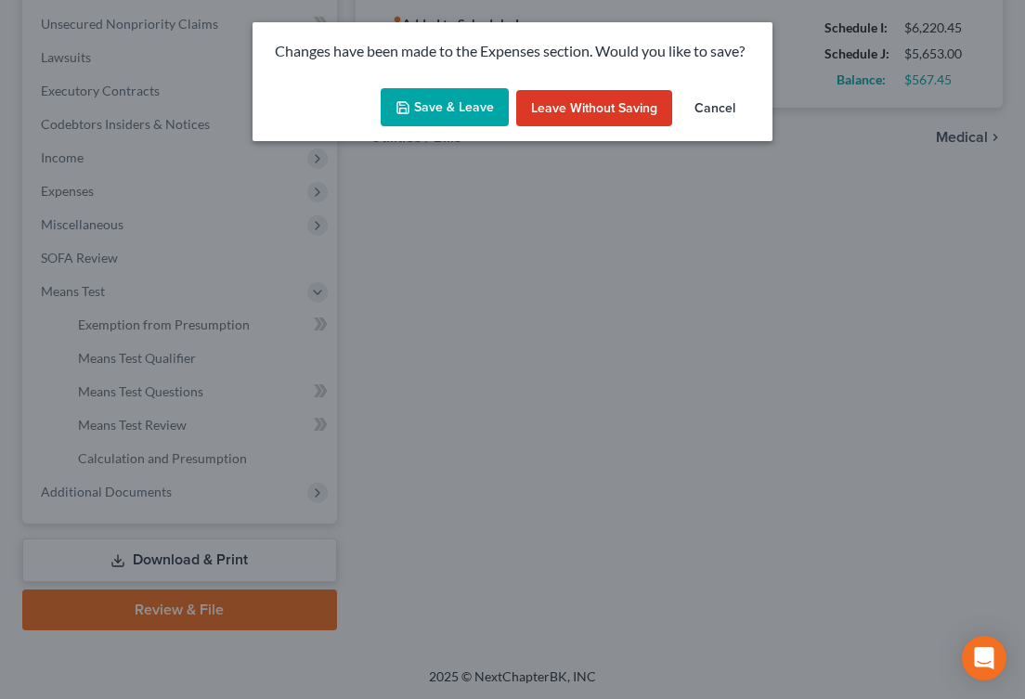
click at [436, 110] on button "Save & Leave" at bounding box center [445, 107] width 128 height 39
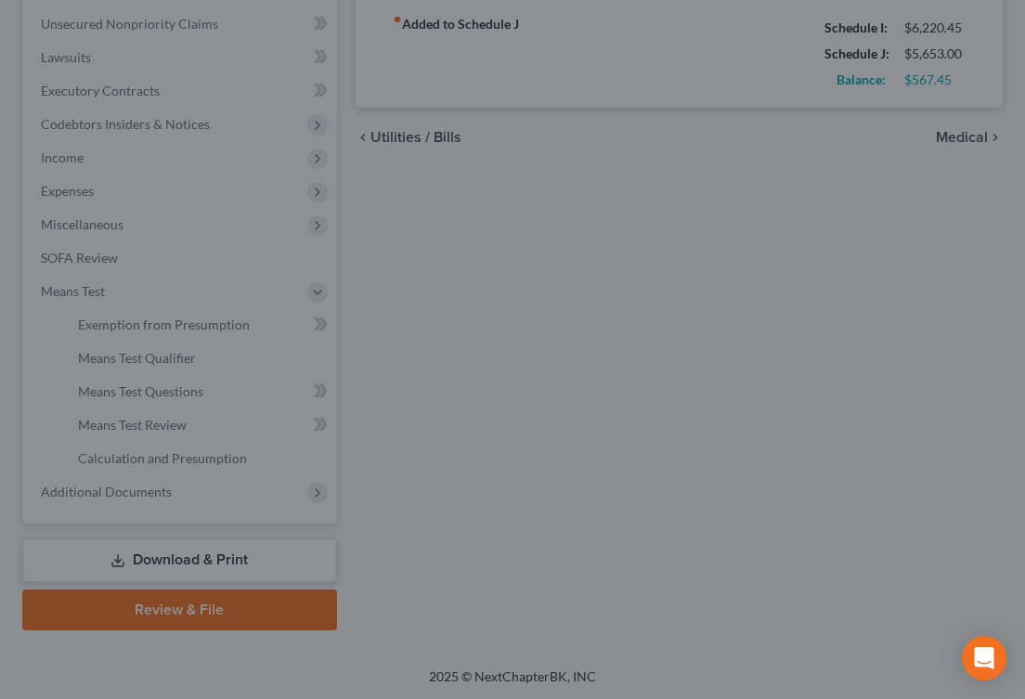
type input "150.00"
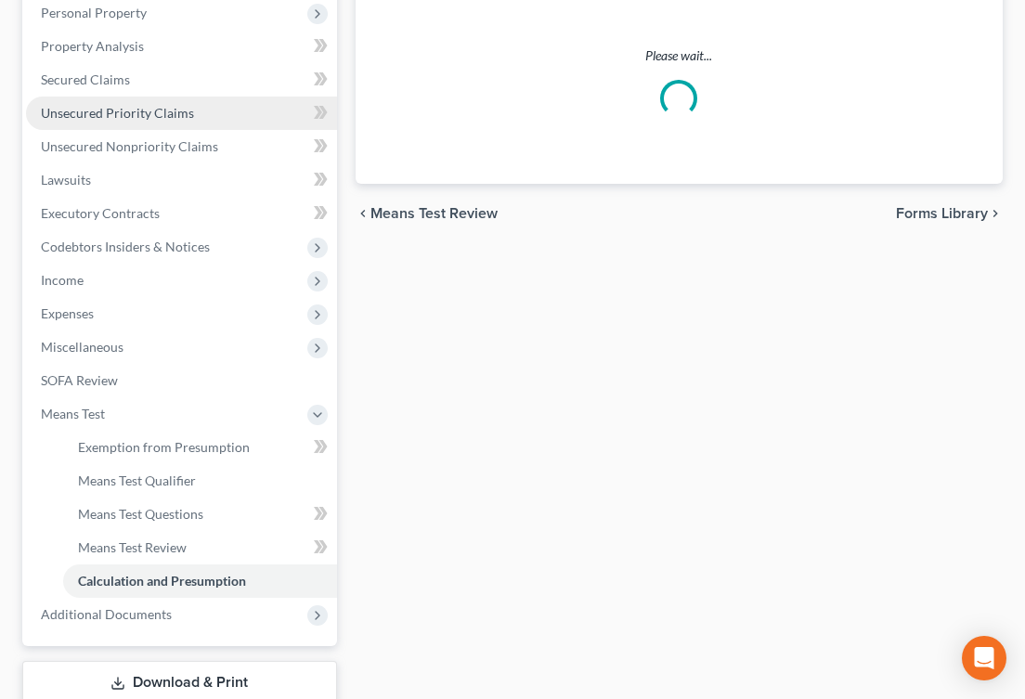
scroll to position [486, 0]
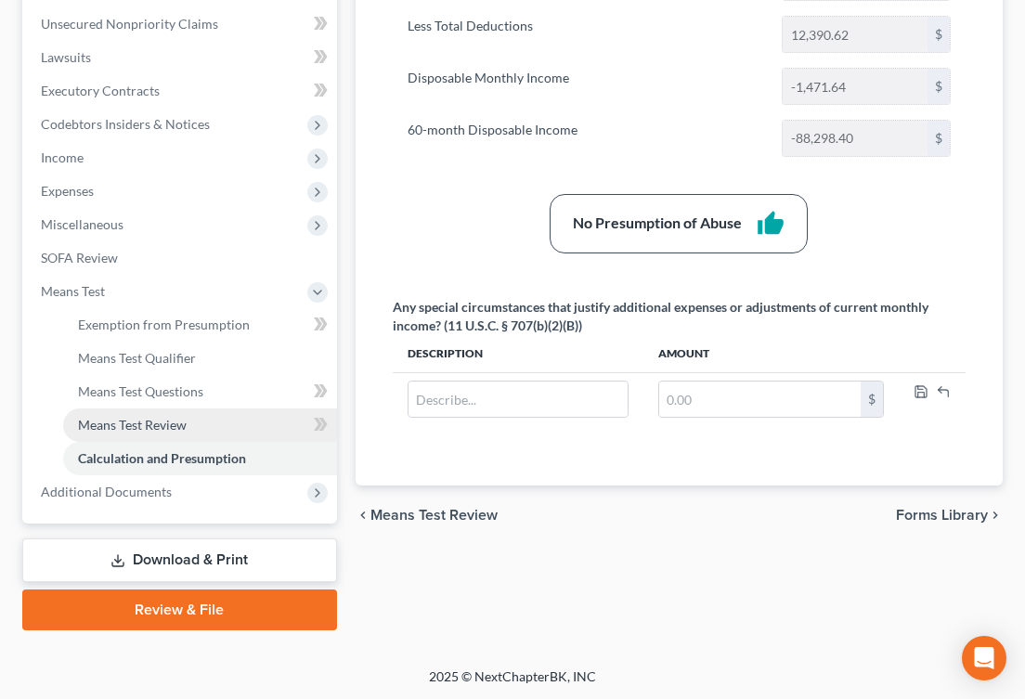
click at [146, 431] on span "Means Test Review" at bounding box center [132, 425] width 109 height 16
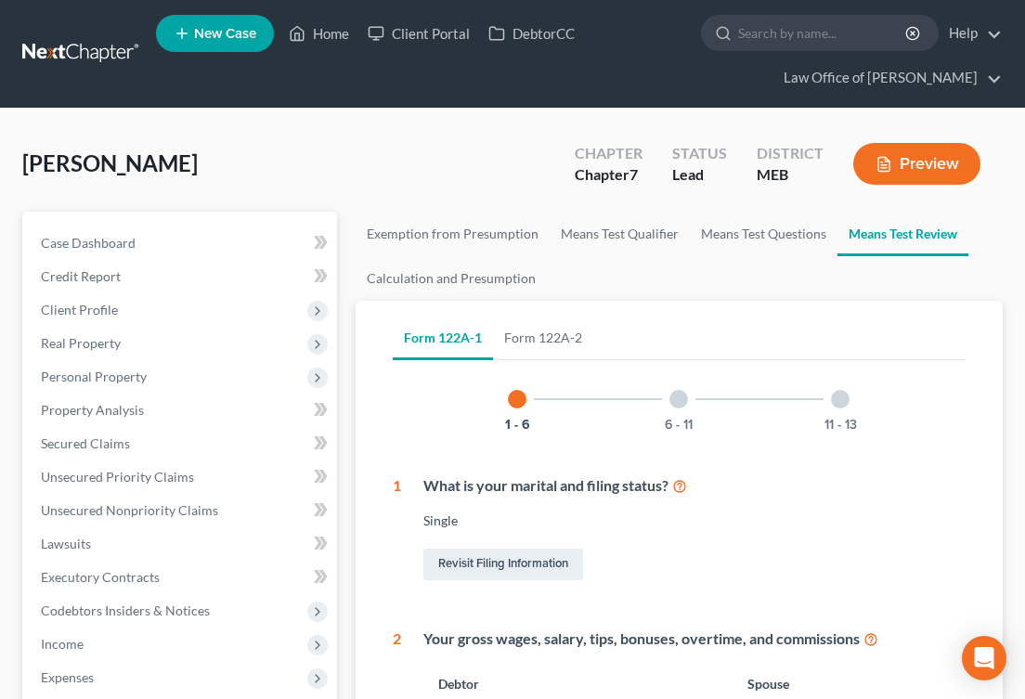
click at [839, 391] on div at bounding box center [840, 399] width 19 height 19
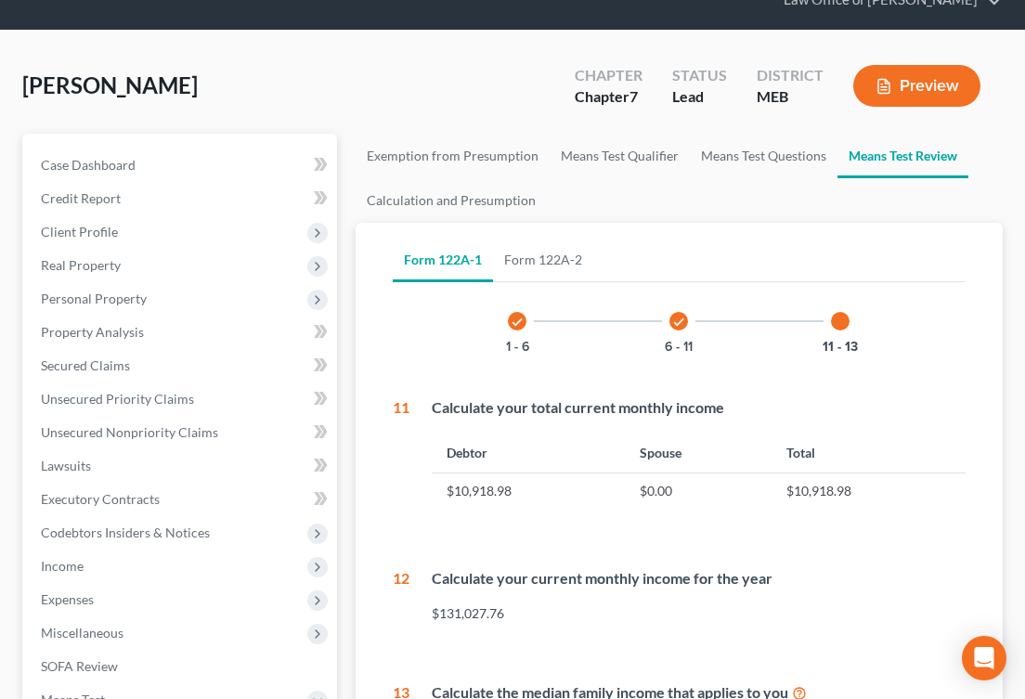
scroll to position [57, 0]
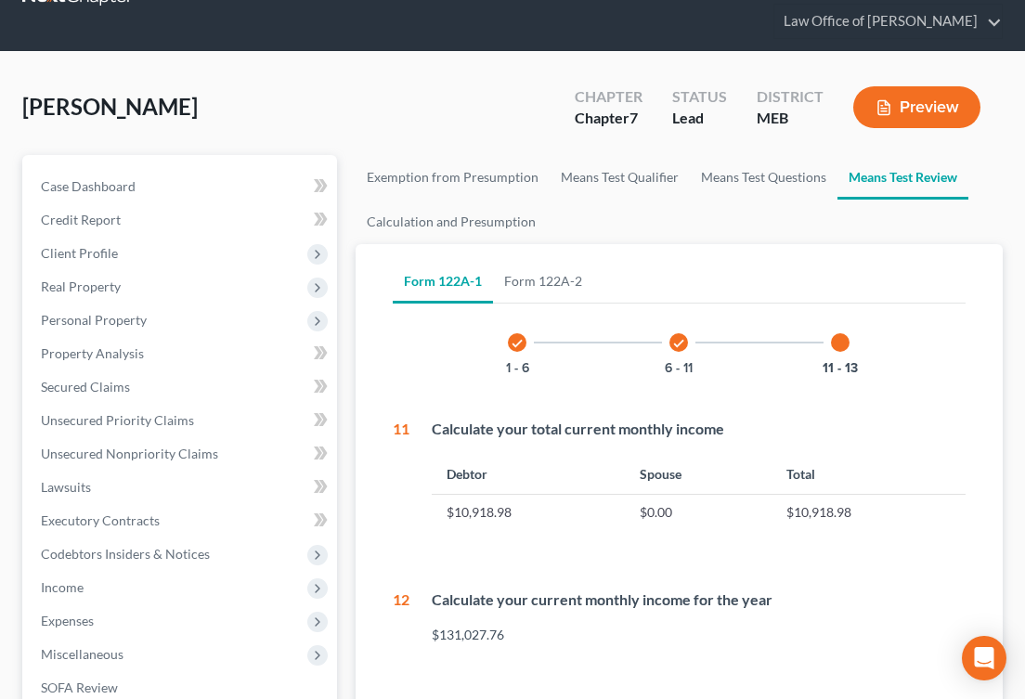
click at [843, 340] on div at bounding box center [840, 342] width 19 height 19
click at [557, 283] on link "Form 122A-2" at bounding box center [543, 281] width 100 height 45
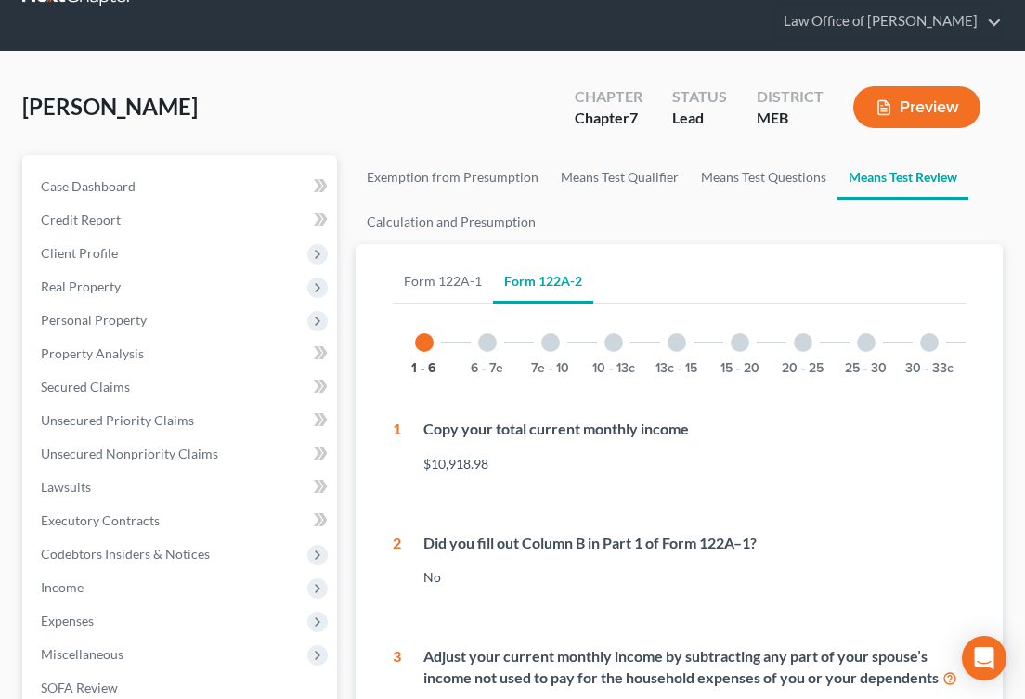
click at [678, 341] on div at bounding box center [677, 342] width 19 height 19
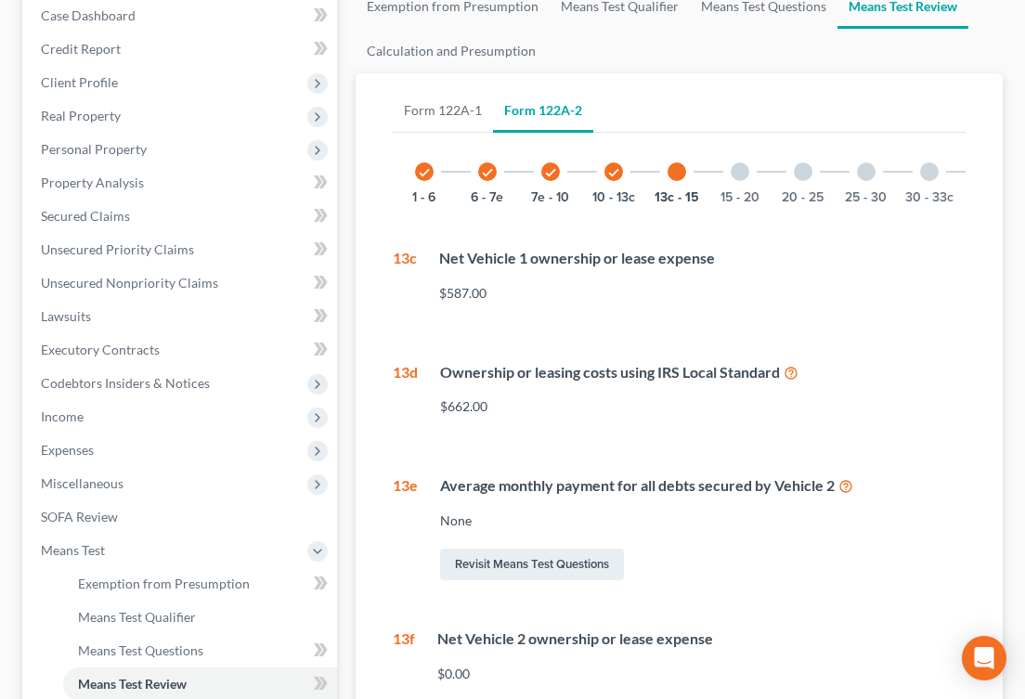
scroll to position [242, 0]
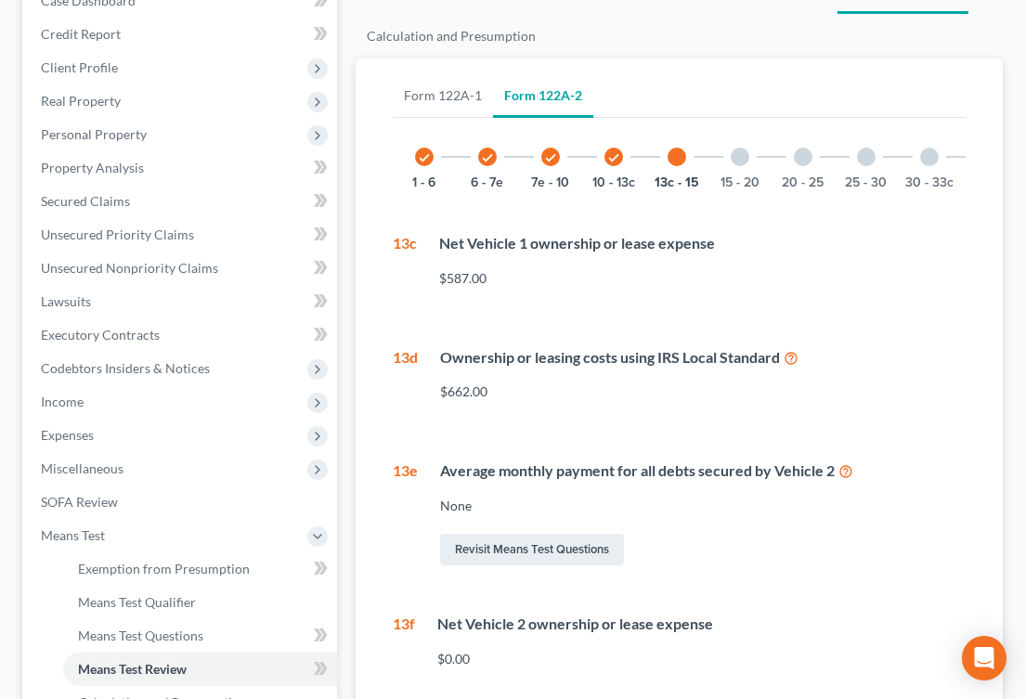
click at [611, 156] on icon "check" at bounding box center [613, 157] width 13 height 13
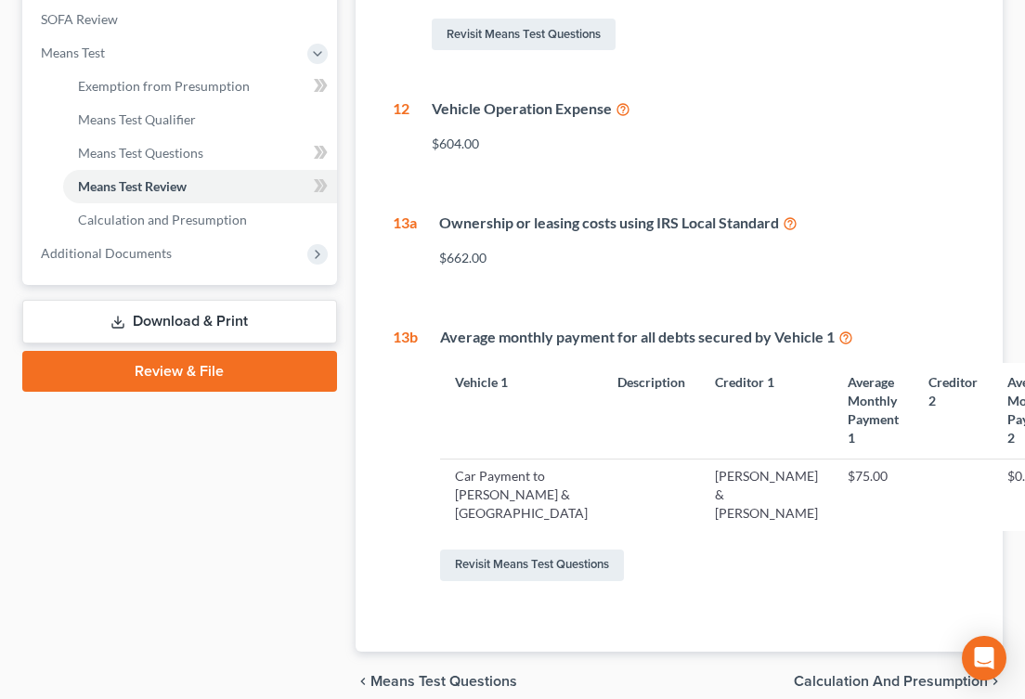
scroll to position [729, 0]
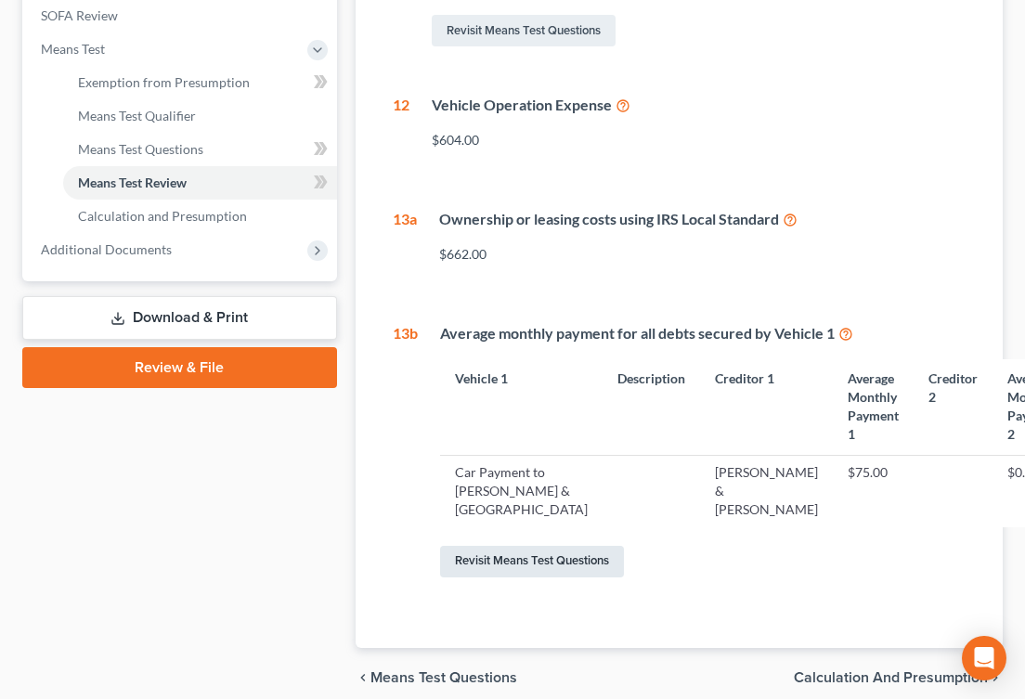
click at [499, 577] on link "Revisit Means Test Questions" at bounding box center [532, 562] width 184 height 32
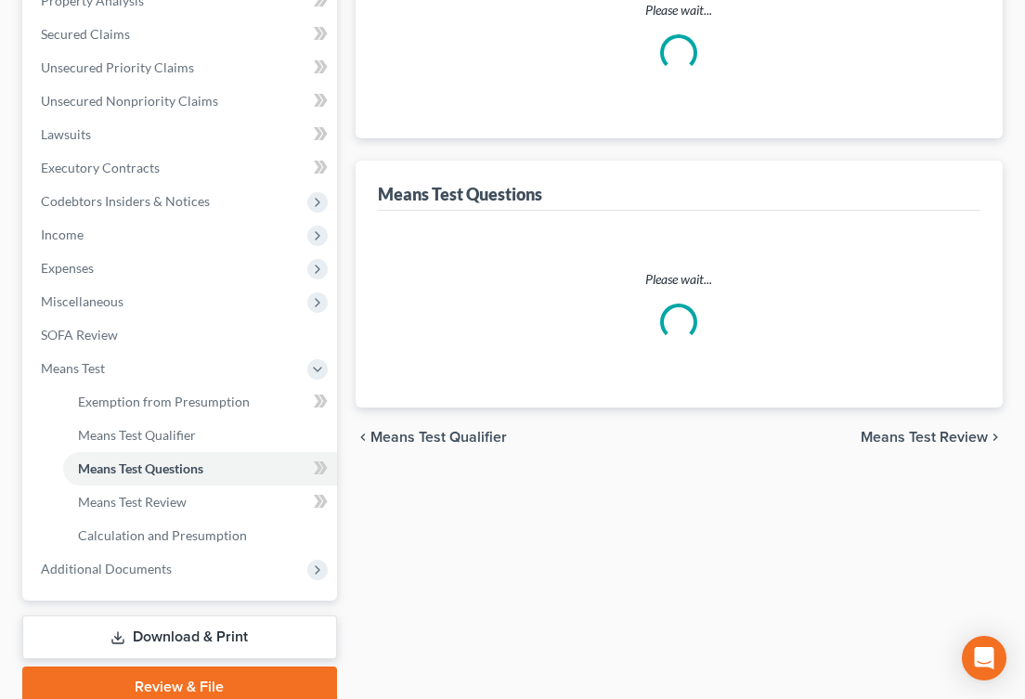
scroll to position [115, 0]
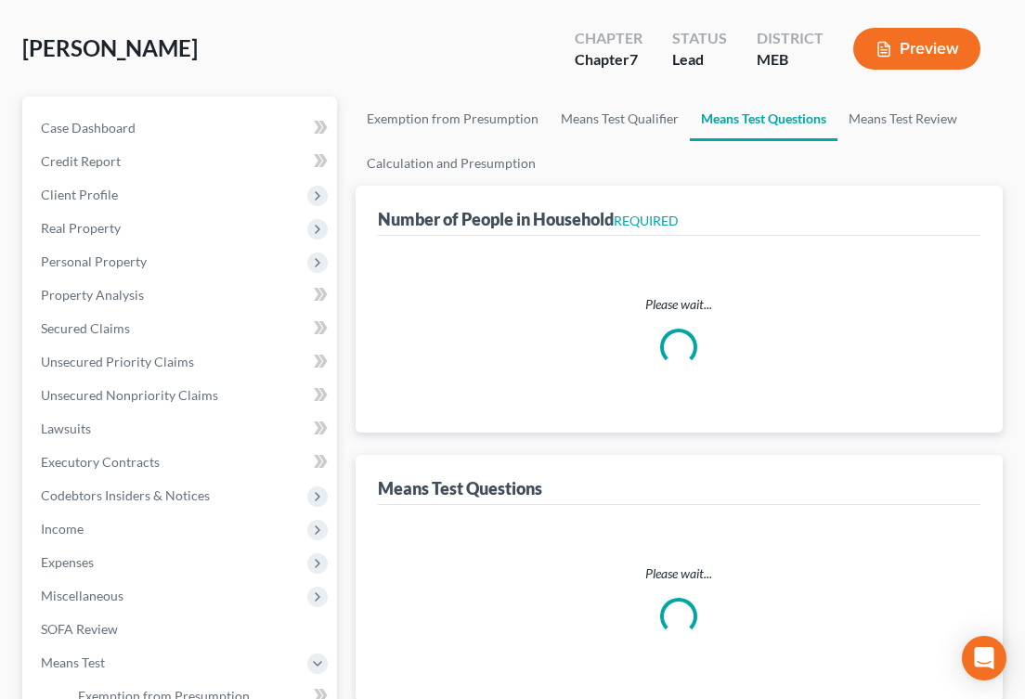
select select "1"
select select "90"
select select "2"
select select "0"
select select "2"
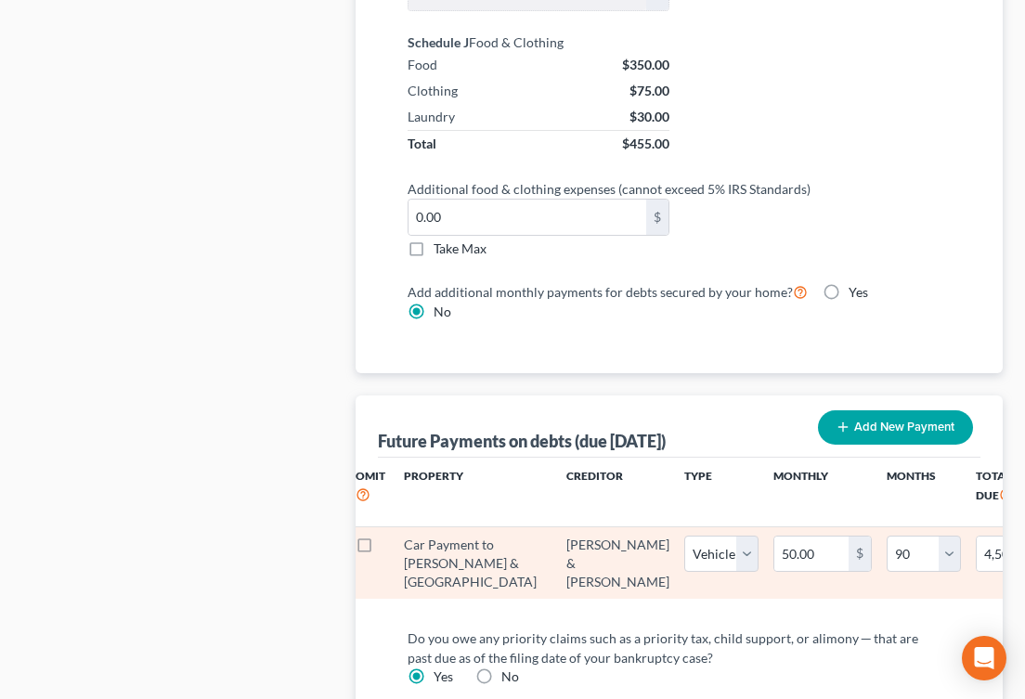
scroll to position [0, 13]
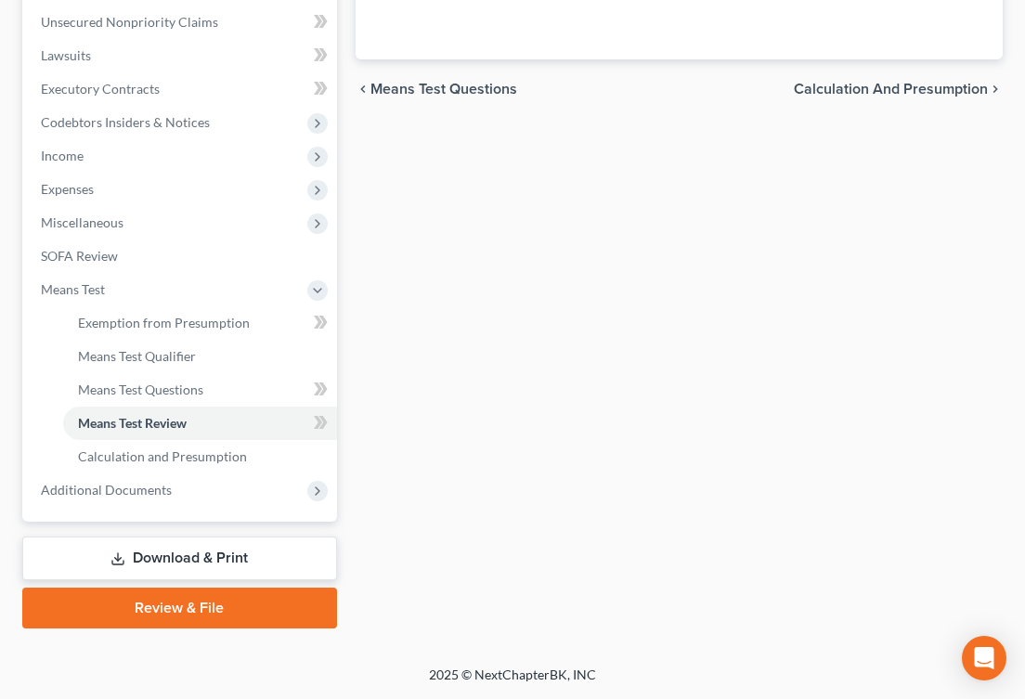
scroll to position [486, 0]
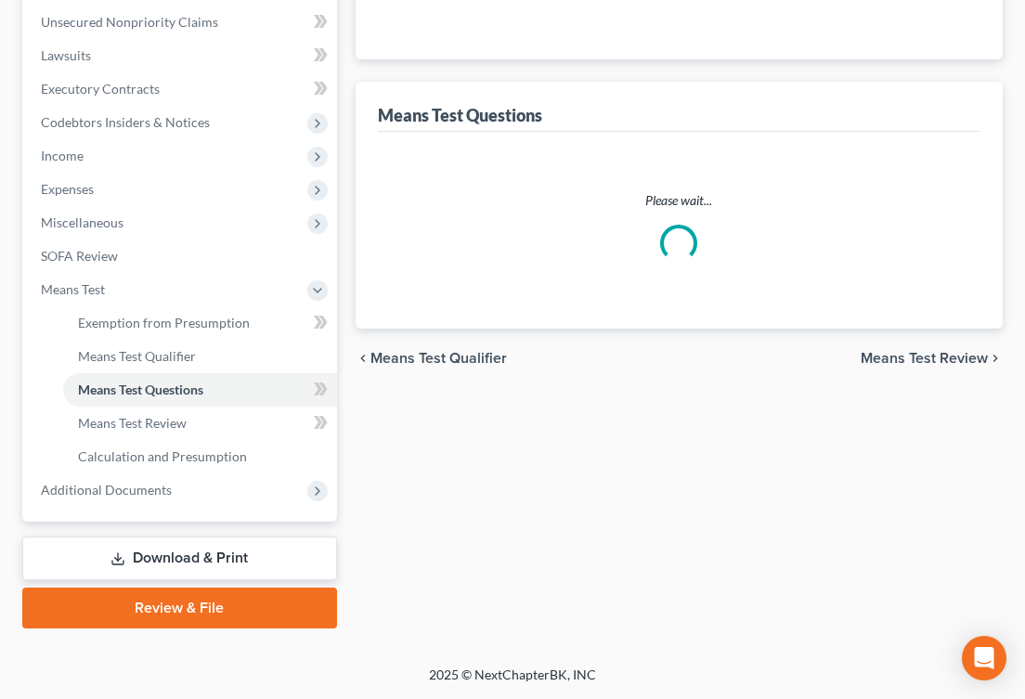
select select "1"
select select "90"
select select "2"
select select "0"
select select "2"
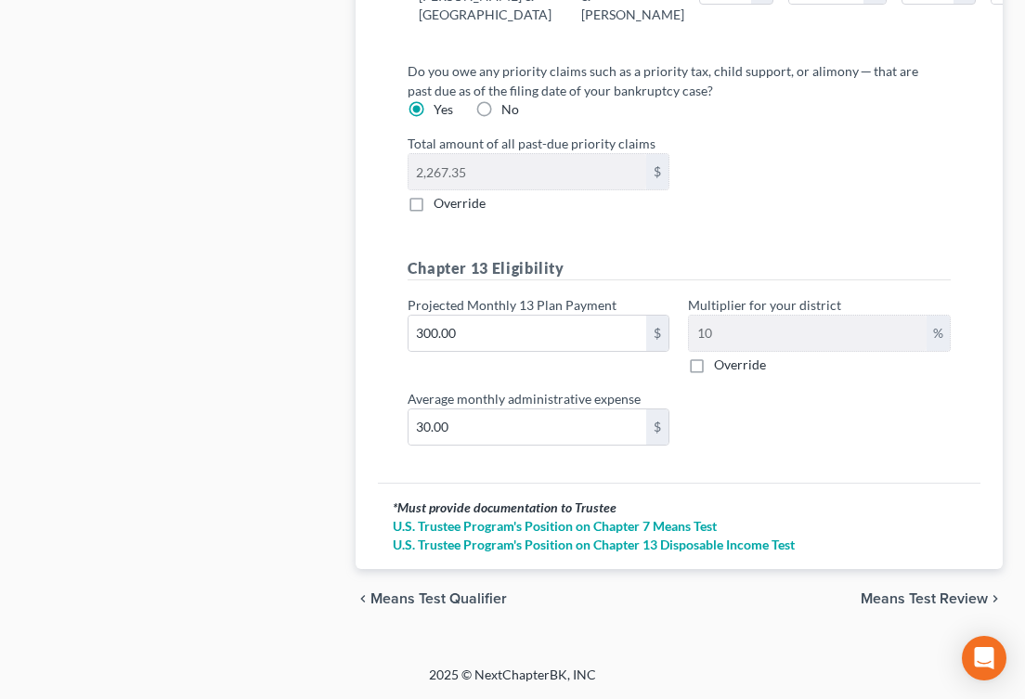
scroll to position [2512, 0]
click at [428, 605] on span "Means Test Qualifier" at bounding box center [438, 598] width 136 height 15
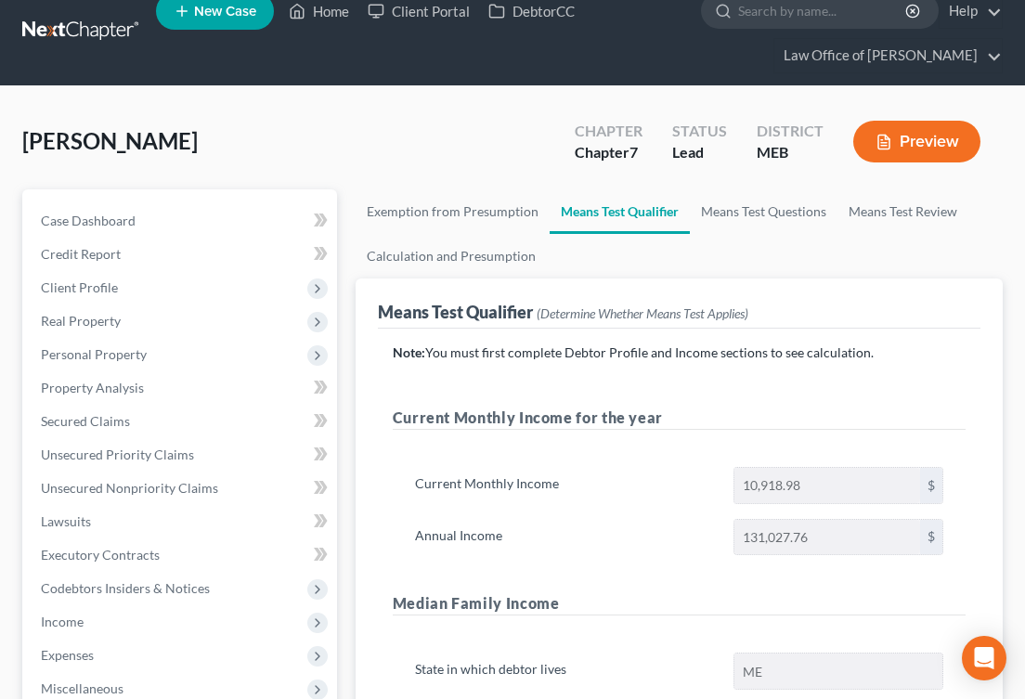
scroll to position [487, 0]
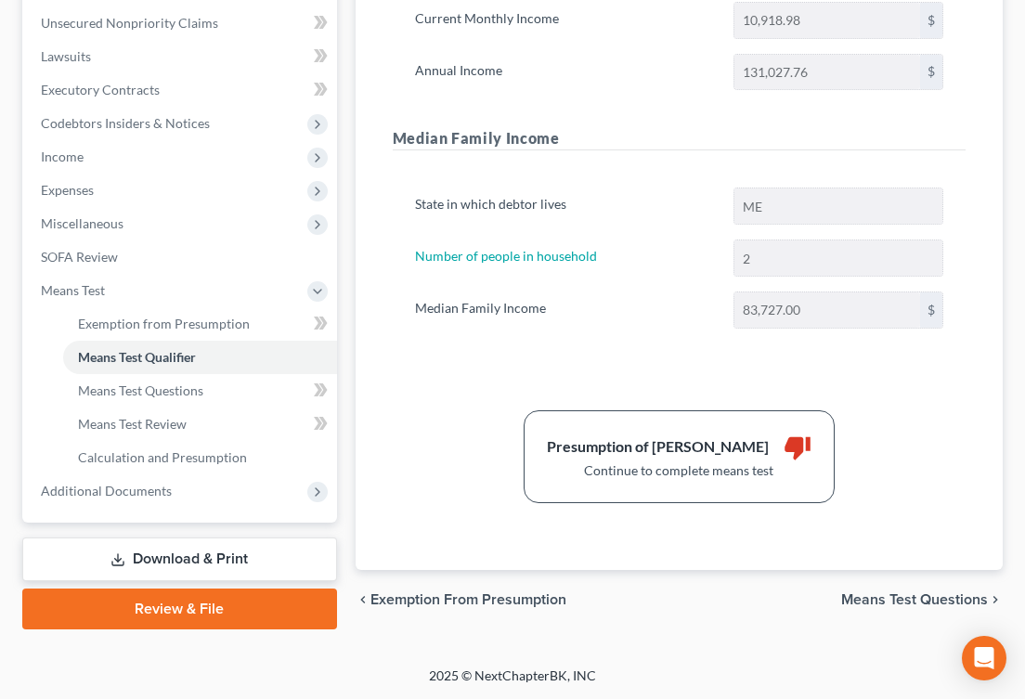
click at [180, 561] on link "Download & Print" at bounding box center [179, 560] width 315 height 44
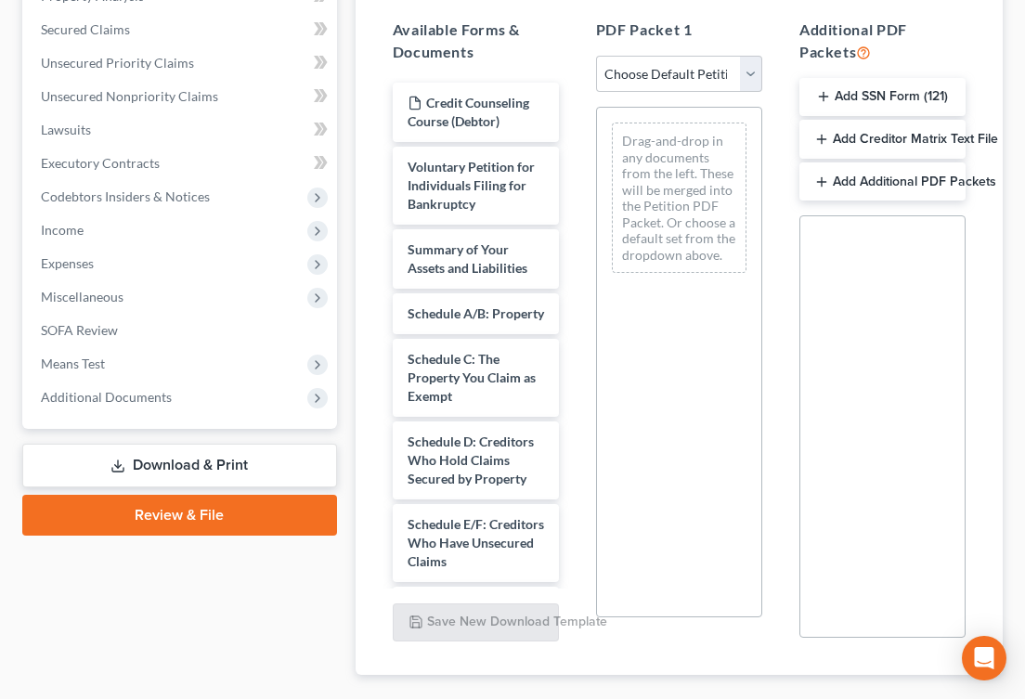
scroll to position [519, 0]
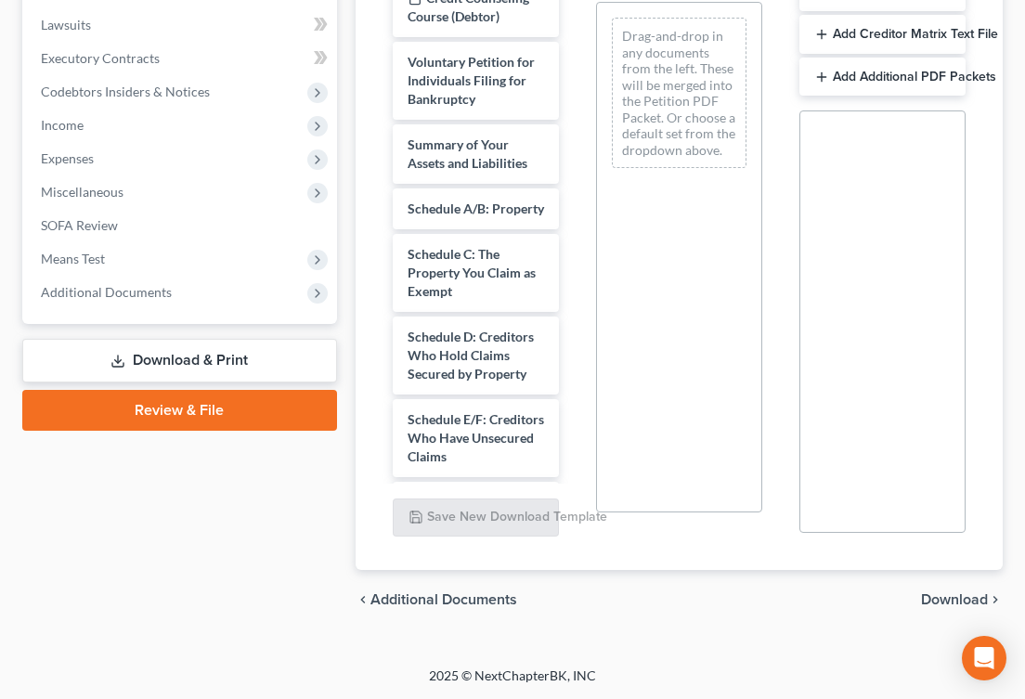
click at [948, 599] on span "Download" at bounding box center [954, 599] width 67 height 15
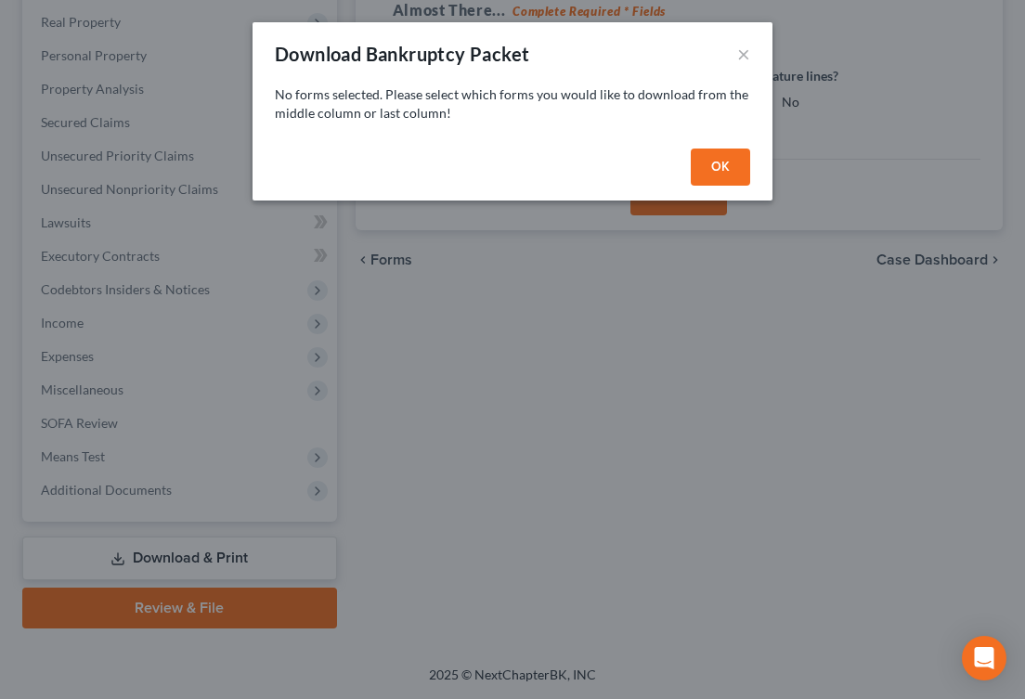
scroll to position [319, 0]
click at [711, 162] on button "OK" at bounding box center [720, 167] width 59 height 37
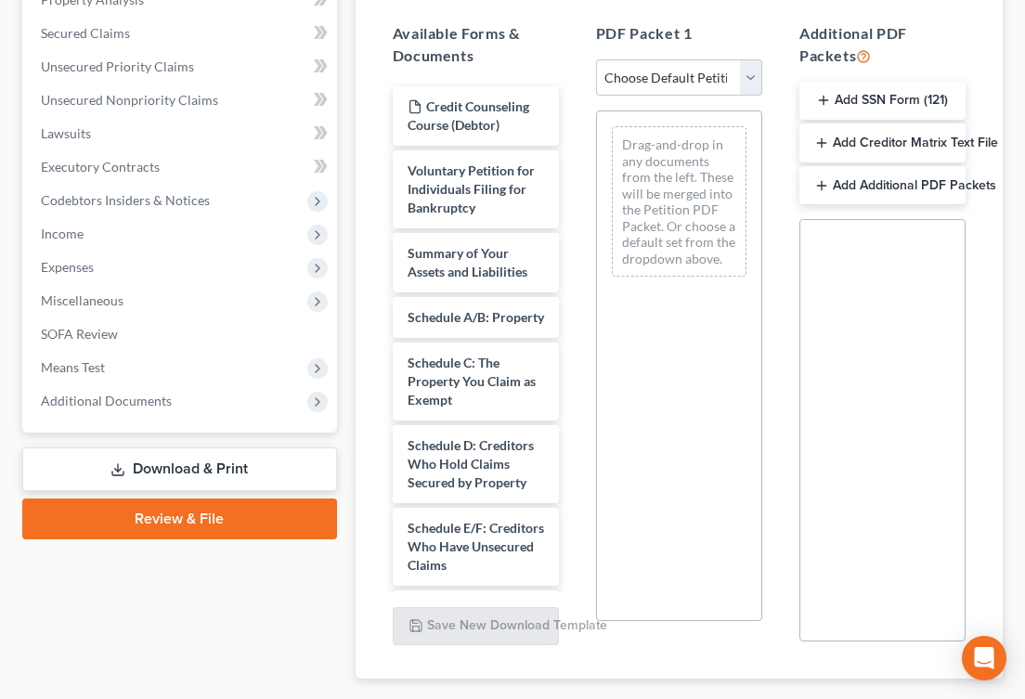
scroll to position [394, 0]
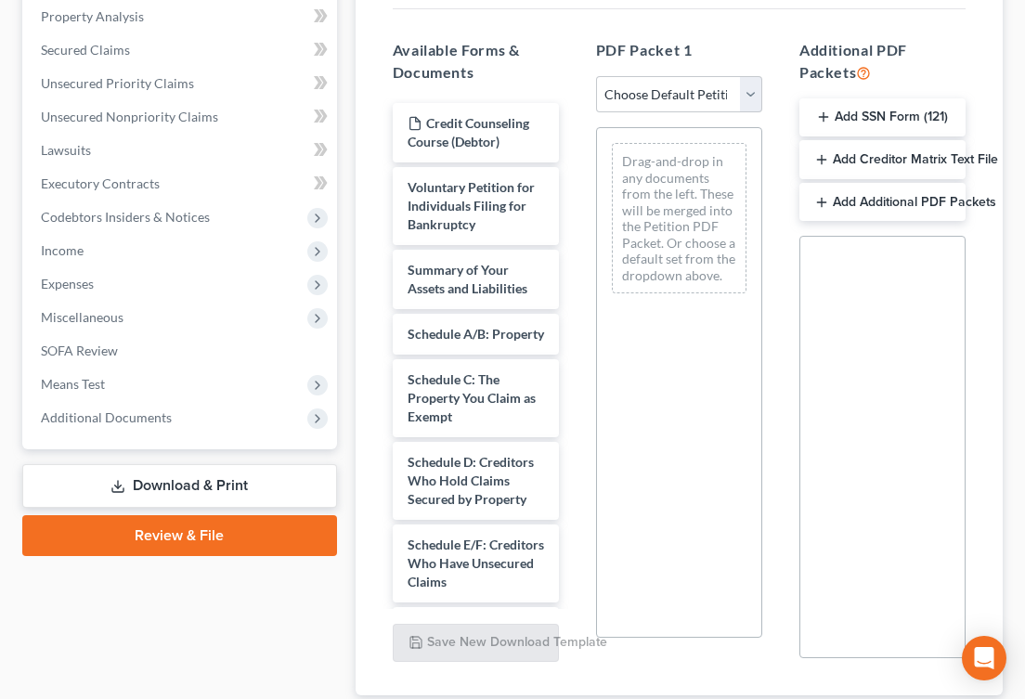
click at [627, 366] on div "Drag-and-drop in any documents from the left. These will be merged into the Pet…" at bounding box center [679, 382] width 166 height 511
click at [710, 80] on select "Choose Default Petition PDF Packet Complete Bankruptcy Petition (all forms and …" at bounding box center [679, 94] width 166 height 37
click at [596, 76] on select "Choose Default Petition PDF Packet Complete Bankruptcy Petition (all forms and …" at bounding box center [679, 94] width 166 height 37
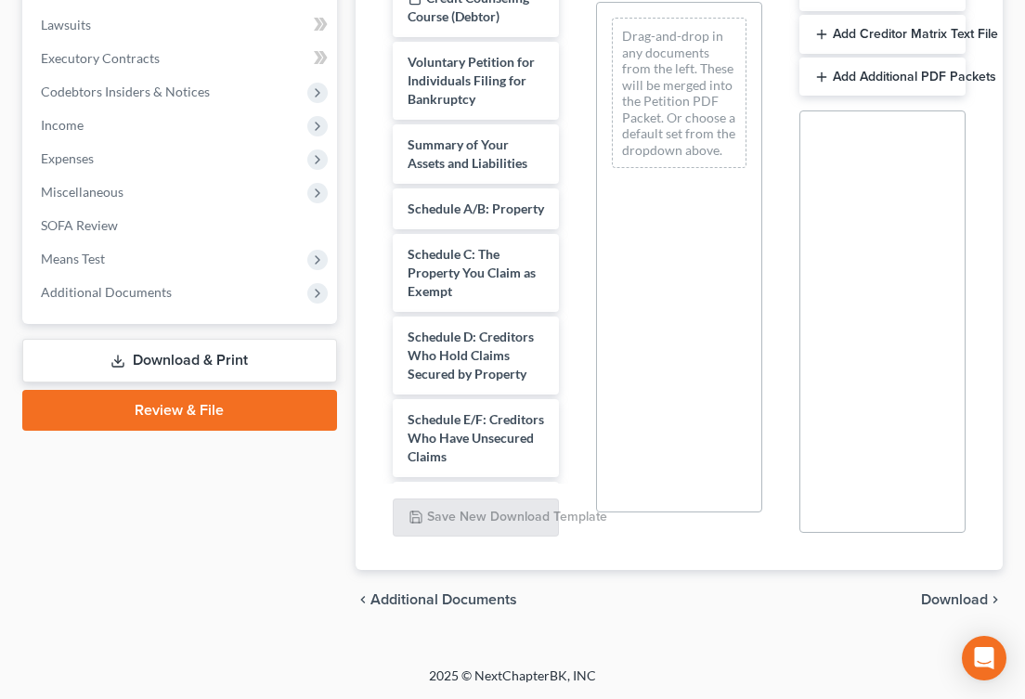
click at [938, 605] on span "Download" at bounding box center [954, 599] width 67 height 15
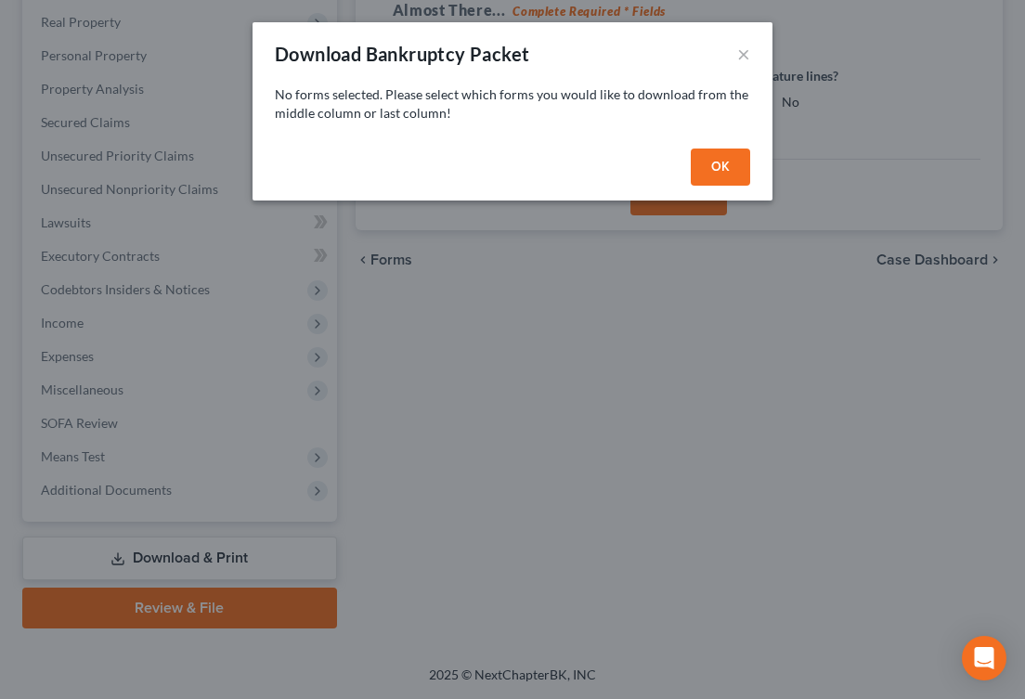
scroll to position [319, 0]
click at [719, 166] on button "OK" at bounding box center [720, 167] width 59 height 37
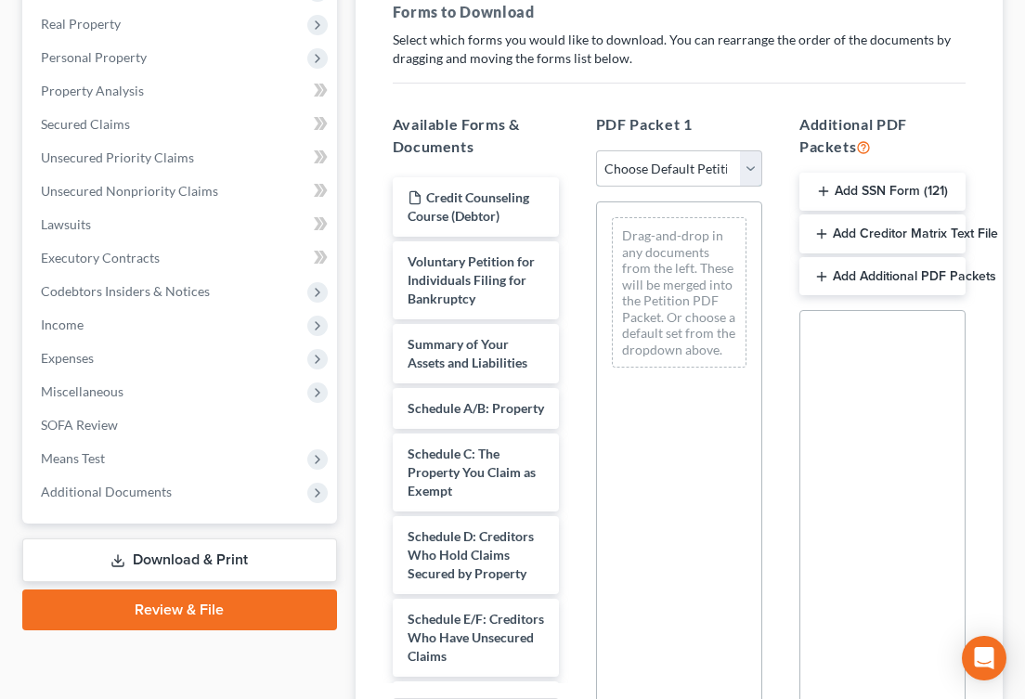
click at [688, 168] on select "Choose Default Petition PDF Packet Complete Bankruptcy Petition (all forms and …" at bounding box center [679, 168] width 166 height 37
select select "0"
click at [596, 150] on select "Choose Default Petition PDF Packet Complete Bankruptcy Petition (all forms and …" at bounding box center [679, 168] width 166 height 37
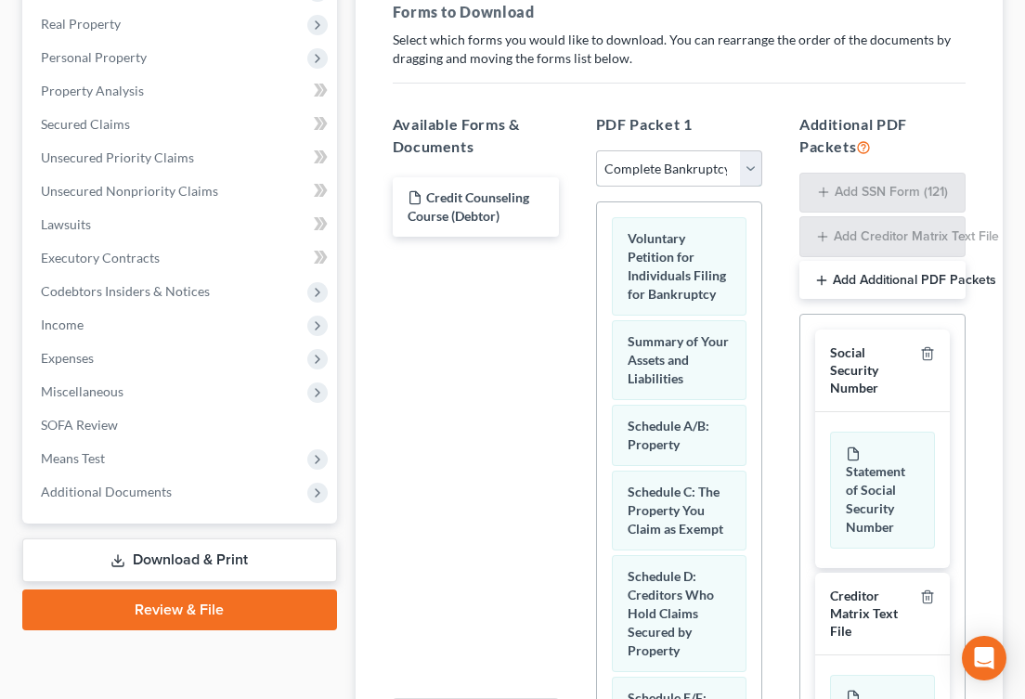
click at [681, 168] on select "Choose Default Petition PDF Packet Complete Bankruptcy Petition (all forms and …" at bounding box center [679, 168] width 166 height 37
click at [596, 150] on select "Choose Default Petition PDF Packet Complete Bankruptcy Petition (all forms and …" at bounding box center [679, 168] width 166 height 37
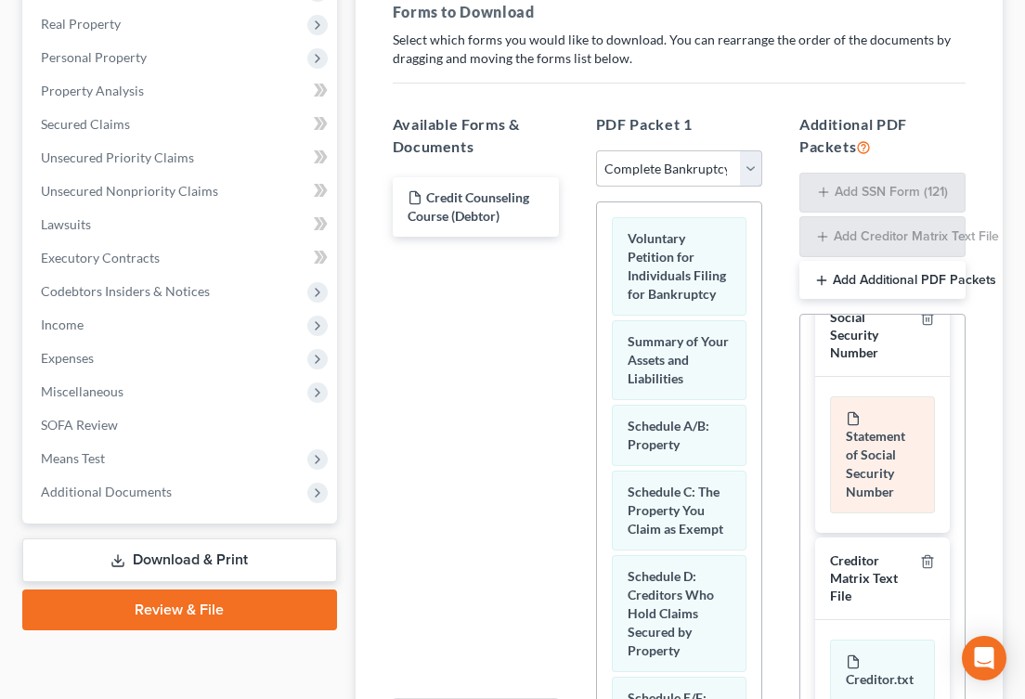
scroll to position [523, 0]
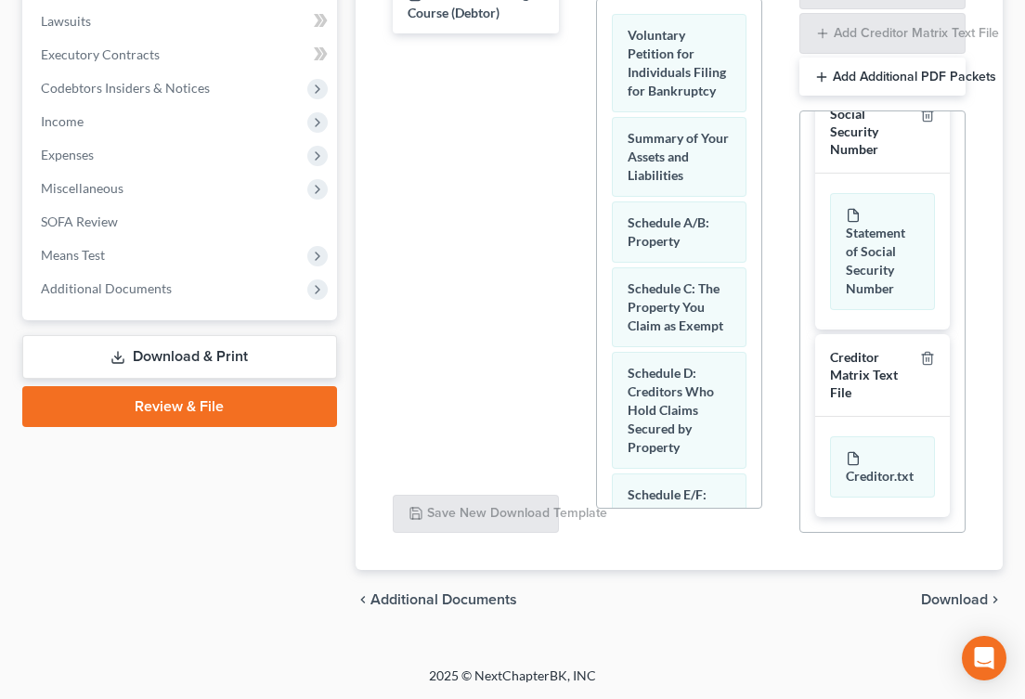
click at [937, 601] on span "Download" at bounding box center [954, 599] width 67 height 15
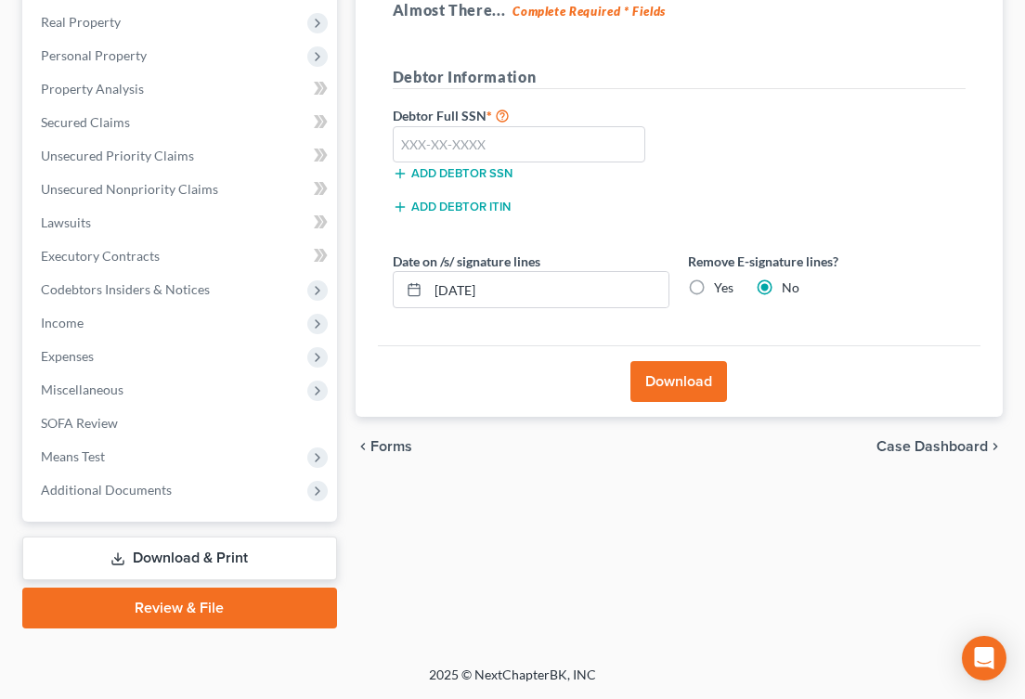
scroll to position [319, 0]
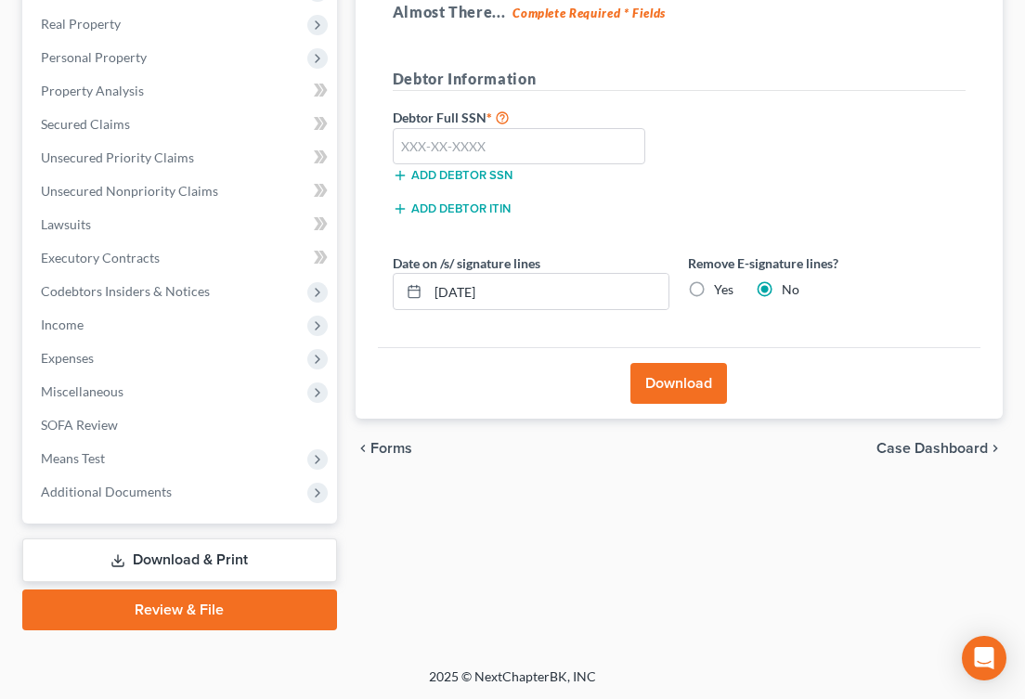
click at [674, 398] on button "Download" at bounding box center [678, 383] width 97 height 41
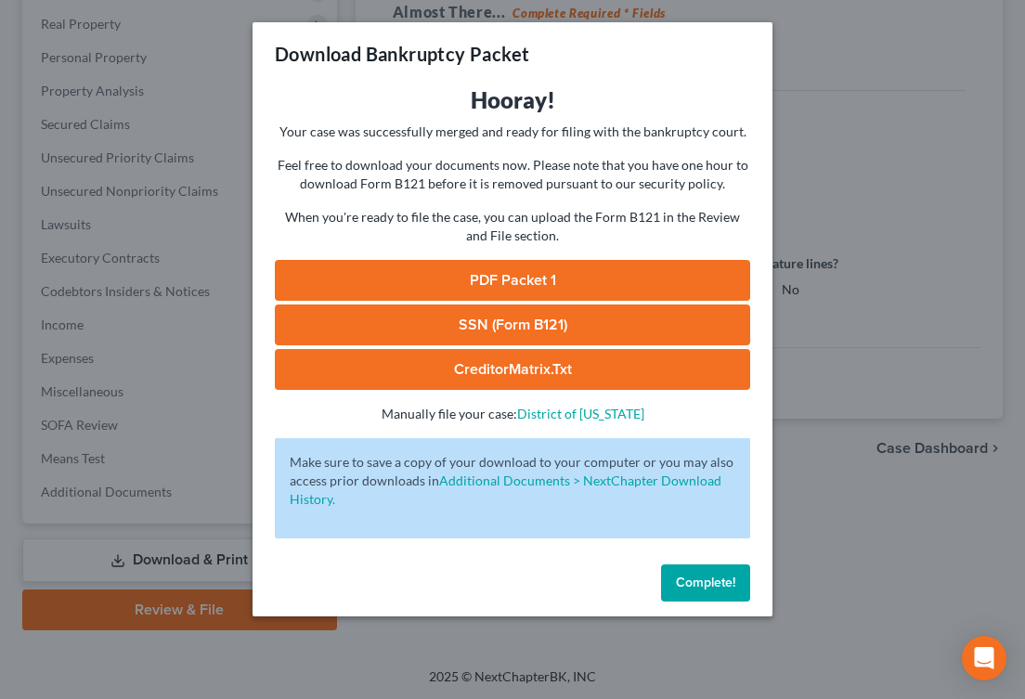
click at [572, 279] on link "PDF Packet 1" at bounding box center [512, 280] width 475 height 41
click at [685, 586] on span "Complete!" at bounding box center [705, 583] width 59 height 16
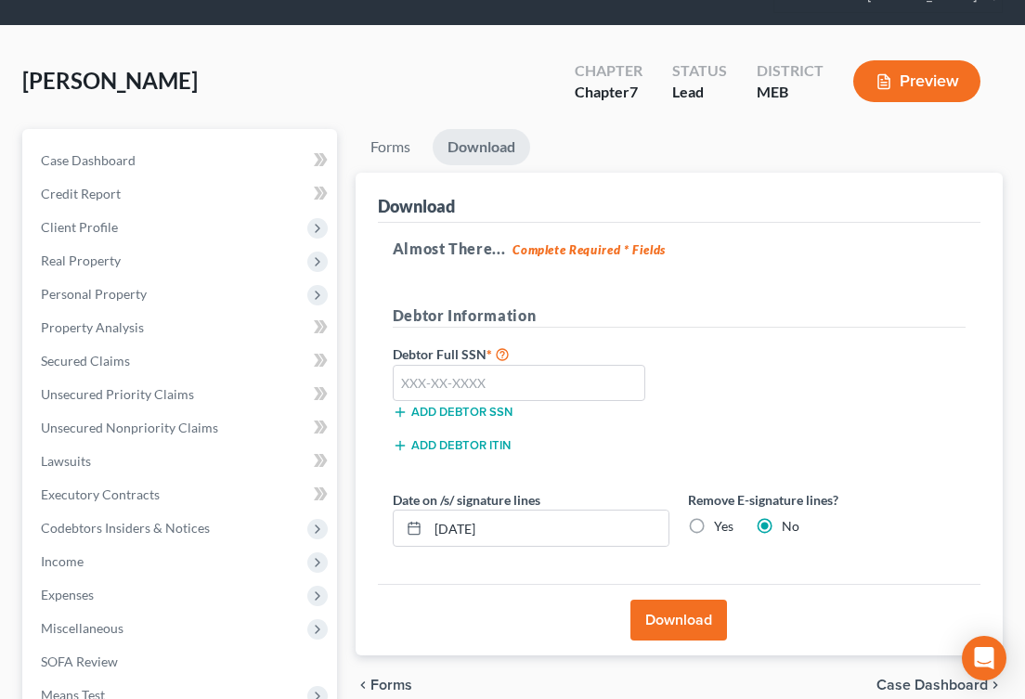
scroll to position [0, 0]
